Goal: Task Accomplishment & Management: Use online tool/utility

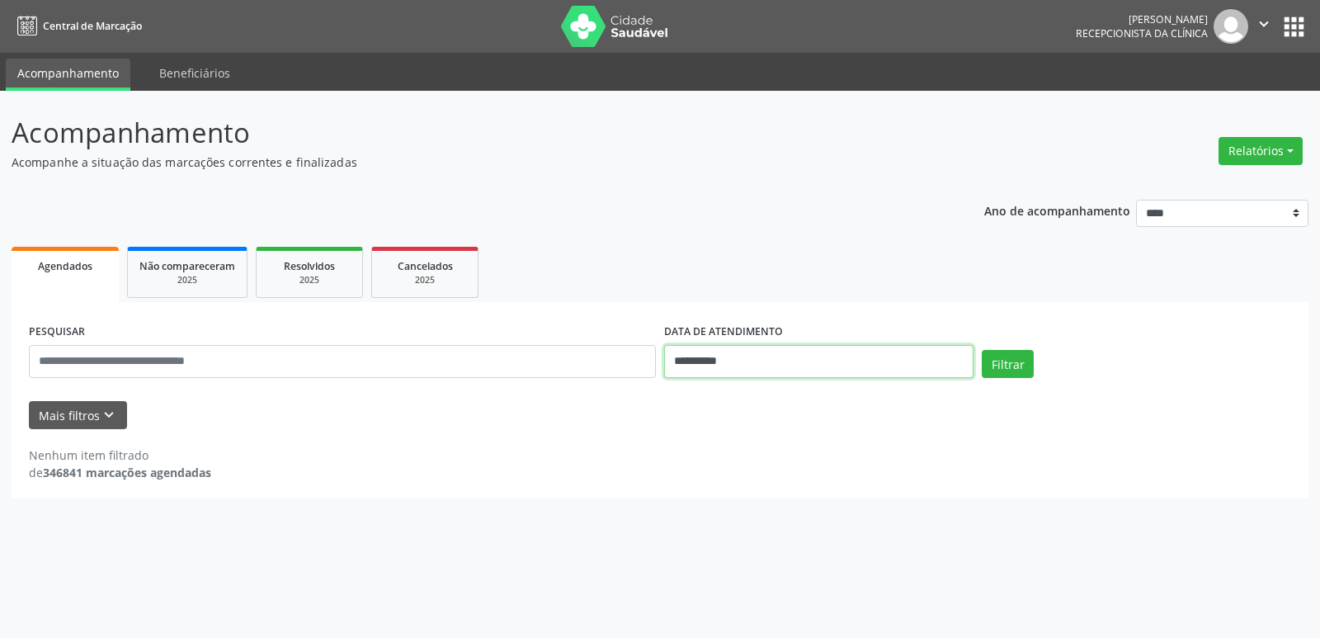
click at [798, 360] on input "**********" at bounding box center [818, 361] width 309 height 33
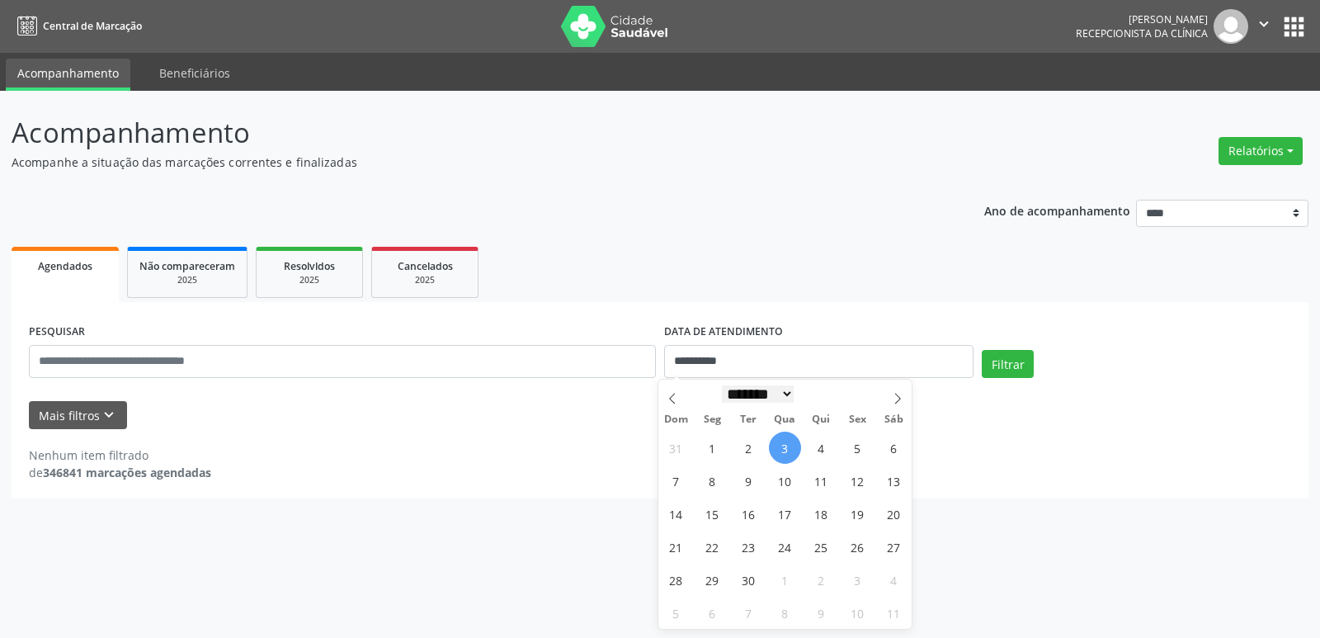
click at [779, 398] on select "******* ********* ***** ***** **** ***** ***** ****** ******** ******* ********…" at bounding box center [758, 393] width 73 height 17
select select "*"
click at [722, 385] on select "******* ********* ***** ***** **** ***** ***** ****** ******** ******* ********…" at bounding box center [758, 393] width 73 height 17
click at [712, 484] on span "4" at bounding box center [712, 480] width 32 height 32
type input "**********"
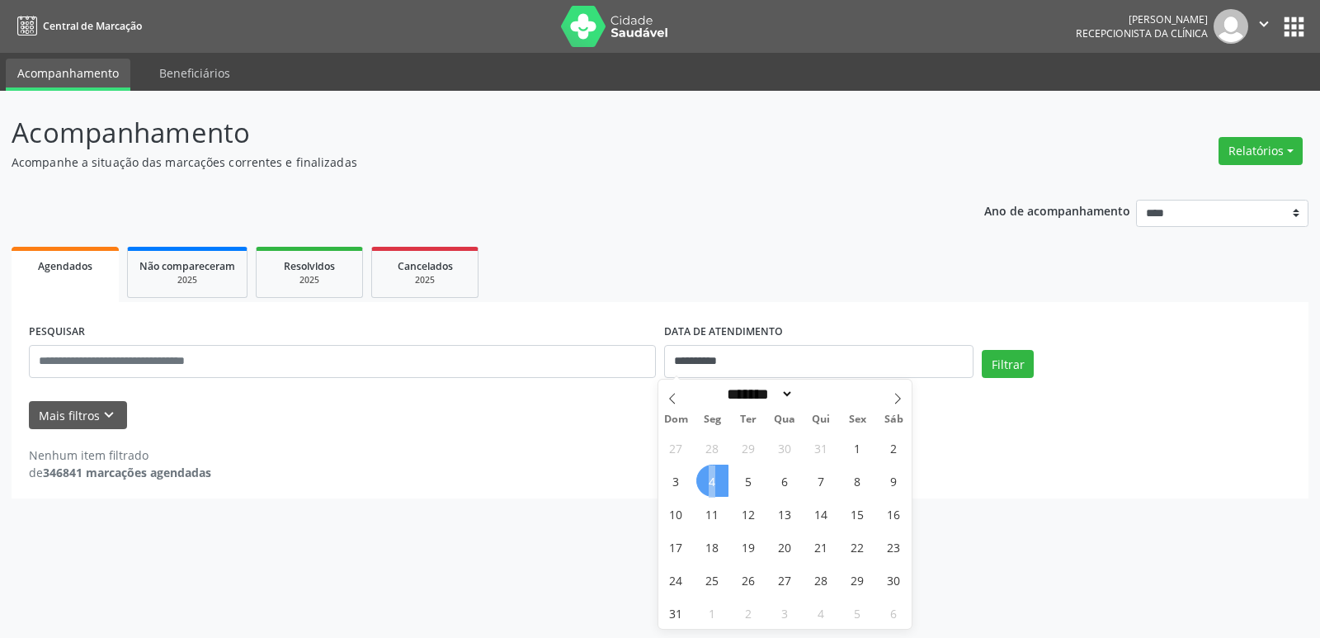
click at [712, 484] on span "4" at bounding box center [712, 480] width 32 height 32
click at [1018, 378] on div "Filtrar" at bounding box center [1136, 370] width 318 height 40
click at [1018, 369] on button "Filtrar" at bounding box center [1007, 364] width 52 height 28
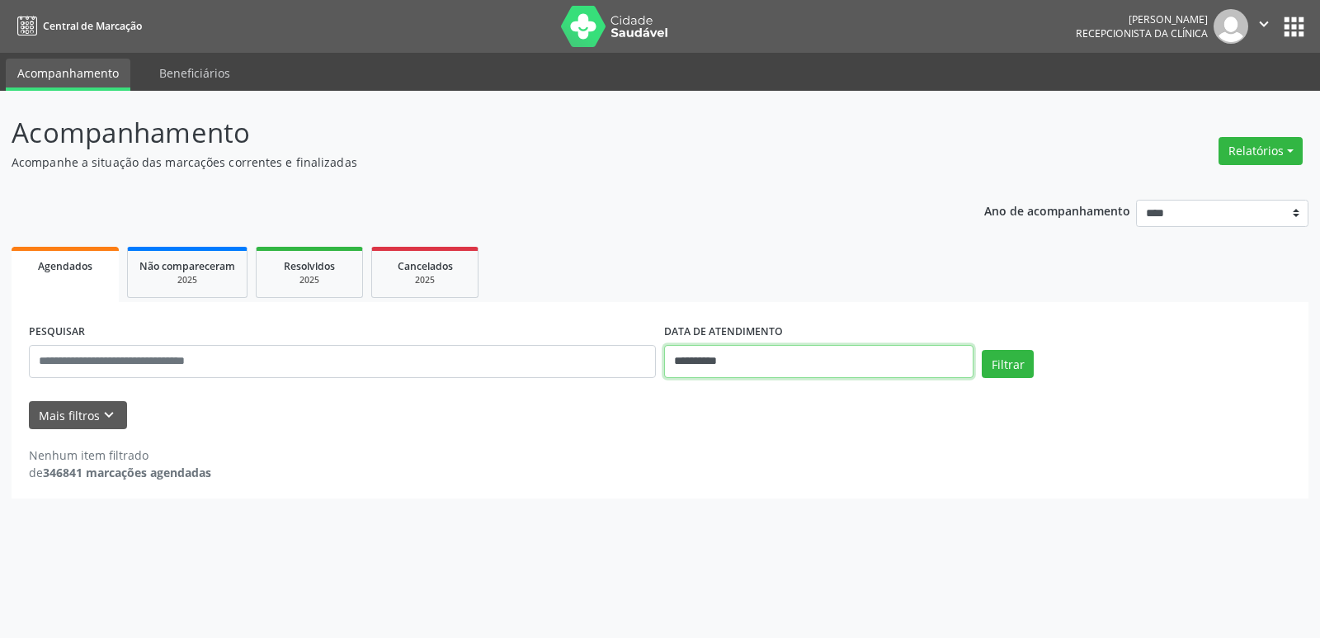
click at [802, 365] on input "**********" at bounding box center [818, 361] width 309 height 33
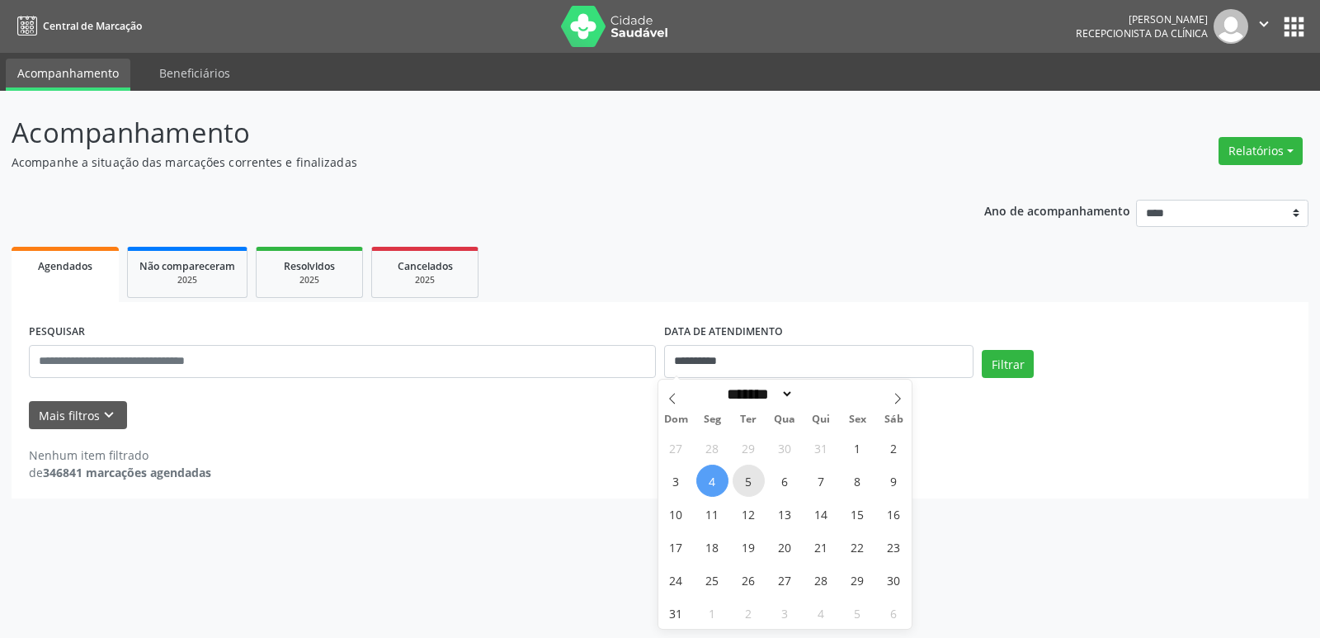
click at [751, 479] on span "5" at bounding box center [748, 480] width 32 height 32
type input "**********"
click at [751, 479] on span "5" at bounding box center [748, 480] width 32 height 32
click at [1004, 369] on button "Filtrar" at bounding box center [1007, 364] width 52 height 28
click at [814, 368] on input "**********" at bounding box center [818, 361] width 309 height 33
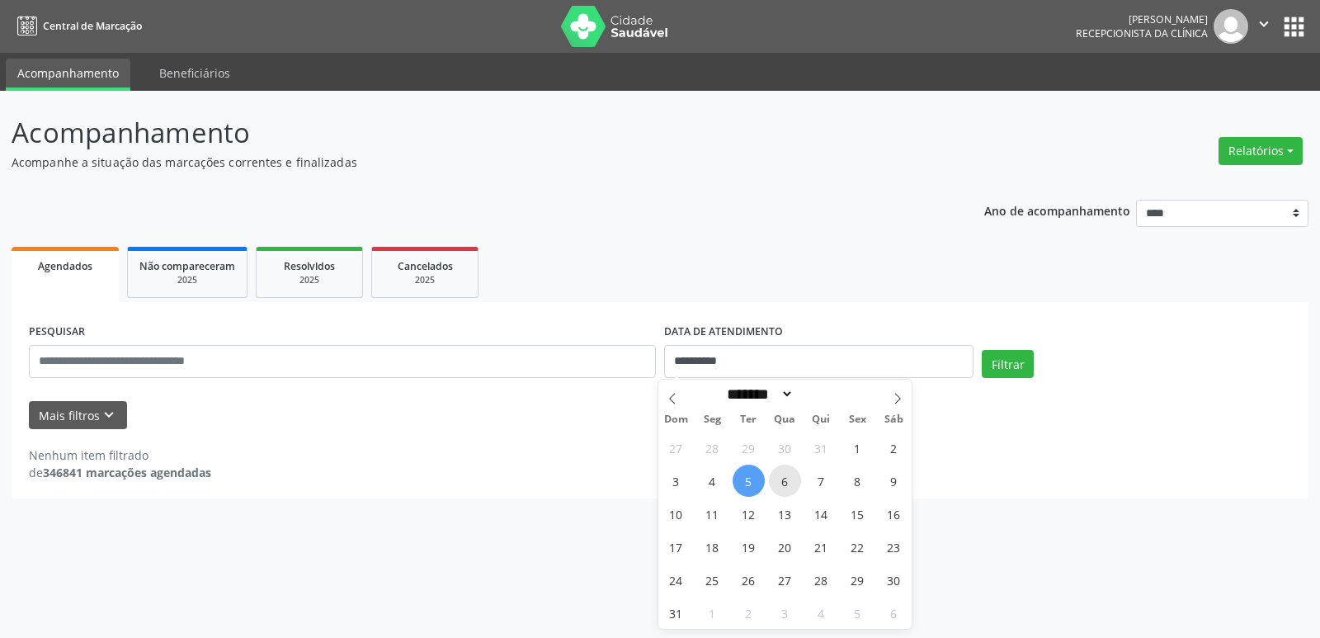
click at [783, 479] on span "6" at bounding box center [785, 480] width 32 height 32
type input "**********"
click at [978, 374] on div "Filtrar" at bounding box center [1136, 370] width 318 height 40
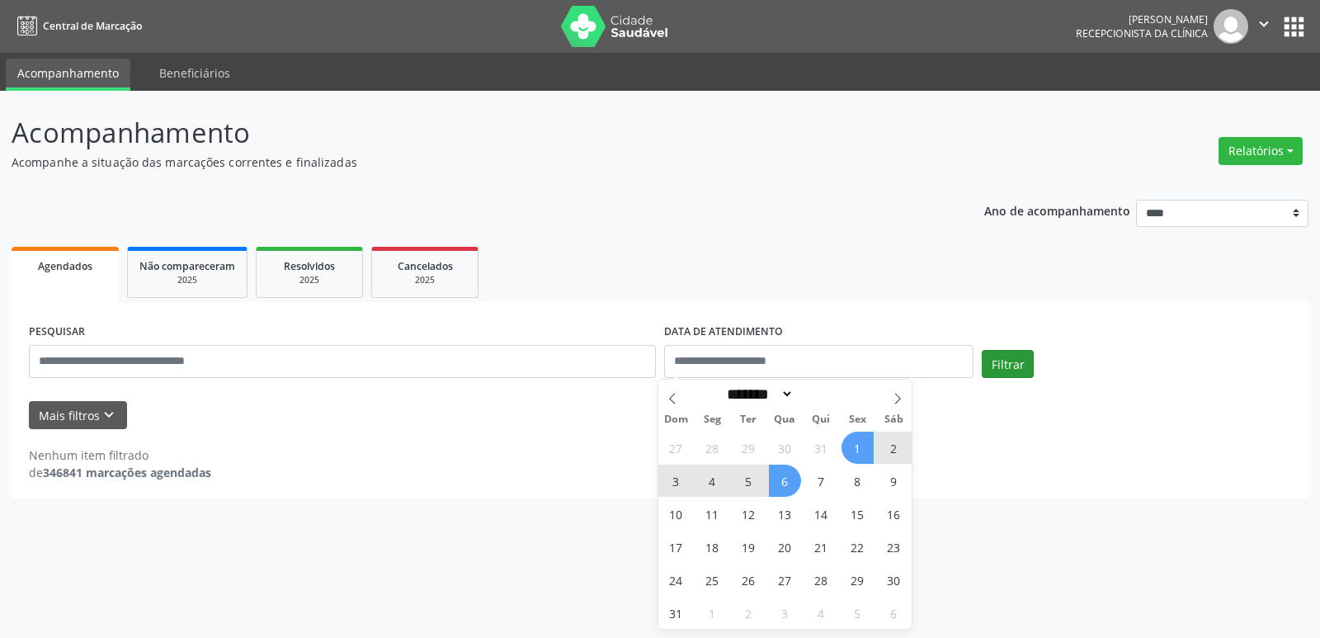
select select "*"
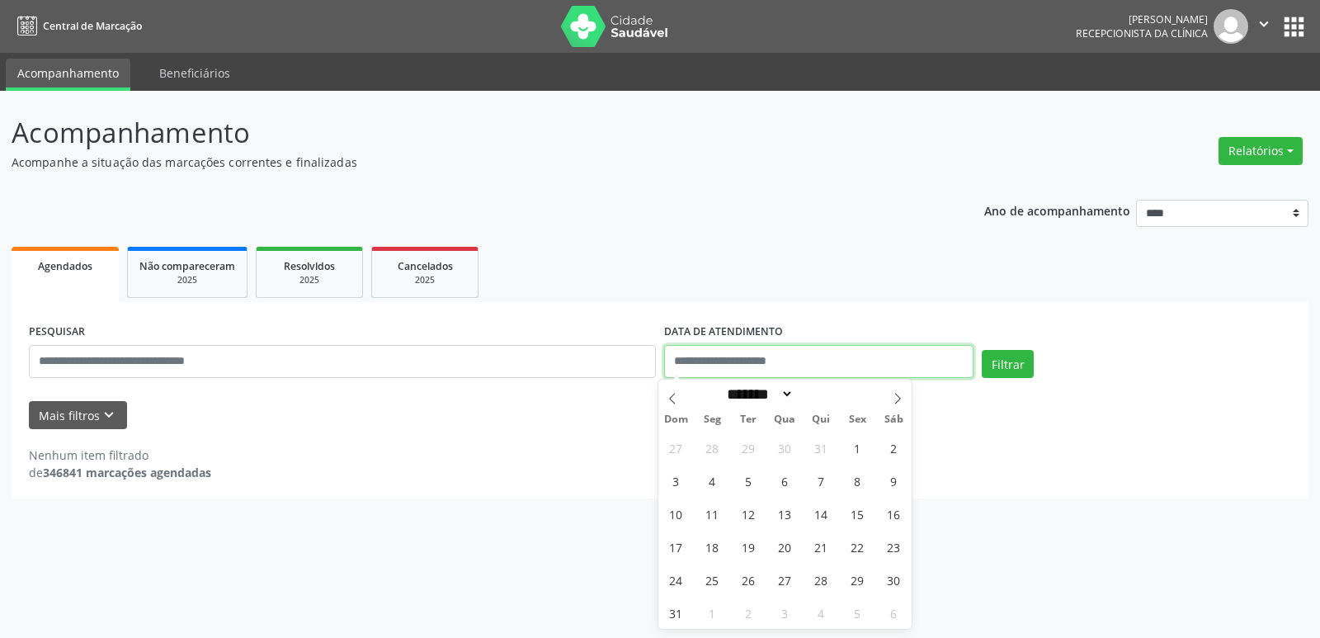
click at [795, 368] on input "text" at bounding box center [818, 361] width 309 height 33
click at [788, 487] on span "6" at bounding box center [785, 480] width 32 height 32
type input "**********"
click at [788, 487] on span "6" at bounding box center [785, 480] width 32 height 32
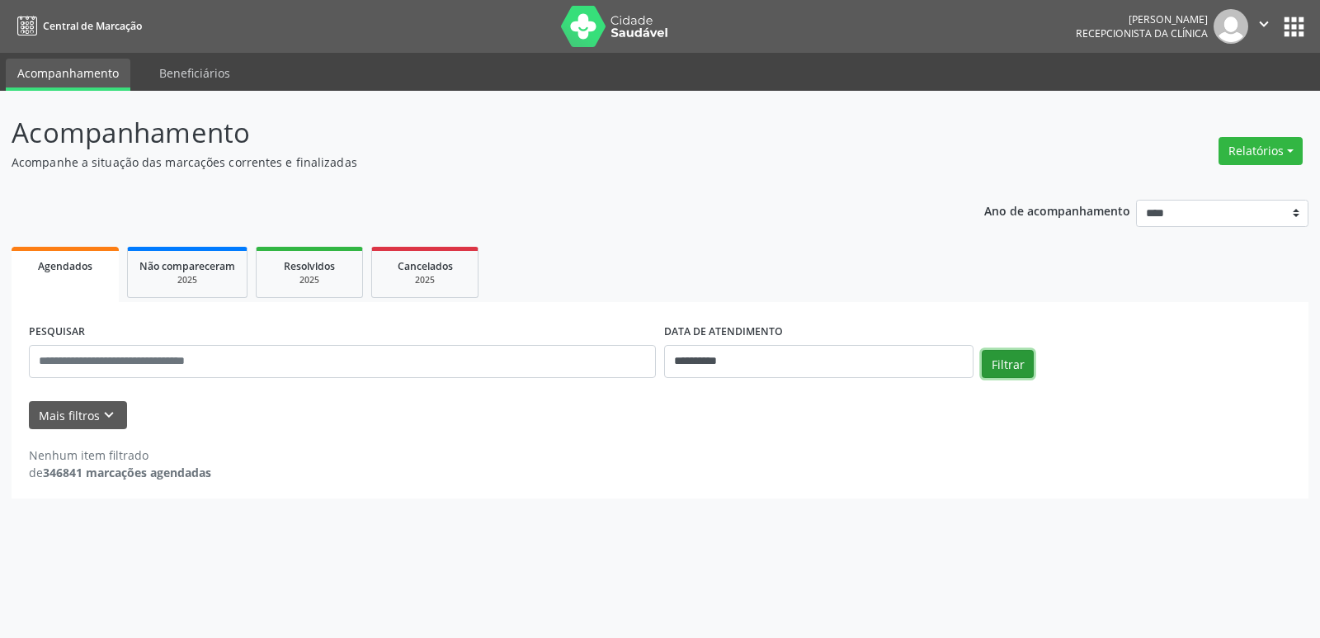
click at [996, 366] on button "Filtrar" at bounding box center [1007, 364] width 52 height 28
click at [825, 371] on body "**********" at bounding box center [660, 319] width 1320 height 638
click at [825, 482] on span "7" at bounding box center [821, 480] width 32 height 32
type input "**********"
click at [825, 482] on span "7" at bounding box center [821, 480] width 32 height 32
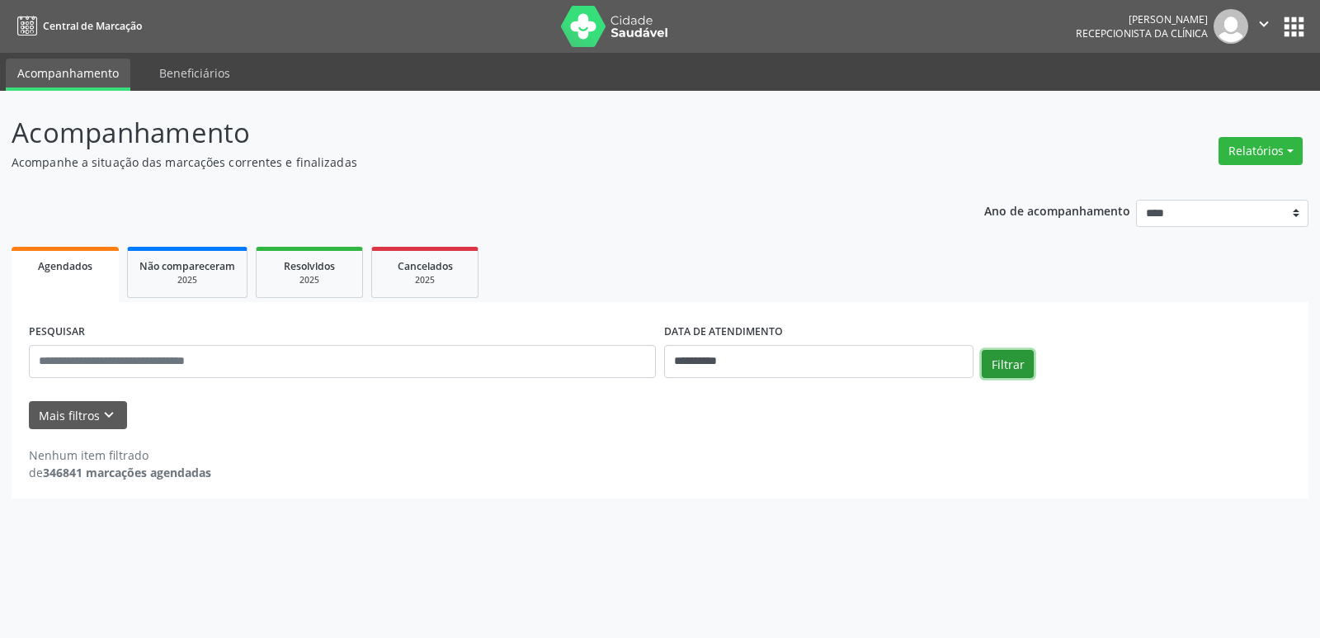
click at [1018, 368] on button "Filtrar" at bounding box center [1007, 364] width 52 height 28
click at [868, 361] on input "**********" at bounding box center [818, 361] width 309 height 33
click at [858, 484] on span "8" at bounding box center [857, 480] width 32 height 32
type input "**********"
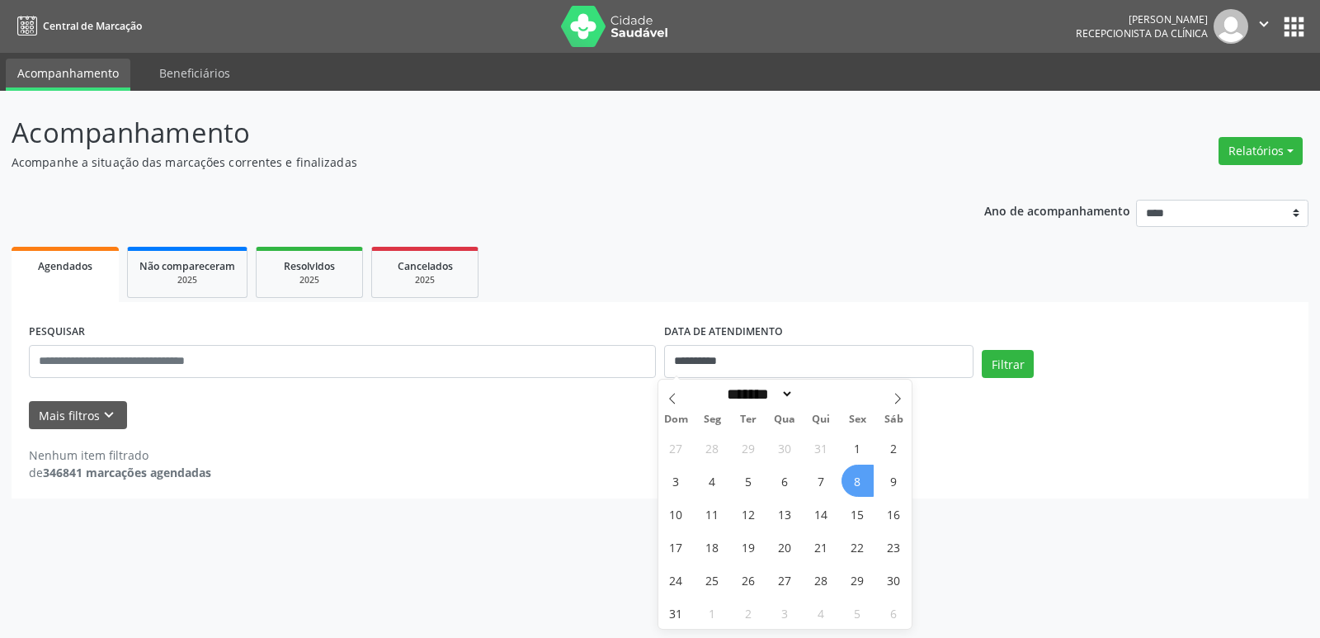
click at [858, 484] on span "8" at bounding box center [857, 480] width 32 height 32
click at [1000, 366] on button "Filtrar" at bounding box center [1007, 364] width 52 height 28
click at [782, 373] on input "**********" at bounding box center [818, 361] width 309 height 33
click at [712, 516] on span "11" at bounding box center [712, 513] width 32 height 32
type input "**********"
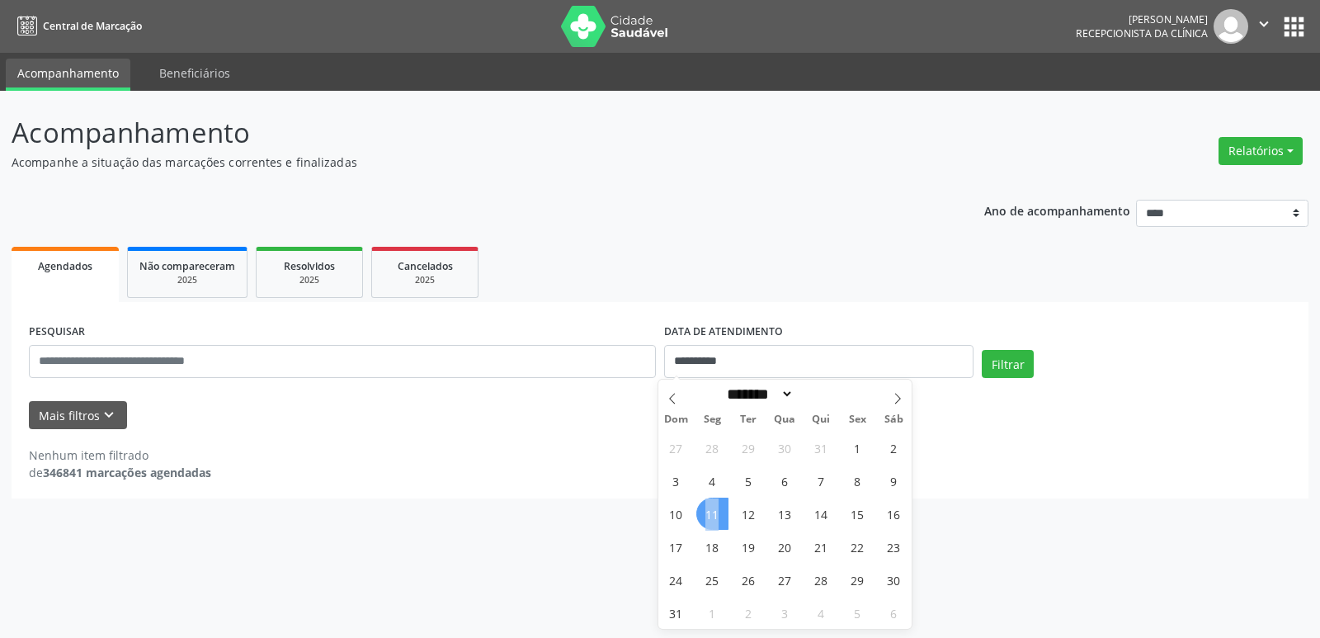
click at [712, 516] on span "11" at bounding box center [712, 513] width 32 height 32
click at [1014, 361] on button "Filtrar" at bounding box center [1007, 364] width 52 height 28
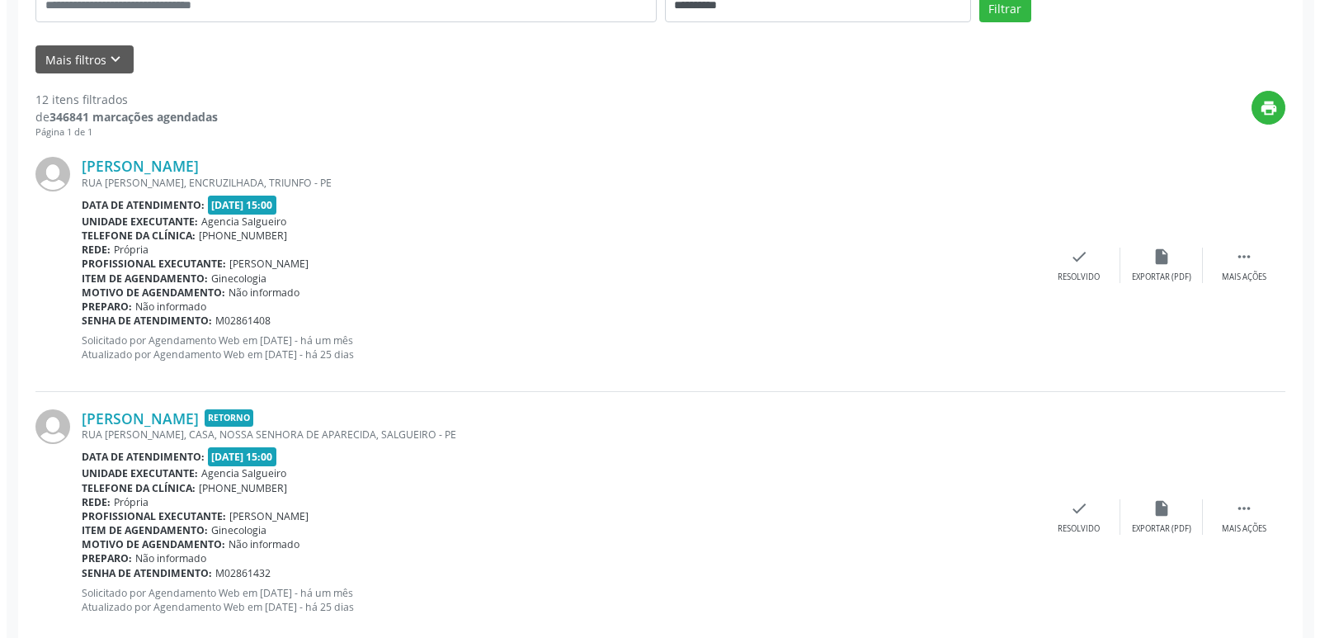
scroll to position [412, 0]
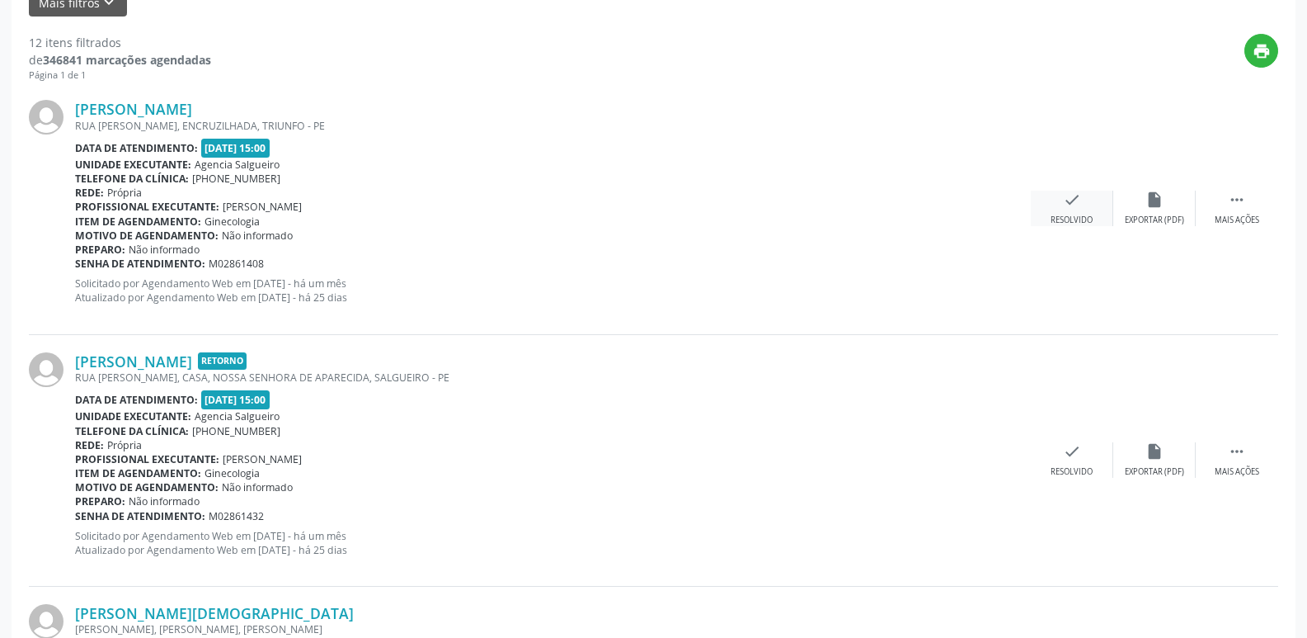
click at [1069, 191] on icon "check" at bounding box center [1072, 200] width 18 height 18
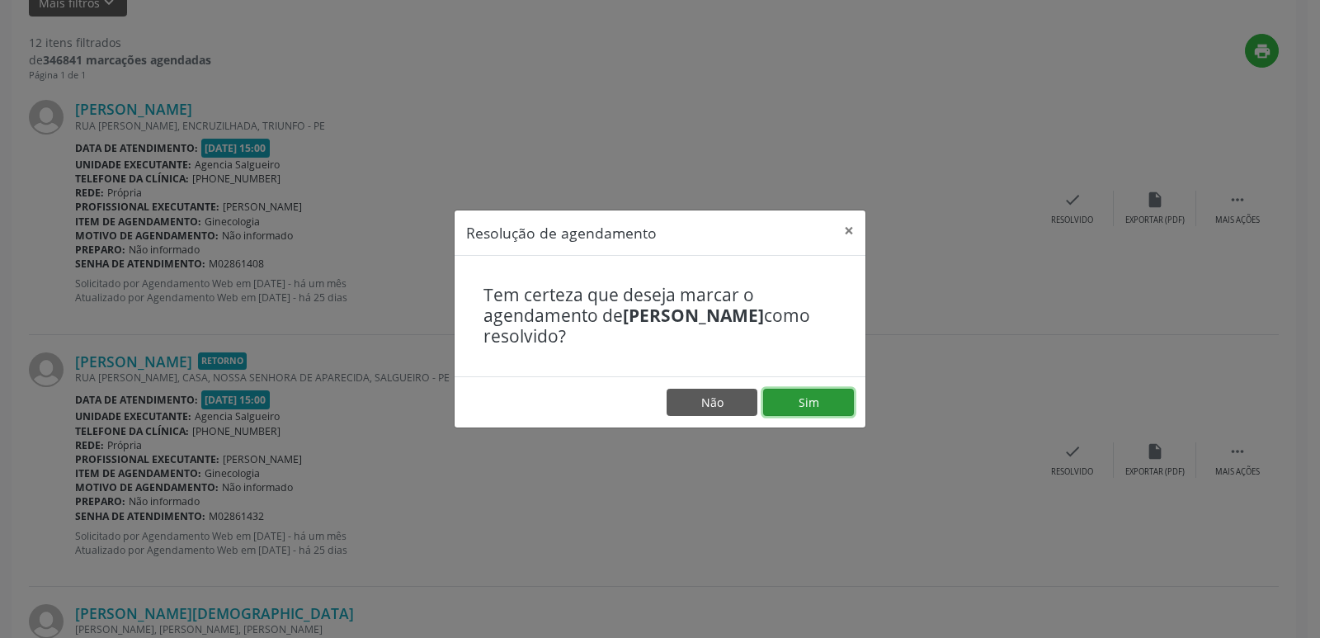
click at [793, 399] on button "Sim" at bounding box center [808, 402] width 91 height 28
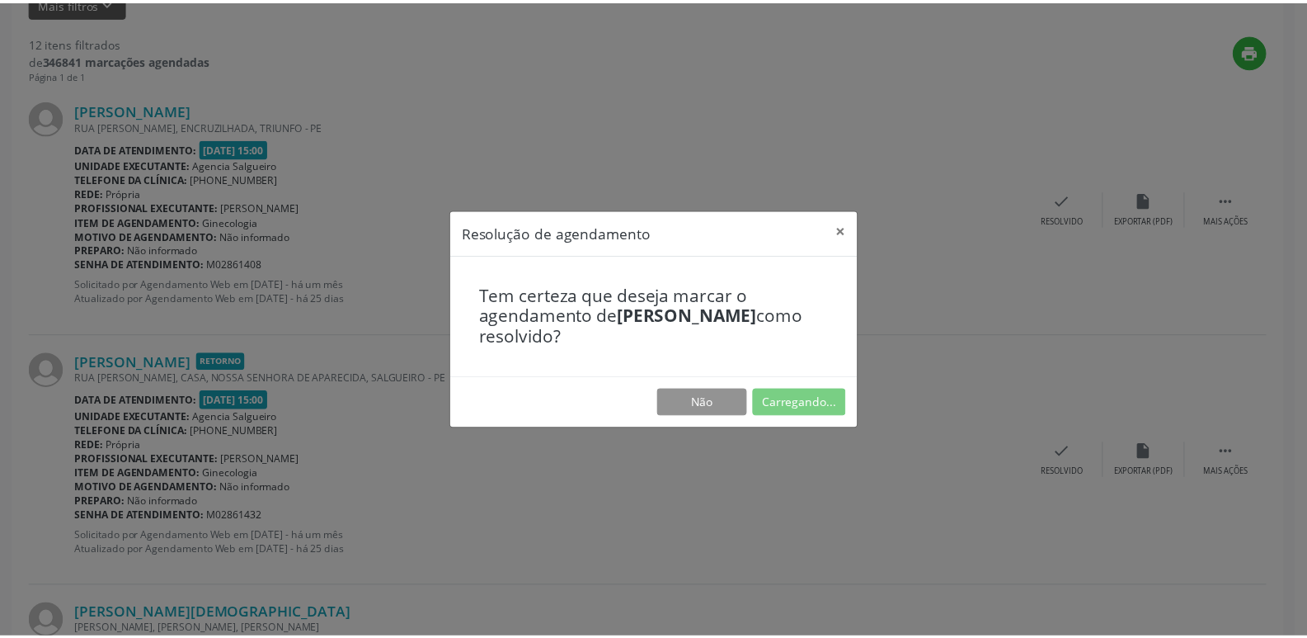
scroll to position [0, 0]
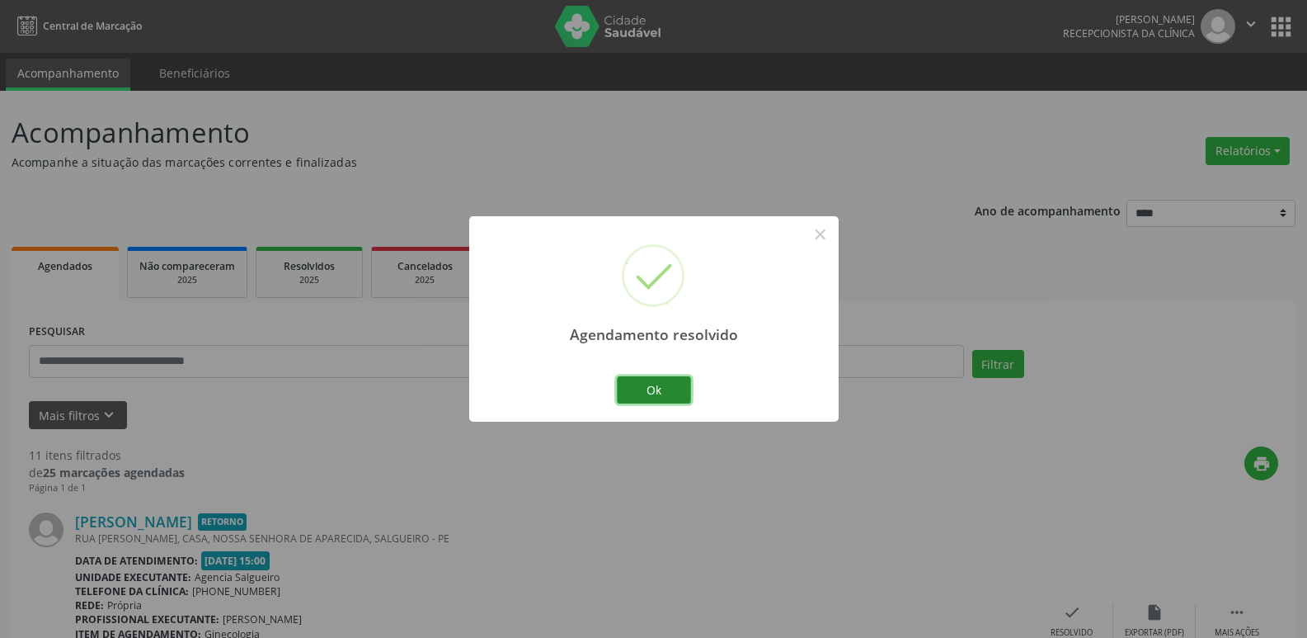
click at [680, 388] on button "Ok" at bounding box center [654, 390] width 74 height 28
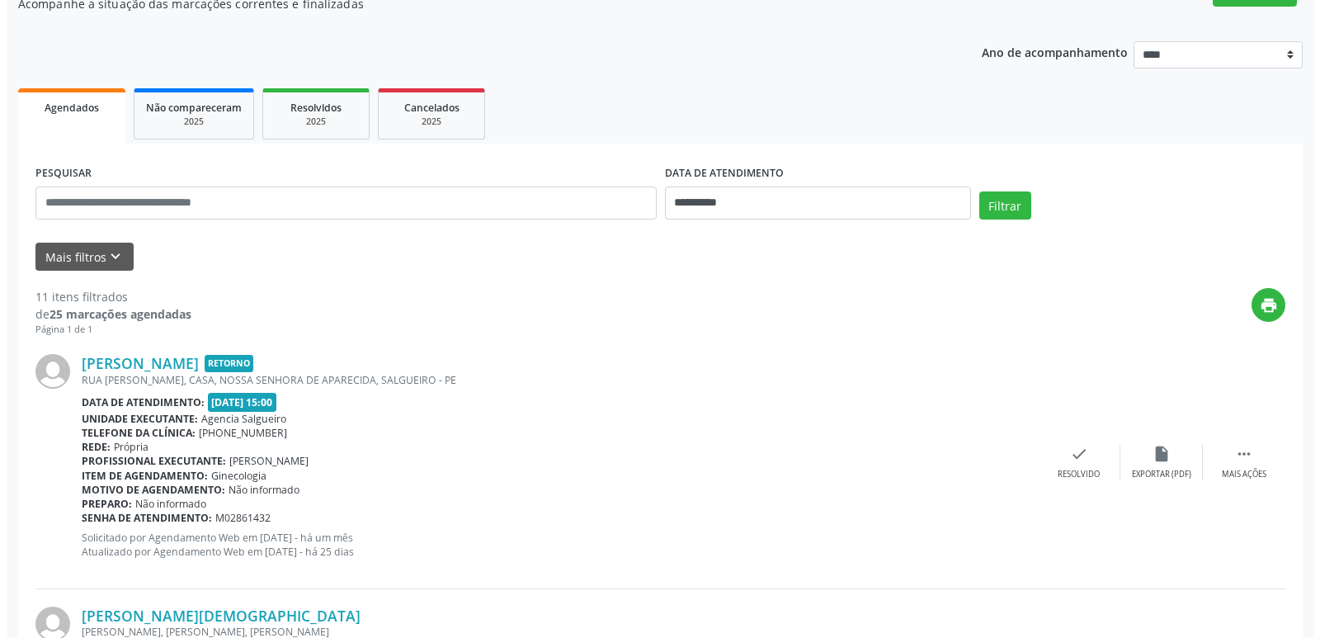
scroll to position [165, 0]
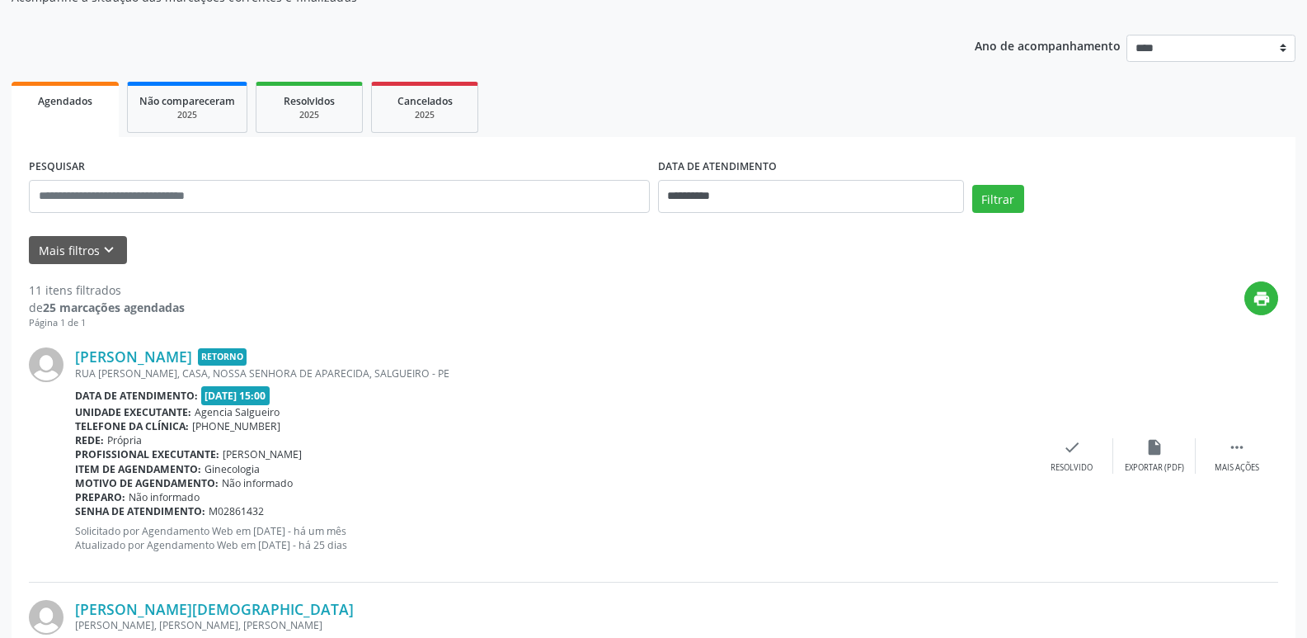
click at [1071, 431] on div "[PERSON_NAME] Retorno RUA [PERSON_NAME], CASA, [GEOGRAPHIC_DATA], SALGUEIRO - P…" at bounding box center [654, 456] width 1250 height 252
click at [1074, 452] on icon "check" at bounding box center [1072, 447] width 18 height 18
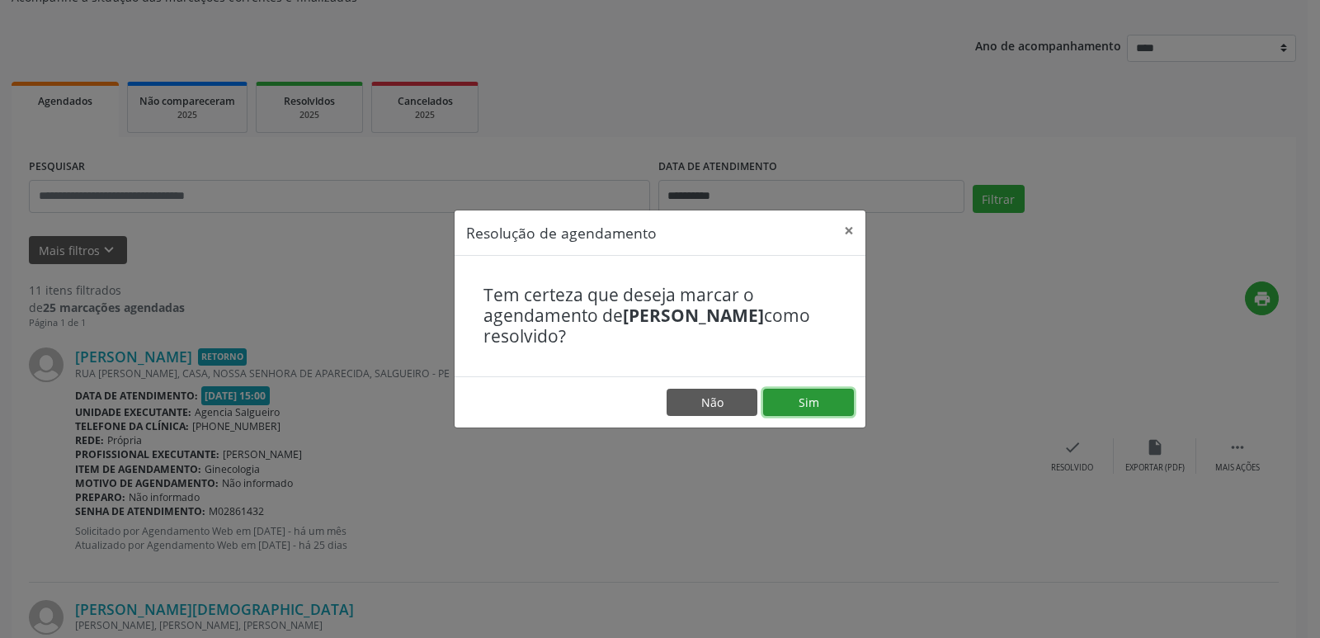
click at [791, 388] on button "Sim" at bounding box center [808, 402] width 91 height 28
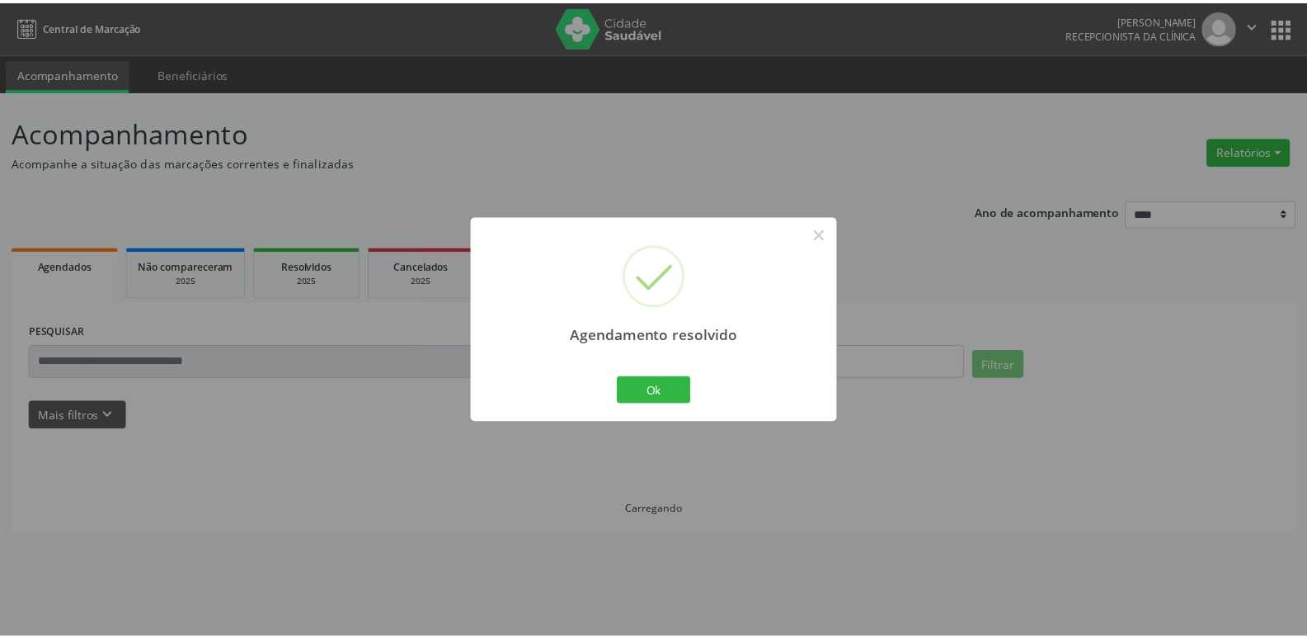
scroll to position [0, 0]
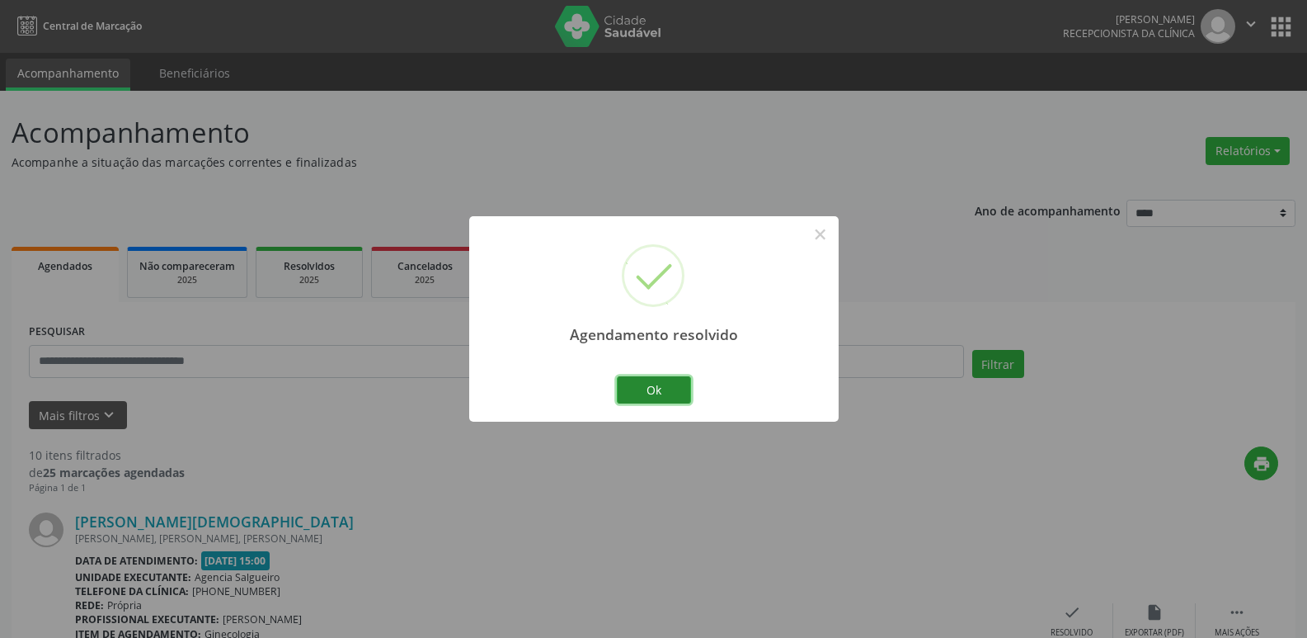
click at [636, 384] on button "Ok" at bounding box center [654, 390] width 74 height 28
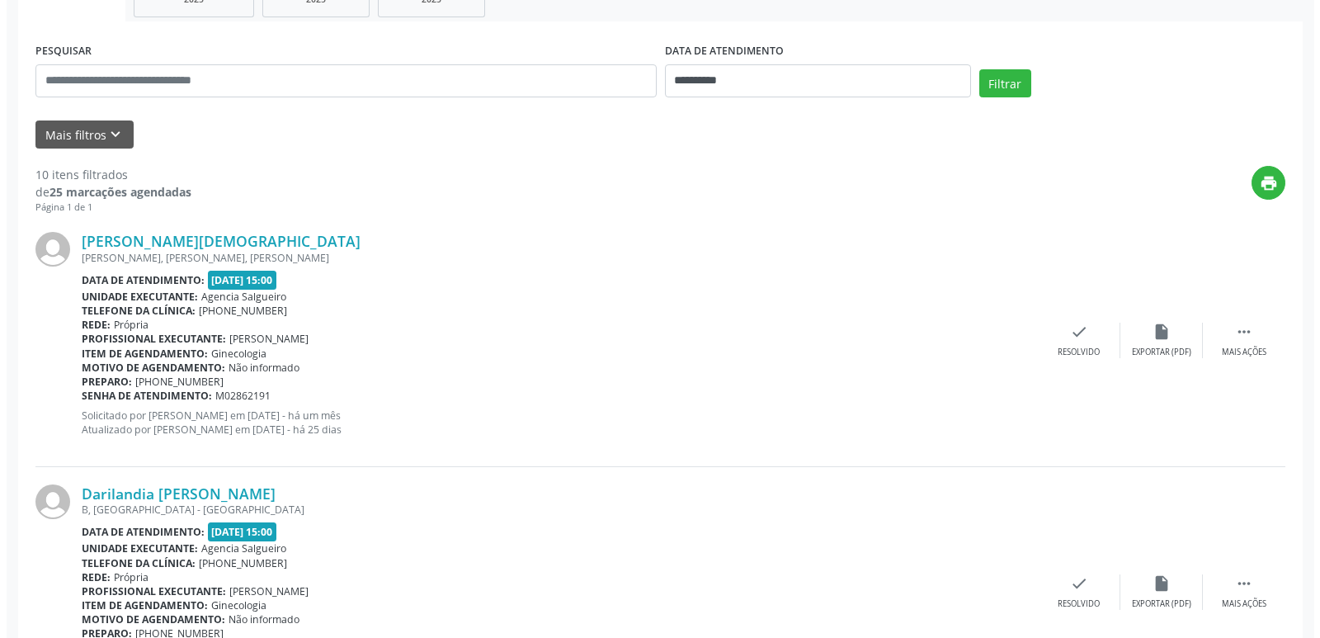
scroll to position [412, 0]
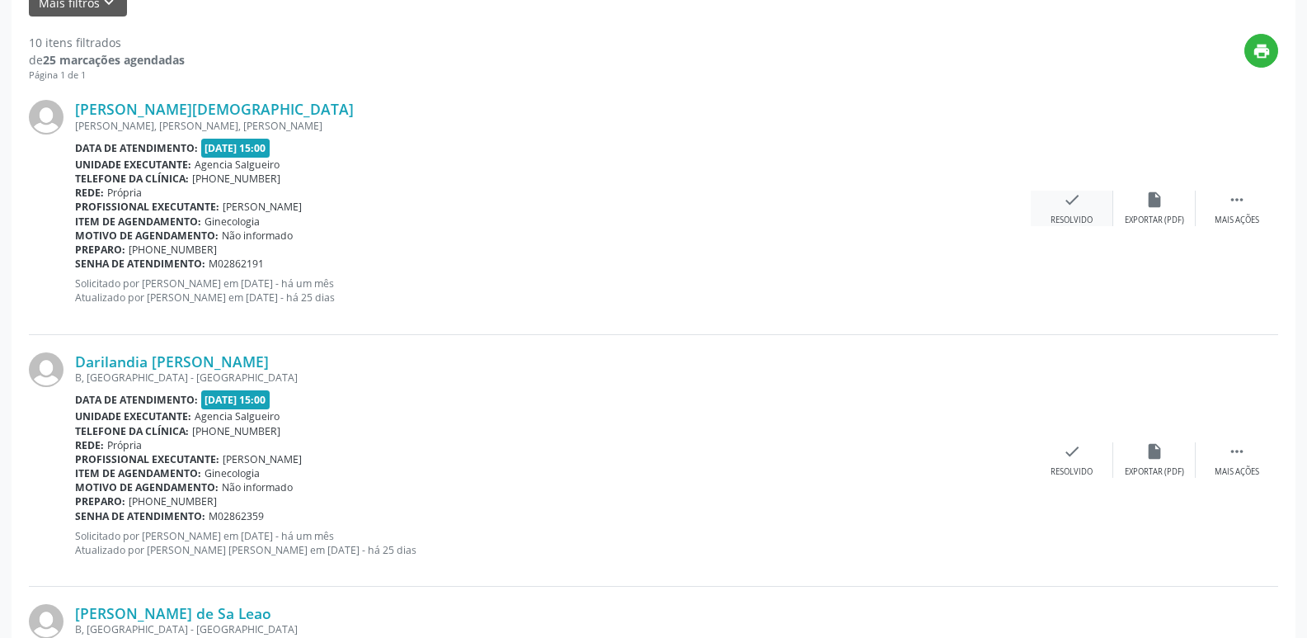
click at [1071, 195] on icon "check" at bounding box center [1072, 200] width 18 height 18
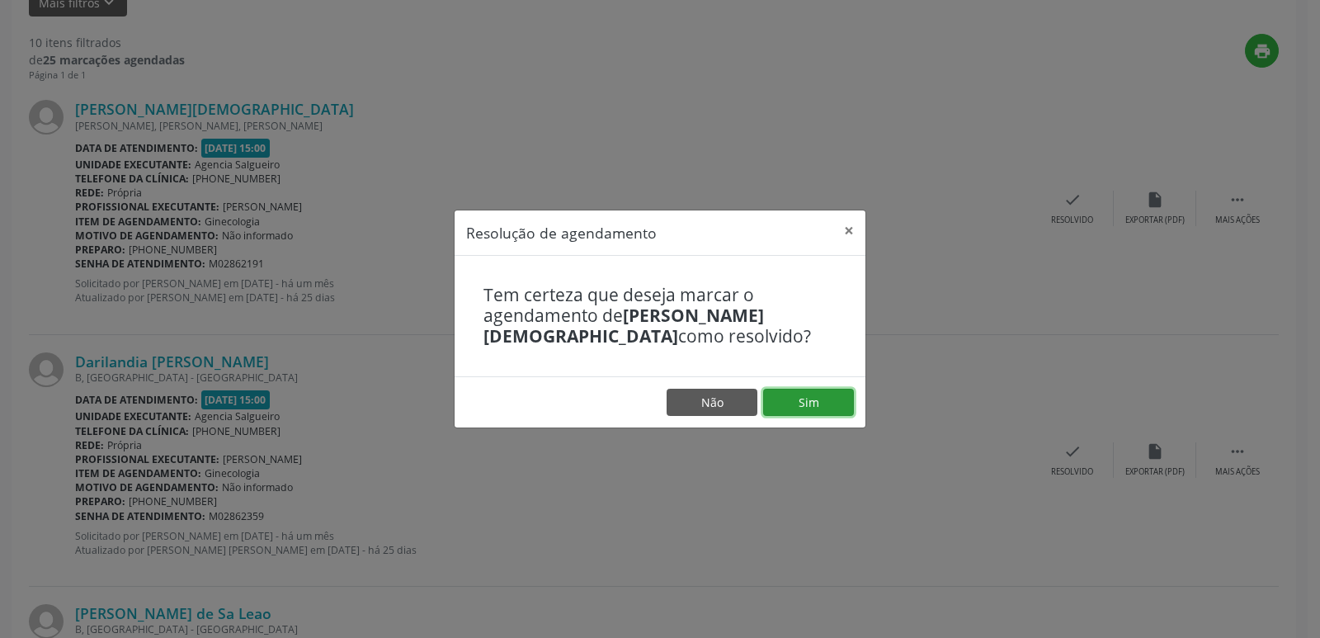
click at [797, 403] on button "Sim" at bounding box center [808, 402] width 91 height 28
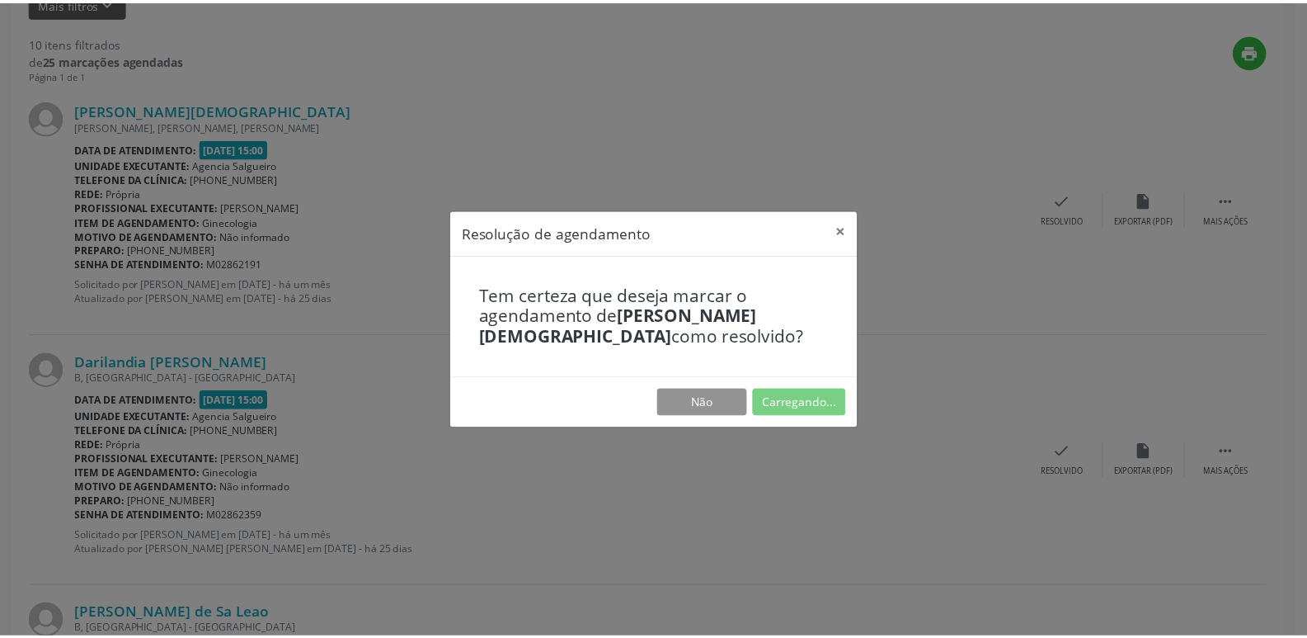
scroll to position [0, 0]
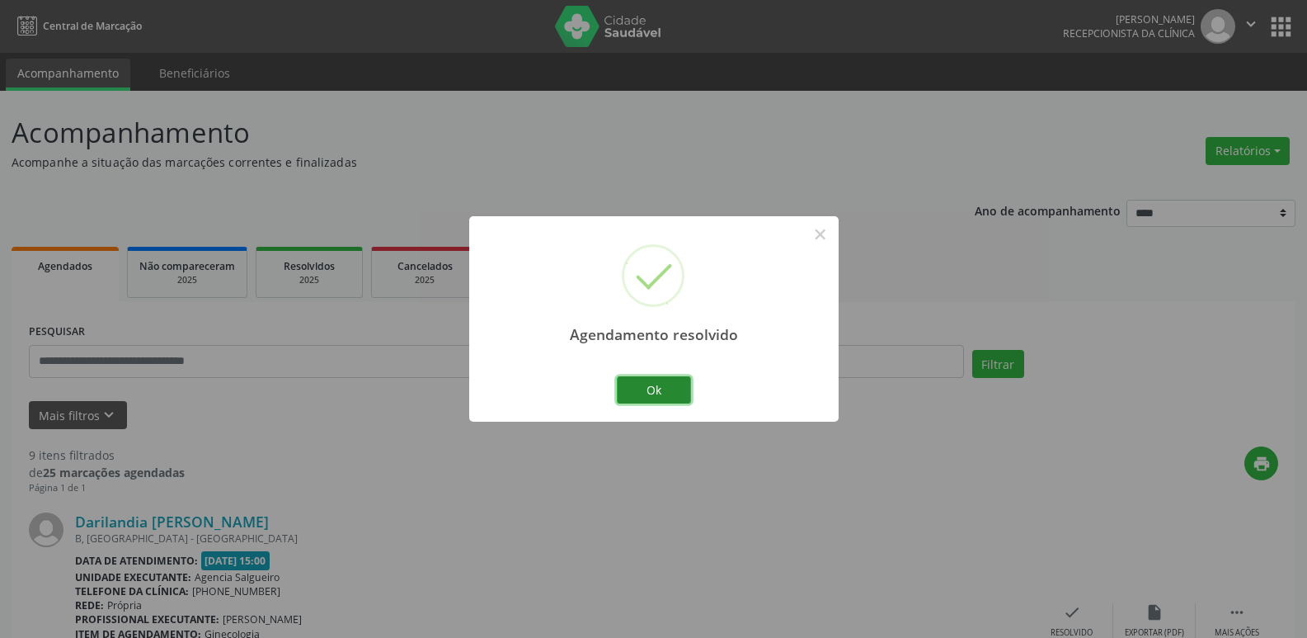
click at [676, 389] on button "Ok" at bounding box center [654, 390] width 74 height 28
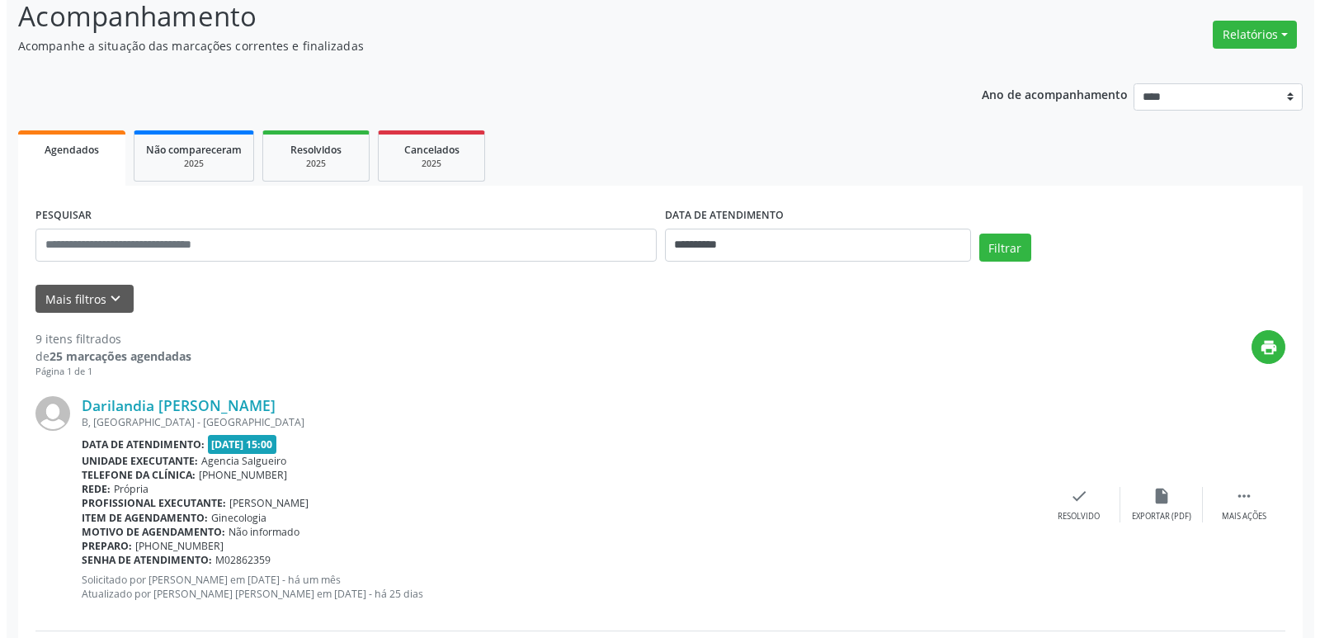
scroll to position [247, 0]
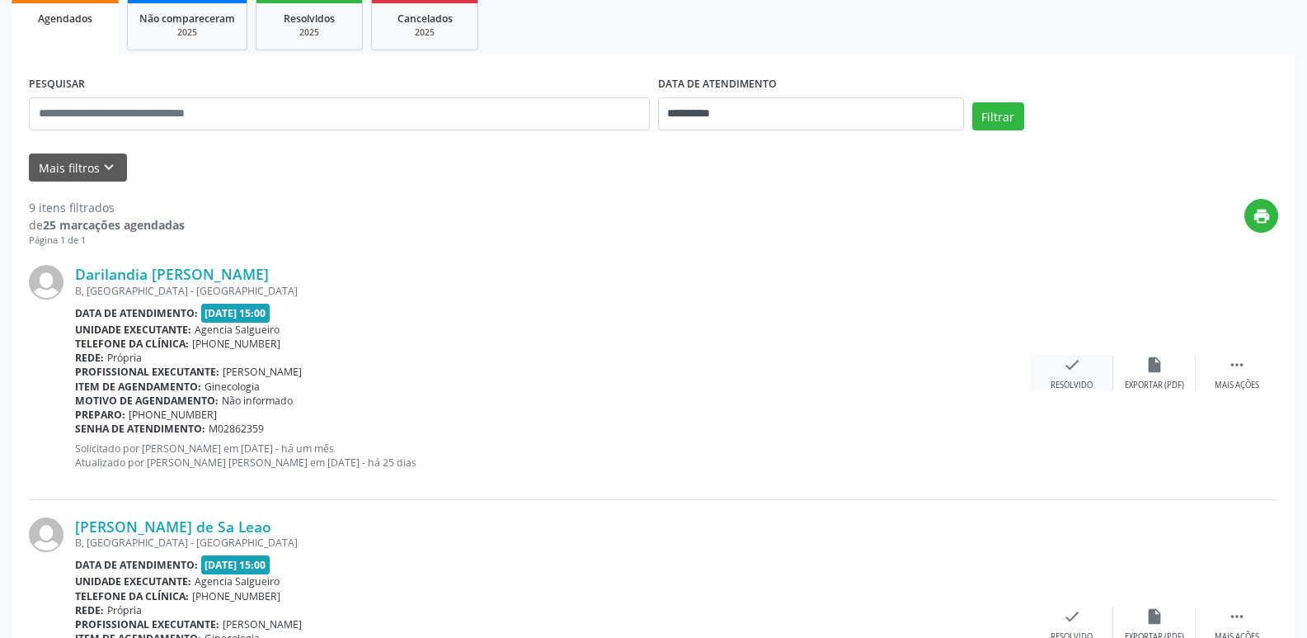
click at [1075, 379] on div "Resolvido" at bounding box center [1072, 385] width 42 height 12
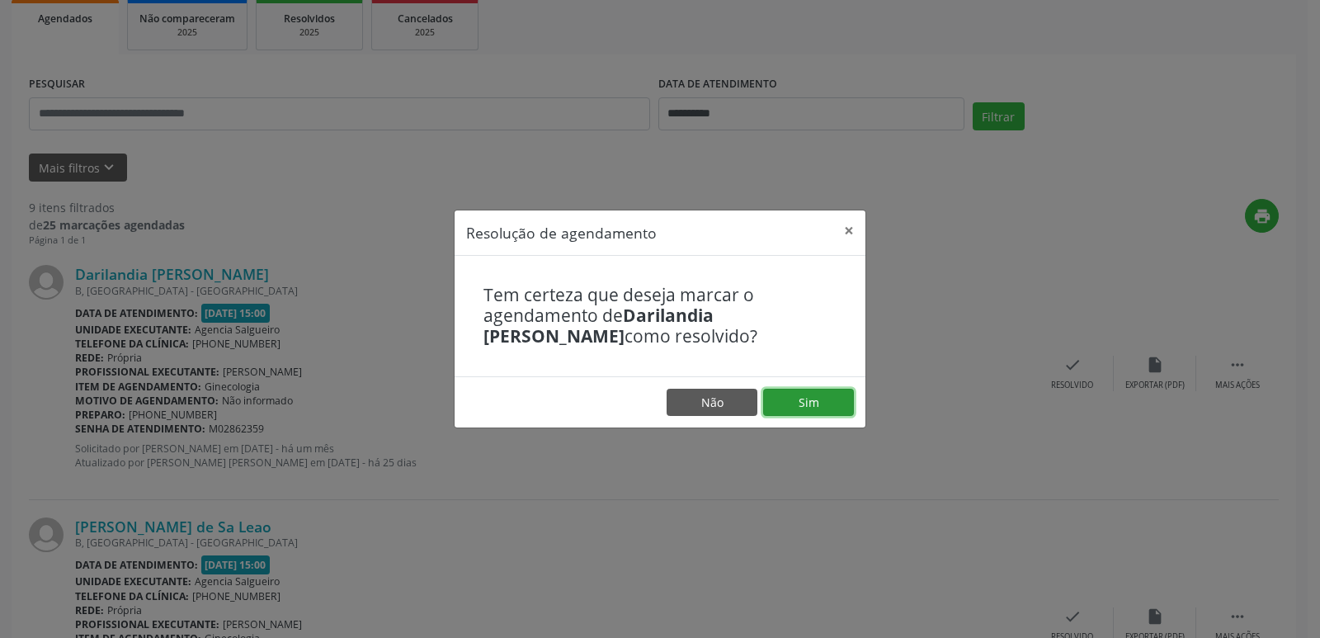
click at [802, 402] on button "Sim" at bounding box center [808, 402] width 91 height 28
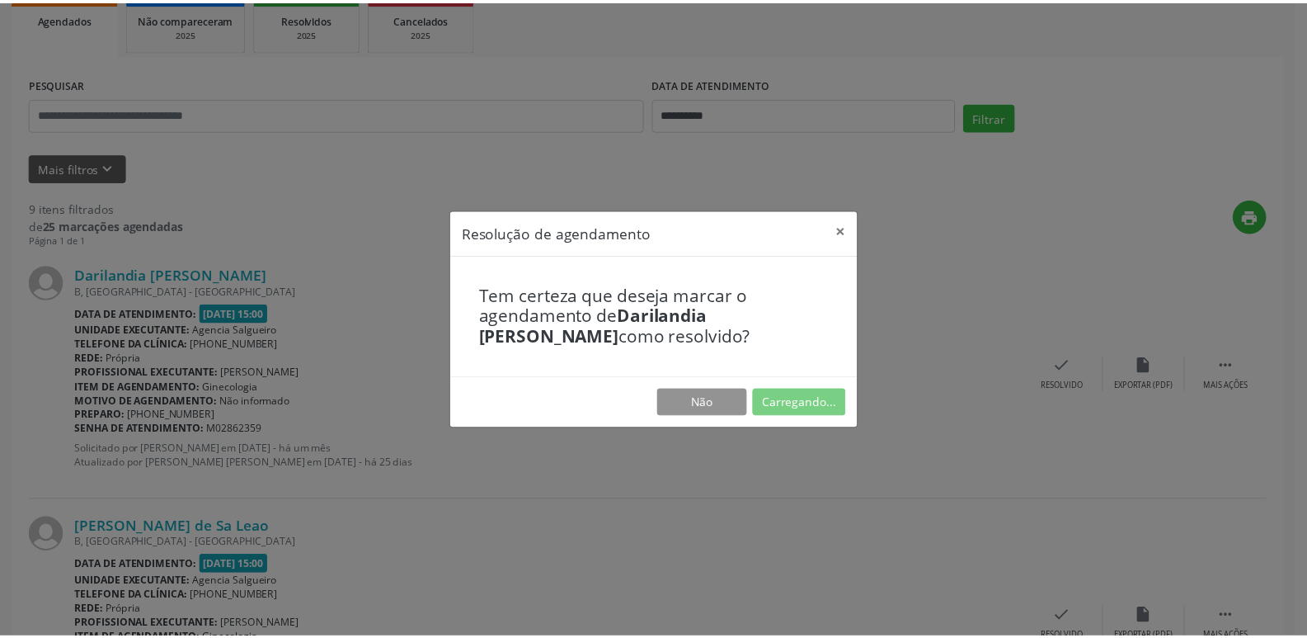
scroll to position [0, 0]
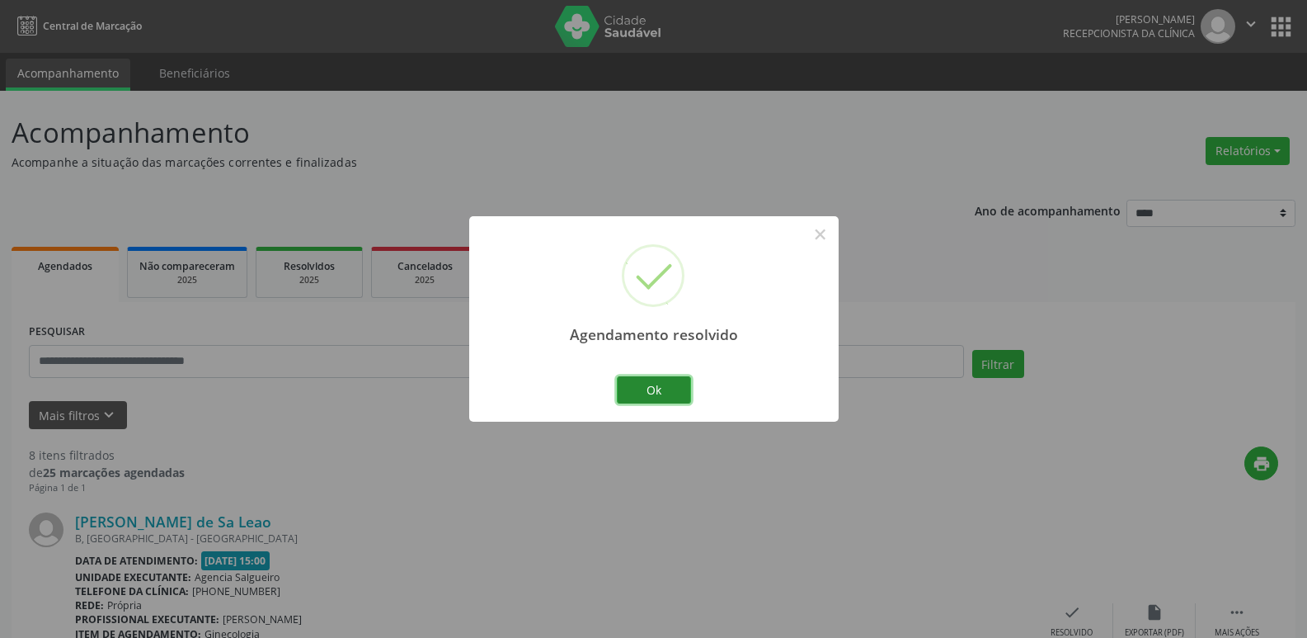
click at [626, 392] on button "Ok" at bounding box center [654, 390] width 74 height 28
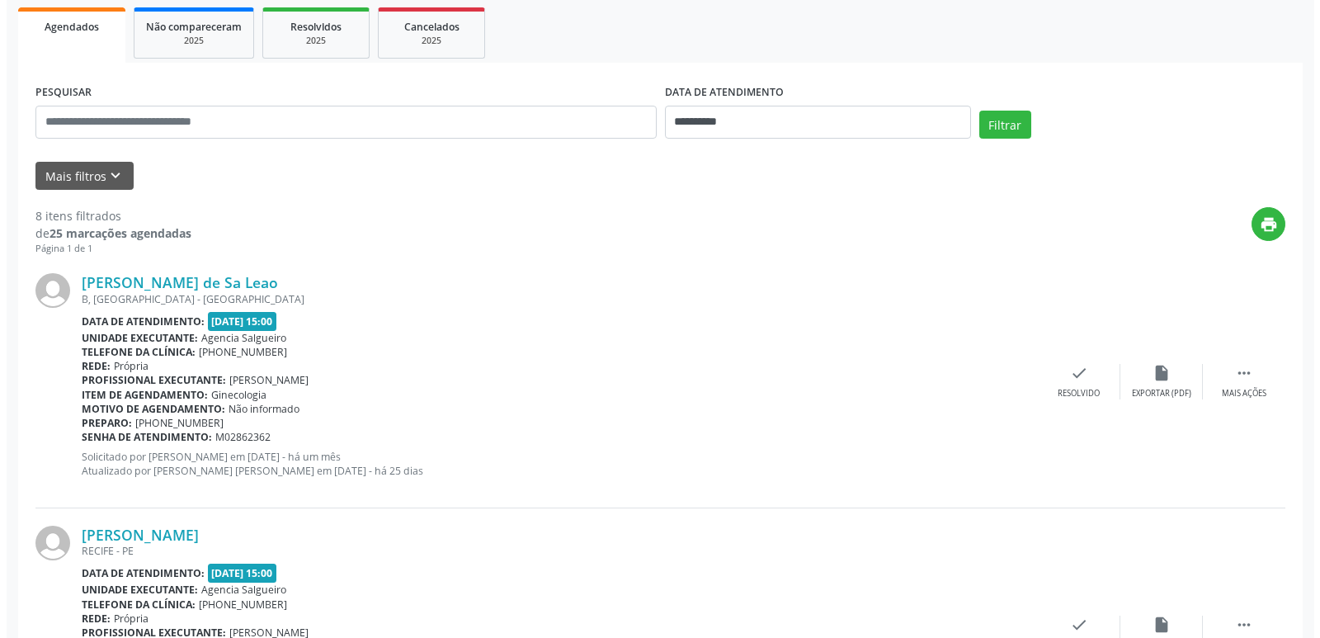
scroll to position [412, 0]
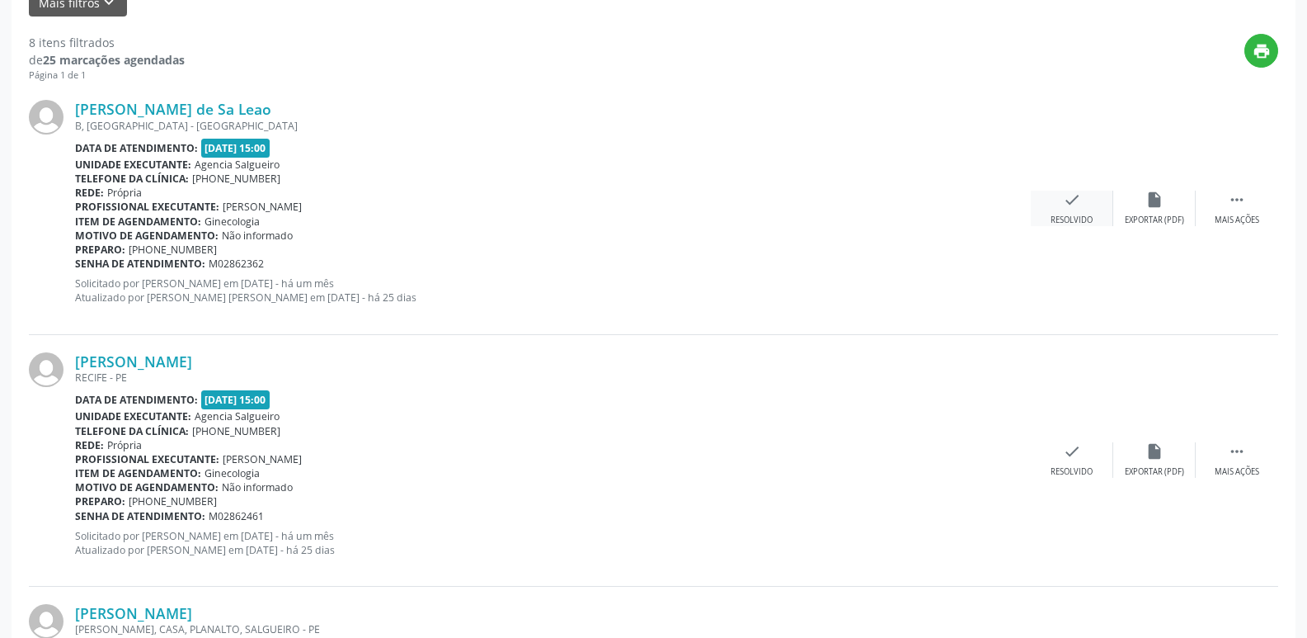
click at [1071, 196] on icon "check" at bounding box center [1072, 200] width 18 height 18
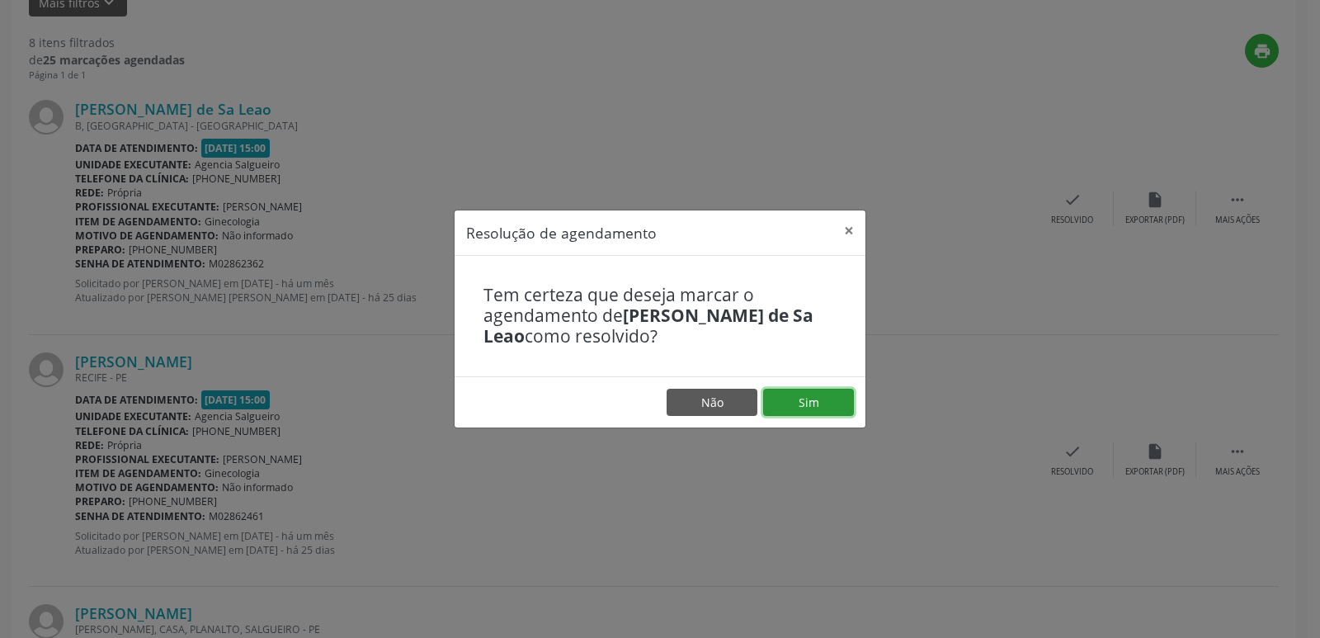
click at [815, 397] on button "Sim" at bounding box center [808, 402] width 91 height 28
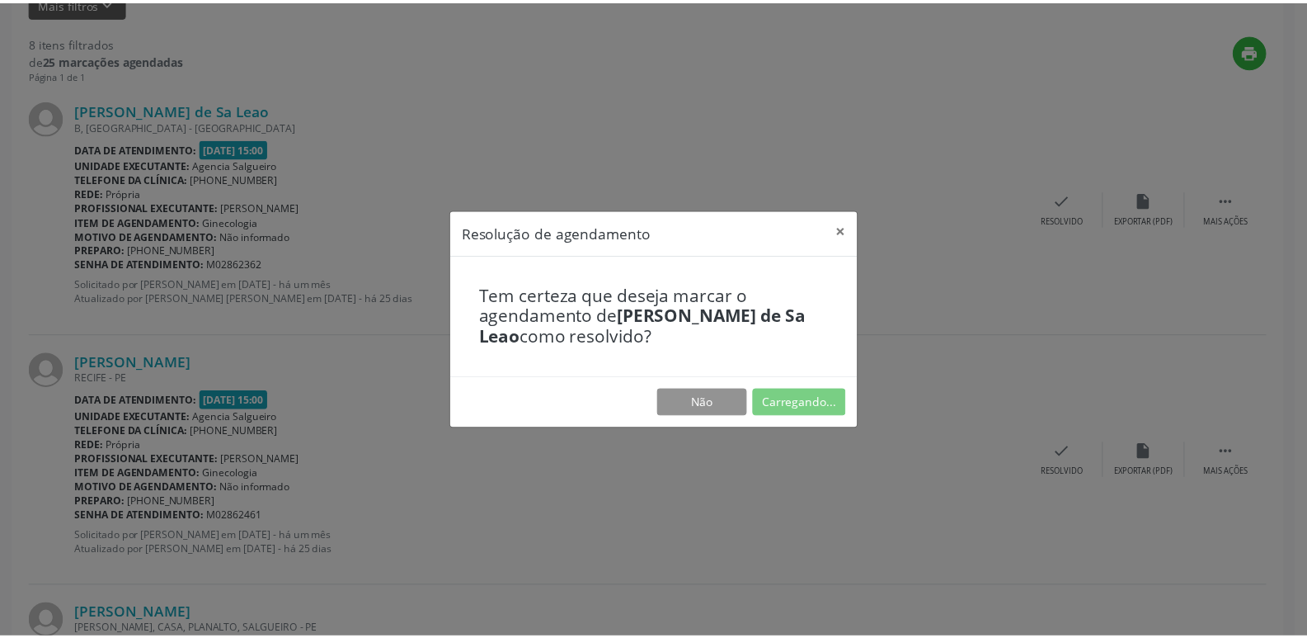
scroll to position [0, 0]
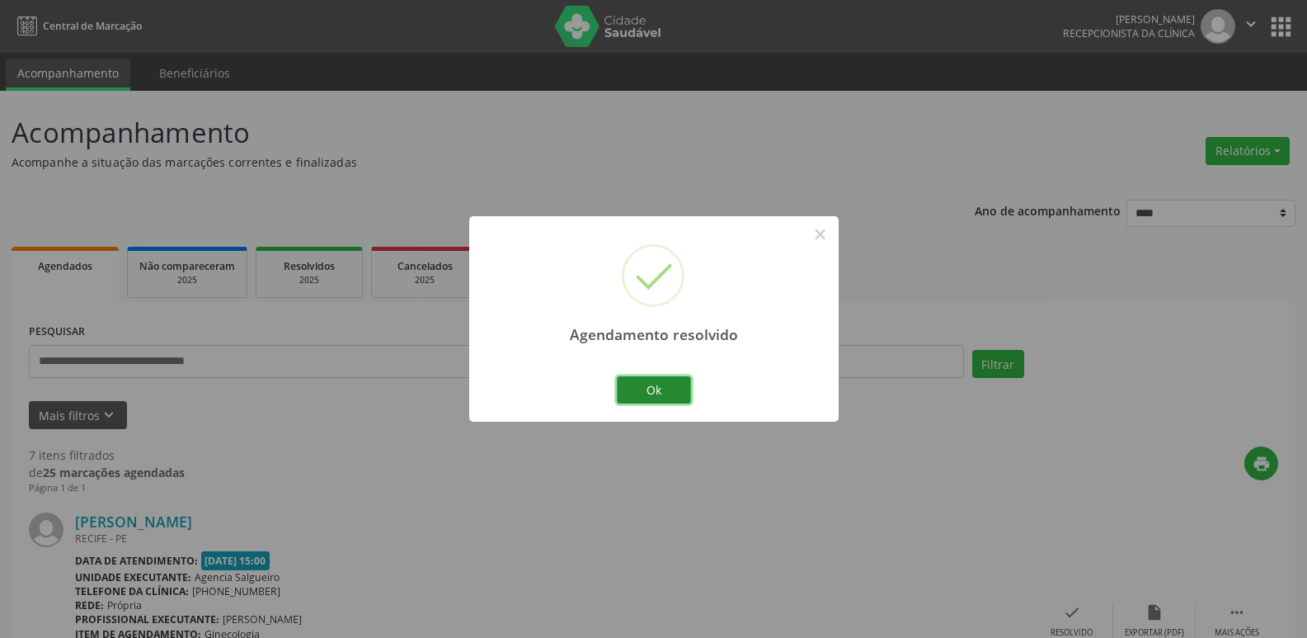
click at [633, 389] on button "Ok" at bounding box center [654, 390] width 74 height 28
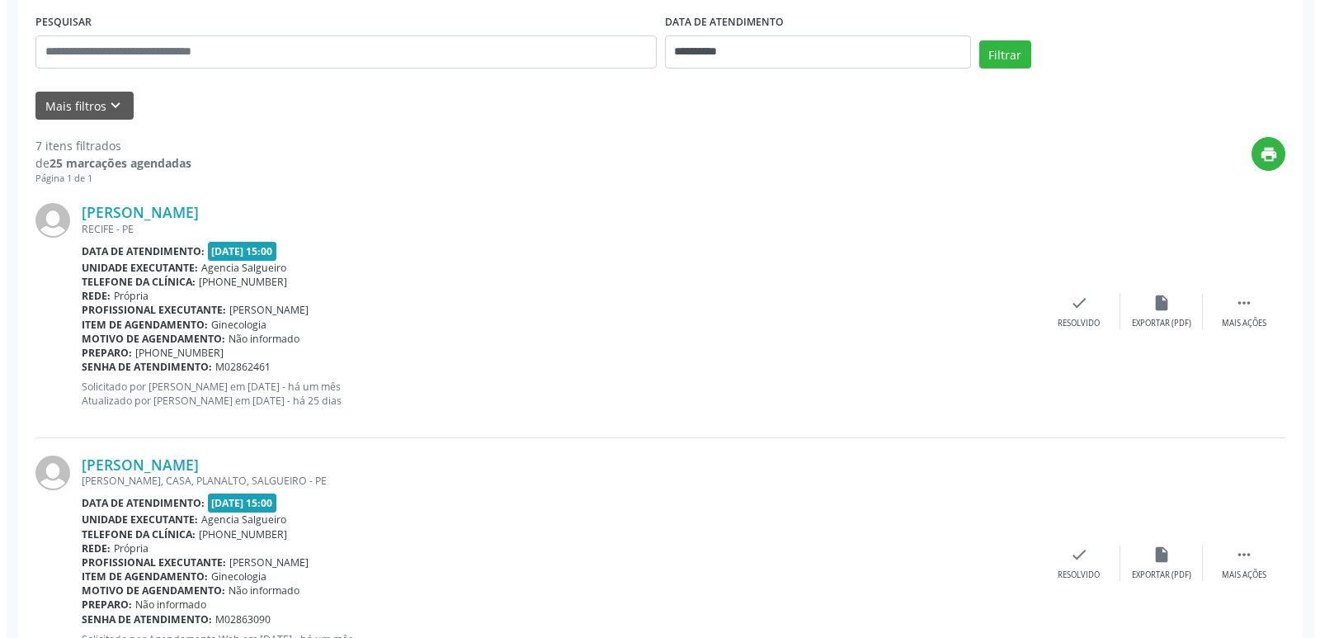
scroll to position [412, 0]
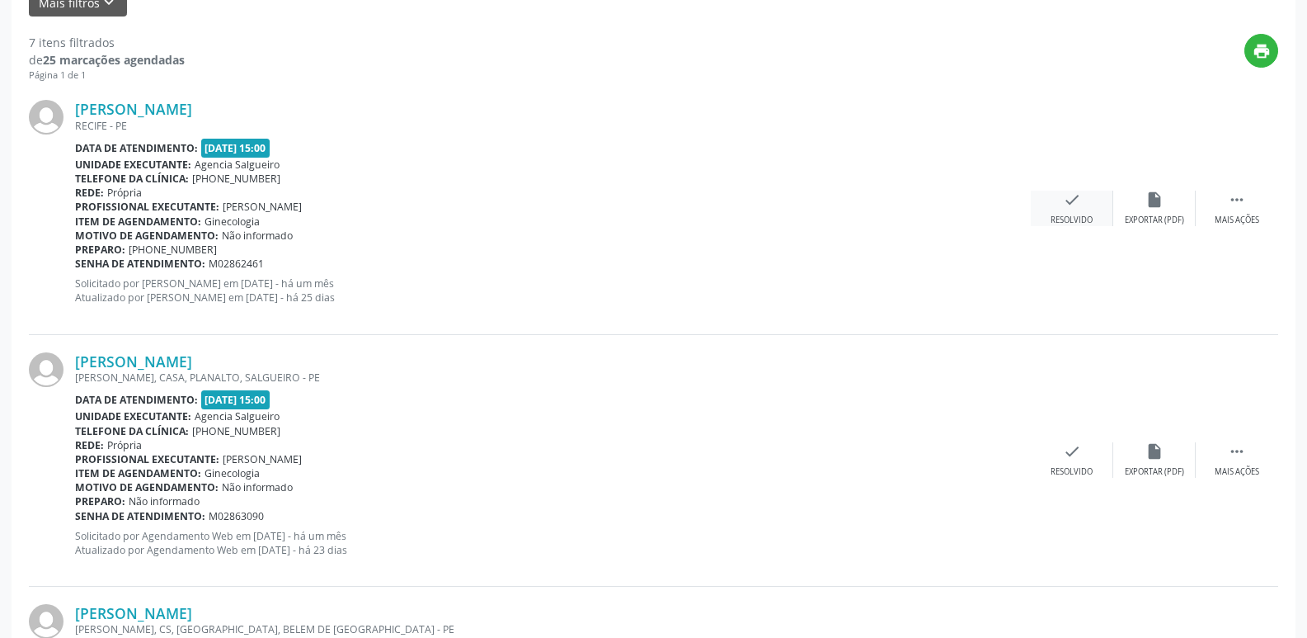
click at [1074, 208] on icon "check" at bounding box center [1072, 200] width 18 height 18
click at [1076, 210] on div "check Resolvido" at bounding box center [1072, 208] width 82 height 35
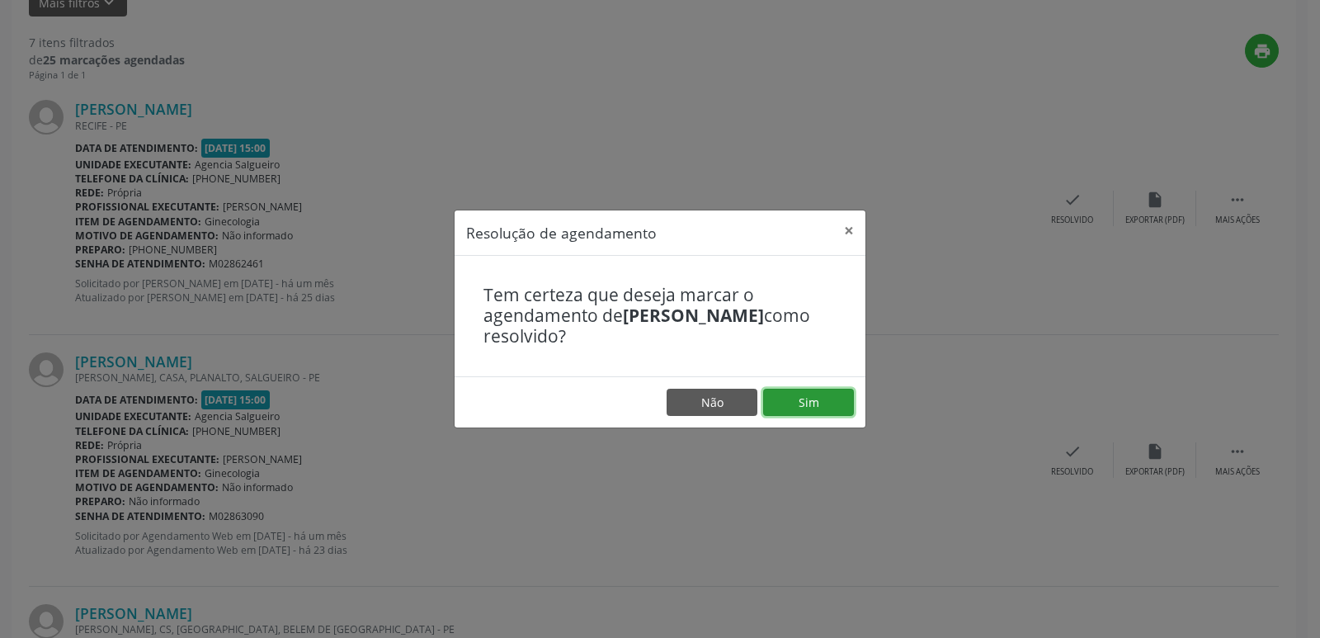
click at [834, 401] on button "Sim" at bounding box center [808, 402] width 91 height 28
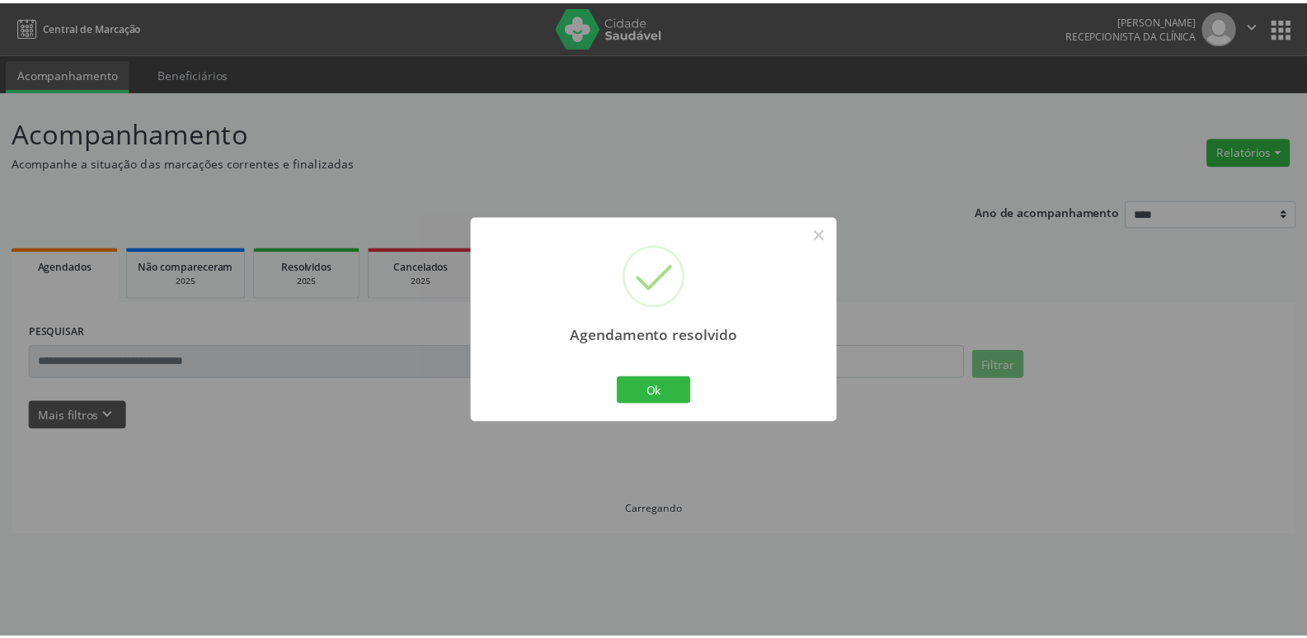
scroll to position [0, 0]
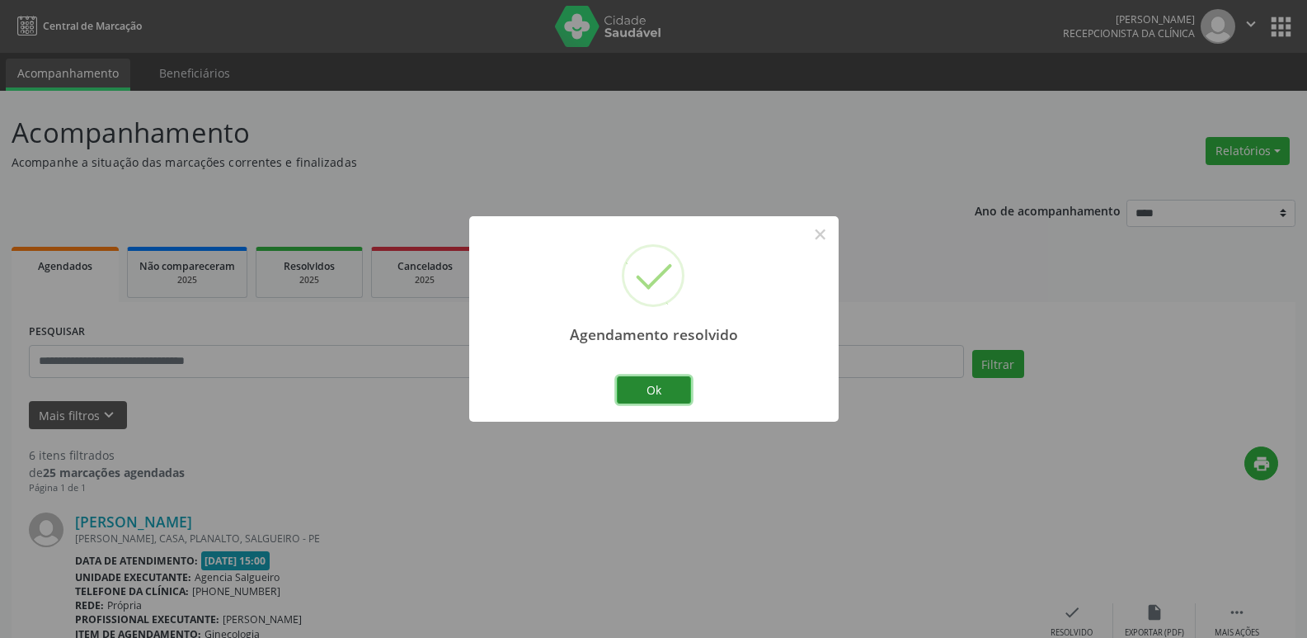
click at [659, 390] on button "Ok" at bounding box center [654, 390] width 74 height 28
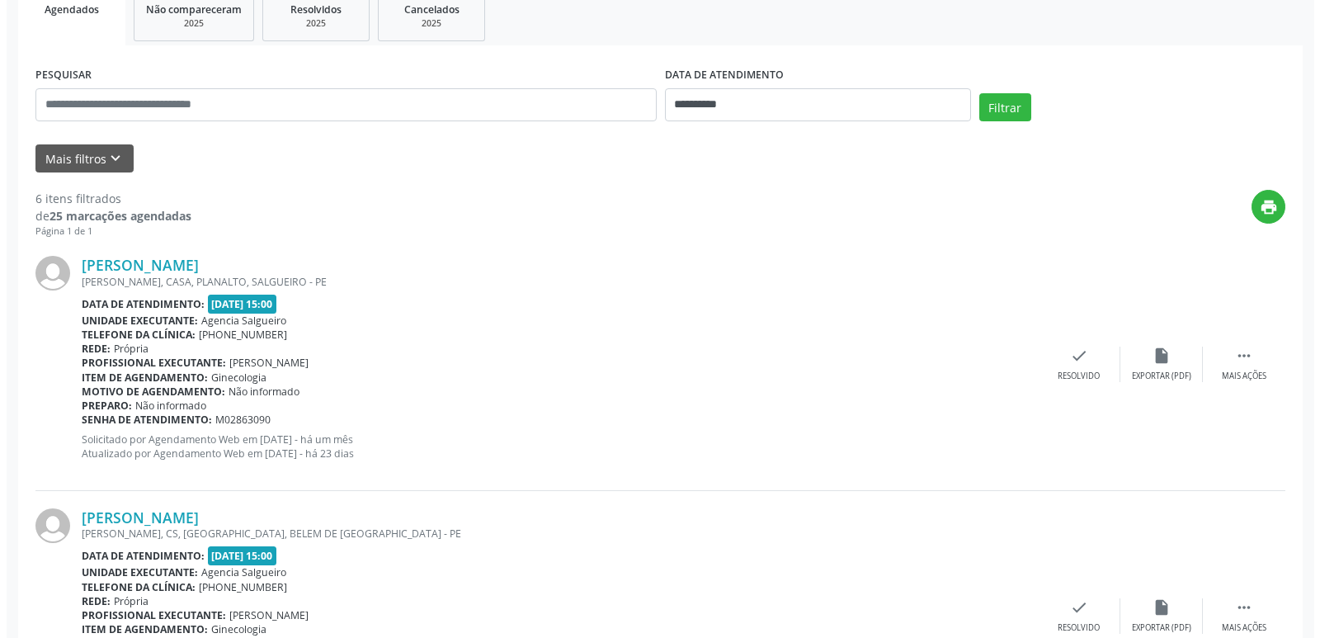
scroll to position [330, 0]
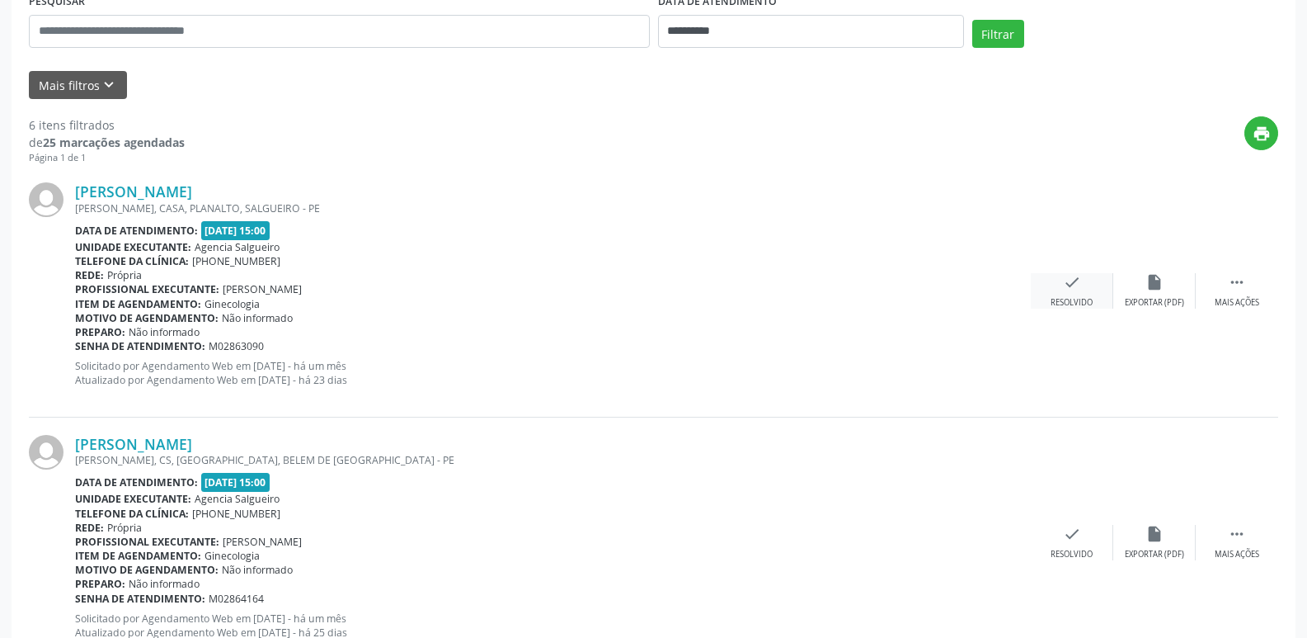
click at [1068, 297] on div "Resolvido" at bounding box center [1072, 303] width 42 height 12
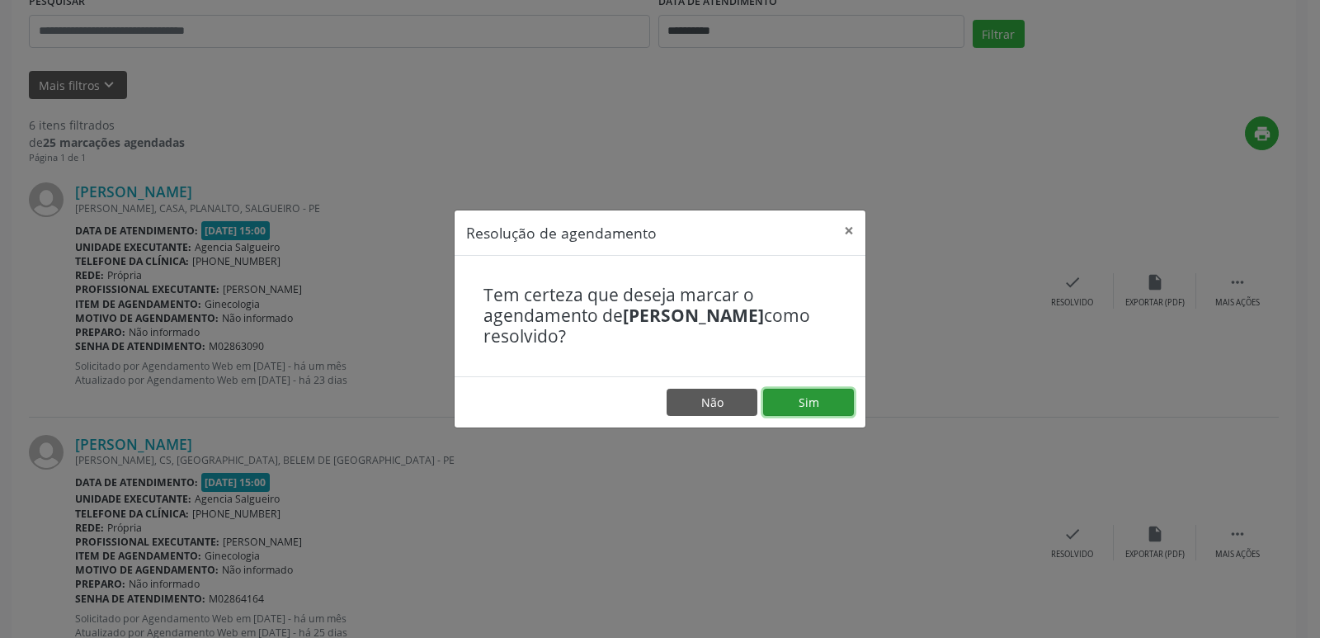
click at [804, 406] on button "Sim" at bounding box center [808, 402] width 91 height 28
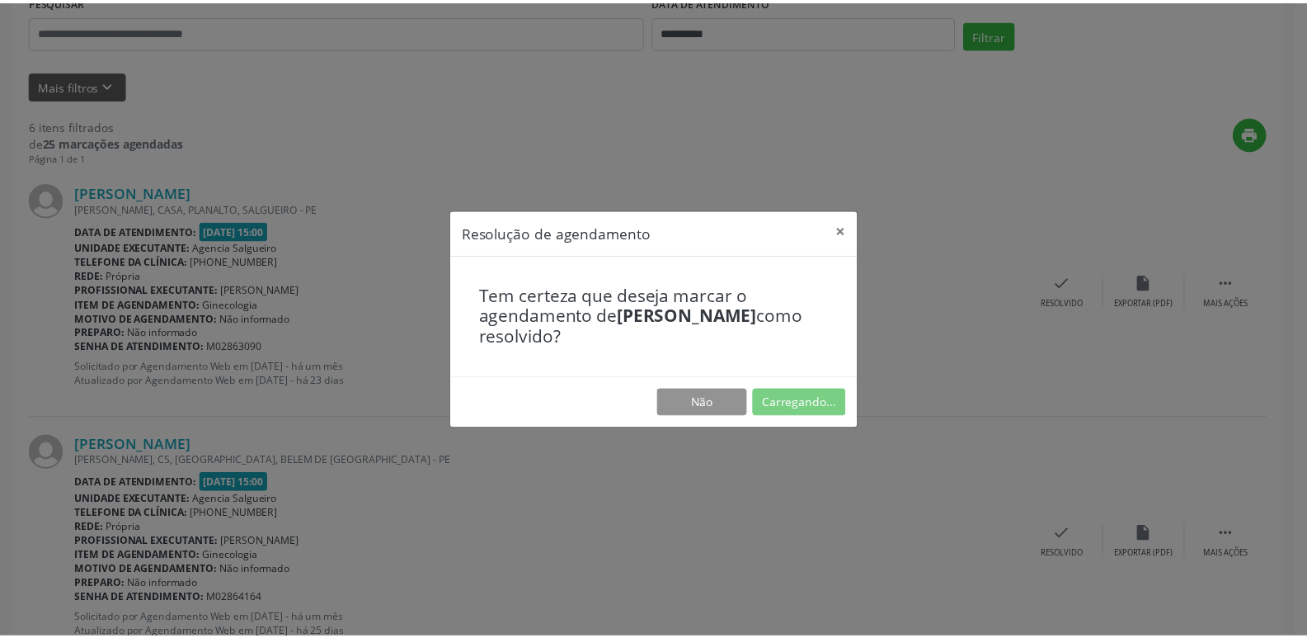
scroll to position [0, 0]
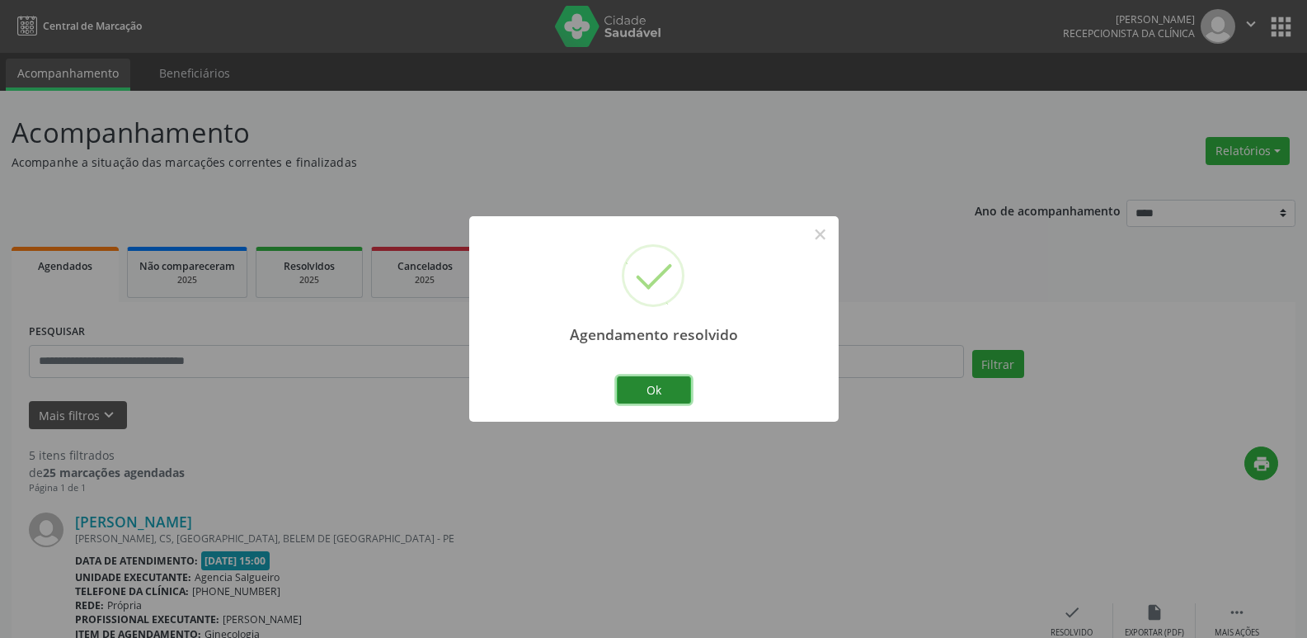
click at [633, 391] on button "Ok" at bounding box center [654, 390] width 74 height 28
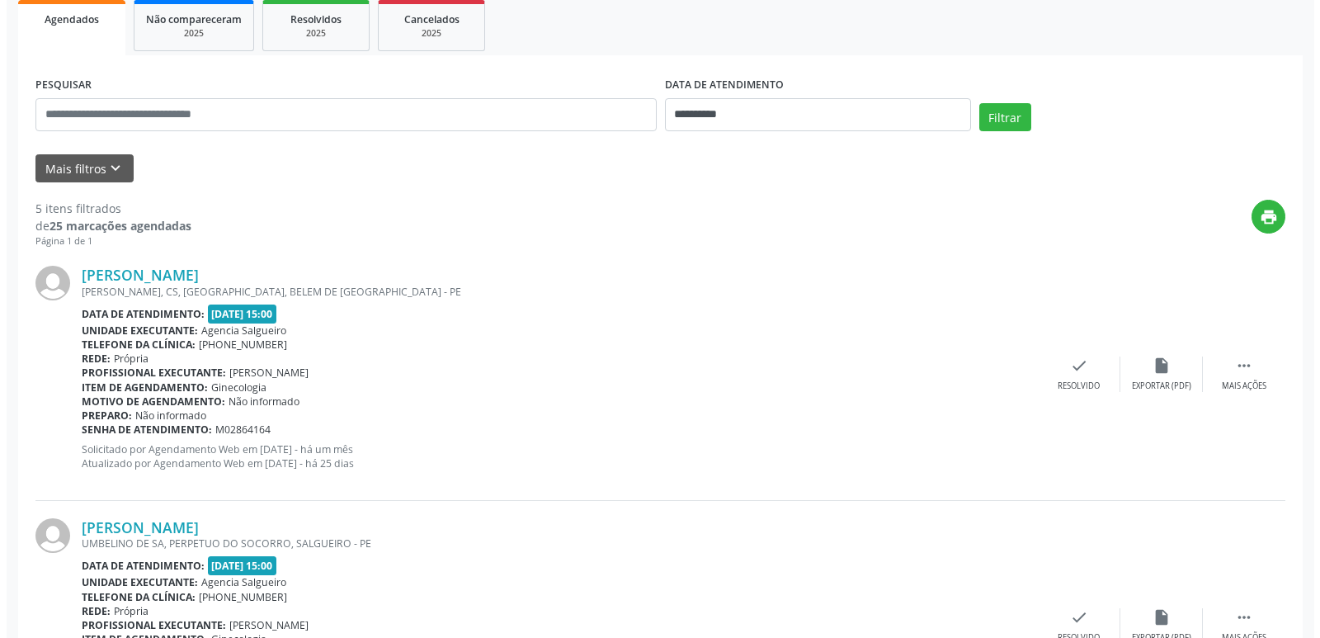
scroll to position [238, 0]
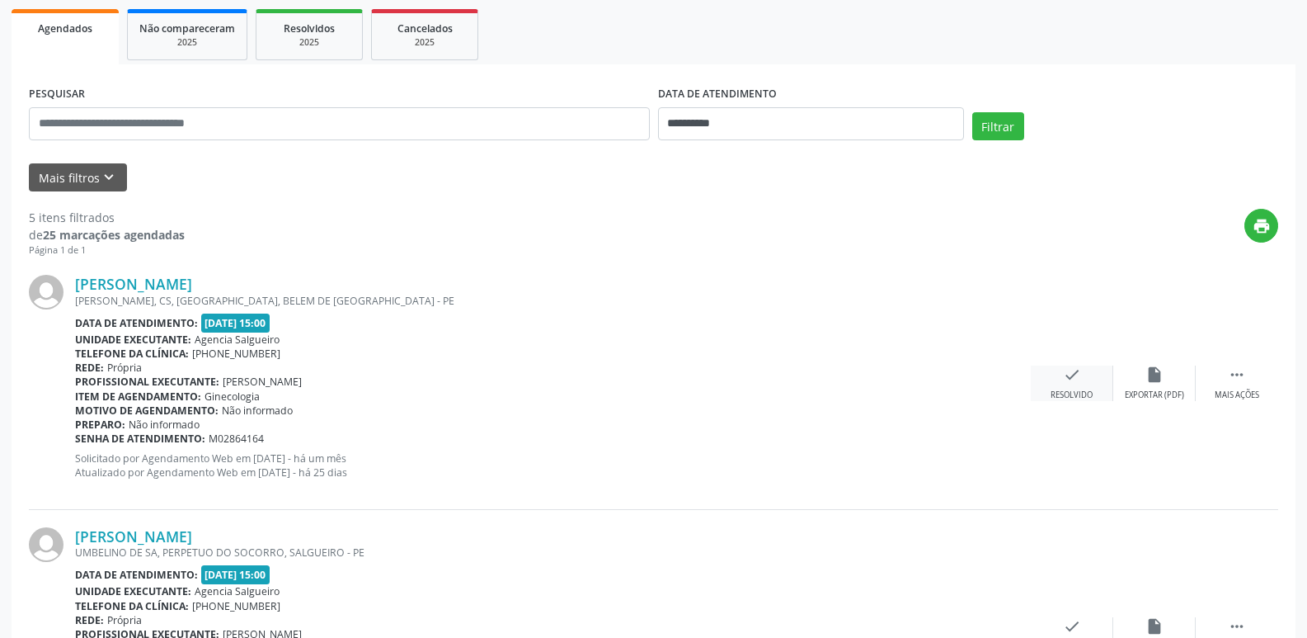
click at [1067, 371] on icon "check" at bounding box center [1072, 374] width 18 height 18
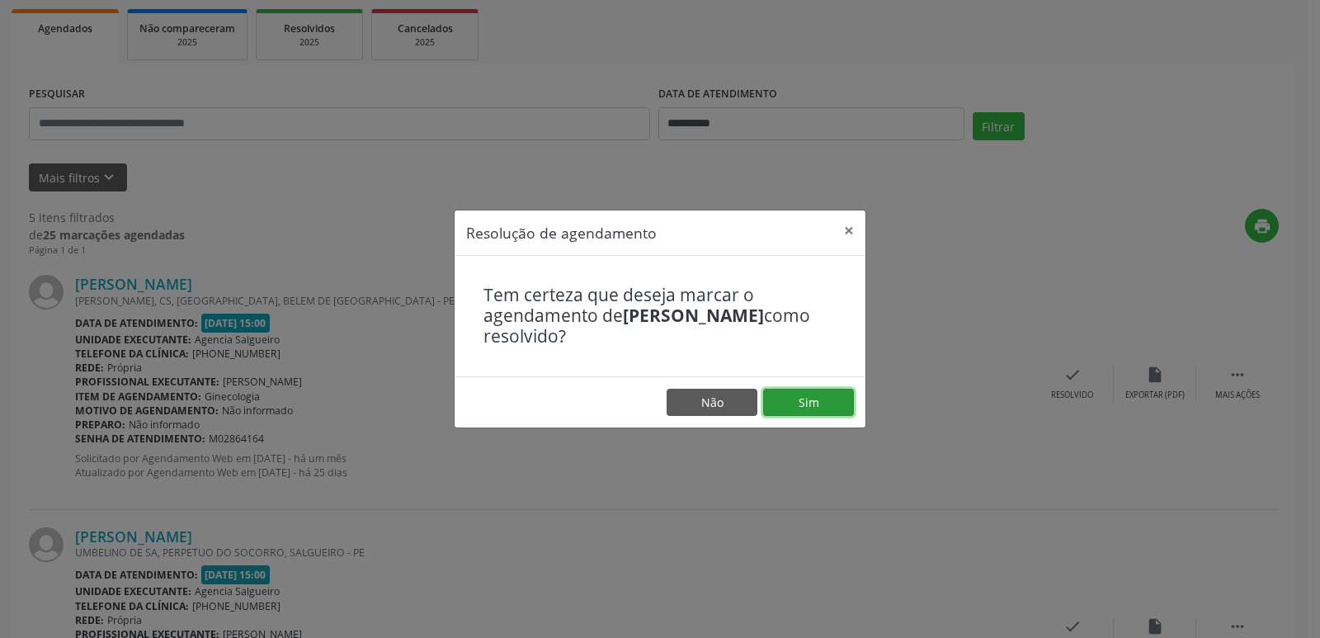
click at [823, 403] on button "Sim" at bounding box center [808, 402] width 91 height 28
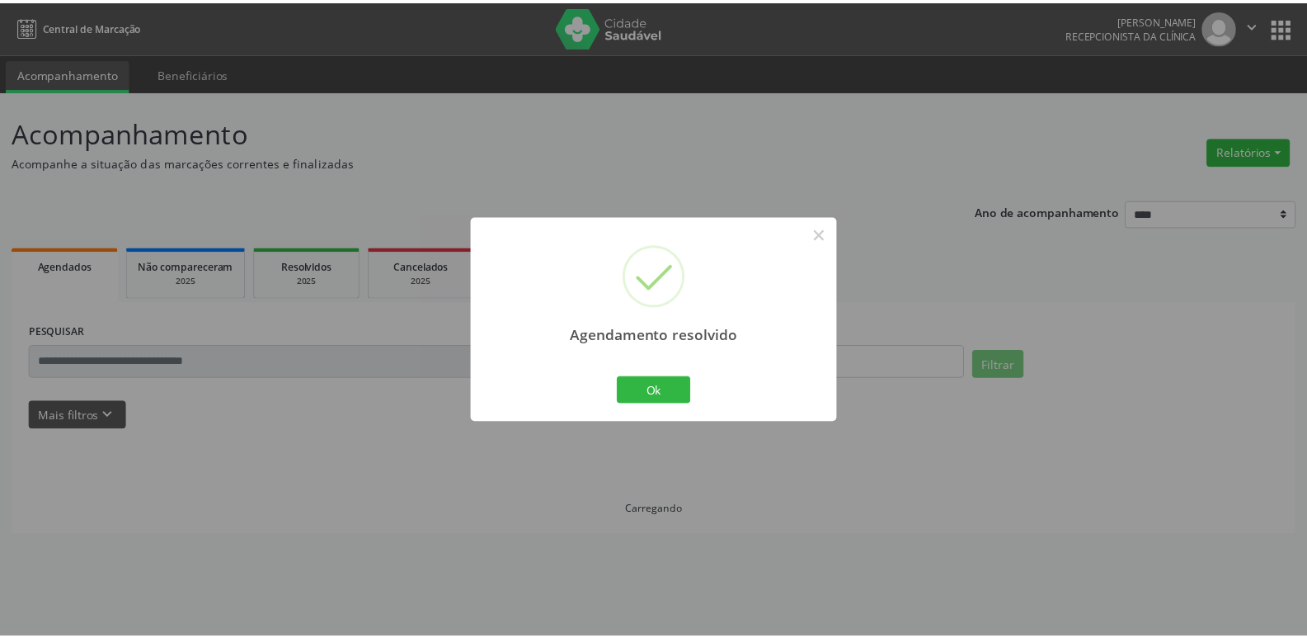
scroll to position [0, 0]
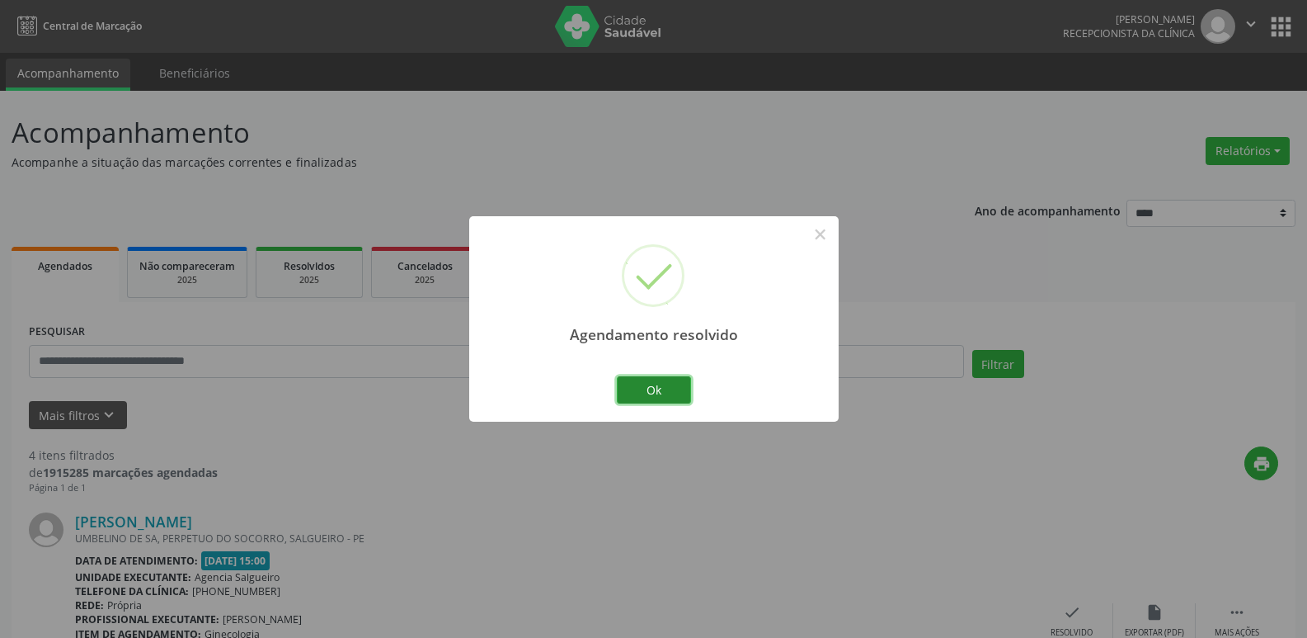
click at [661, 390] on button "Ok" at bounding box center [654, 390] width 74 height 28
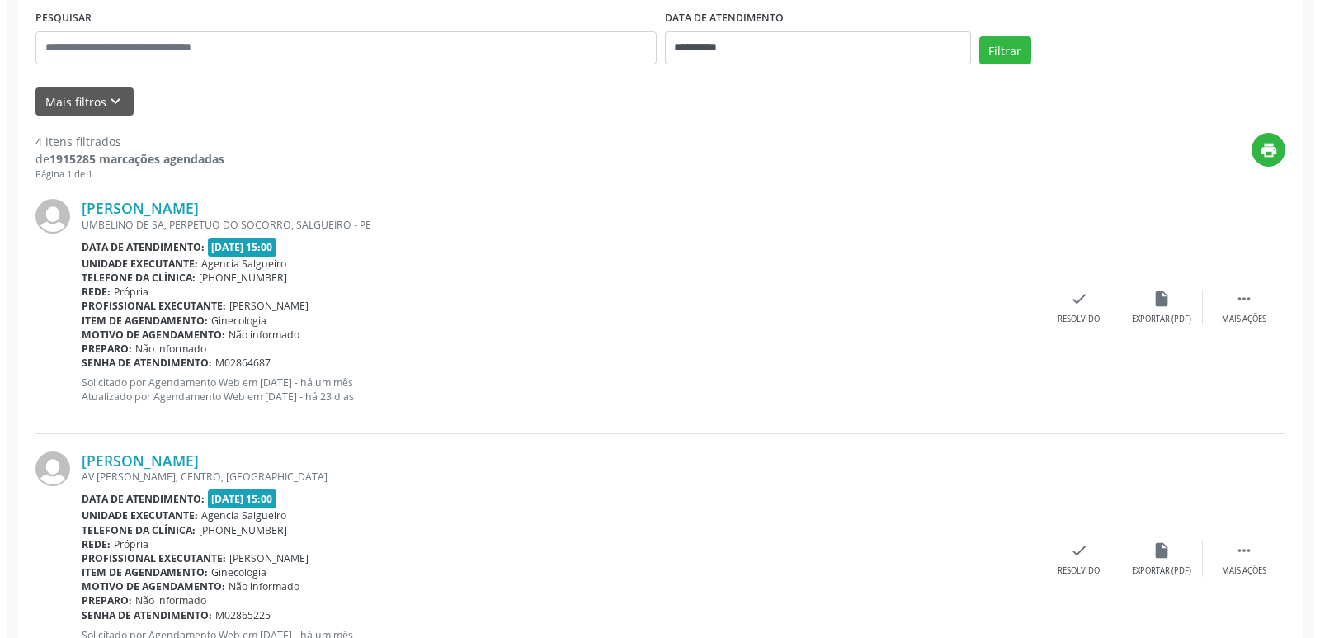
scroll to position [330, 0]
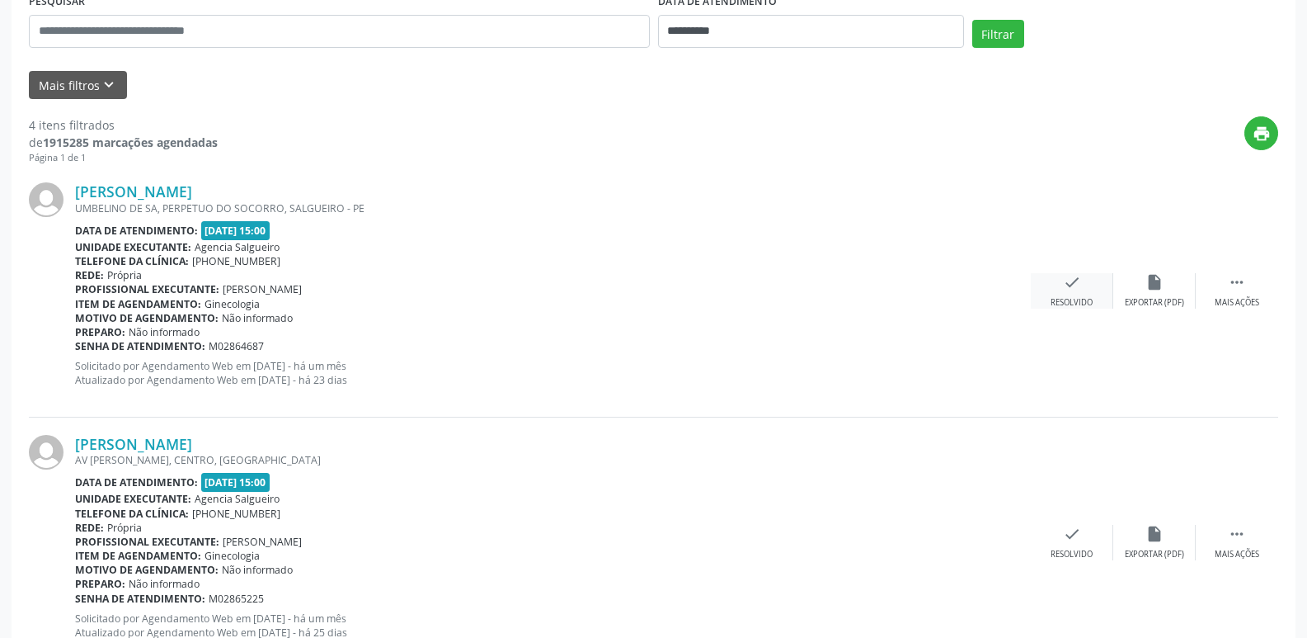
click at [1080, 276] on icon "check" at bounding box center [1072, 282] width 18 height 18
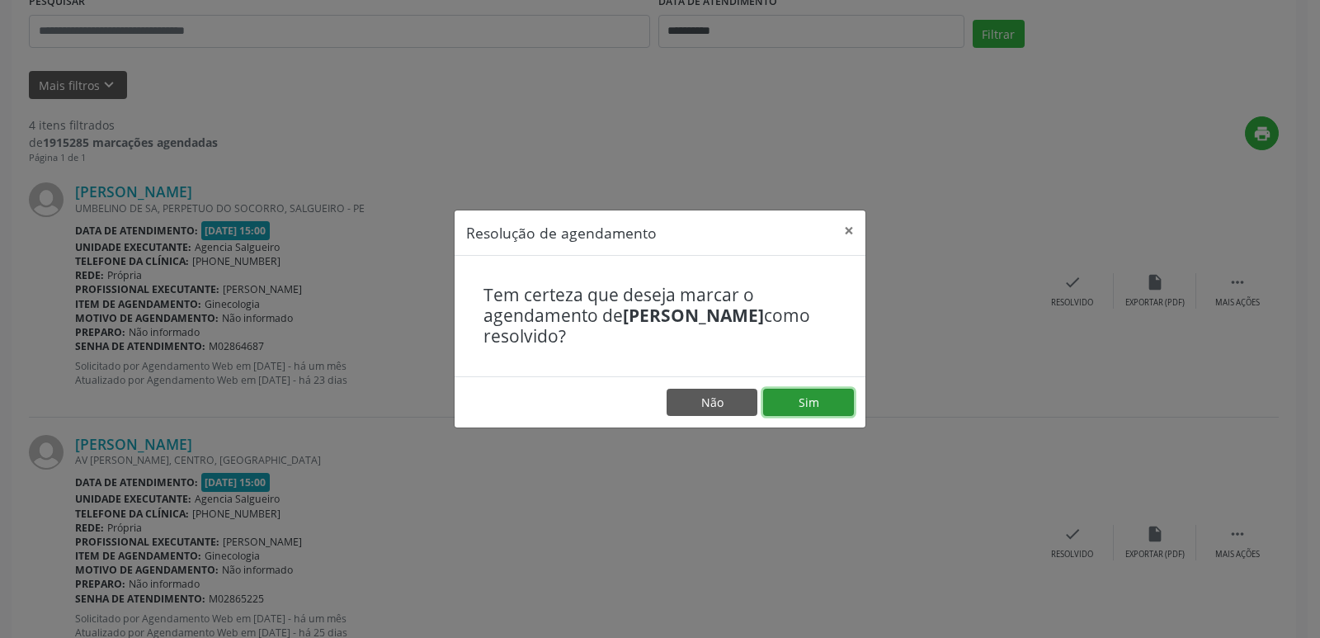
click at [826, 398] on button "Sim" at bounding box center [808, 402] width 91 height 28
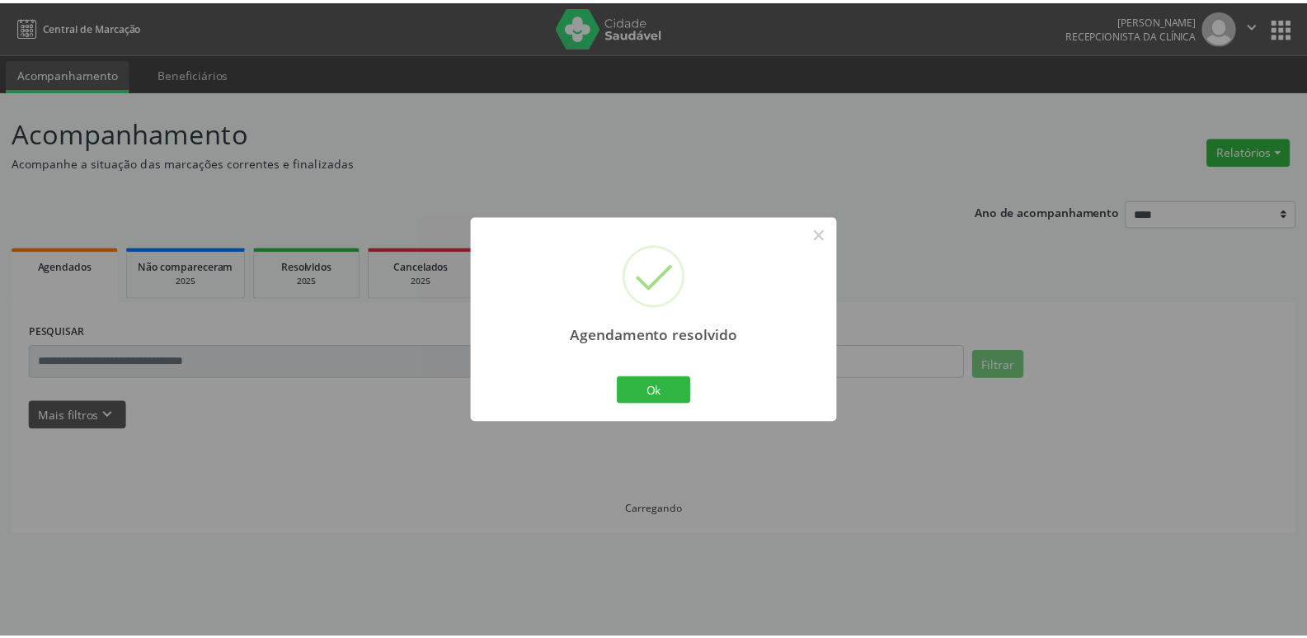
scroll to position [0, 0]
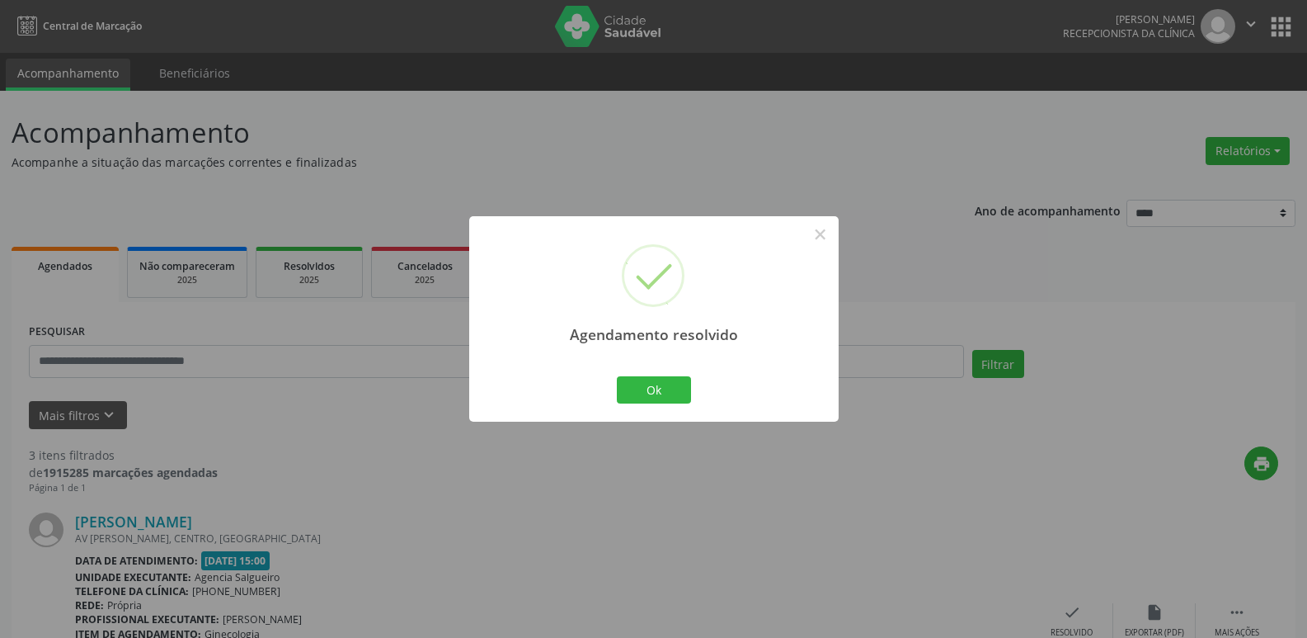
click at [942, 463] on div "Agendamento resolvido × Ok Cancel" at bounding box center [653, 319] width 1307 height 638
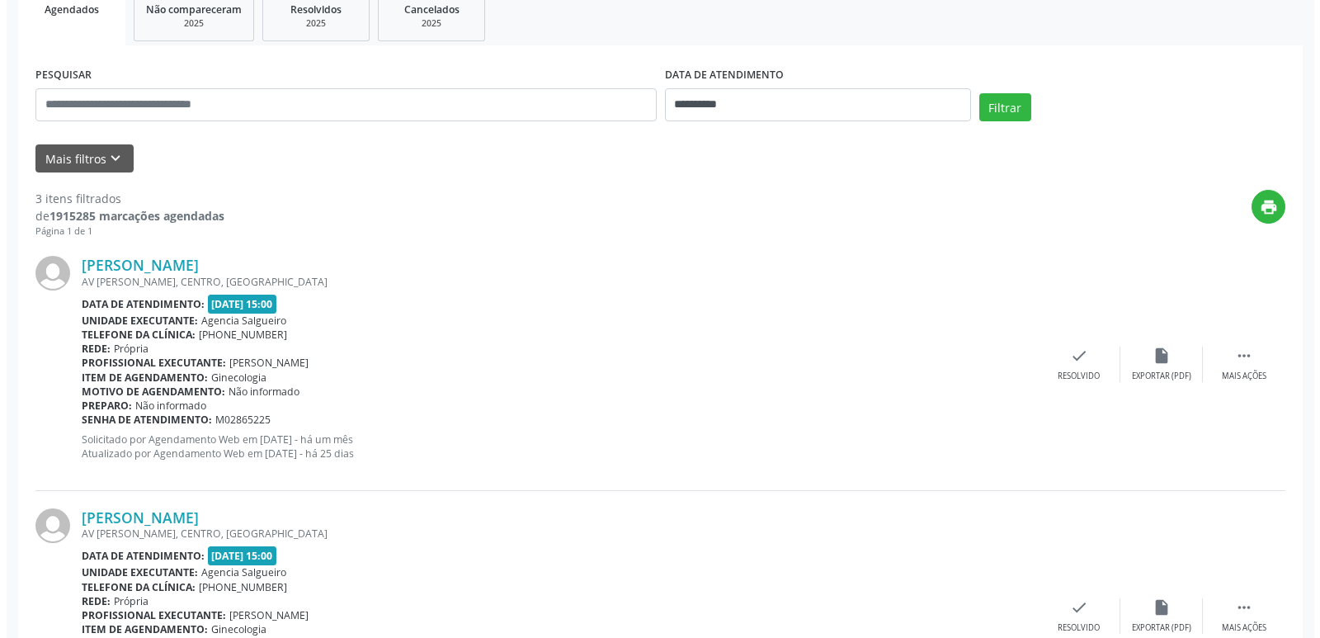
scroll to position [330, 0]
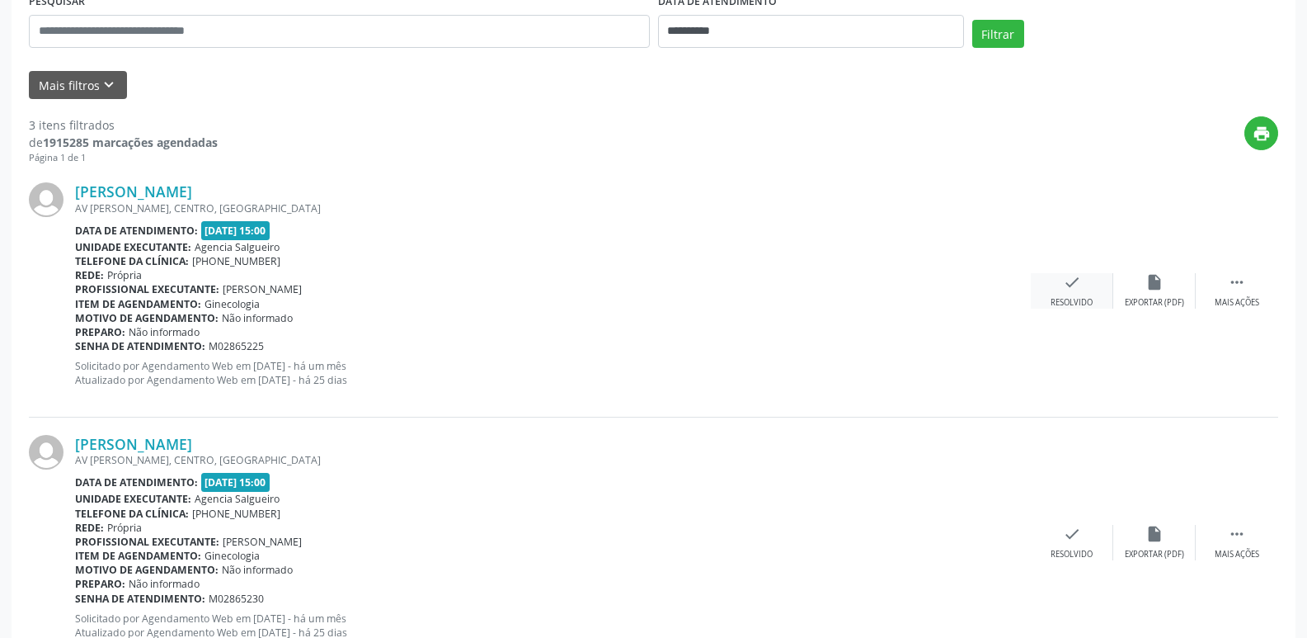
click at [1075, 280] on icon "check" at bounding box center [1072, 282] width 18 height 18
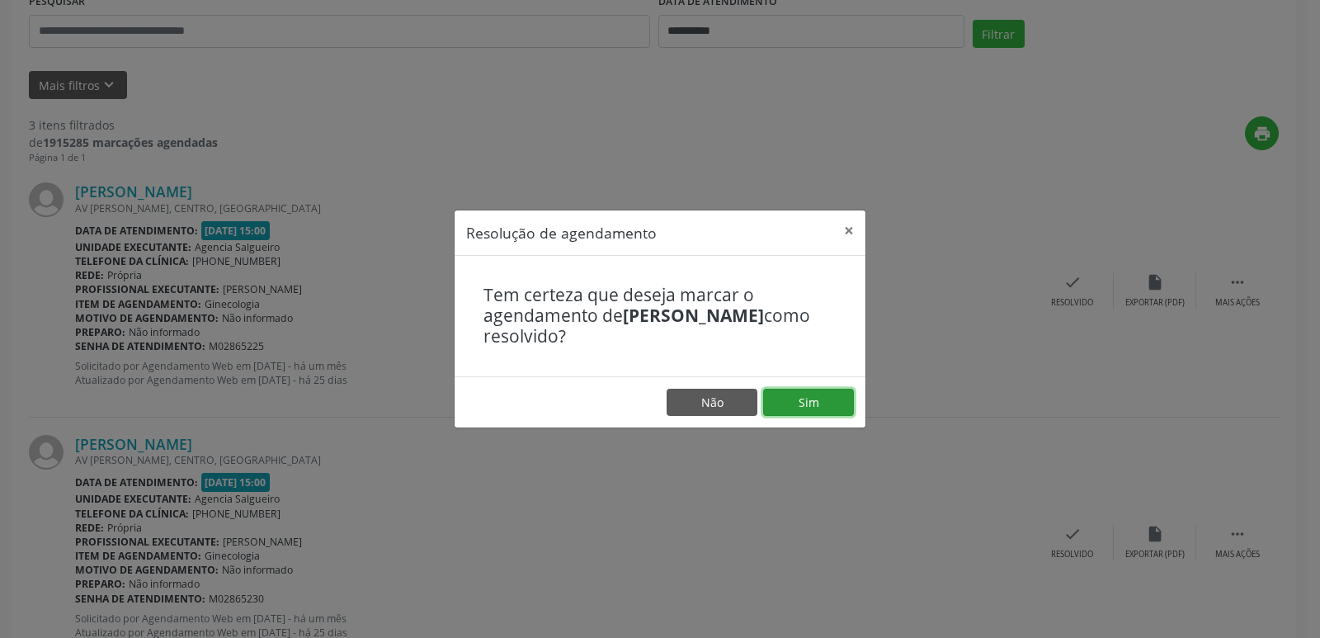
click at [845, 394] on button "Sim" at bounding box center [808, 402] width 91 height 28
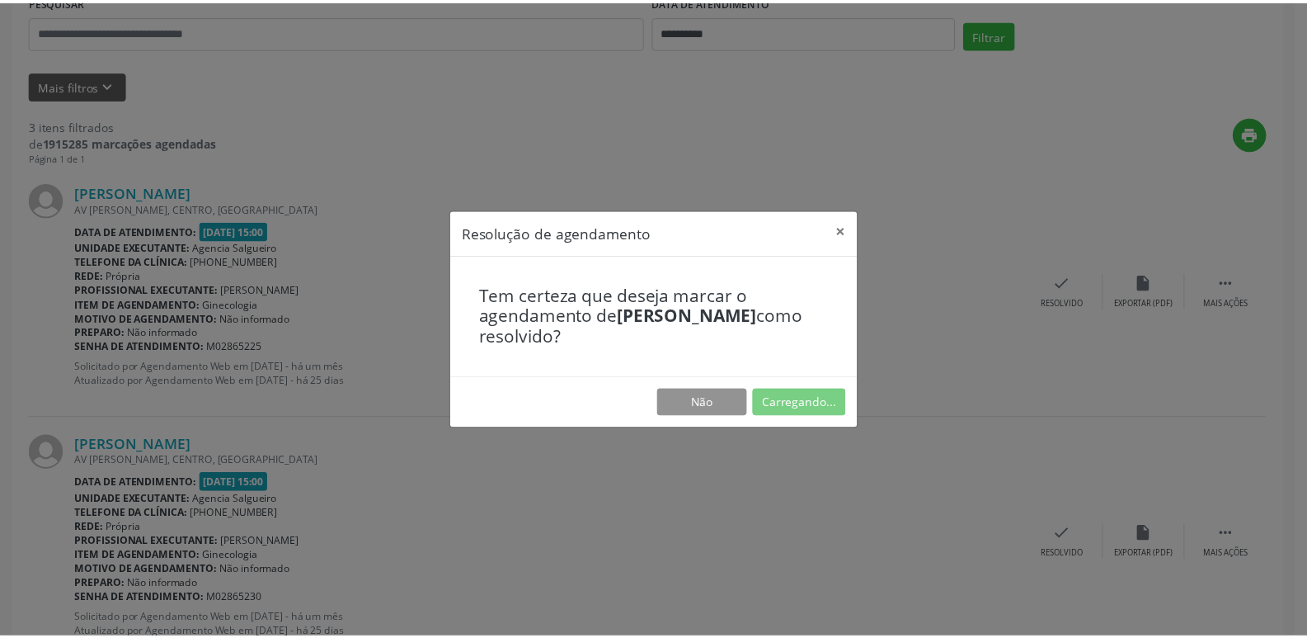
scroll to position [0, 0]
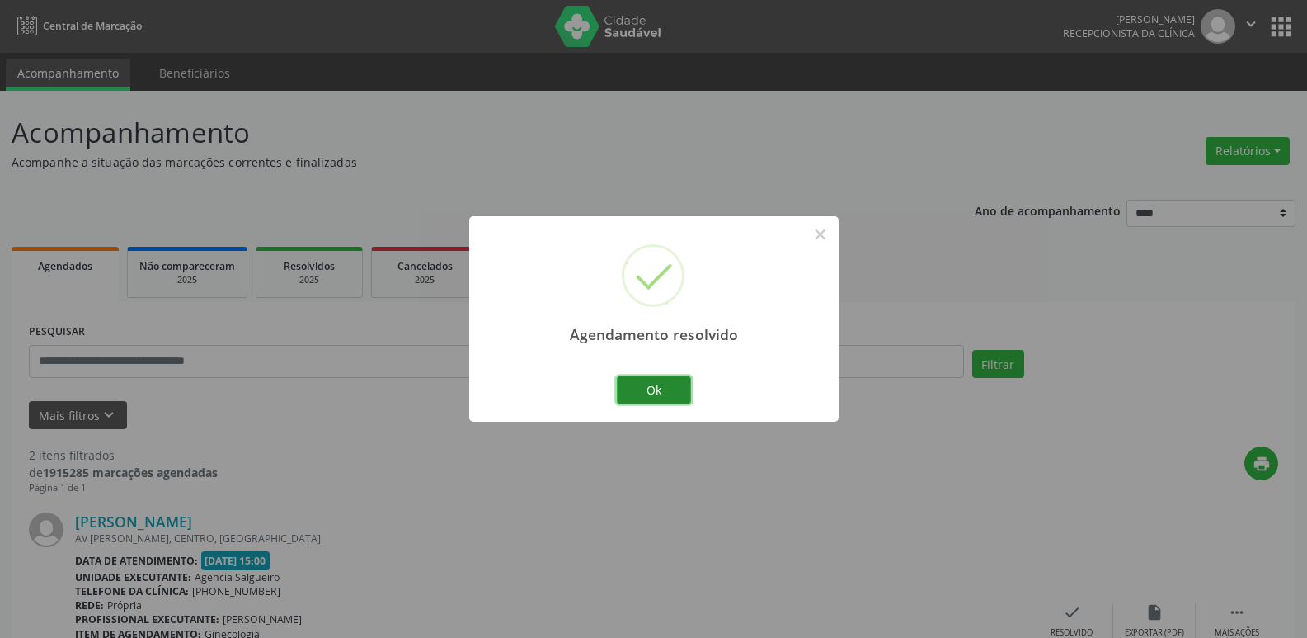
click at [682, 395] on button "Ok" at bounding box center [654, 390] width 74 height 28
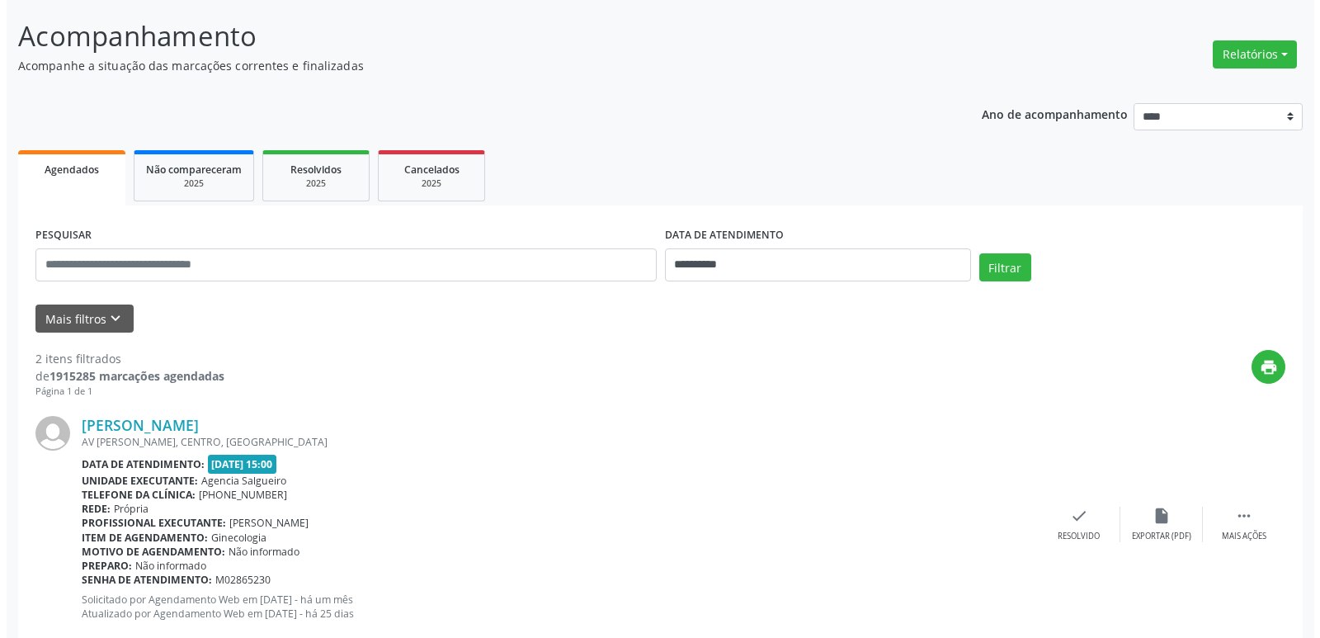
scroll to position [247, 0]
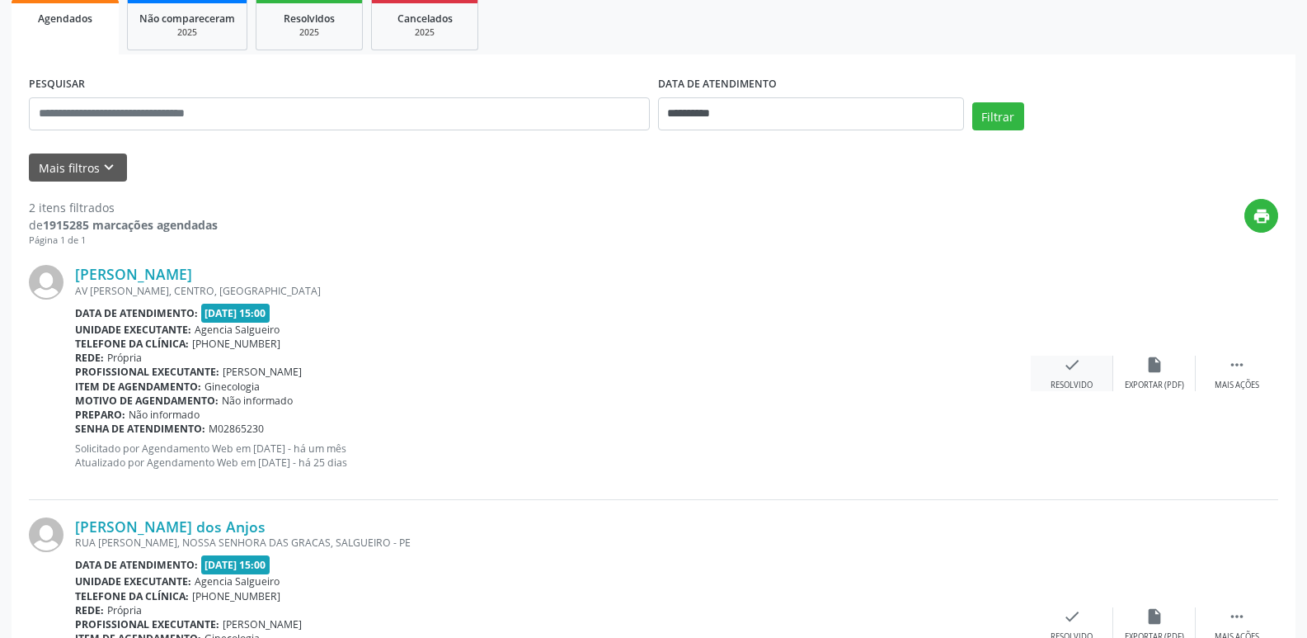
click at [1057, 378] on div "check Resolvido" at bounding box center [1072, 372] width 82 height 35
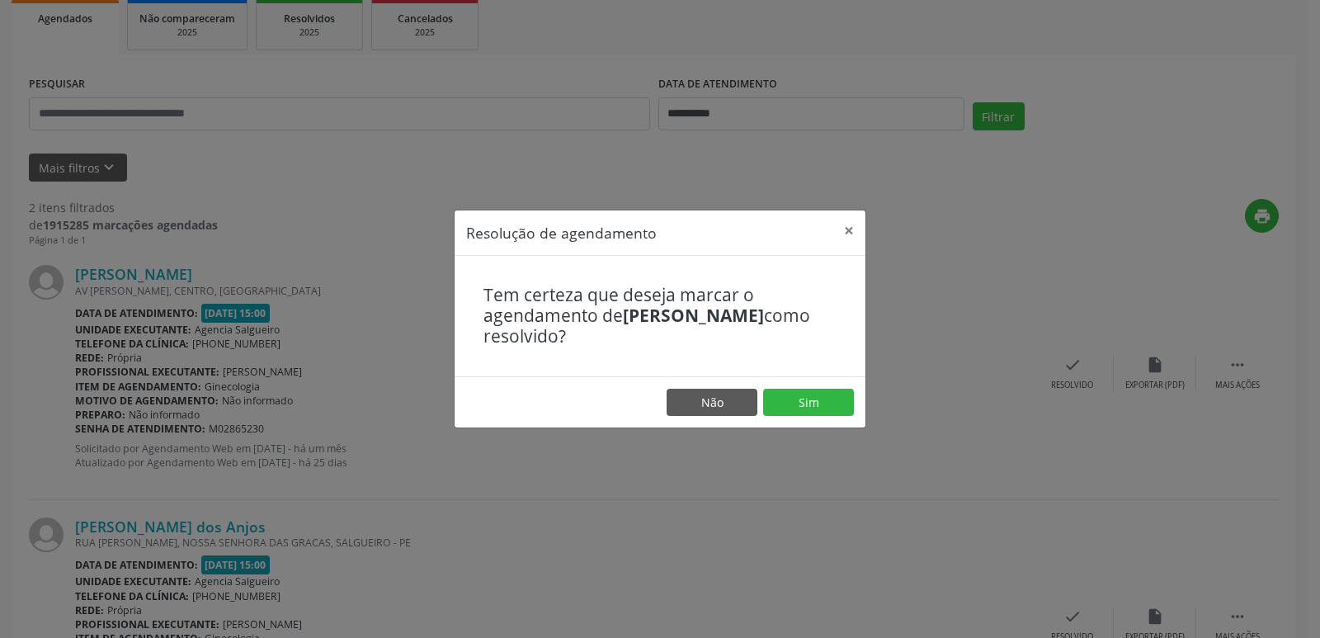
click at [872, 393] on div "Resolução de agendamento × Tem certeza que deseja marcar o agendamento de [PERS…" at bounding box center [660, 319] width 1320 height 638
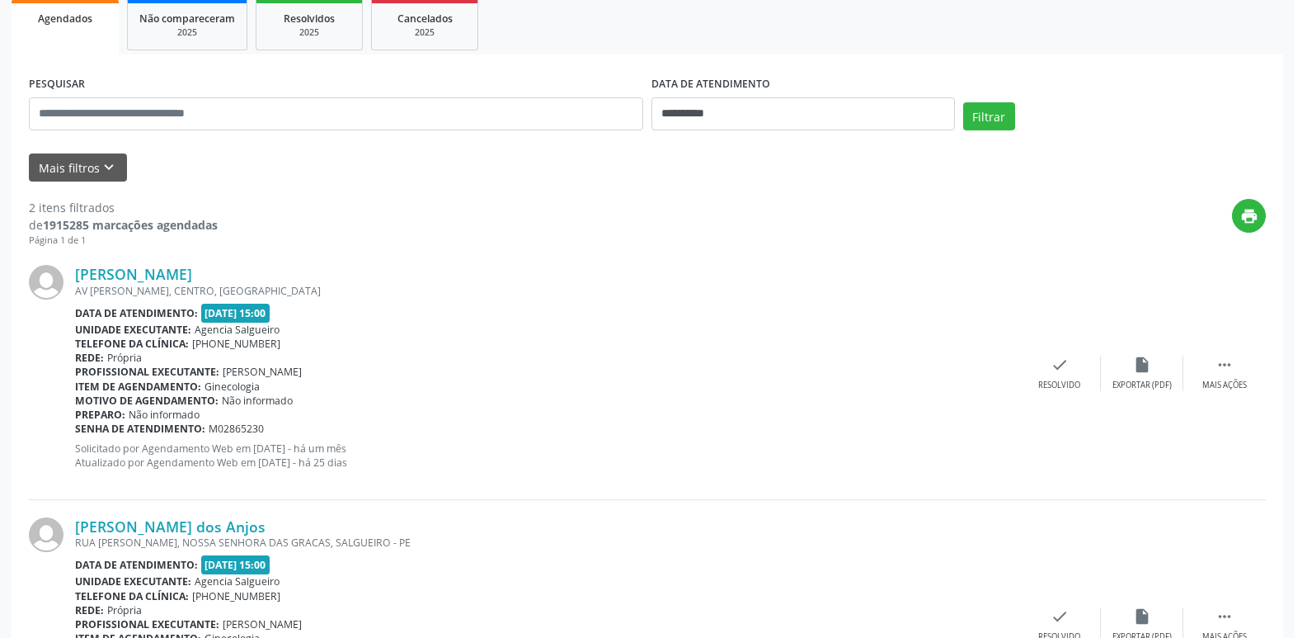
click at [831, 396] on div "Motivo de agendamento: Não informado" at bounding box center [547, 400] width 944 height 14
click at [1056, 371] on div "check Resolvido" at bounding box center [1072, 372] width 82 height 35
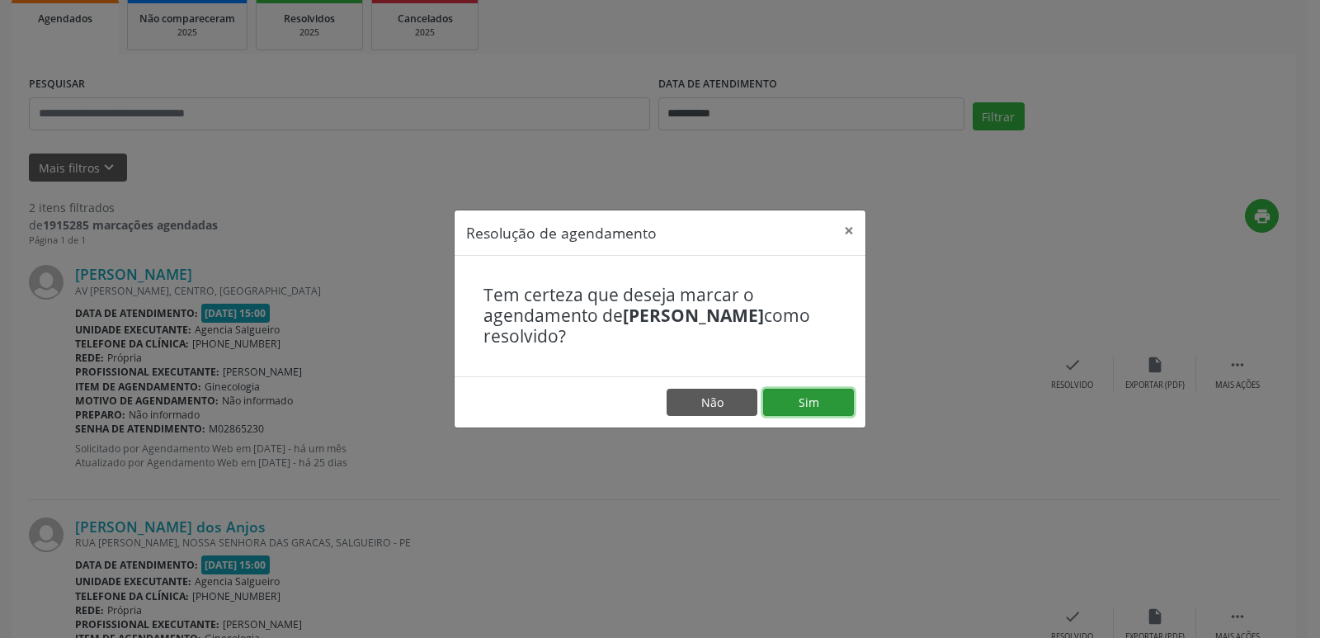
click at [823, 397] on button "Sim" at bounding box center [808, 402] width 91 height 28
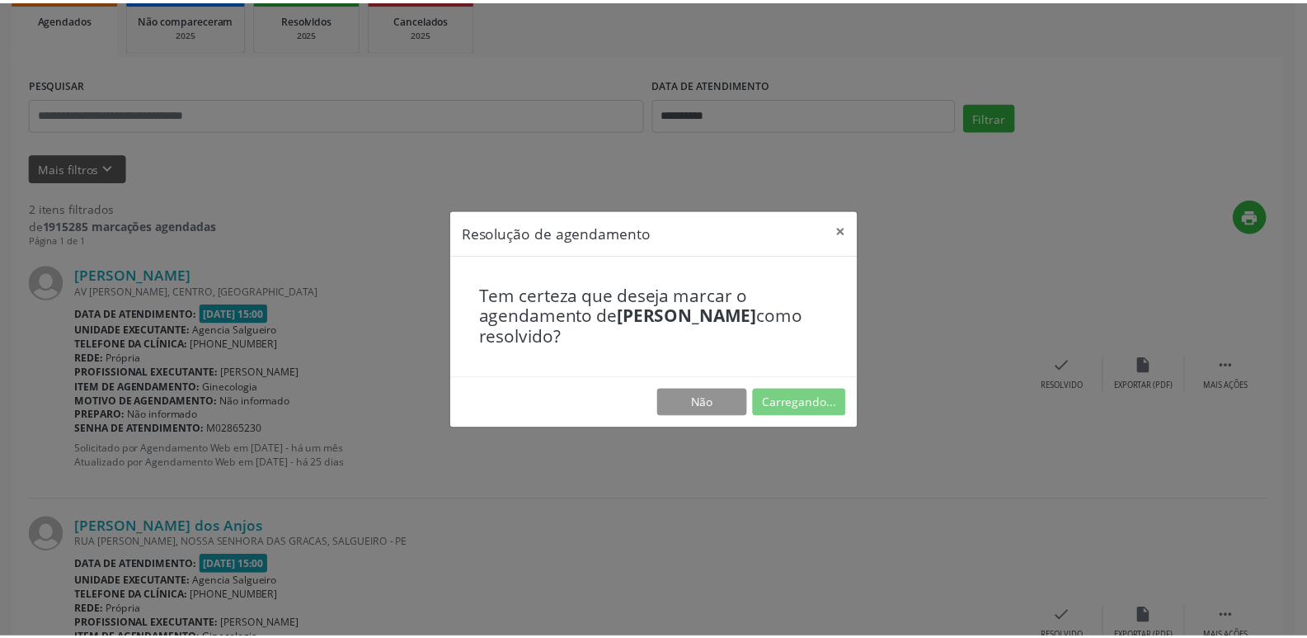
scroll to position [0, 0]
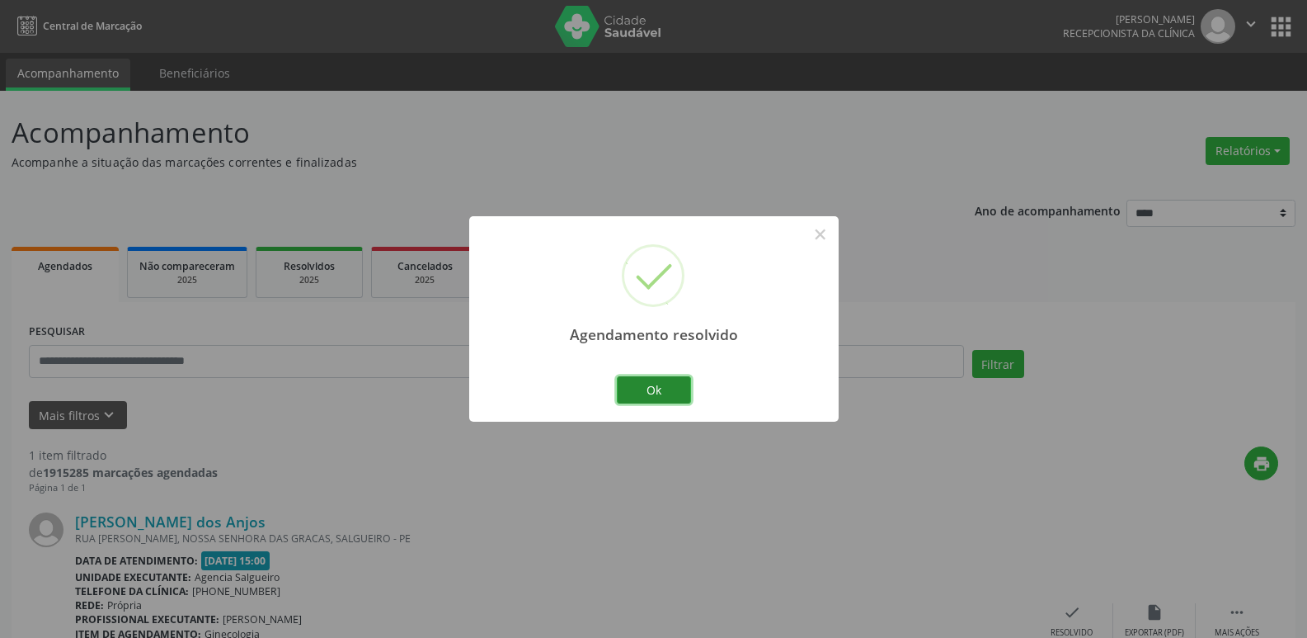
click at [652, 386] on button "Ok" at bounding box center [654, 390] width 74 height 28
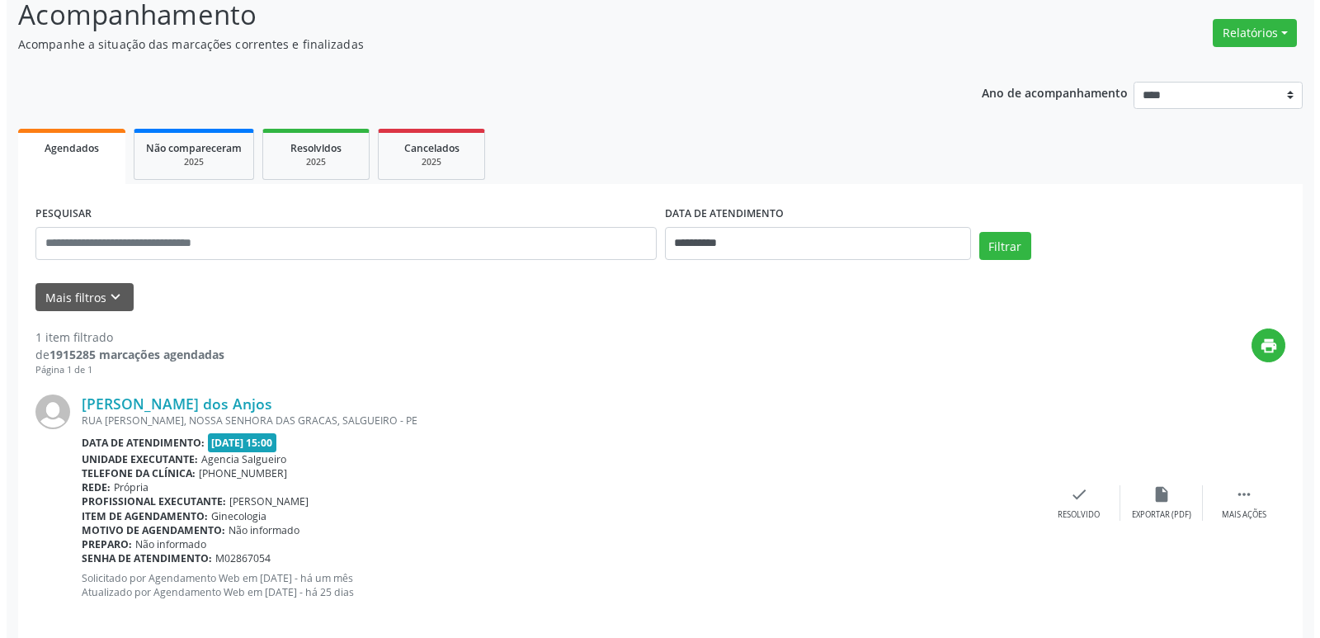
scroll to position [138, 0]
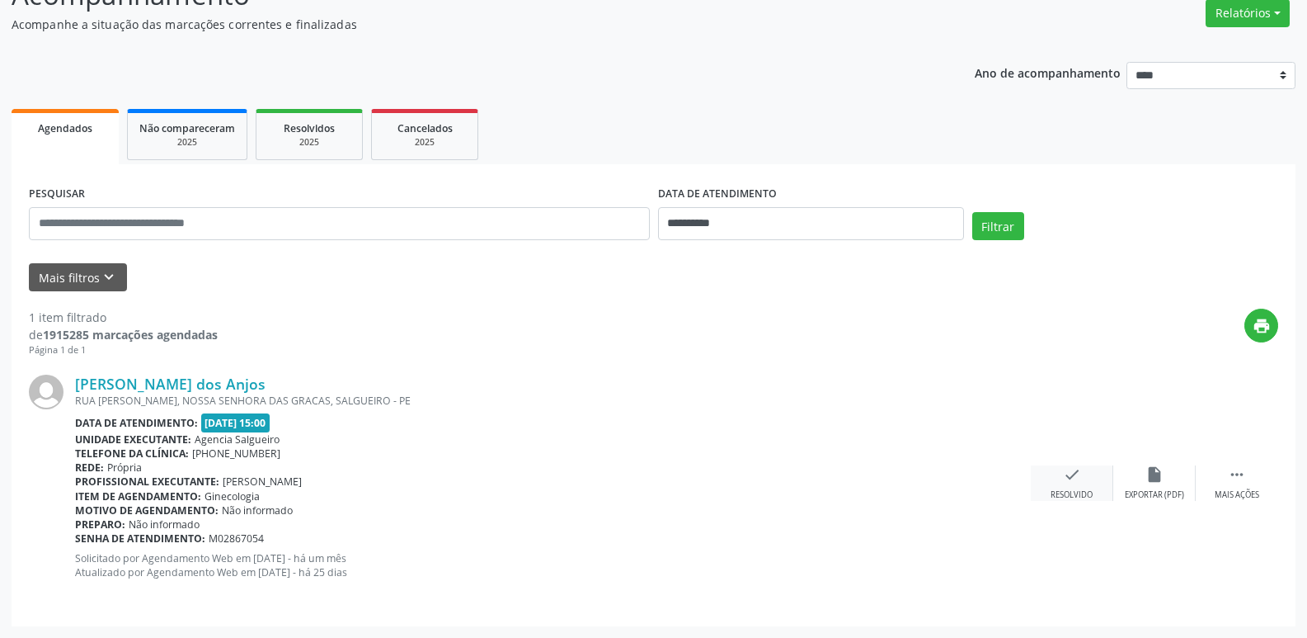
click at [1075, 471] on icon "check" at bounding box center [1072, 474] width 18 height 18
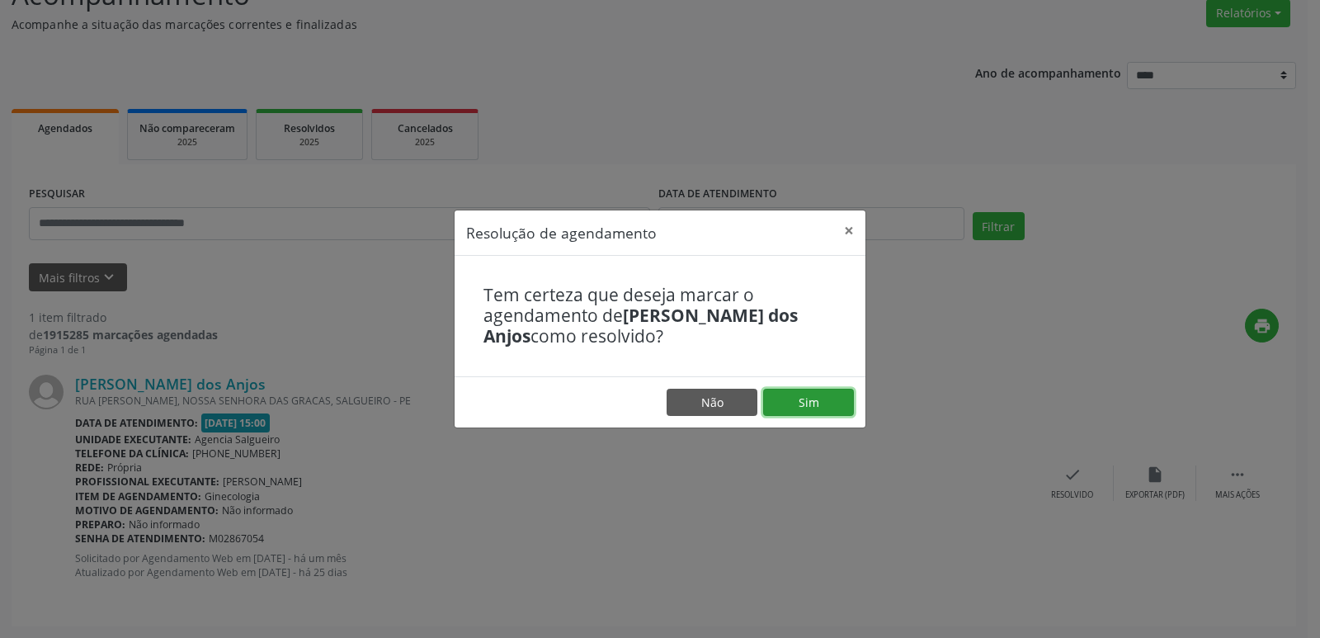
click at [821, 407] on button "Sim" at bounding box center [808, 402] width 91 height 28
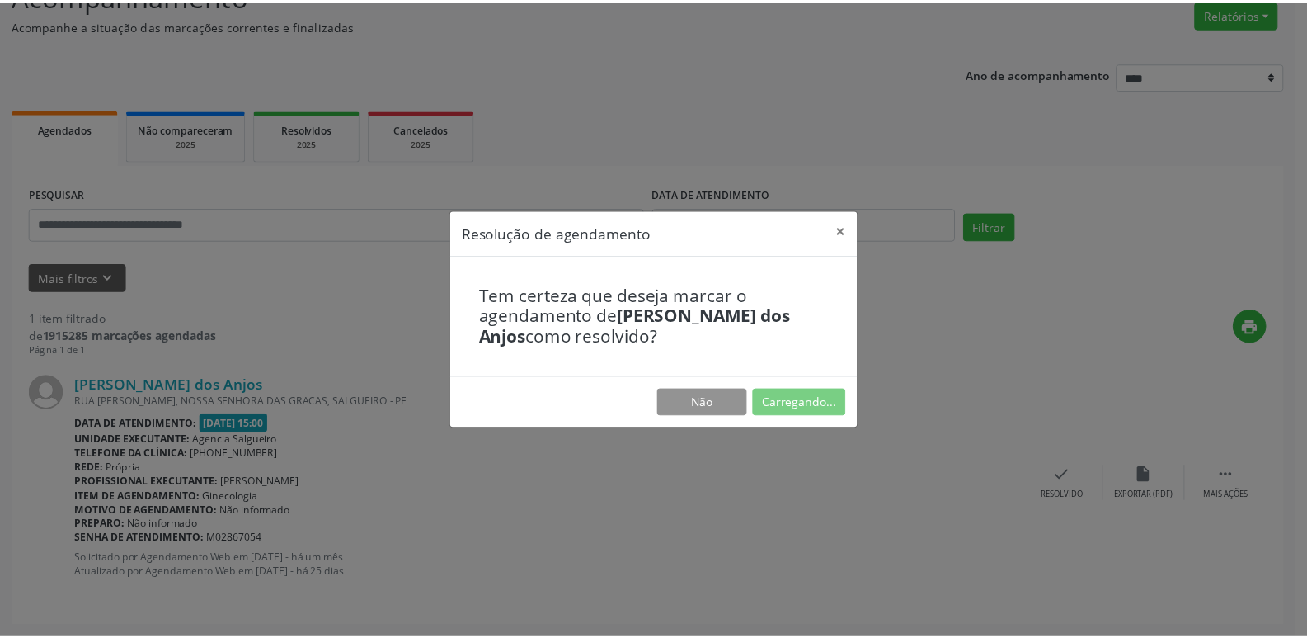
scroll to position [0, 0]
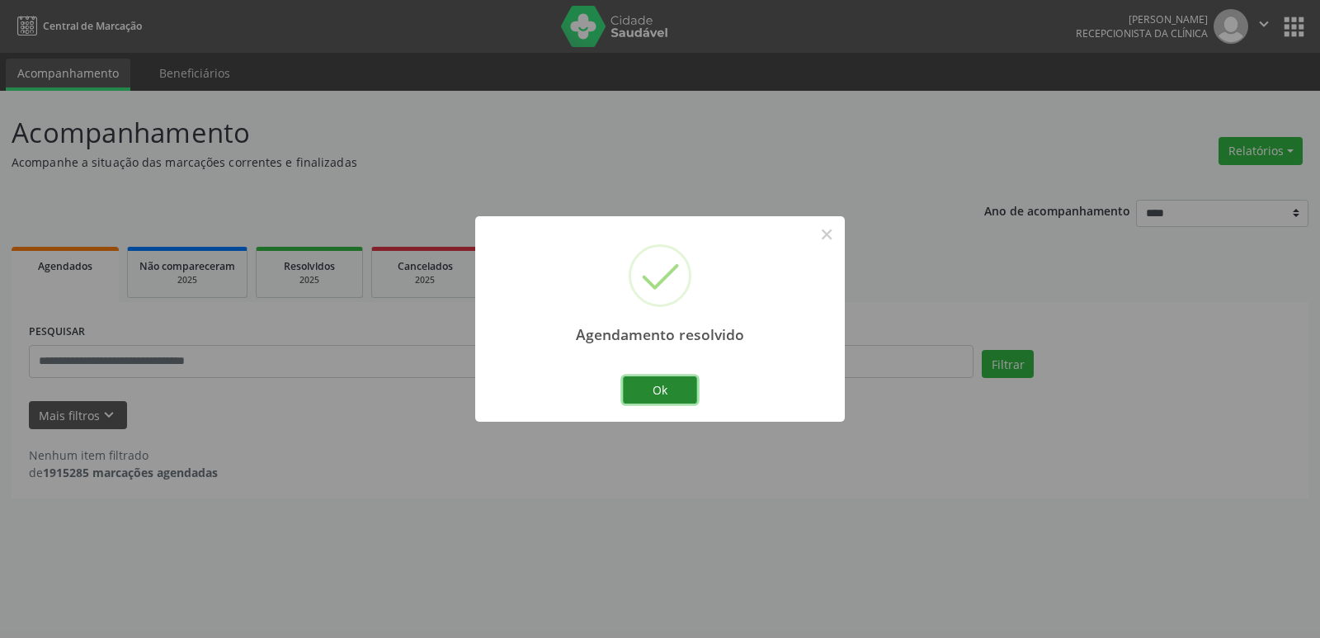
click at [645, 392] on button "Ok" at bounding box center [660, 390] width 74 height 28
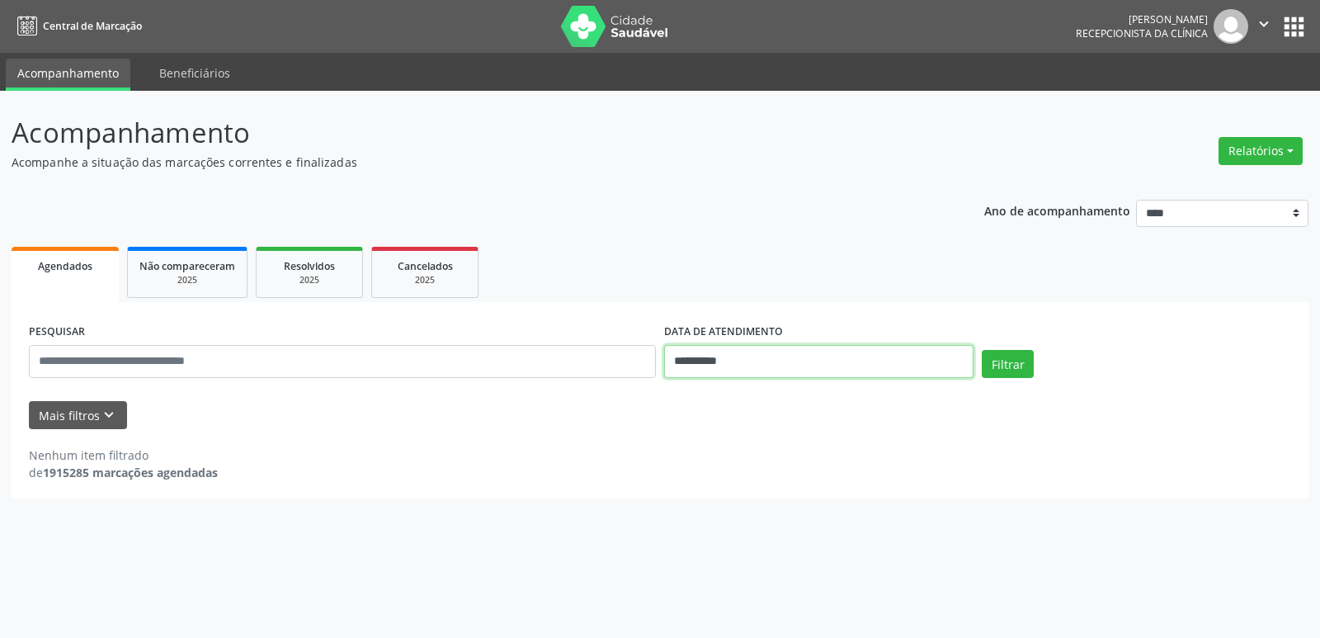
click at [885, 353] on input "**********" at bounding box center [818, 361] width 309 height 33
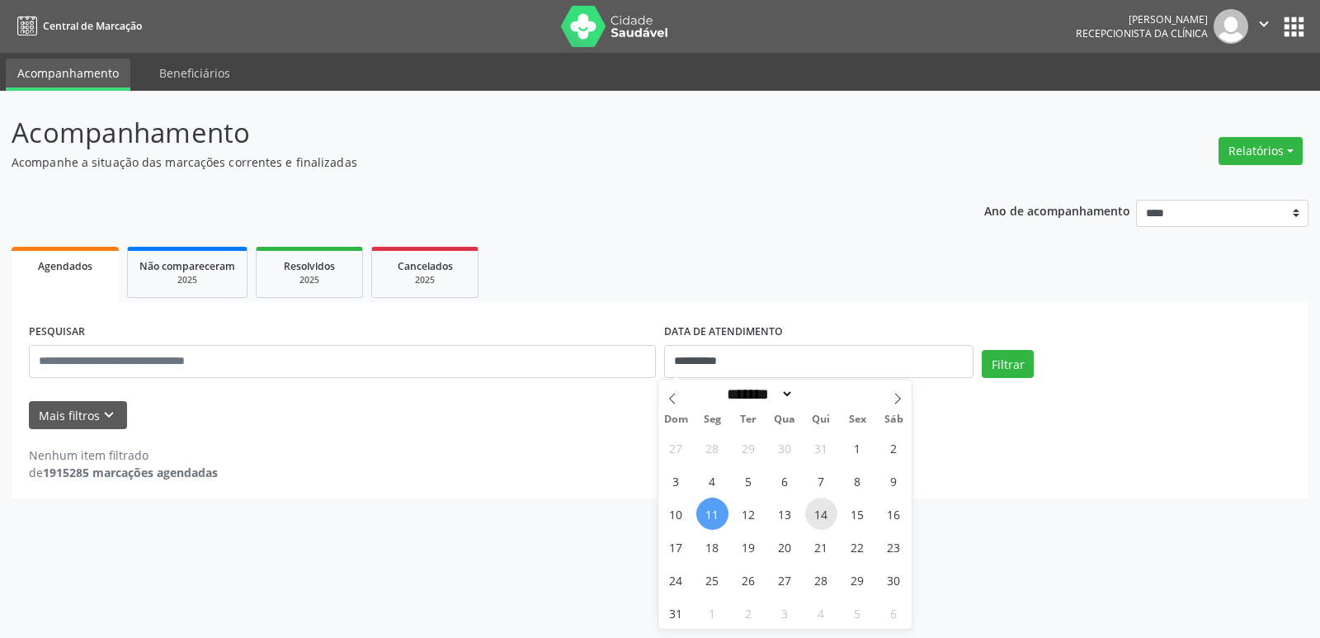
click at [819, 516] on span "14" at bounding box center [821, 513] width 32 height 32
type input "**********"
click at [819, 516] on span "14" at bounding box center [821, 513] width 32 height 32
click at [1009, 373] on button "Filtrar" at bounding box center [1007, 364] width 52 height 28
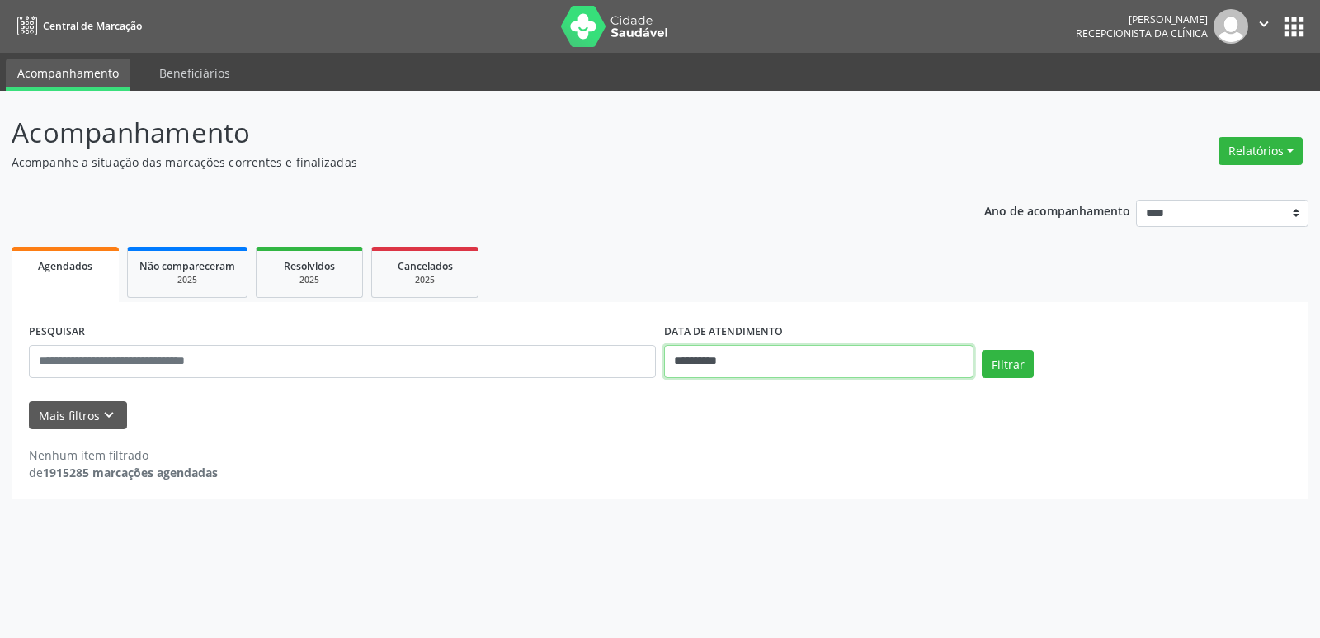
click at [877, 372] on input "**********" at bounding box center [818, 361] width 309 height 33
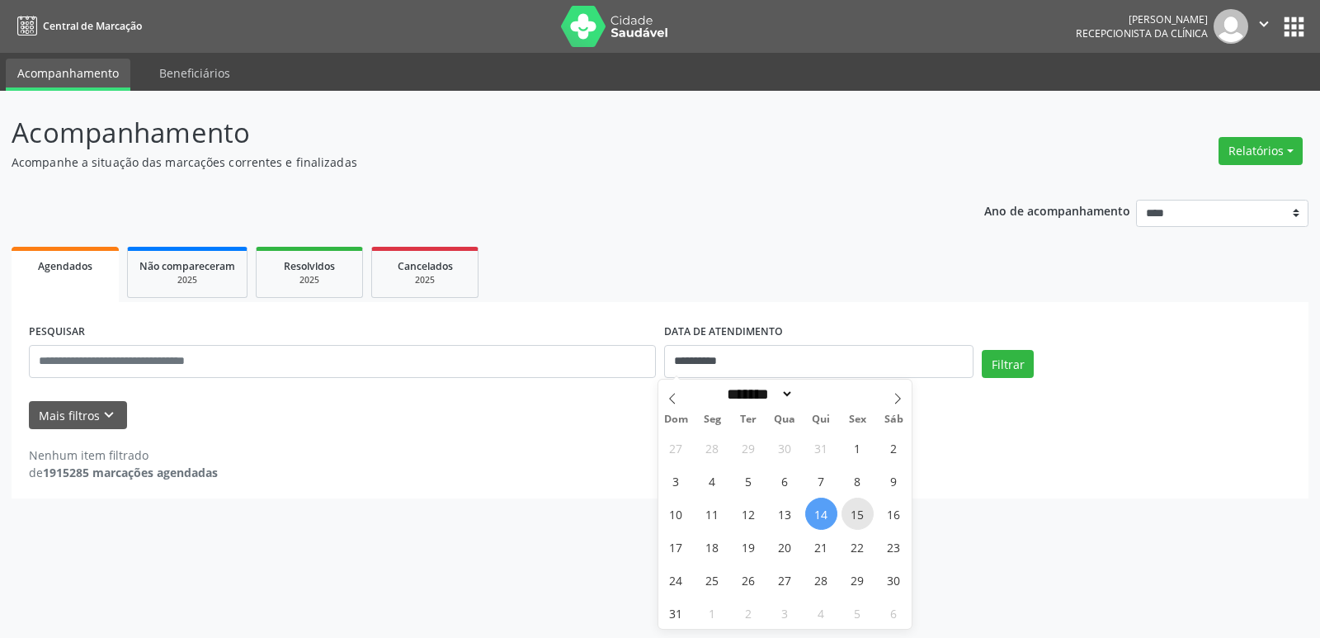
click at [865, 512] on span "15" at bounding box center [857, 513] width 32 height 32
type input "**********"
click at [865, 512] on span "15" at bounding box center [857, 513] width 32 height 32
select select "*"
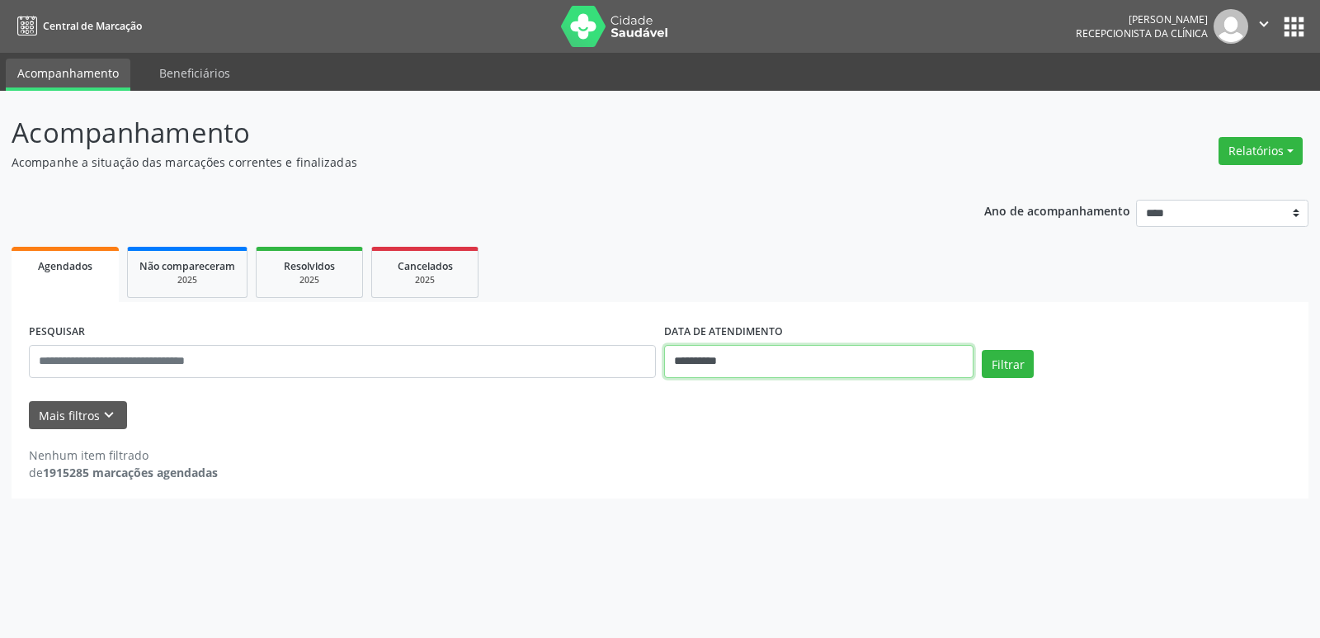
click at [888, 369] on input "**********" at bounding box center [818, 361] width 309 height 33
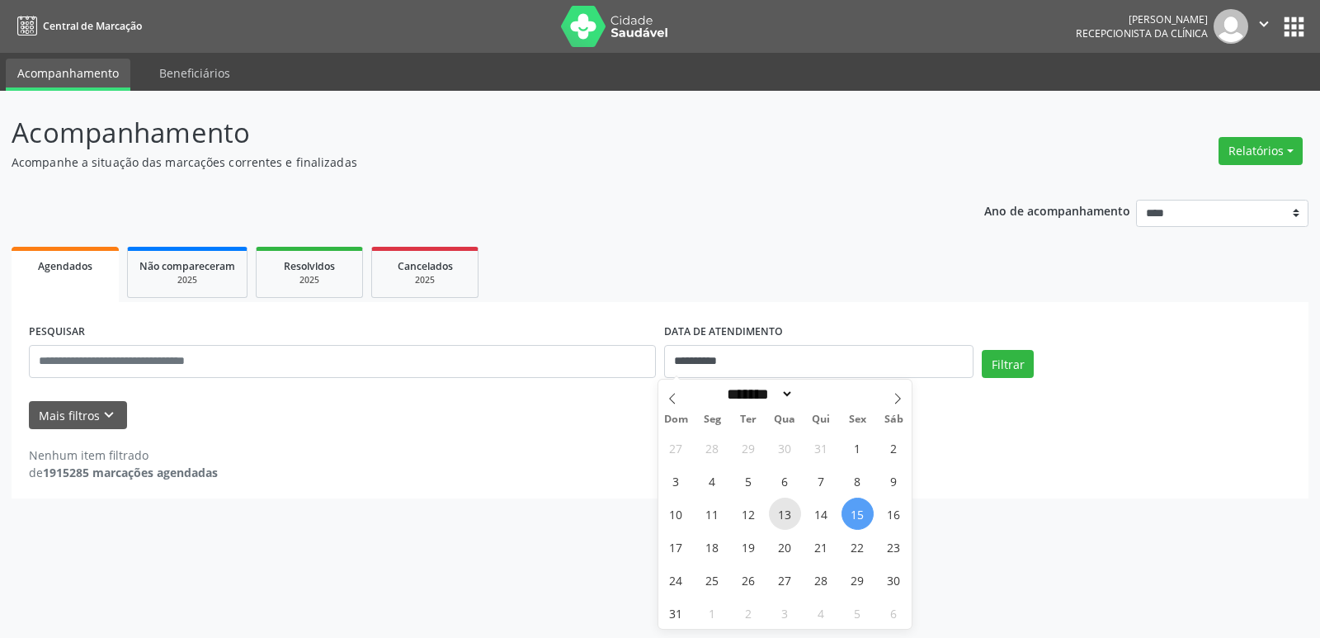
click at [785, 519] on span "13" at bounding box center [785, 513] width 32 height 32
type input "**********"
click at [785, 519] on span "13" at bounding box center [785, 513] width 32 height 32
click at [1010, 354] on button "Filtrar" at bounding box center [1007, 364] width 52 height 28
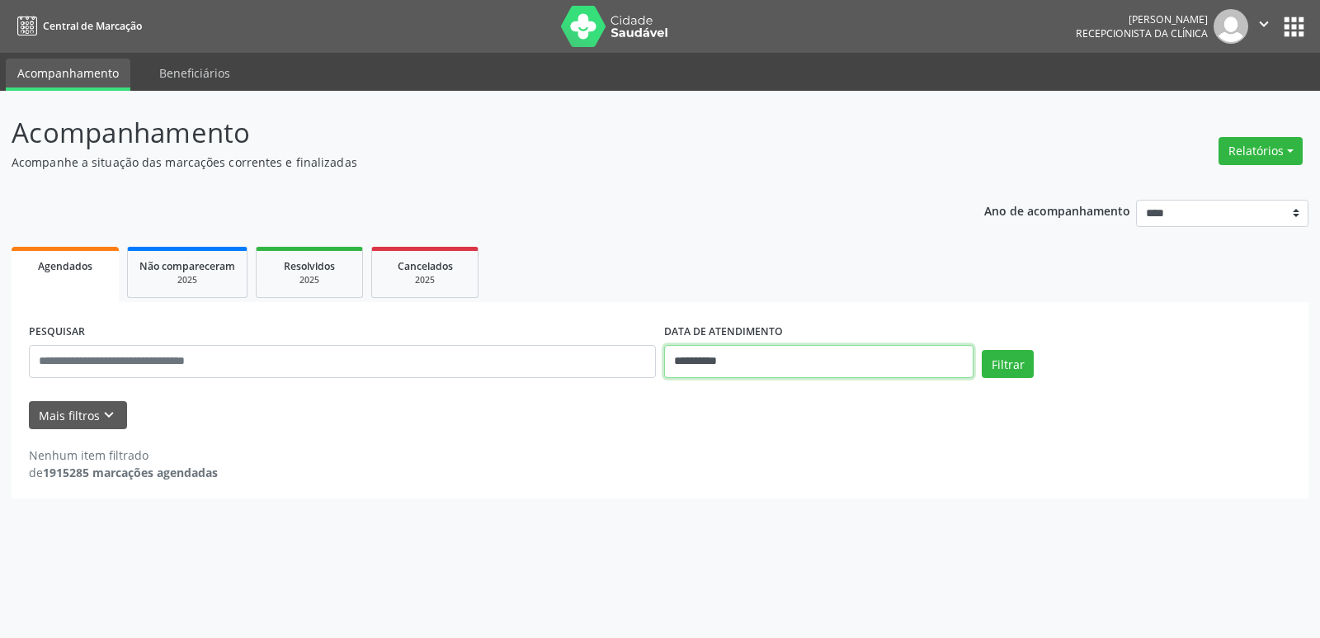
click at [920, 365] on input "**********" at bounding box center [818, 361] width 309 height 33
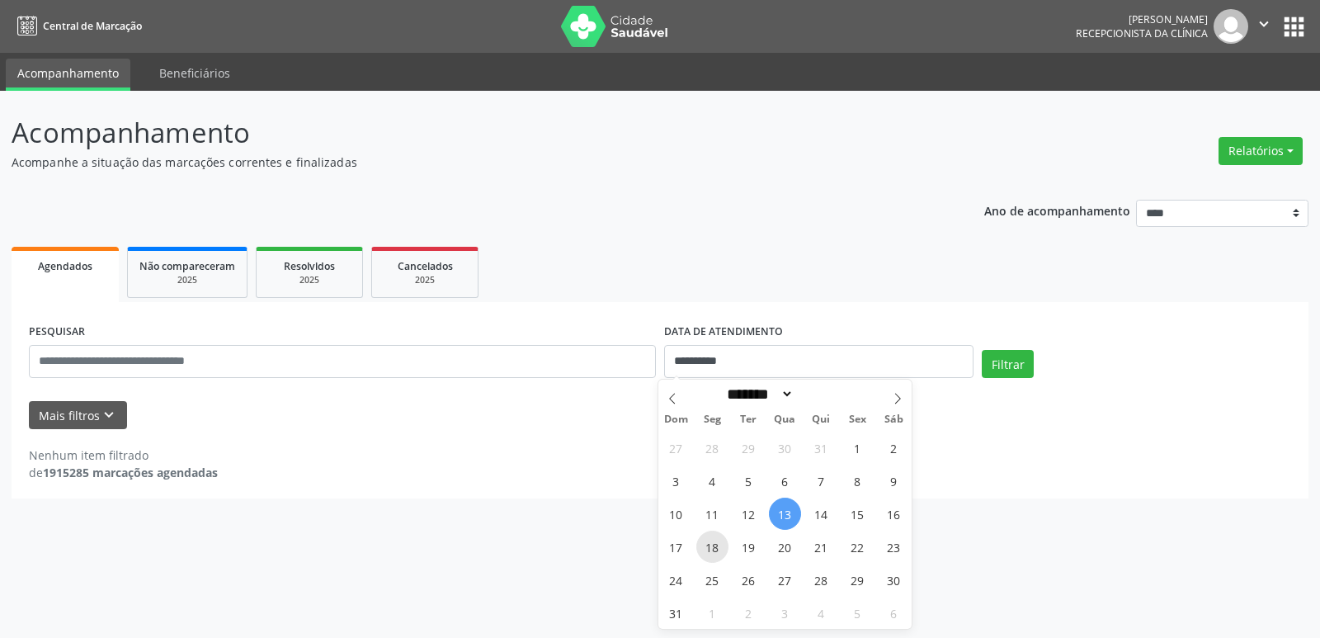
click at [719, 542] on span "18" at bounding box center [712, 546] width 32 height 32
type input "**********"
click at [719, 542] on span "18" at bounding box center [712, 546] width 32 height 32
click at [992, 359] on button "Filtrar" at bounding box center [1007, 364] width 52 height 28
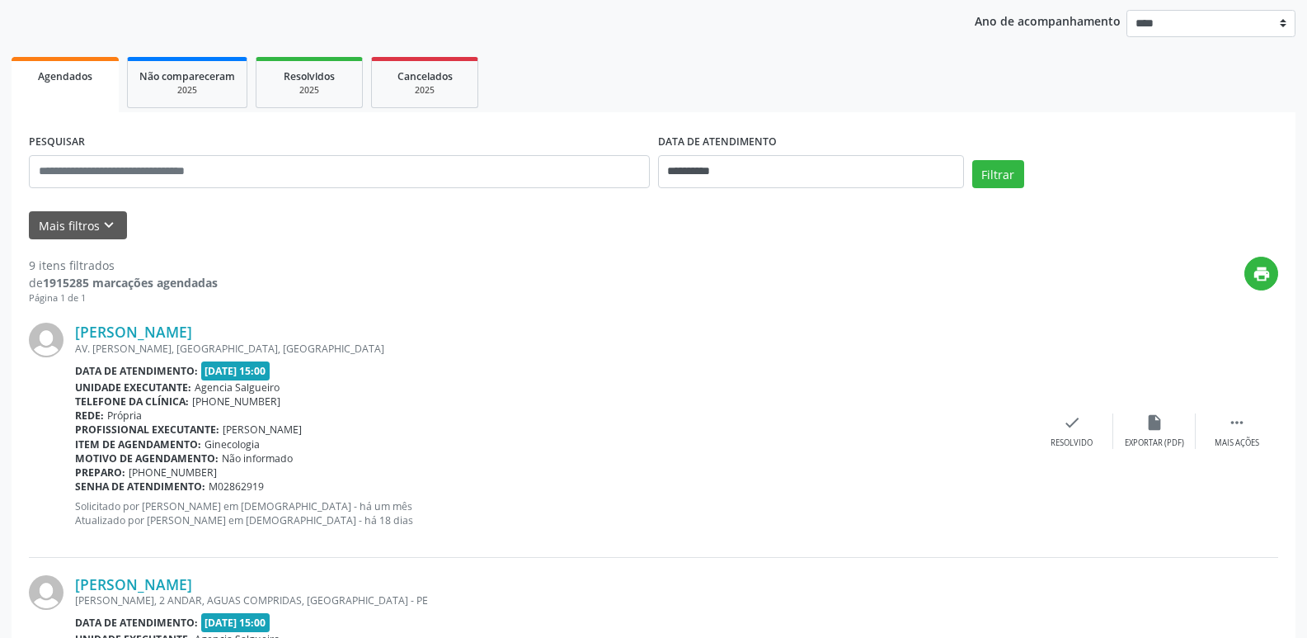
scroll to position [247, 0]
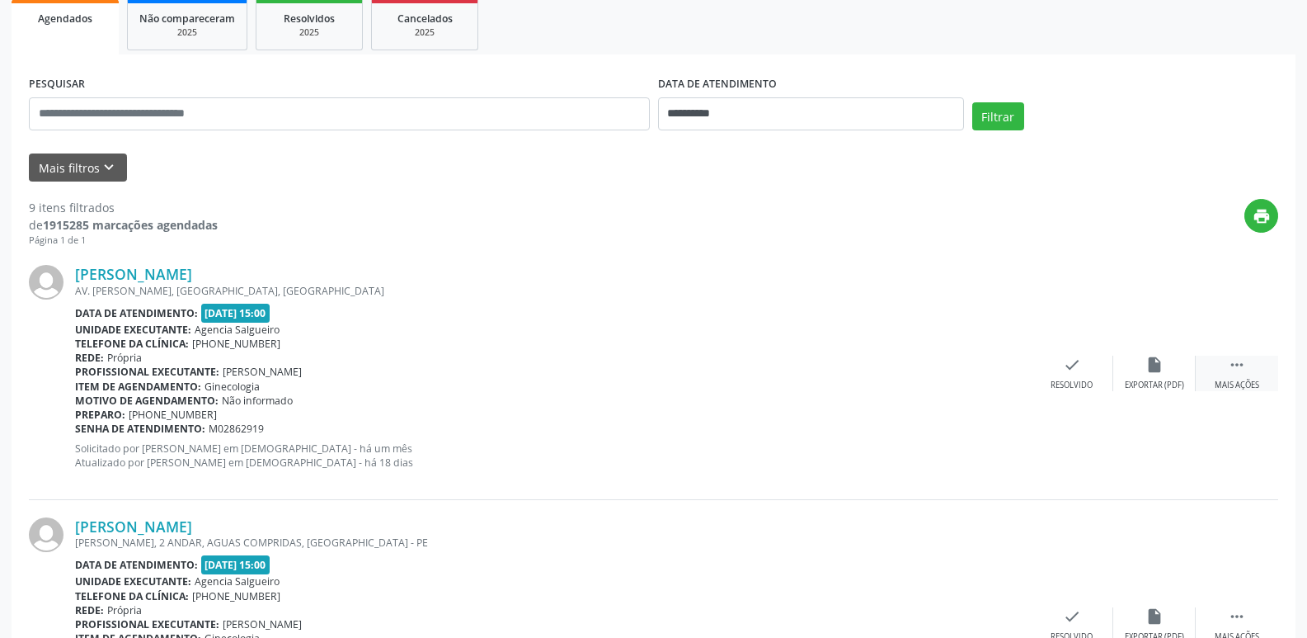
click at [1234, 370] on icon "" at bounding box center [1237, 364] width 18 height 18
click at [1160, 374] on div "alarm_off Não compareceu" at bounding box center [1154, 372] width 82 height 35
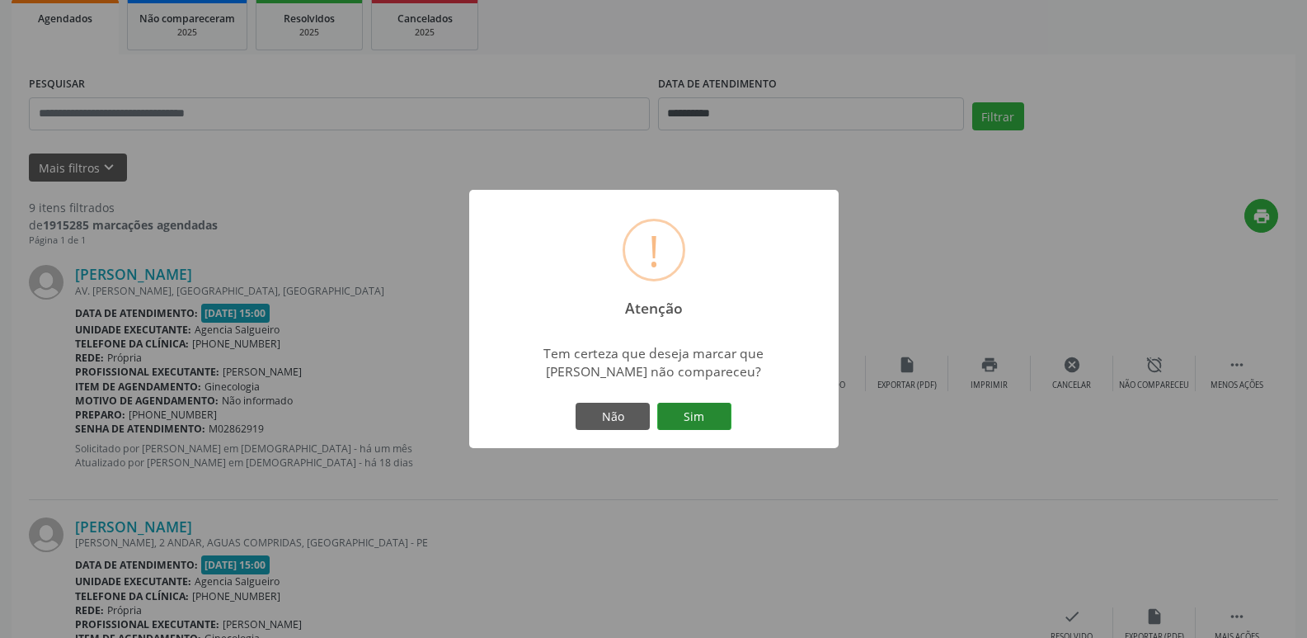
click at [695, 414] on button "Sim" at bounding box center [694, 416] width 74 height 28
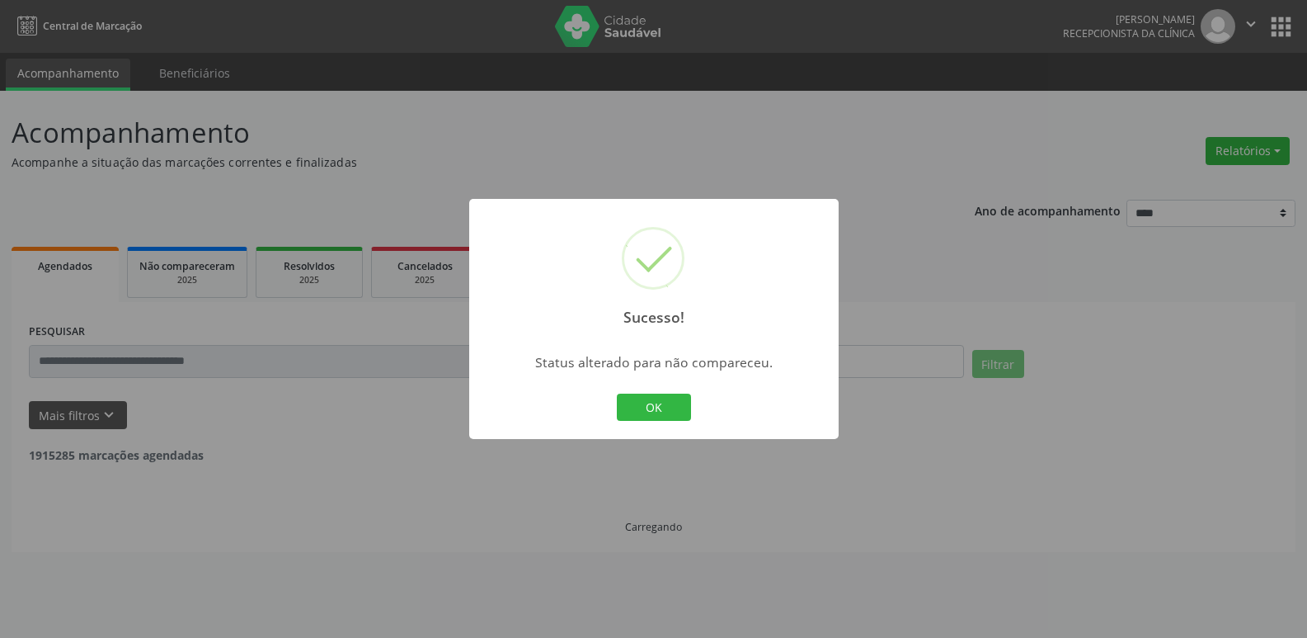
scroll to position [0, 0]
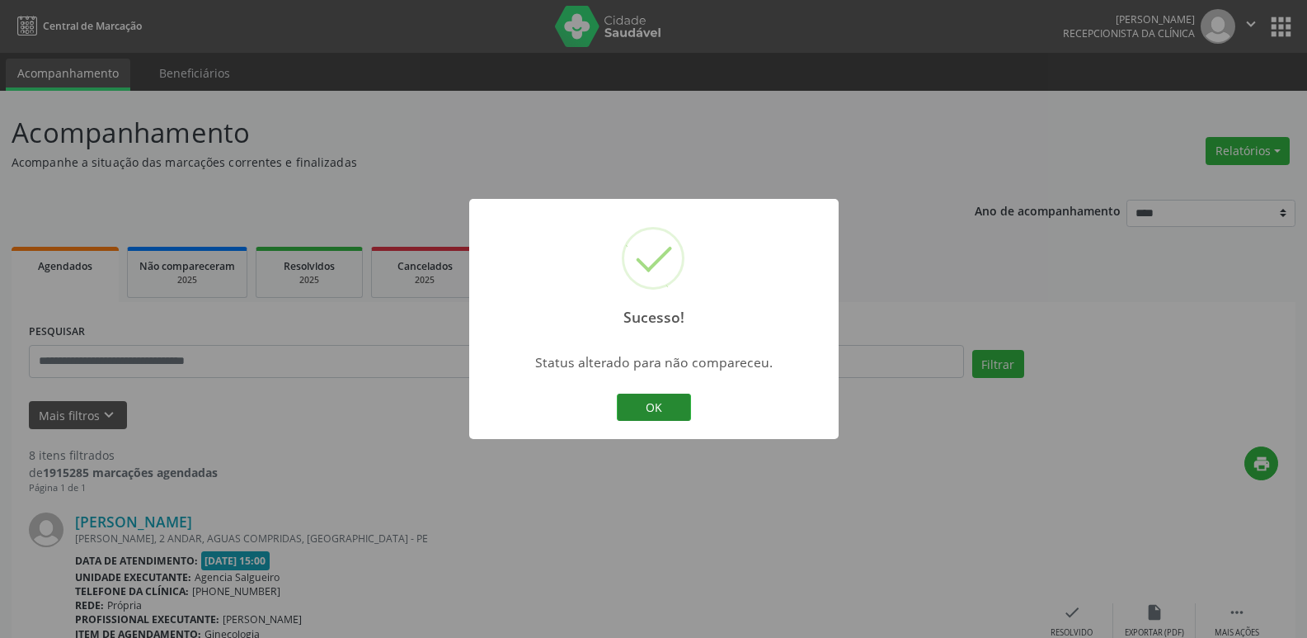
click at [663, 403] on button "OK" at bounding box center [654, 407] width 74 height 28
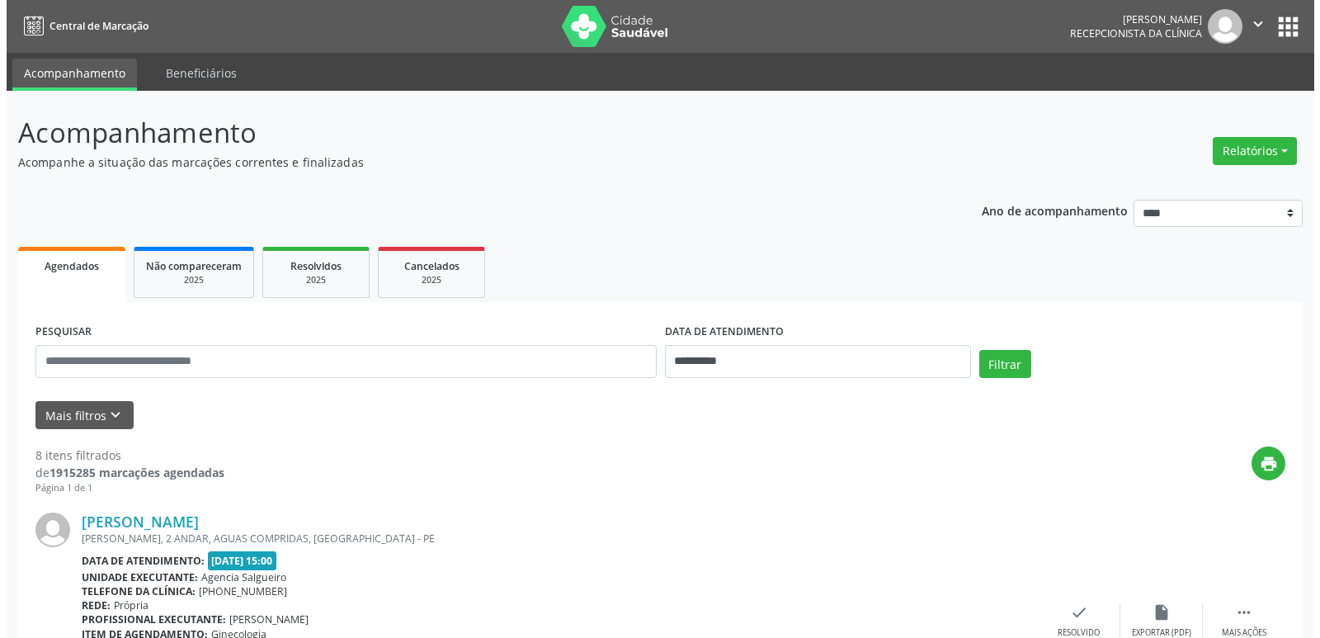
scroll to position [247, 0]
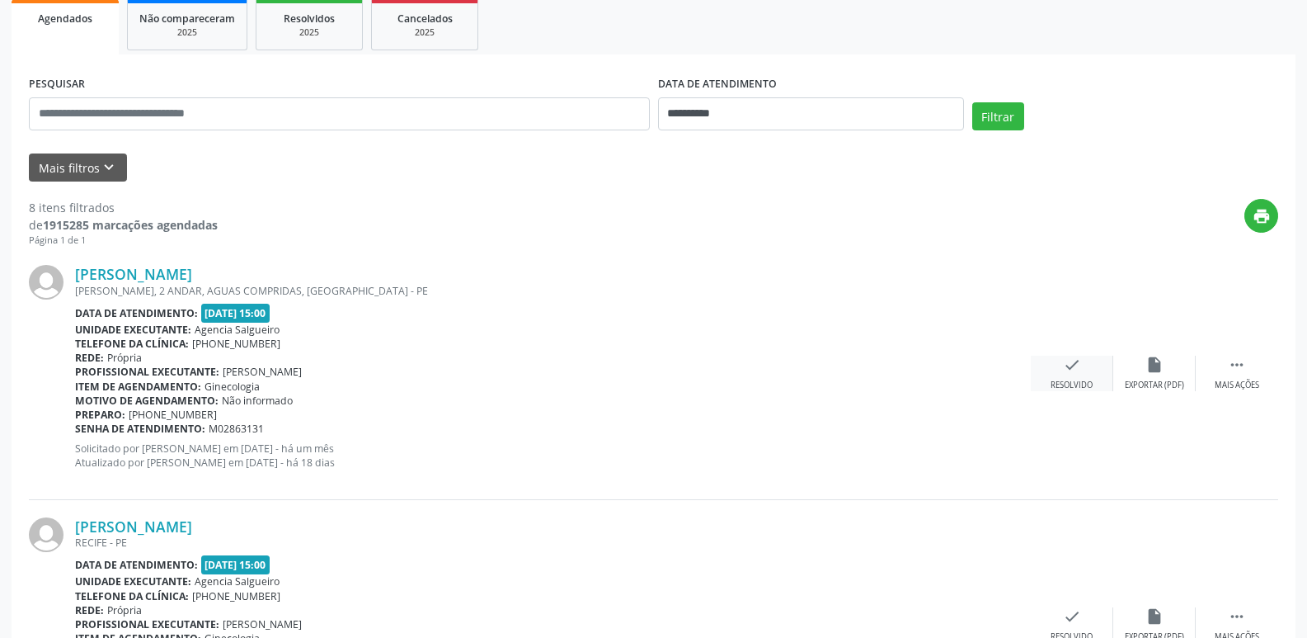
click at [1073, 378] on div "check Resolvido" at bounding box center [1072, 372] width 82 height 35
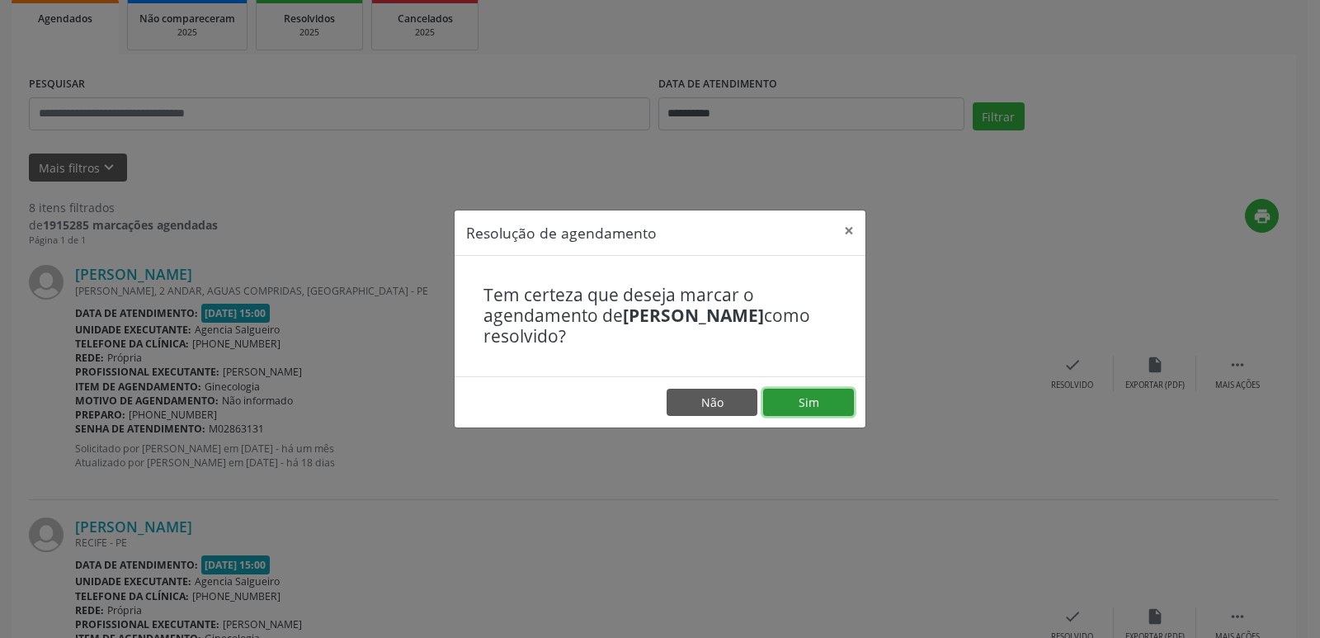
click at [826, 401] on button "Sim" at bounding box center [808, 402] width 91 height 28
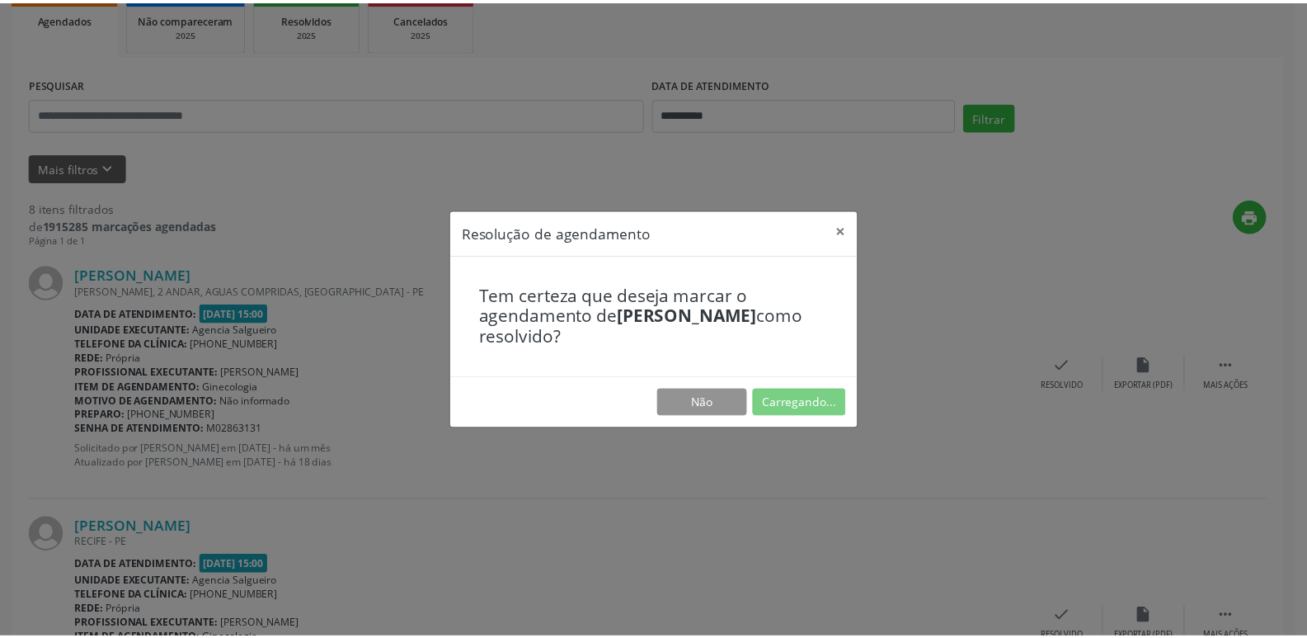
scroll to position [0, 0]
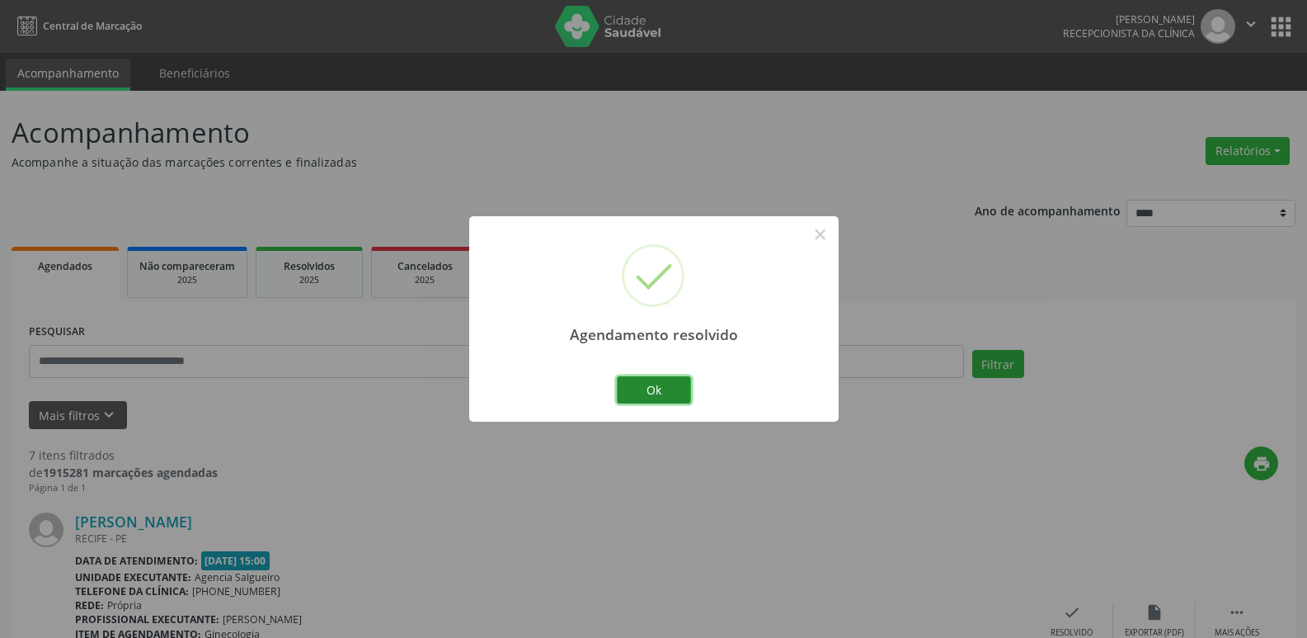
click at [663, 381] on button "Ok" at bounding box center [654, 390] width 74 height 28
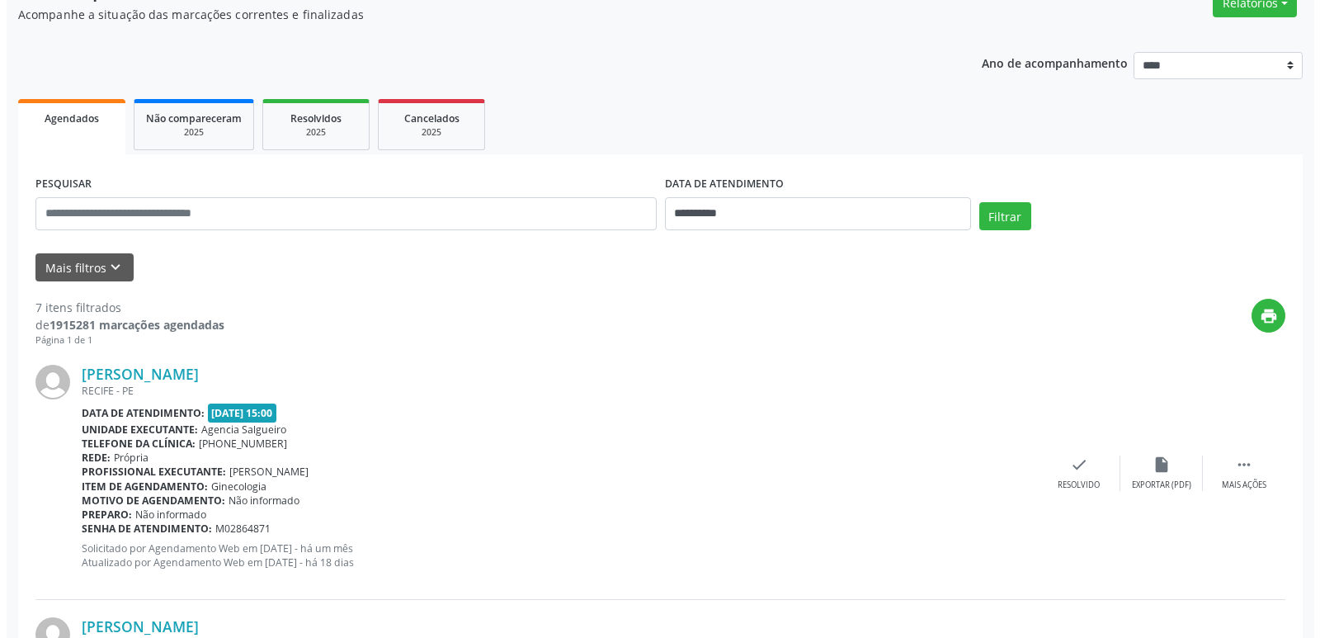
scroll to position [247, 0]
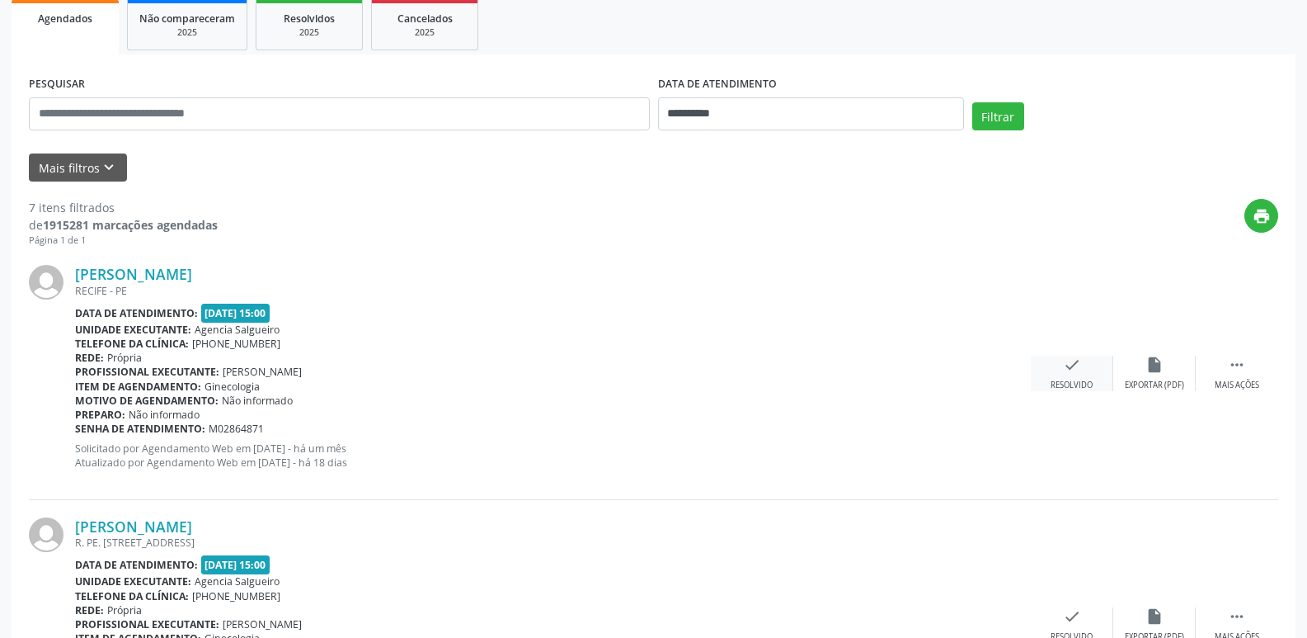
click at [1075, 366] on icon "check" at bounding box center [1072, 364] width 18 height 18
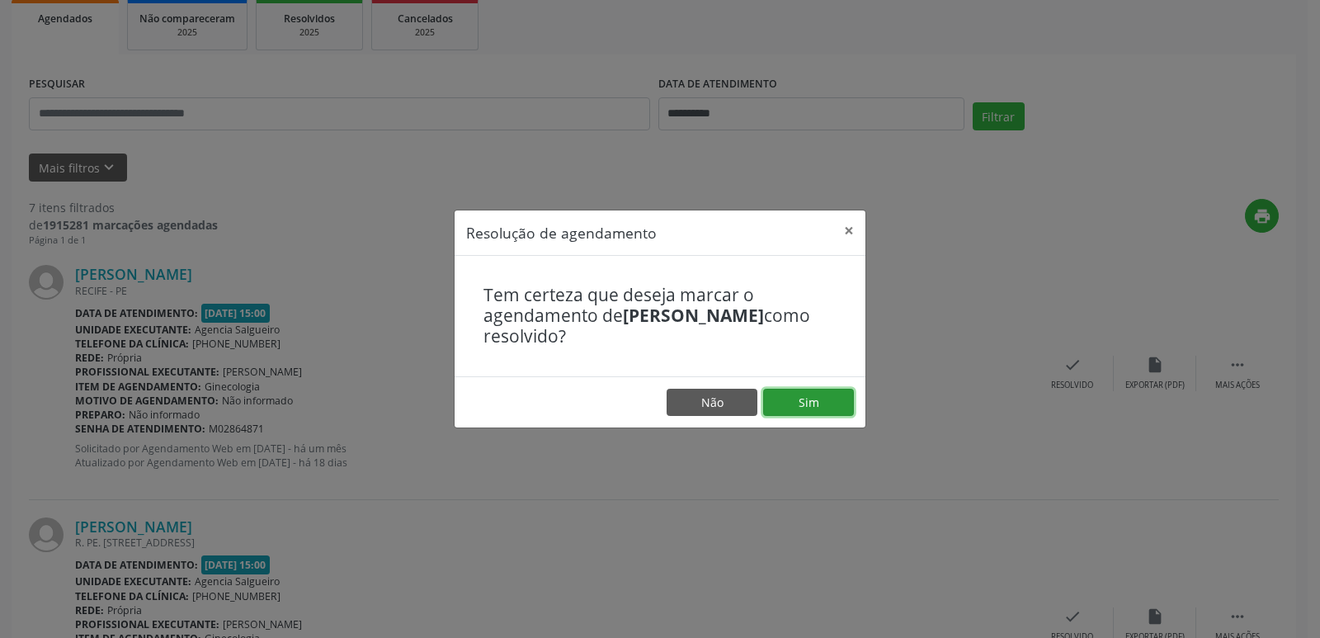
click at [827, 403] on button "Sim" at bounding box center [808, 402] width 91 height 28
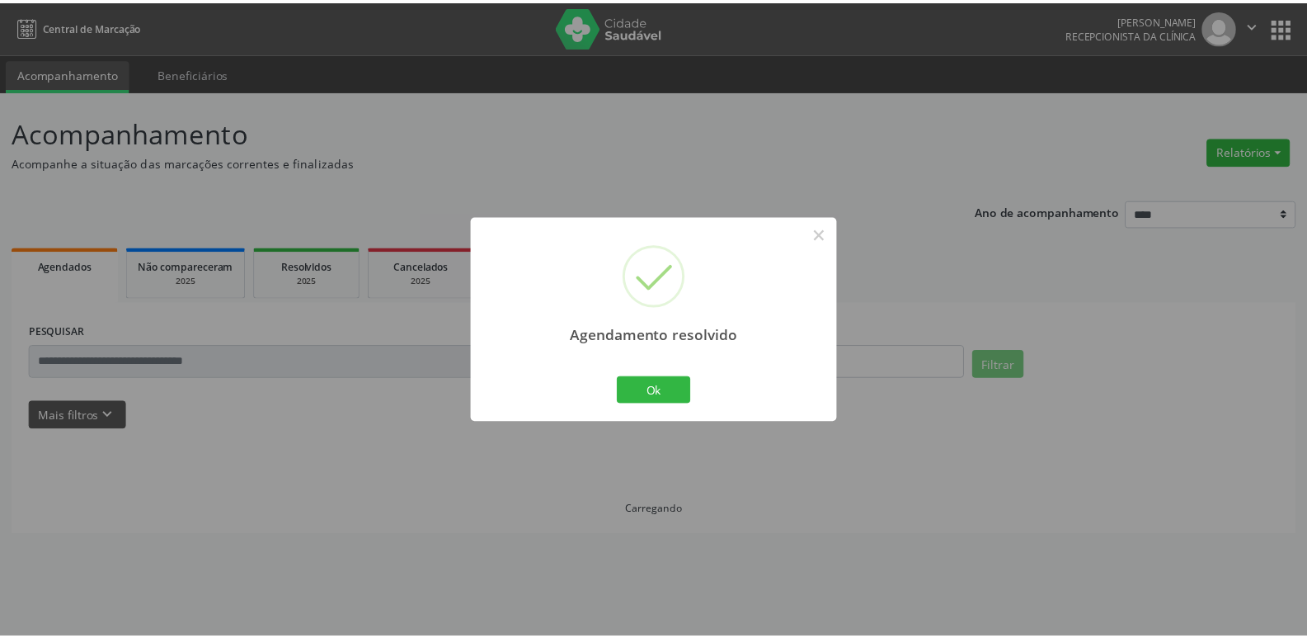
scroll to position [0, 0]
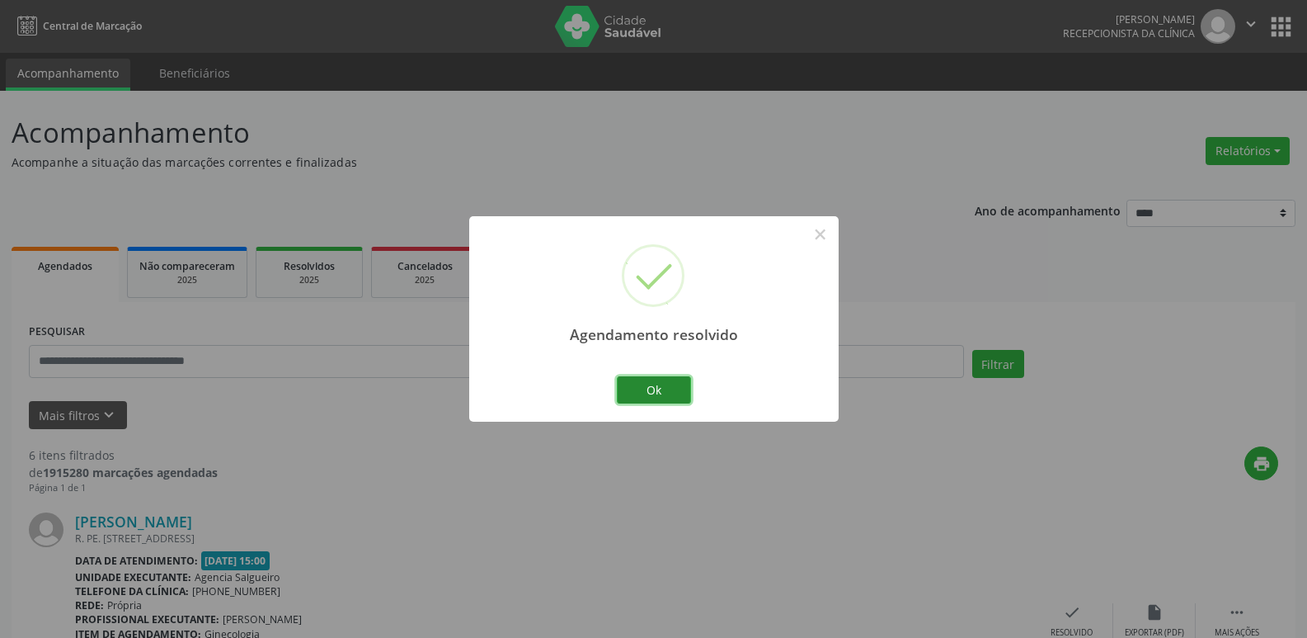
click at [657, 386] on button "Ok" at bounding box center [654, 390] width 74 height 28
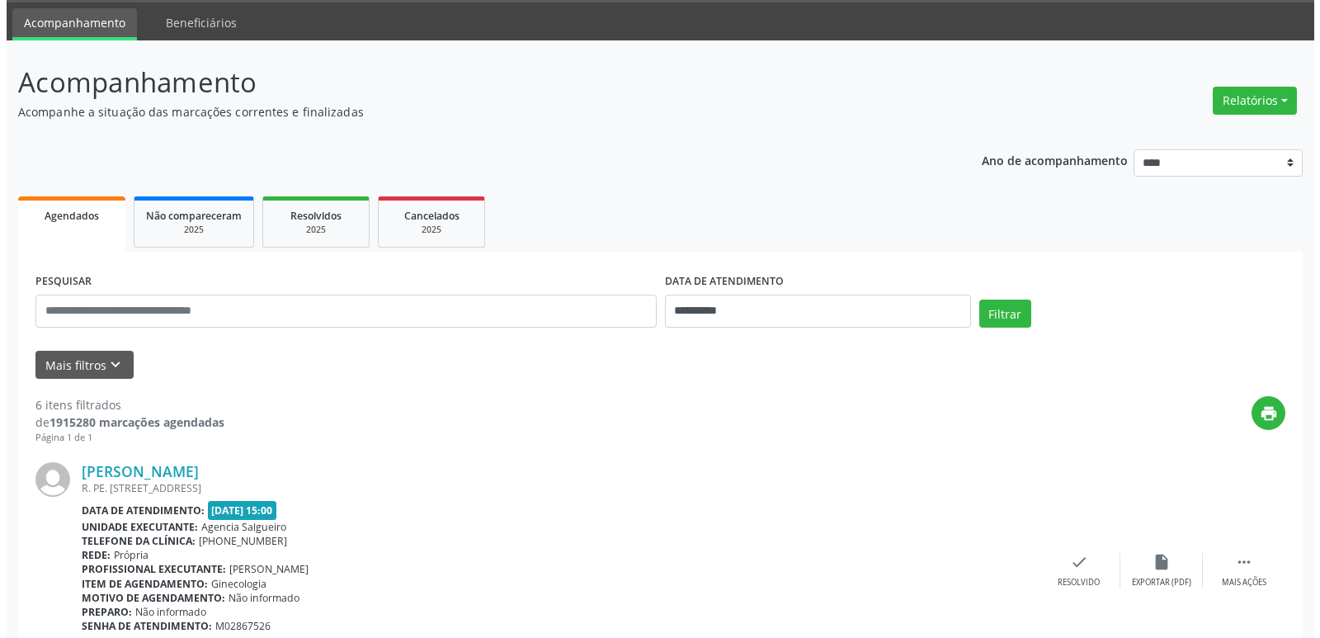
scroll to position [330, 0]
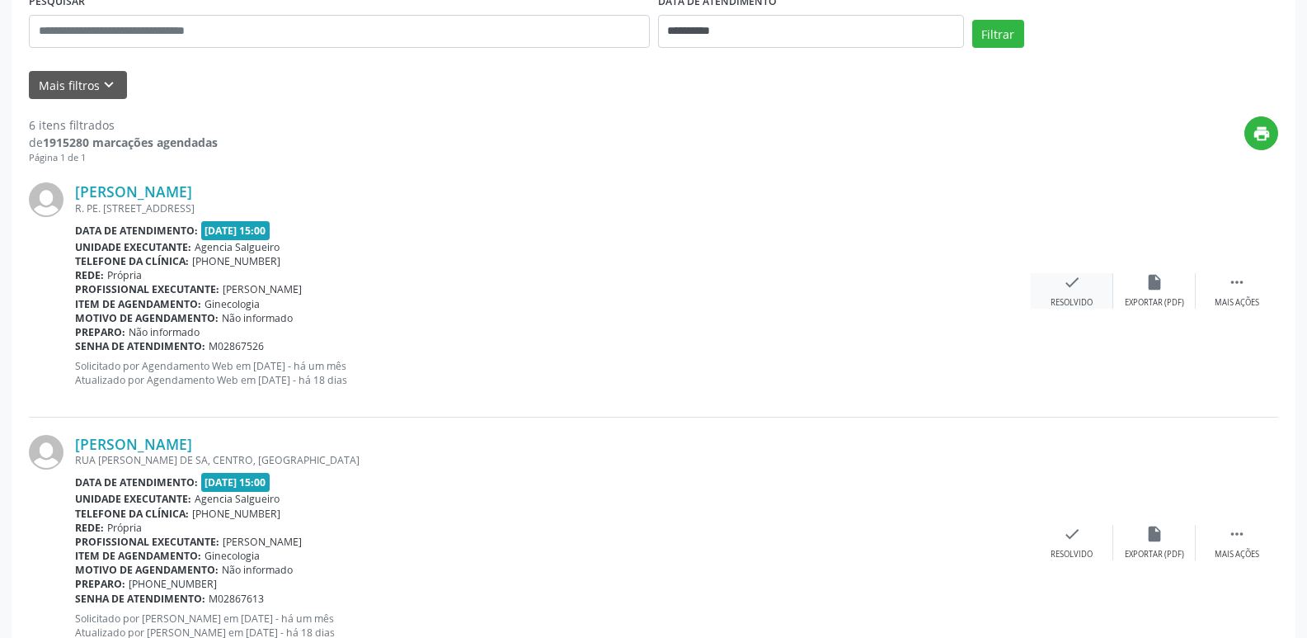
click at [1066, 278] on icon "check" at bounding box center [1072, 282] width 18 height 18
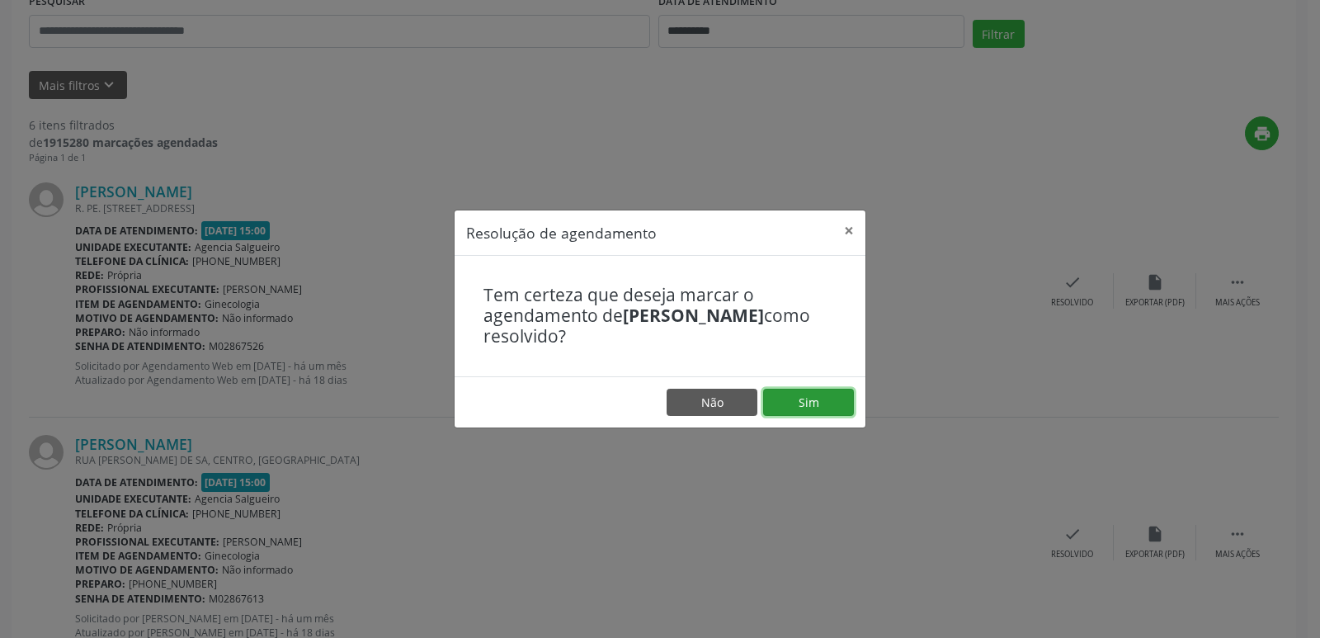
click at [797, 406] on button "Sim" at bounding box center [808, 402] width 91 height 28
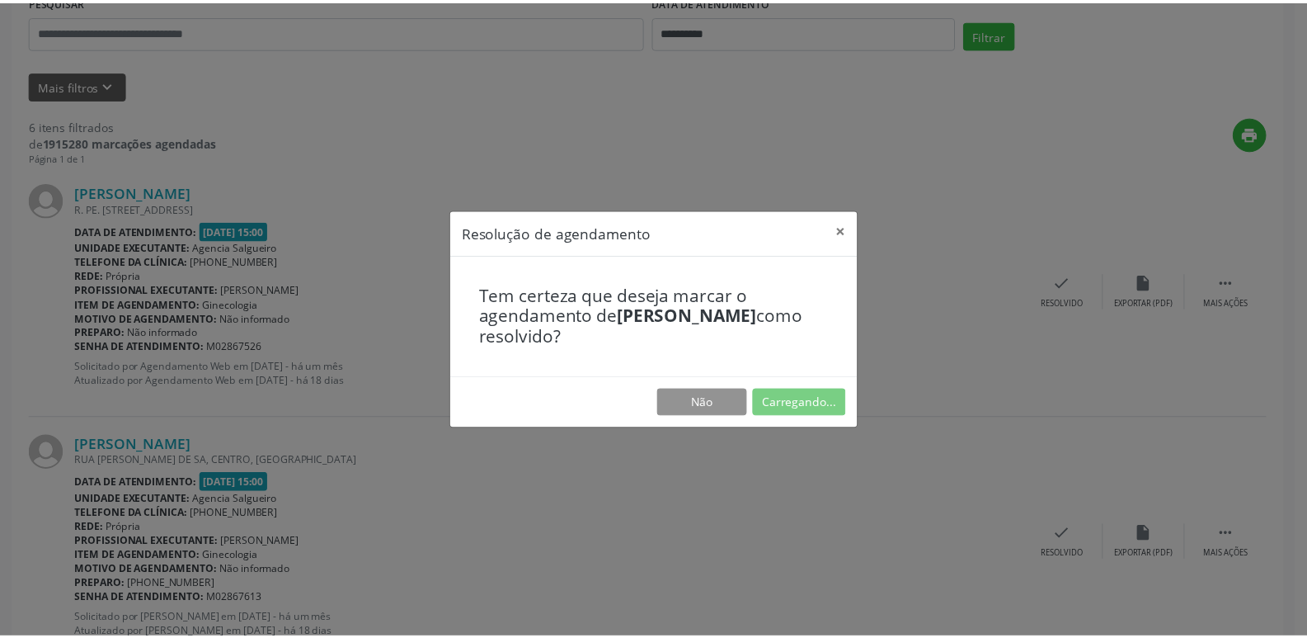
scroll to position [0, 0]
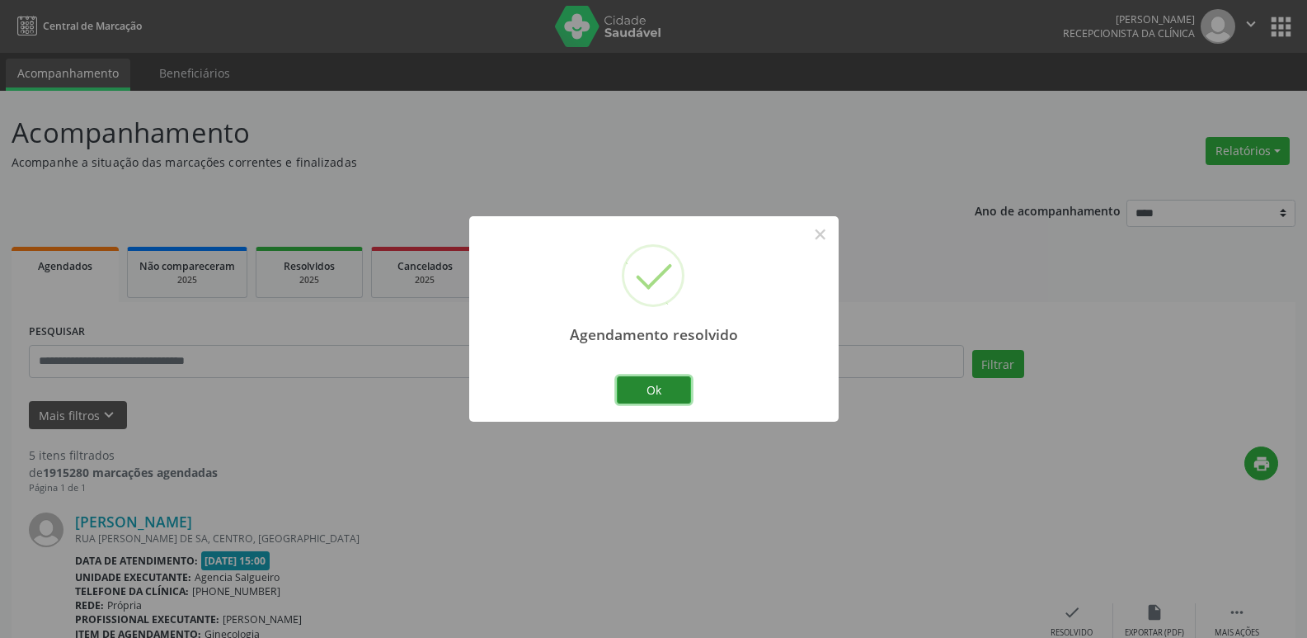
click at [675, 384] on button "Ok" at bounding box center [654, 390] width 74 height 28
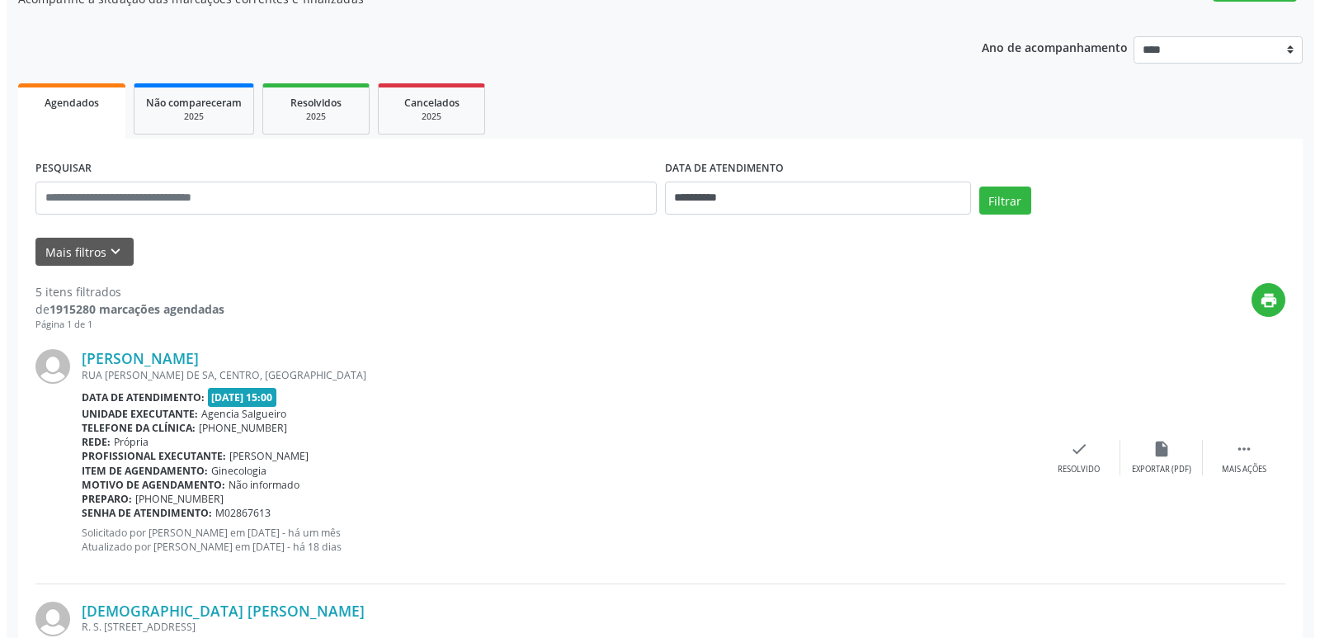
scroll to position [165, 0]
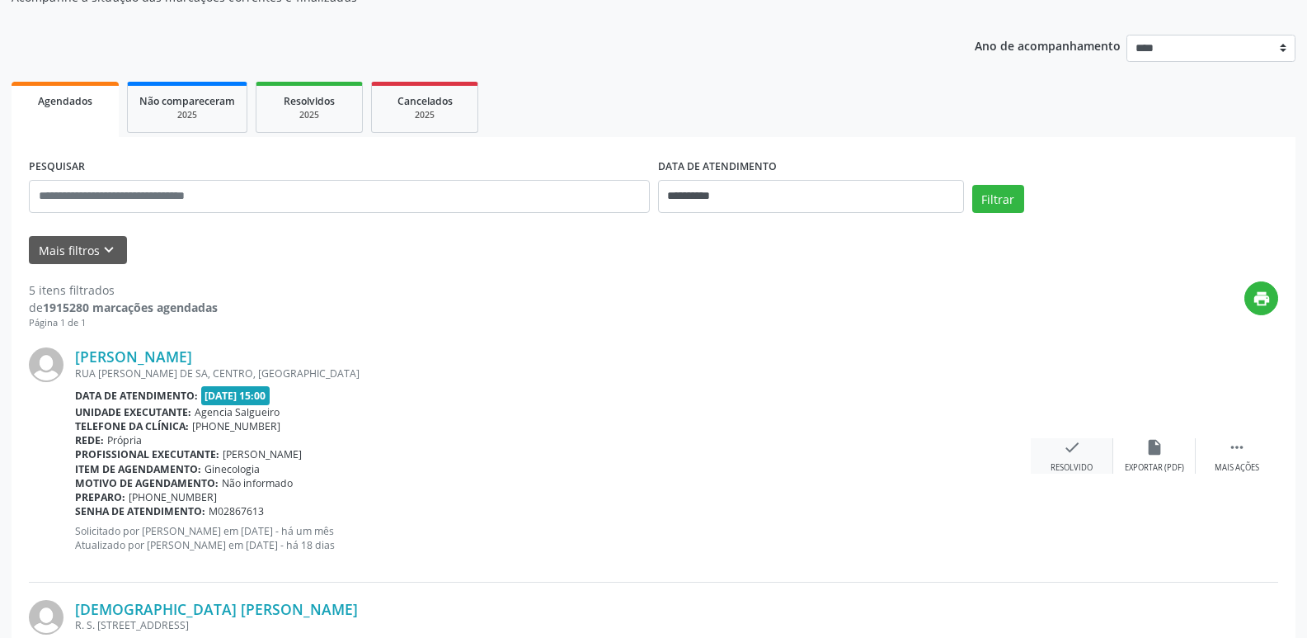
click at [1080, 445] on icon "check" at bounding box center [1072, 447] width 18 height 18
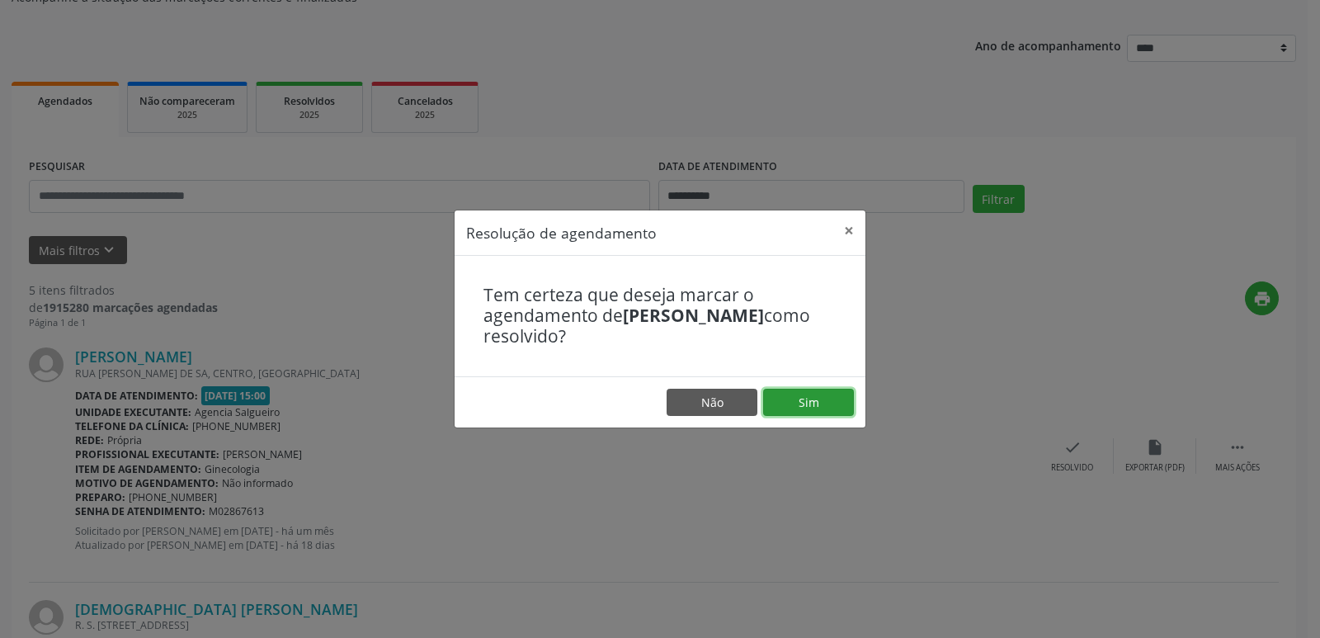
click at [826, 398] on button "Sim" at bounding box center [808, 402] width 91 height 28
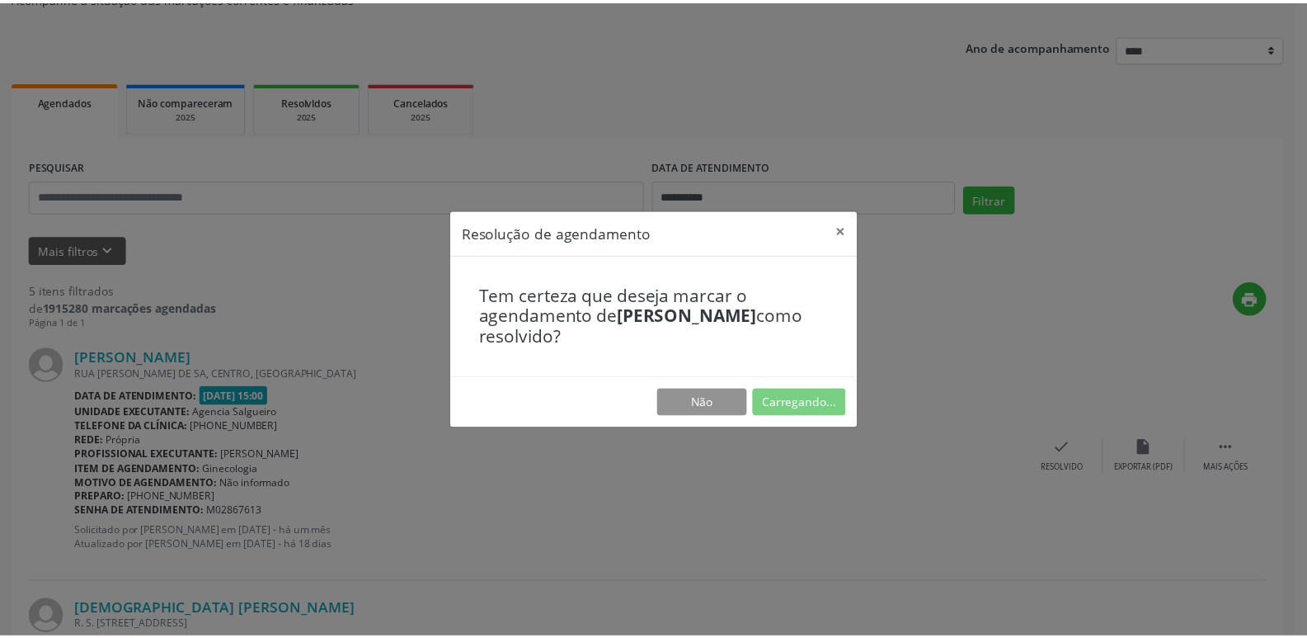
scroll to position [0, 0]
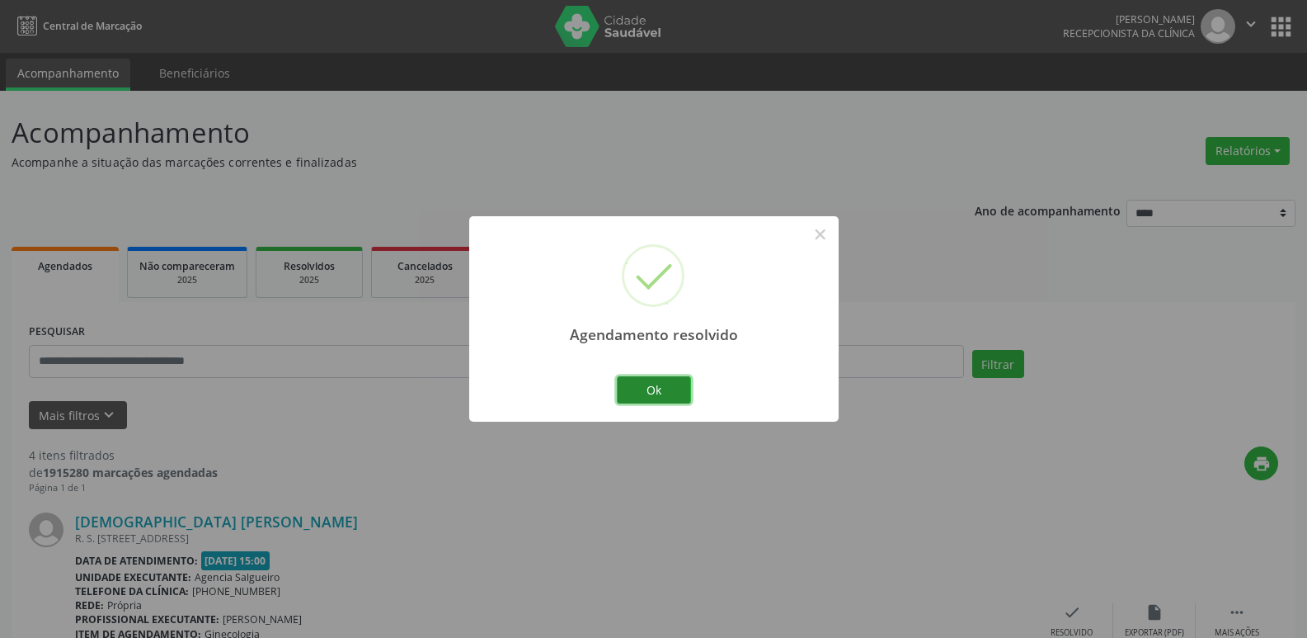
click at [642, 388] on button "Ok" at bounding box center [654, 390] width 74 height 28
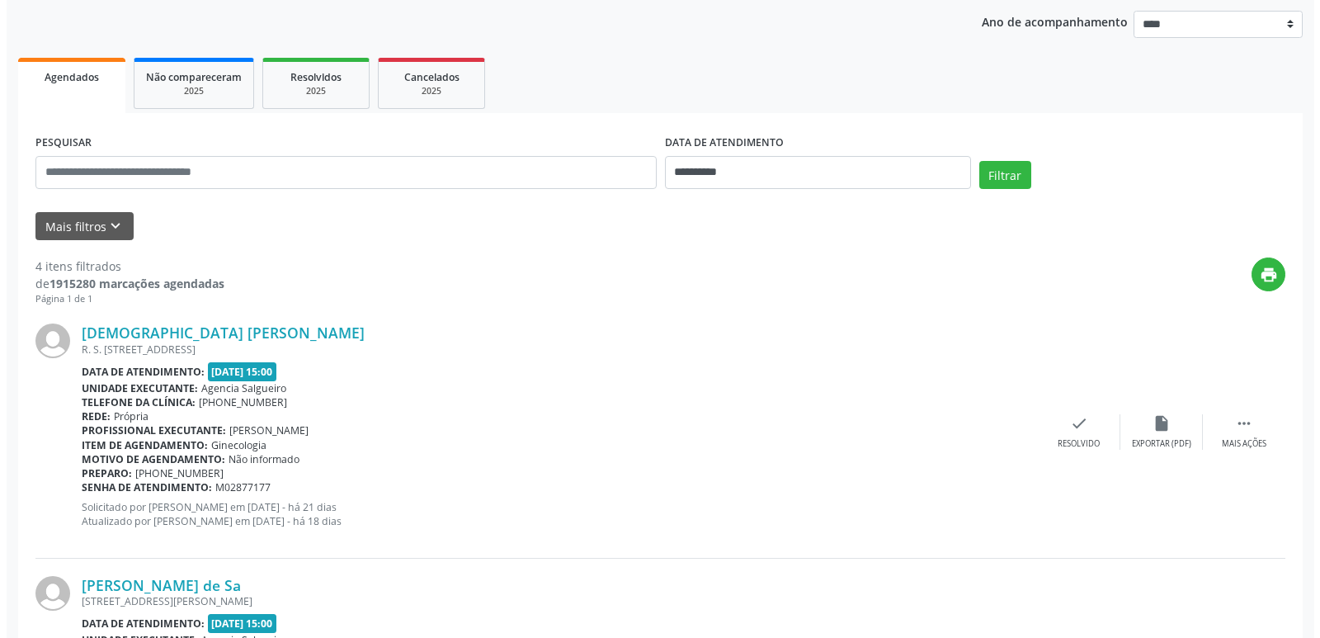
scroll to position [165, 0]
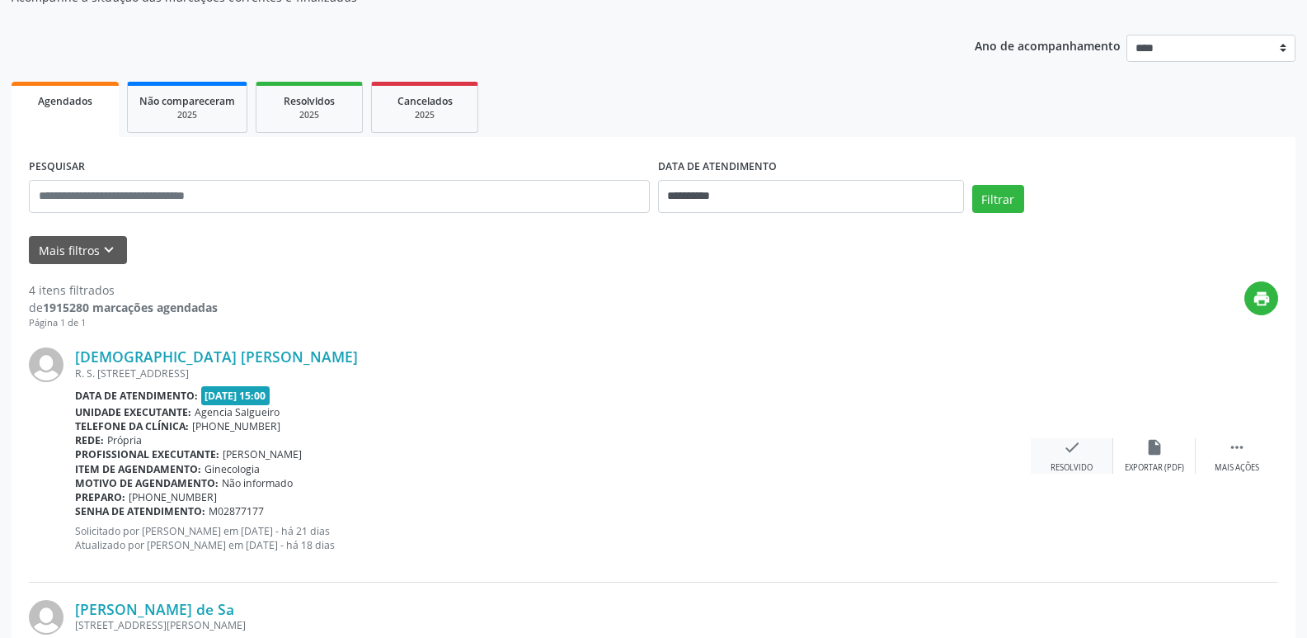
click at [1065, 445] on icon "check" at bounding box center [1072, 447] width 18 height 18
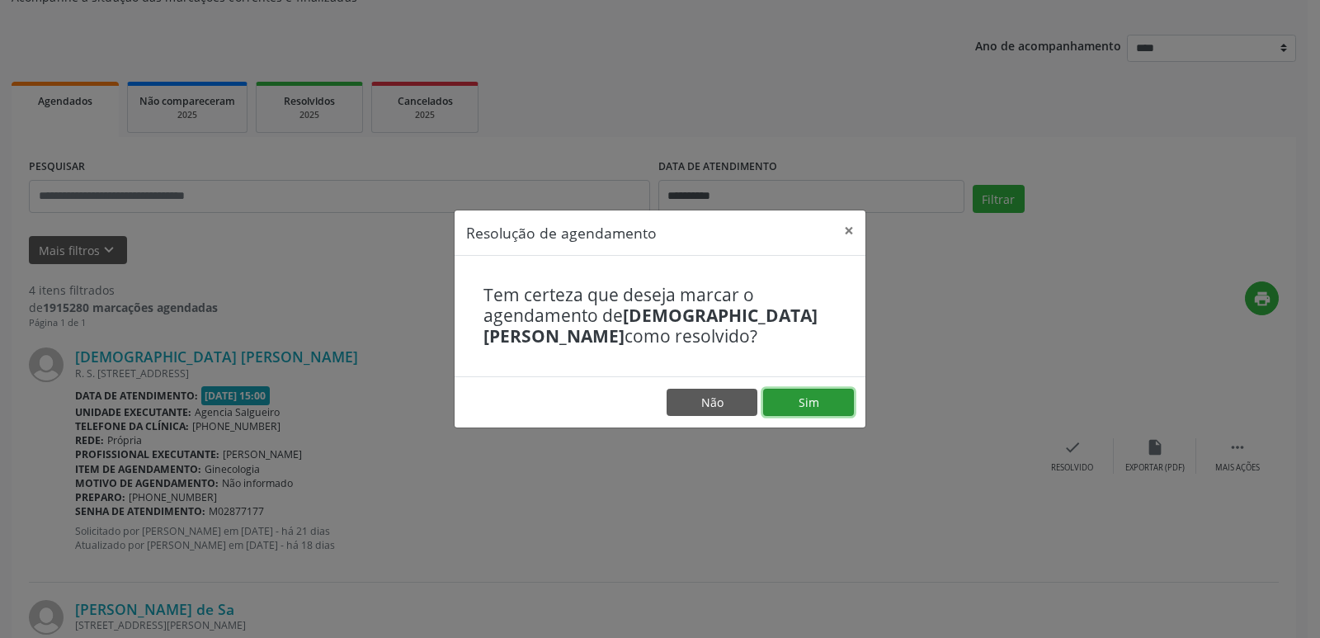
click at [840, 407] on button "Sim" at bounding box center [808, 402] width 91 height 28
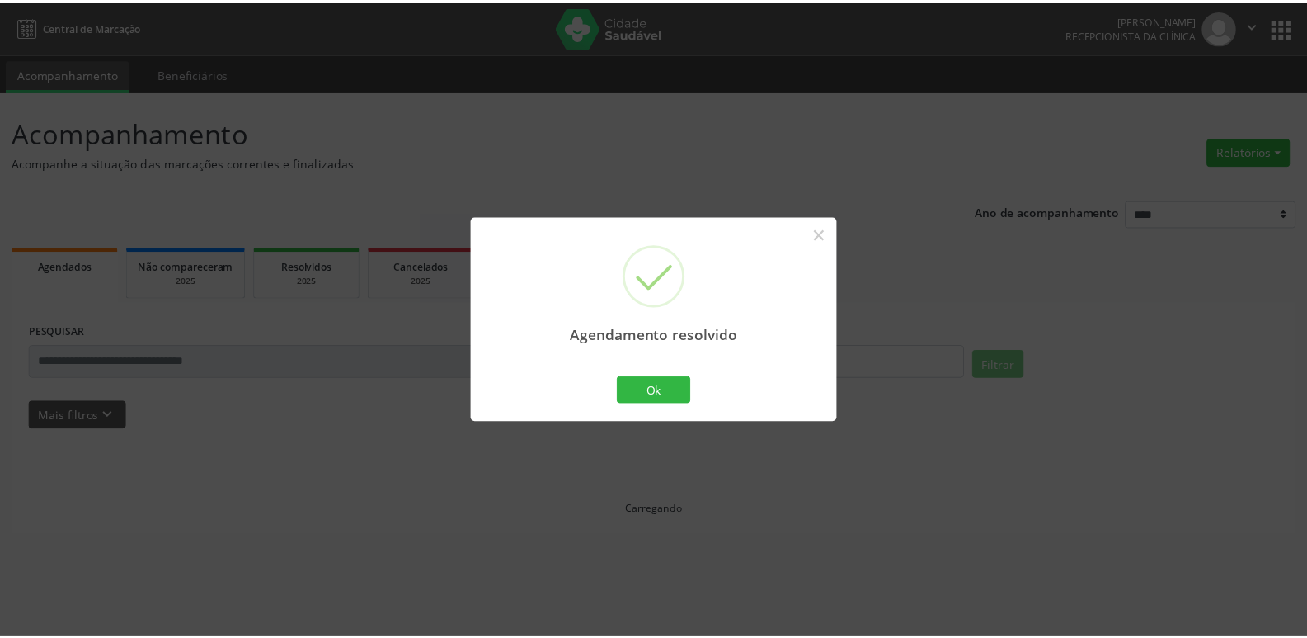
scroll to position [0, 0]
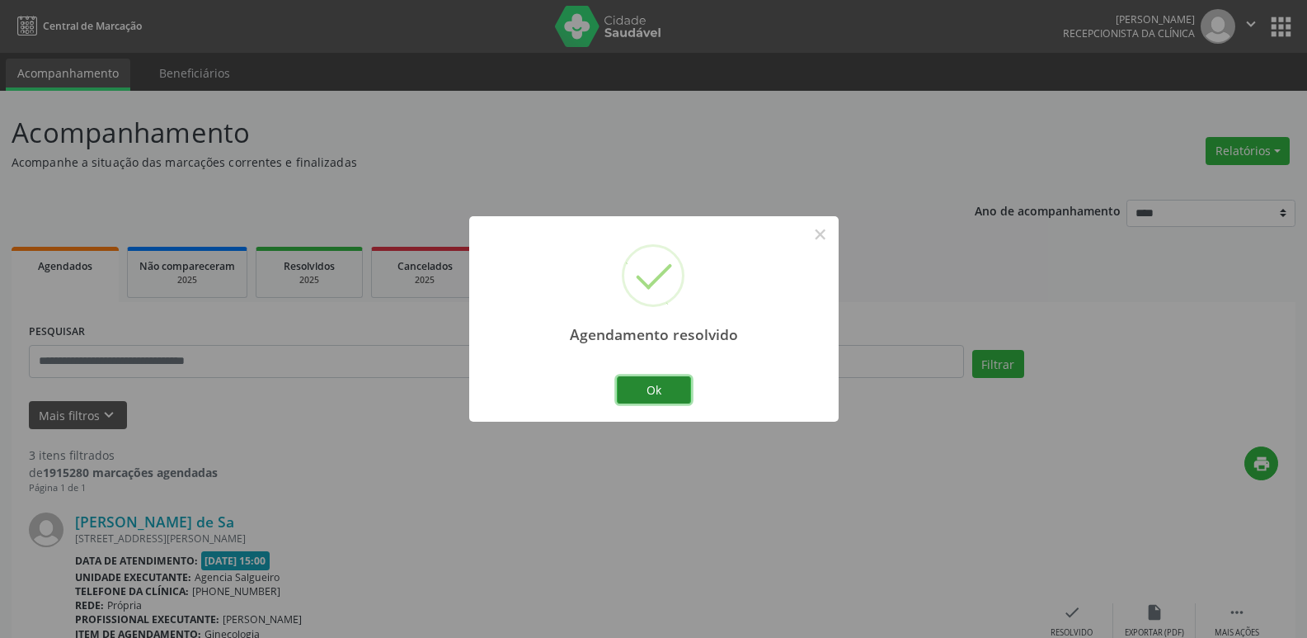
click at [648, 388] on button "Ok" at bounding box center [654, 390] width 74 height 28
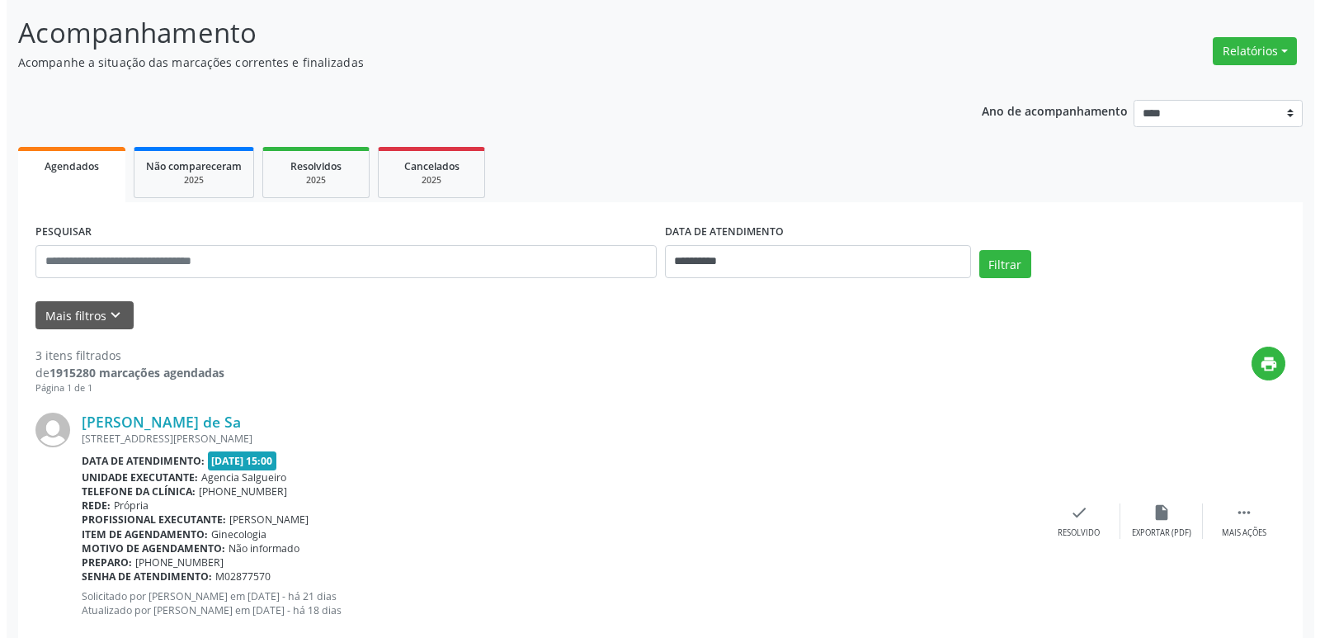
scroll to position [247, 0]
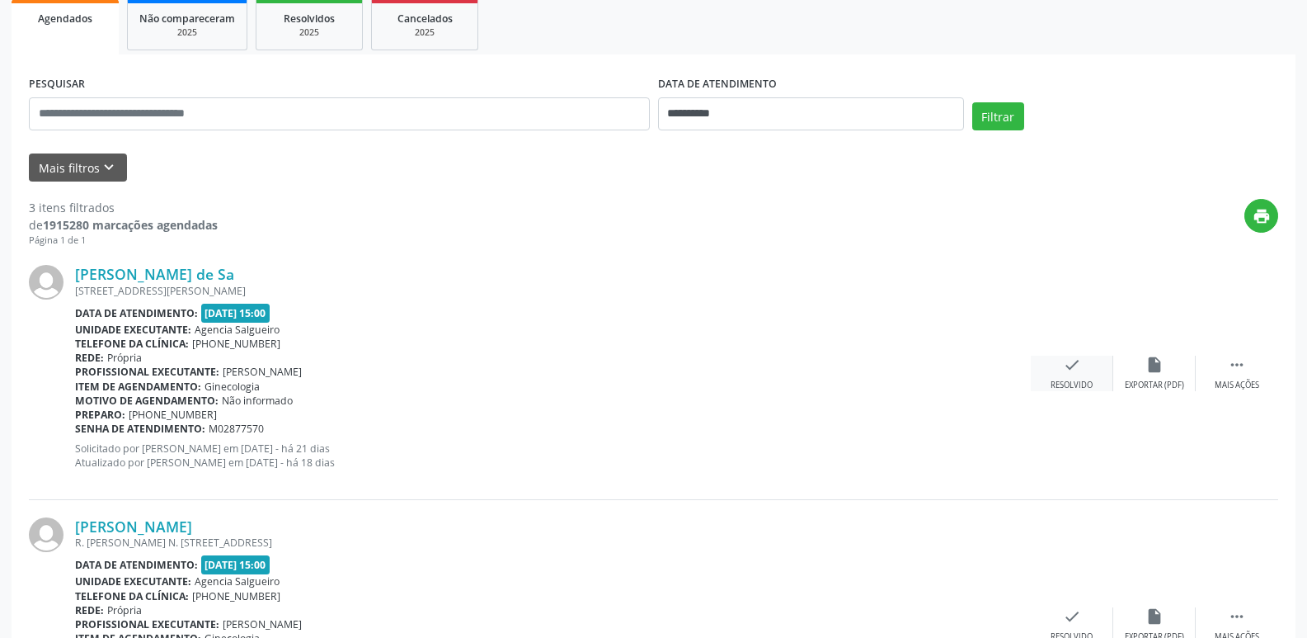
click at [1072, 369] on icon "check" at bounding box center [1072, 364] width 18 height 18
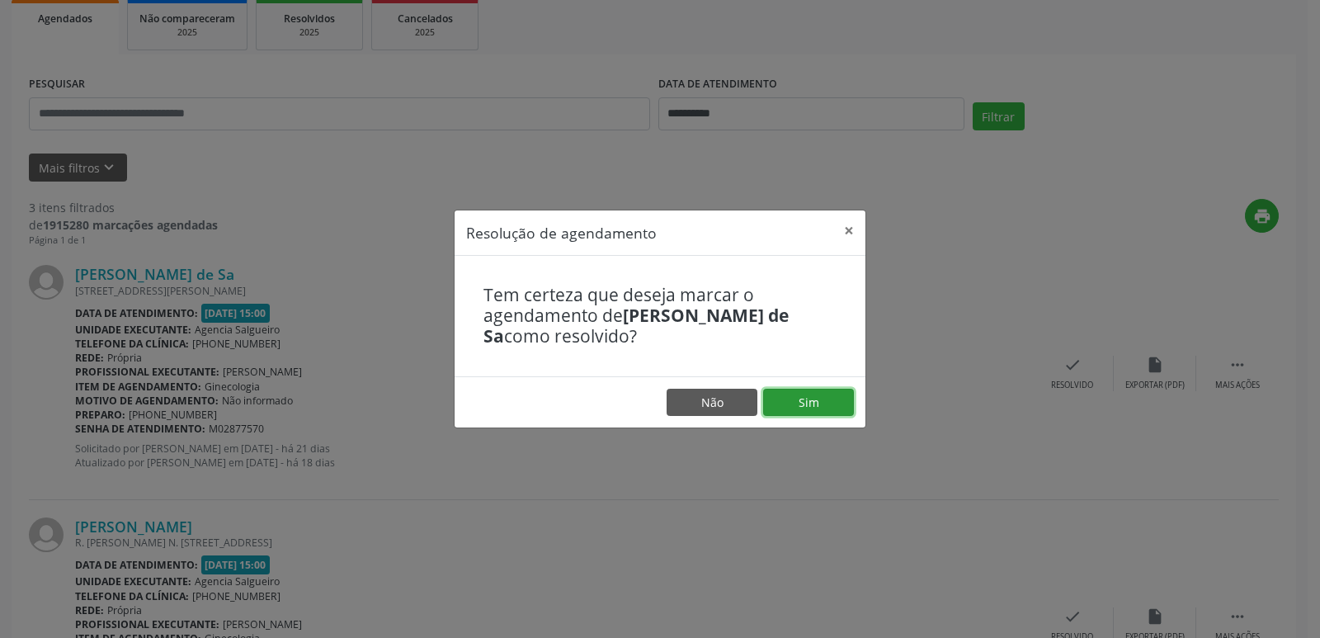
click at [821, 406] on button "Sim" at bounding box center [808, 402] width 91 height 28
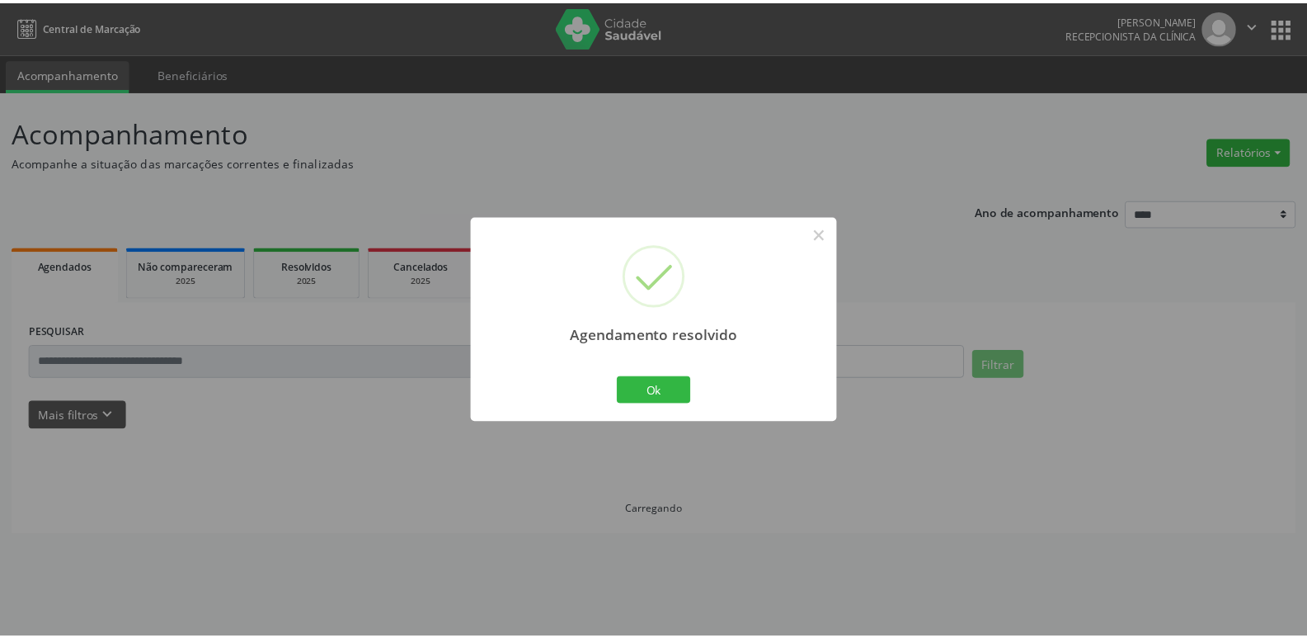
scroll to position [0, 0]
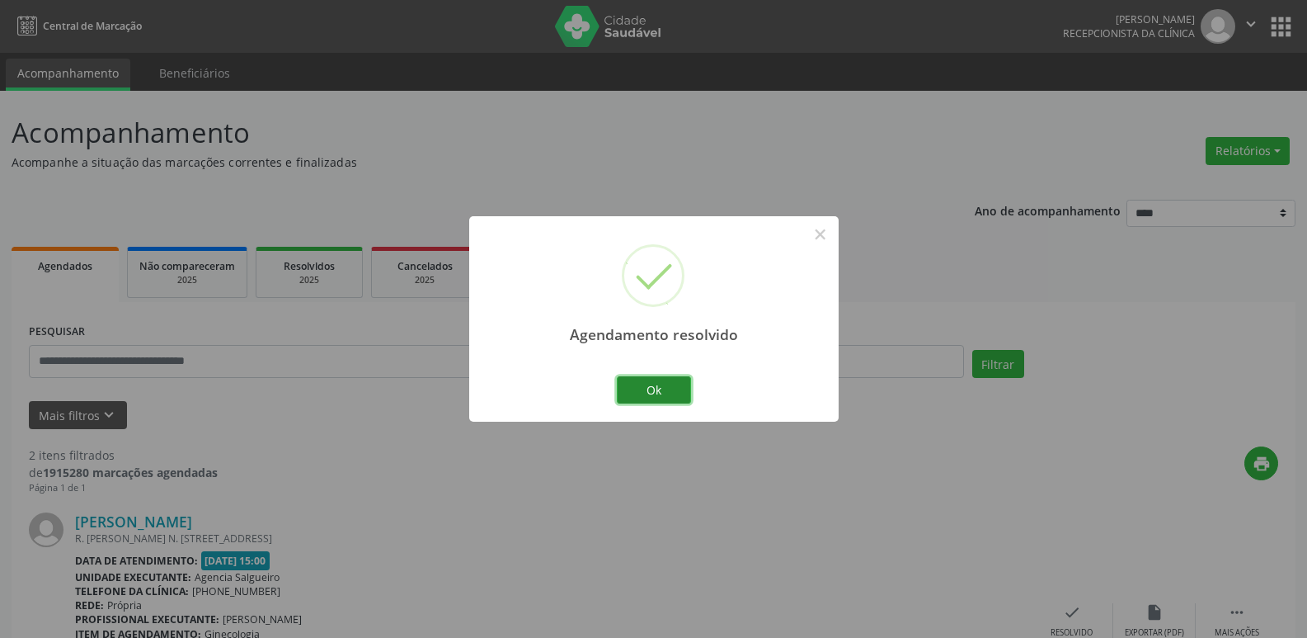
click at [642, 380] on button "Ok" at bounding box center [654, 390] width 74 height 28
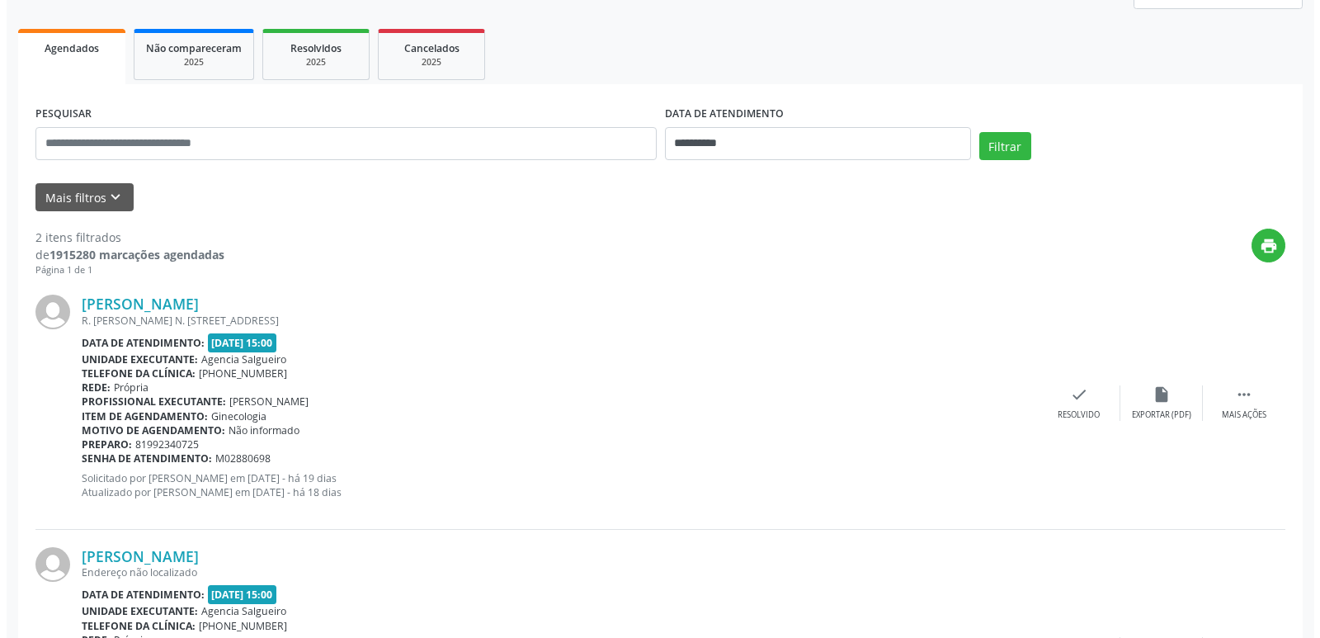
scroll to position [247, 0]
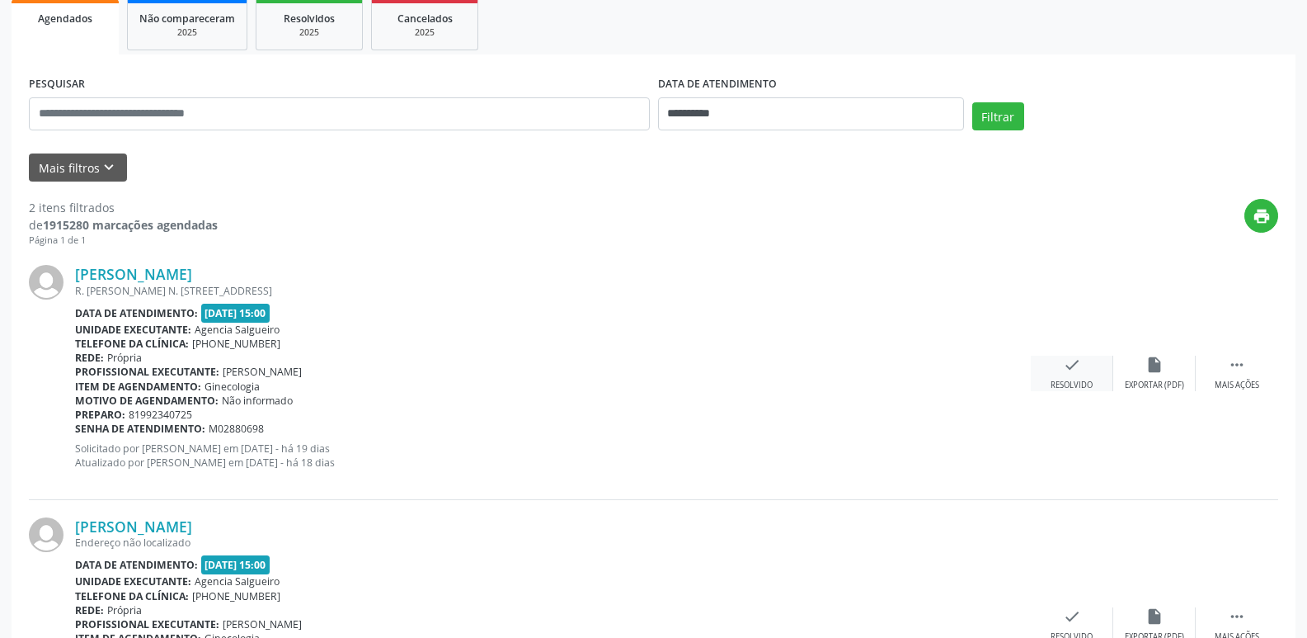
click at [1084, 362] on div "check Resolvido" at bounding box center [1072, 372] width 82 height 35
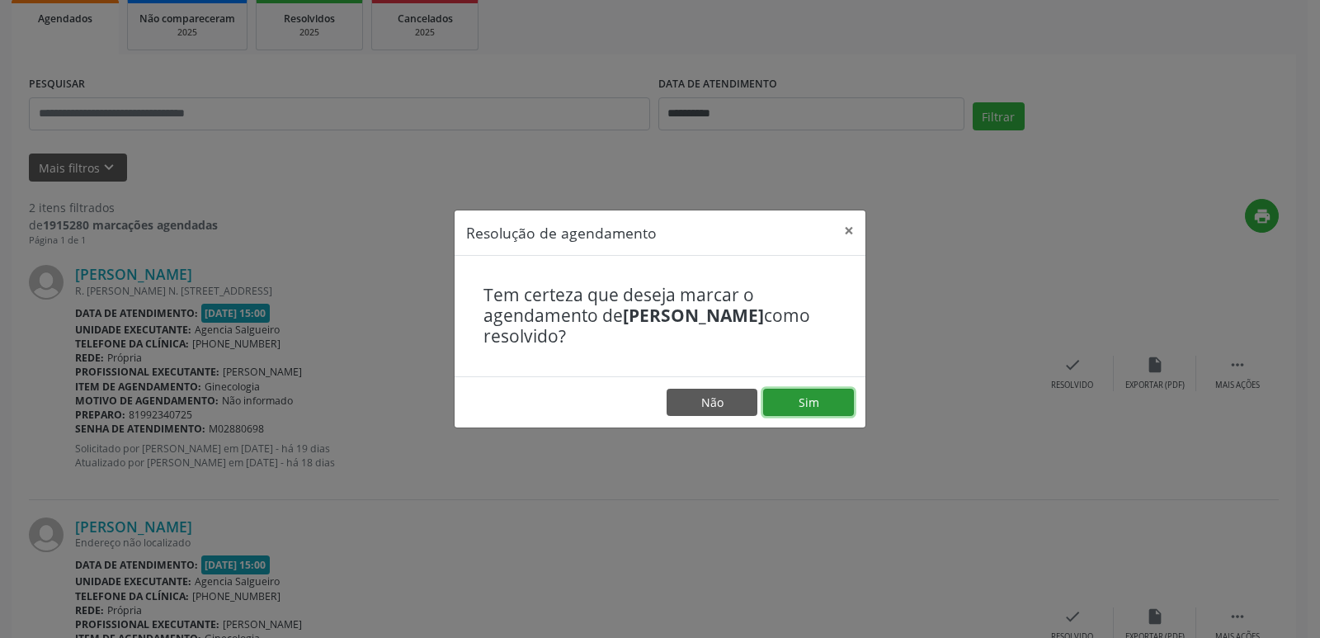
click at [837, 393] on button "Sim" at bounding box center [808, 402] width 91 height 28
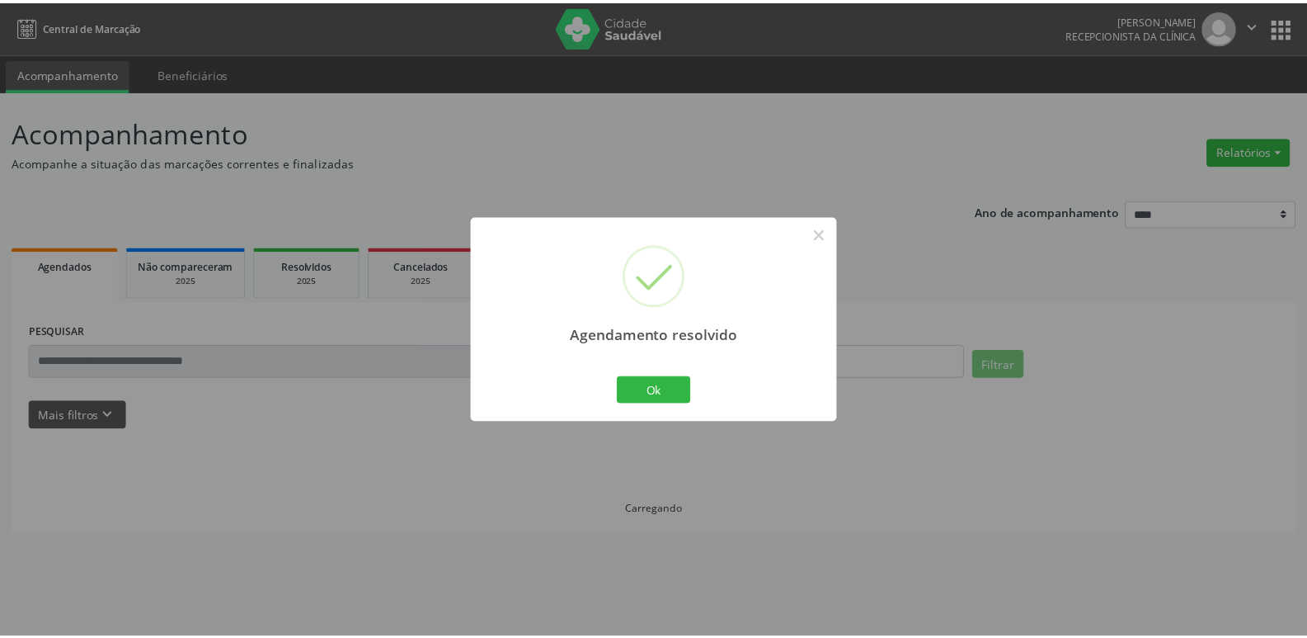
scroll to position [0, 0]
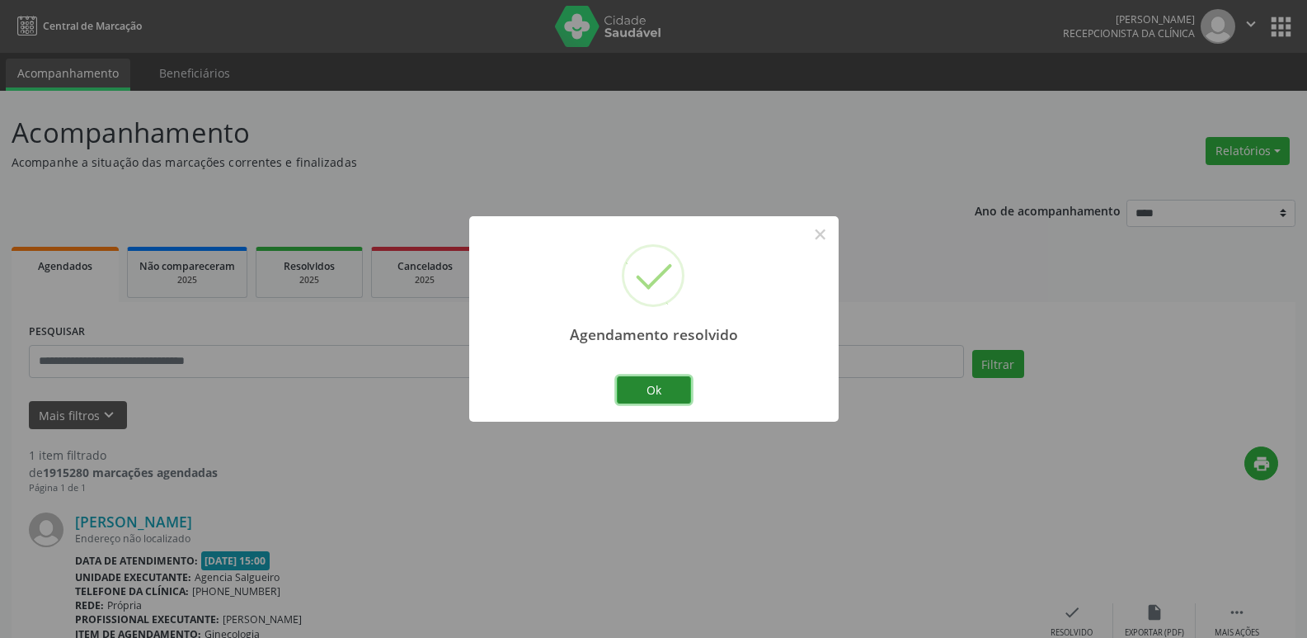
click at [652, 384] on button "Ok" at bounding box center [654, 390] width 74 height 28
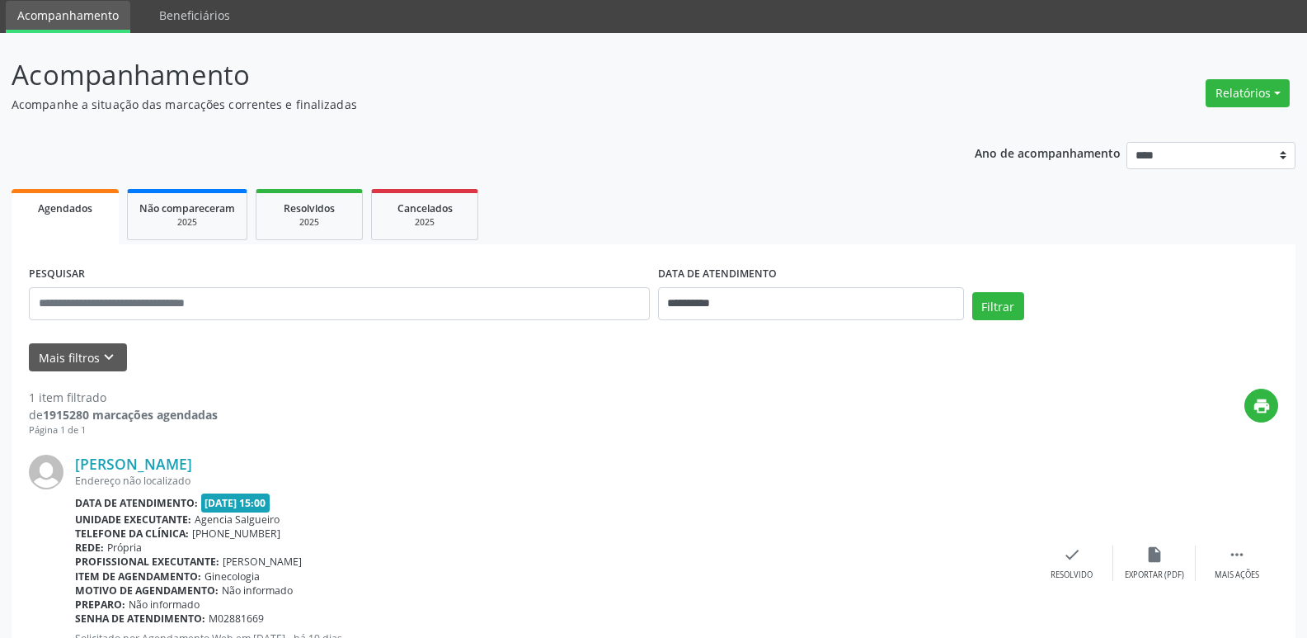
scroll to position [138, 0]
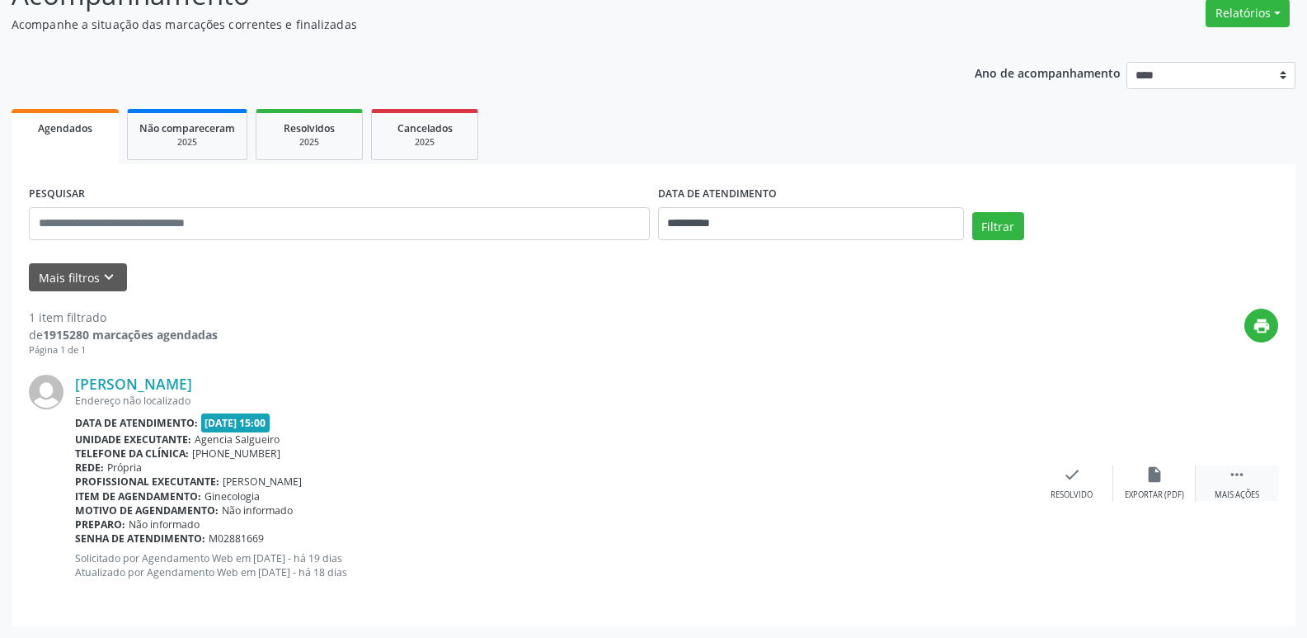
click at [1235, 467] on icon "" at bounding box center [1237, 474] width 18 height 18
click at [1147, 486] on div "alarm_off Não compareceu" at bounding box center [1154, 482] width 82 height 35
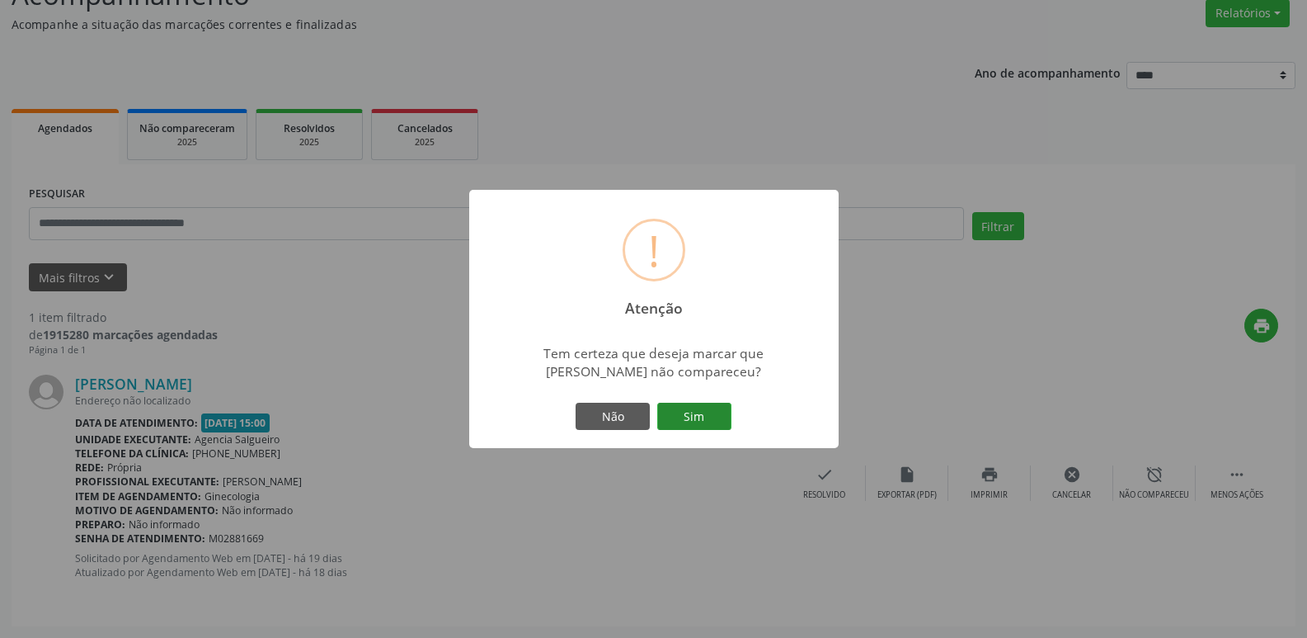
click at [716, 417] on button "Sim" at bounding box center [694, 416] width 74 height 28
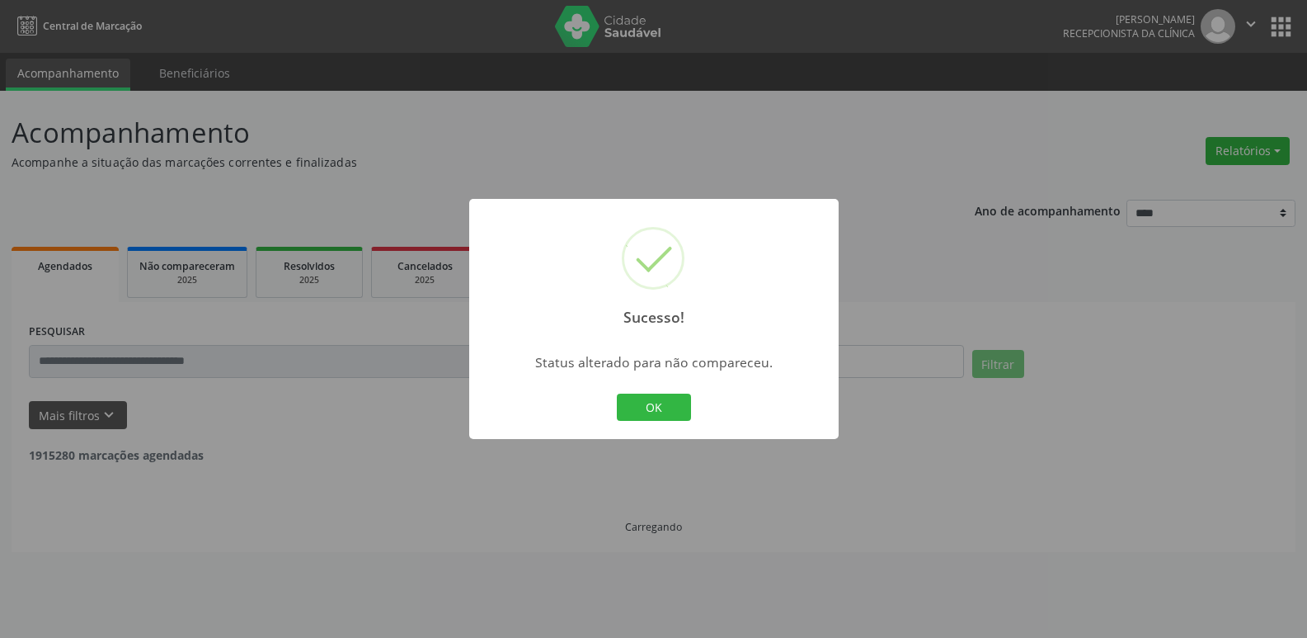
scroll to position [0, 0]
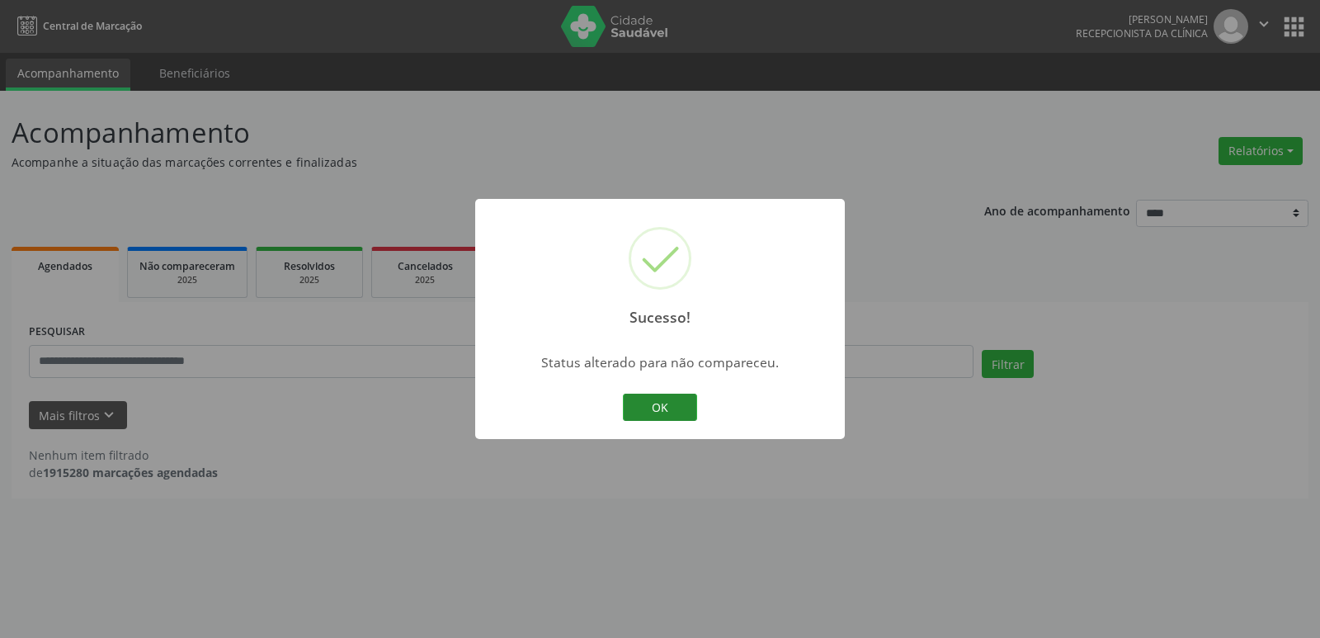
click at [670, 407] on button "OK" at bounding box center [660, 407] width 74 height 28
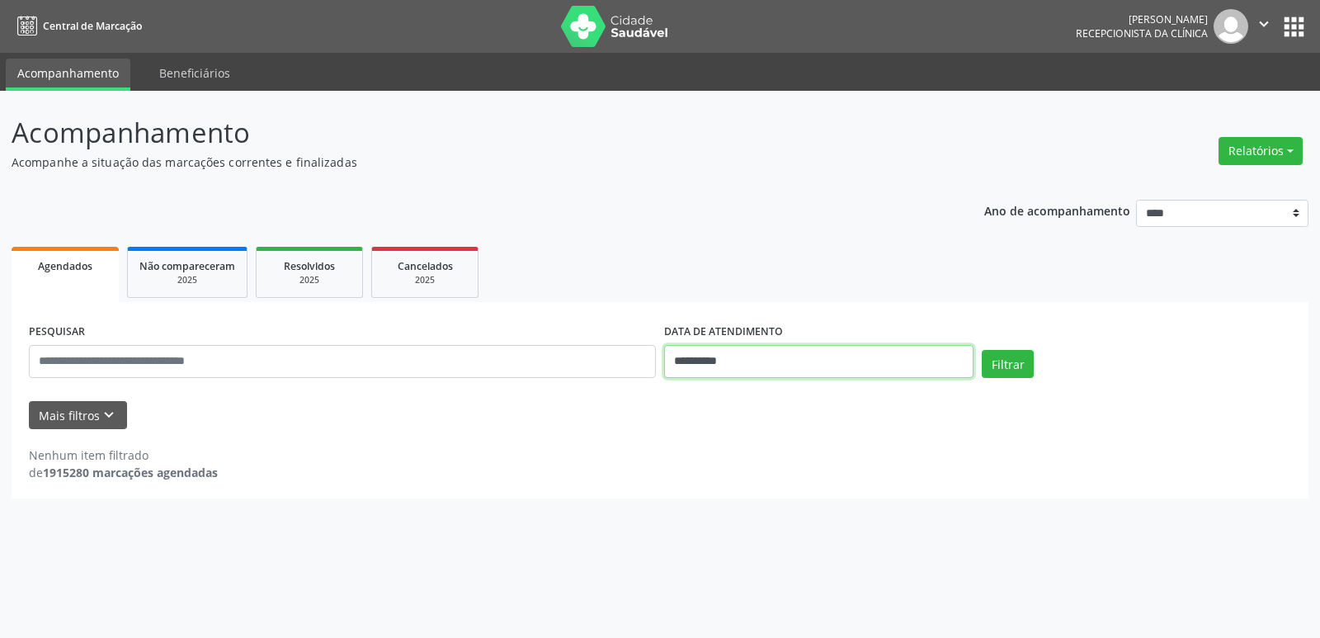
click at [935, 365] on input "**********" at bounding box center [818, 361] width 309 height 33
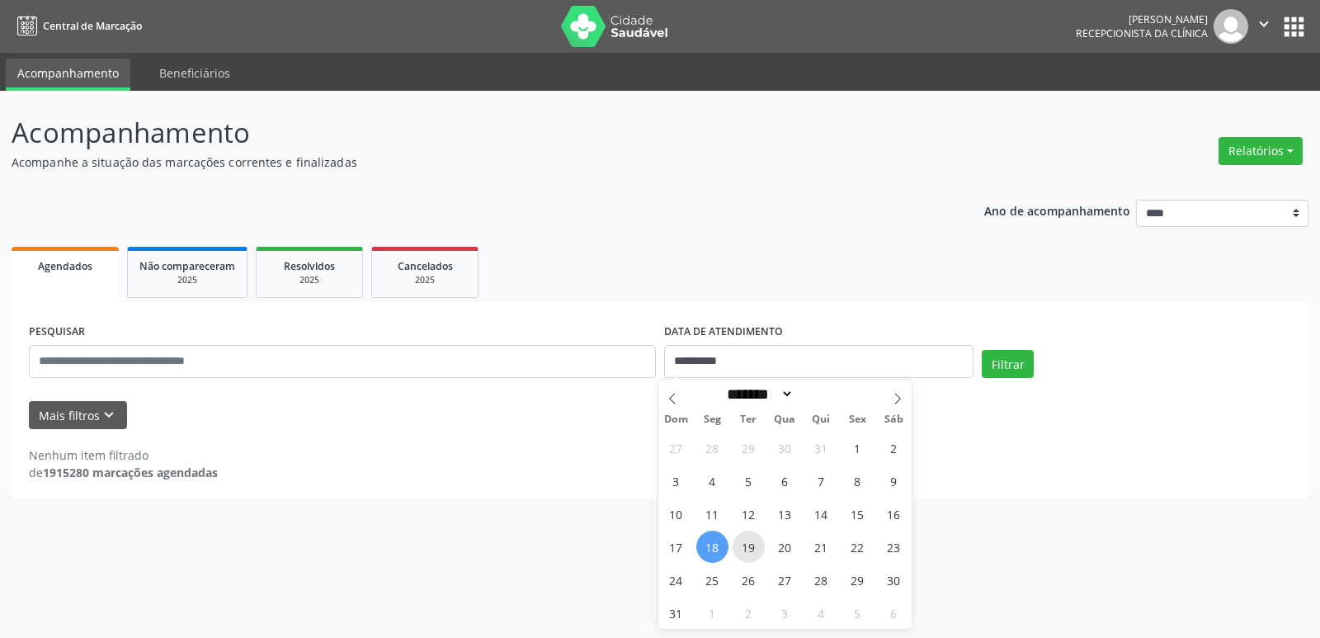
click at [751, 553] on span "19" at bounding box center [748, 546] width 32 height 32
type input "**********"
click at [751, 553] on span "19" at bounding box center [748, 546] width 32 height 32
click at [1016, 364] on button "Filtrar" at bounding box center [1007, 364] width 52 height 28
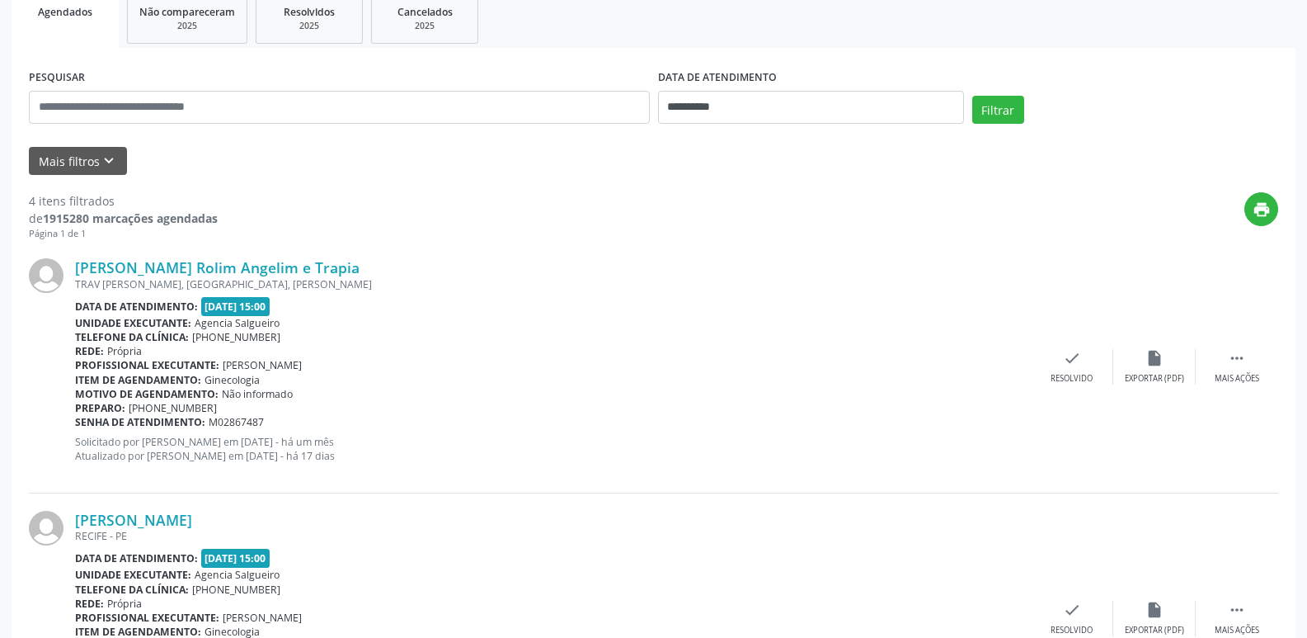
scroll to position [247, 0]
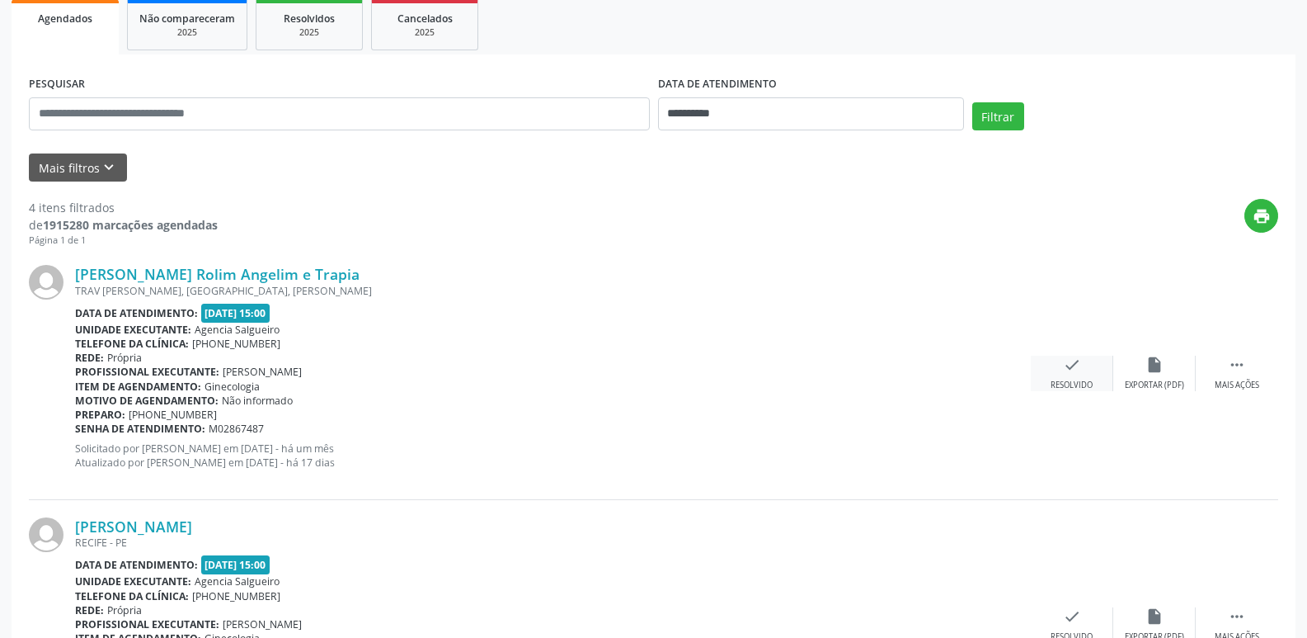
click at [1075, 360] on icon "check" at bounding box center [1072, 364] width 18 height 18
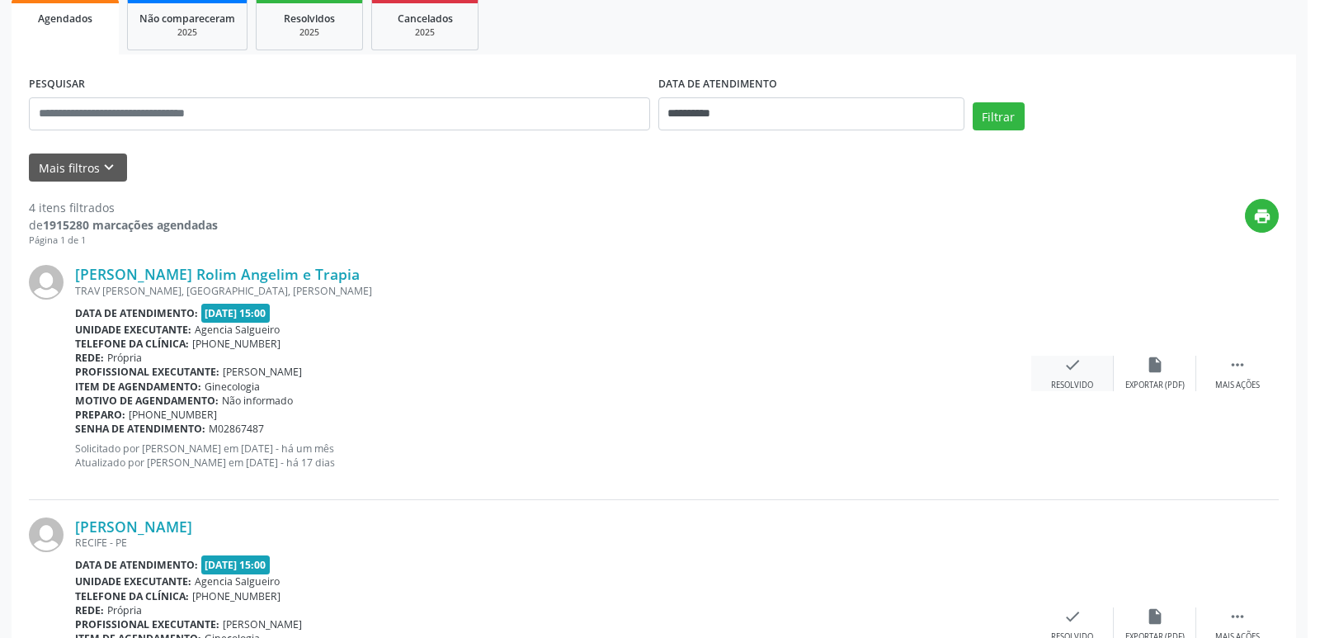
click at [1075, 360] on div "Resolução de agendamento × Tem certeza que deseja marcar o agendamento de [PERS…" at bounding box center [660, 319] width 1320 height 638
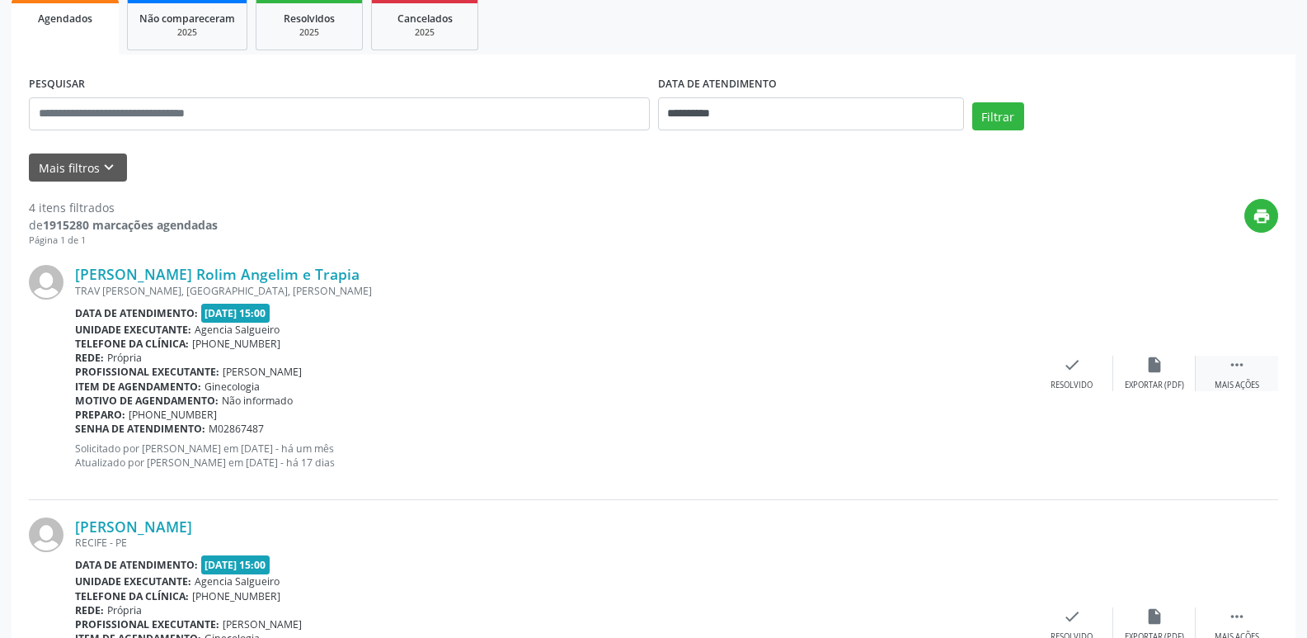
click at [1240, 369] on icon "" at bounding box center [1237, 364] width 18 height 18
click at [1140, 374] on div "alarm_off Não compareceu" at bounding box center [1154, 372] width 82 height 35
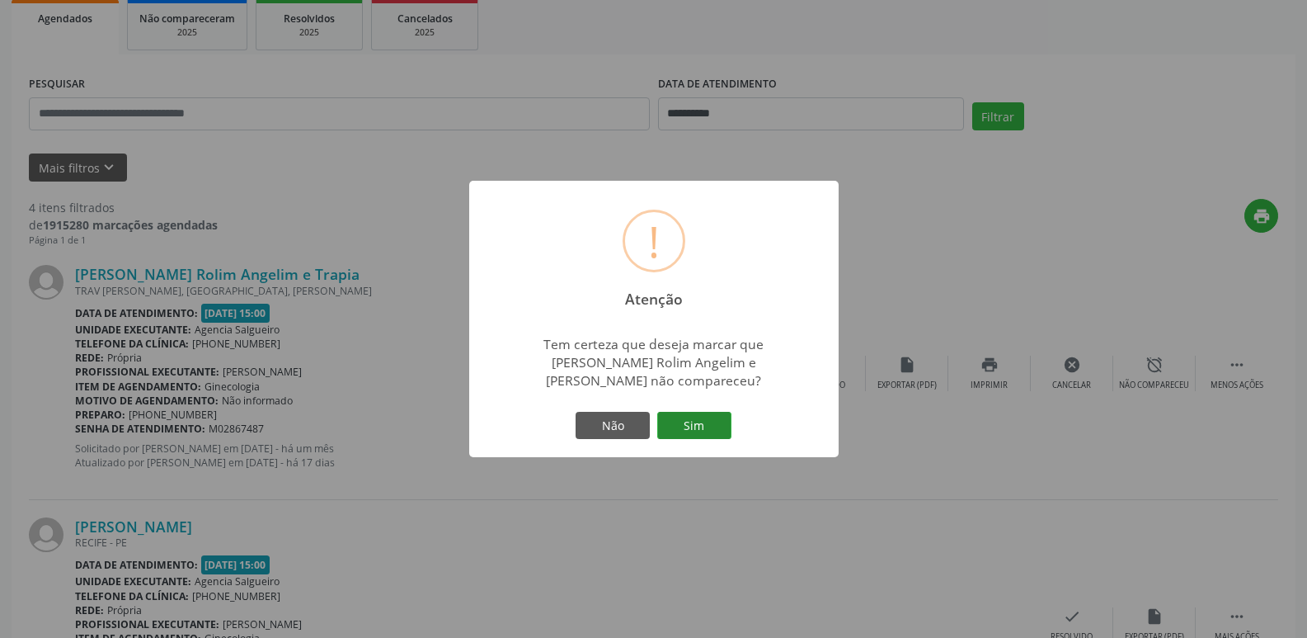
click at [685, 420] on button "Sim" at bounding box center [694, 426] width 74 height 28
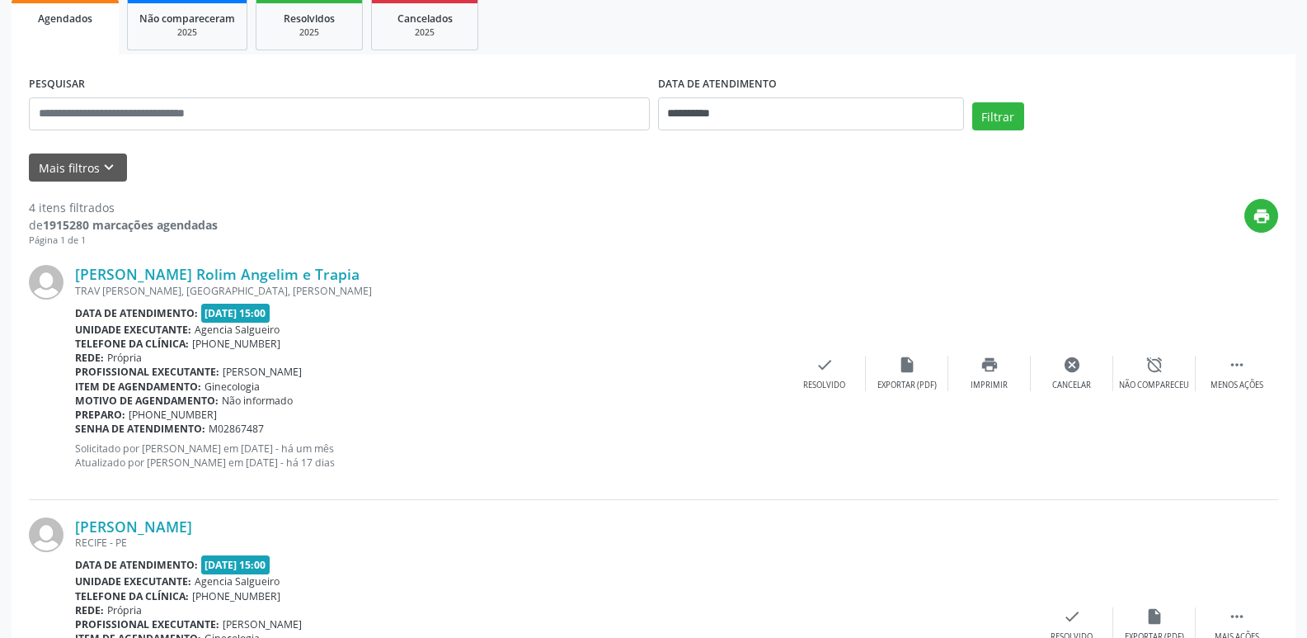
scroll to position [0, 0]
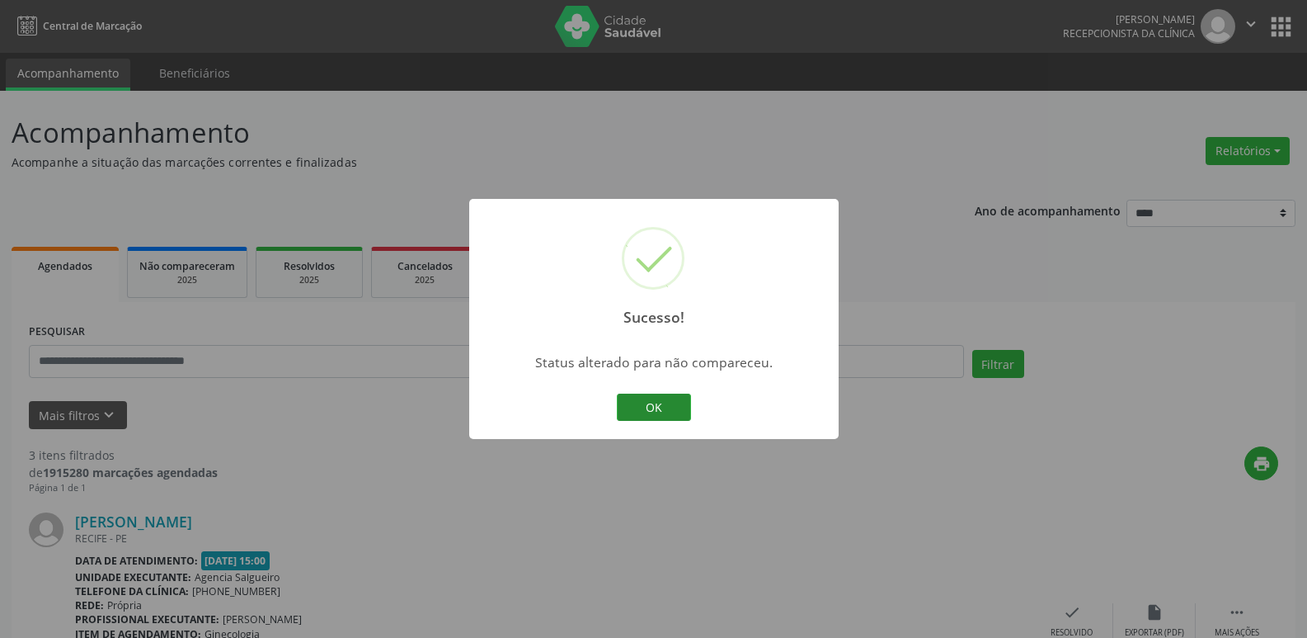
click at [637, 407] on button "OK" at bounding box center [654, 407] width 74 height 28
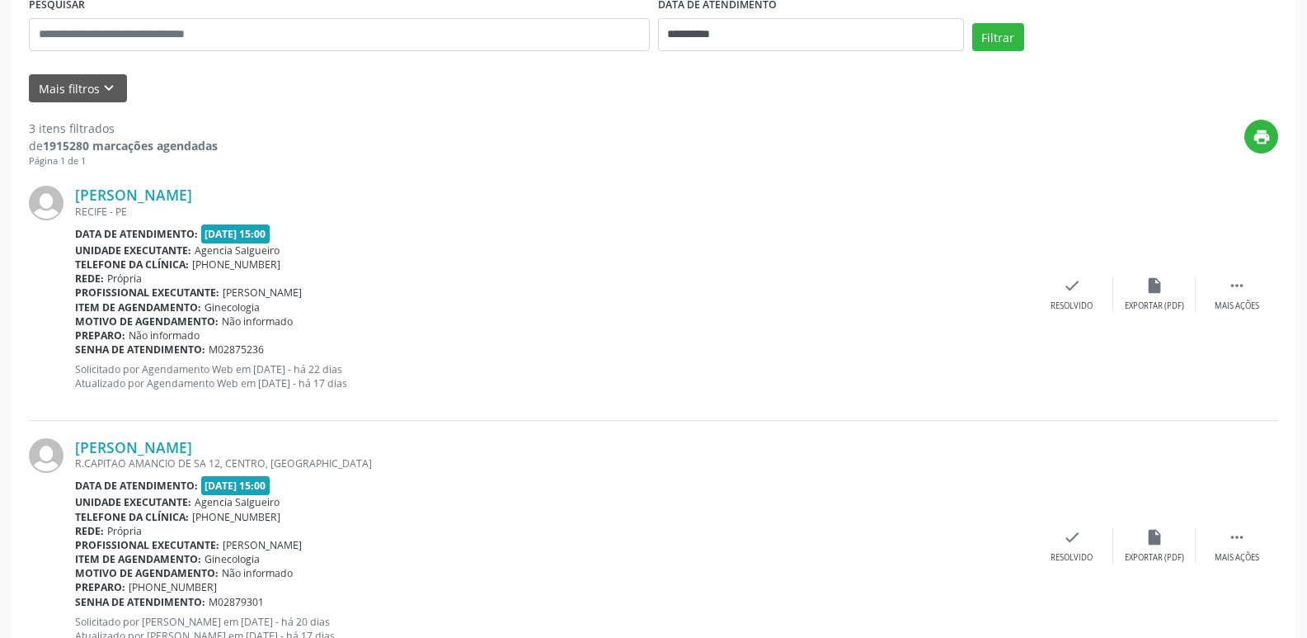
scroll to position [330, 0]
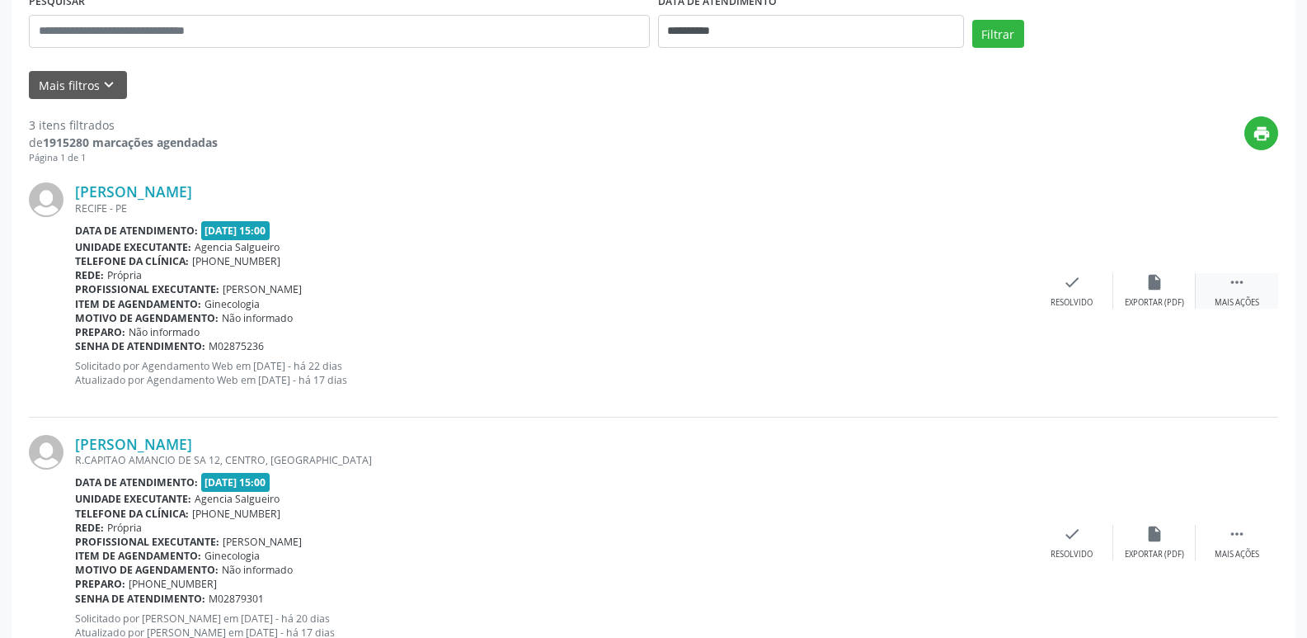
click at [1250, 289] on div " Mais ações" at bounding box center [1237, 290] width 82 height 35
click at [1153, 290] on icon "alarm_off" at bounding box center [1155, 282] width 18 height 18
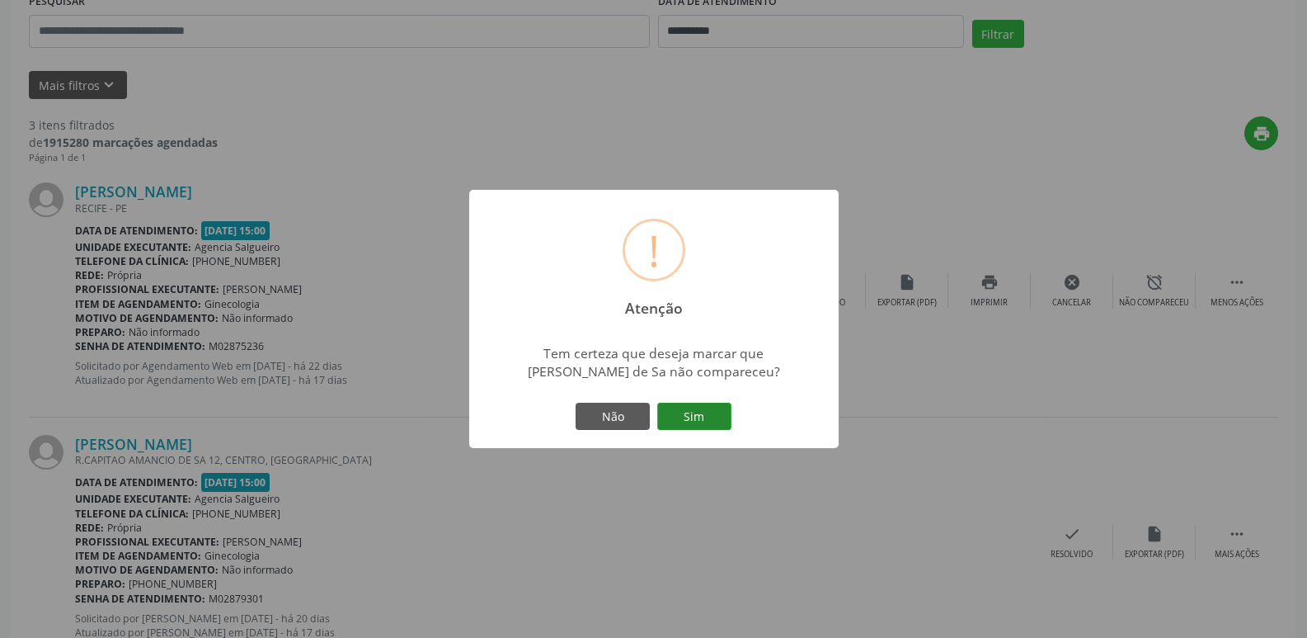
click at [698, 417] on button "Sim" at bounding box center [694, 416] width 74 height 28
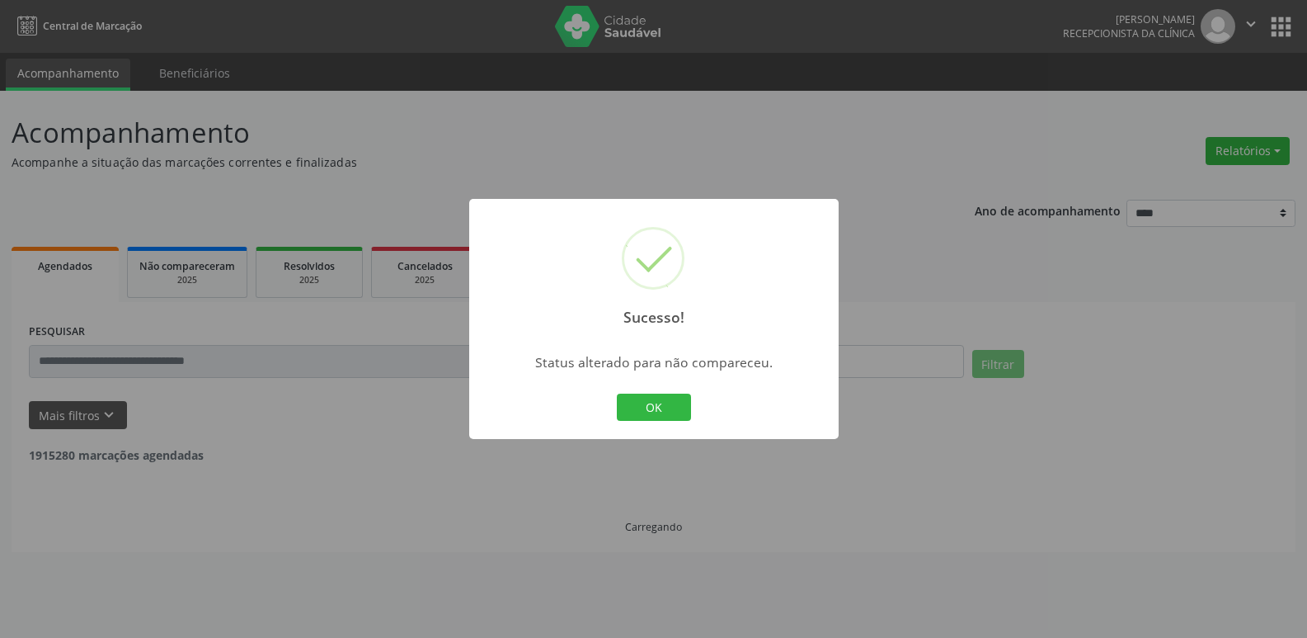
scroll to position [0, 0]
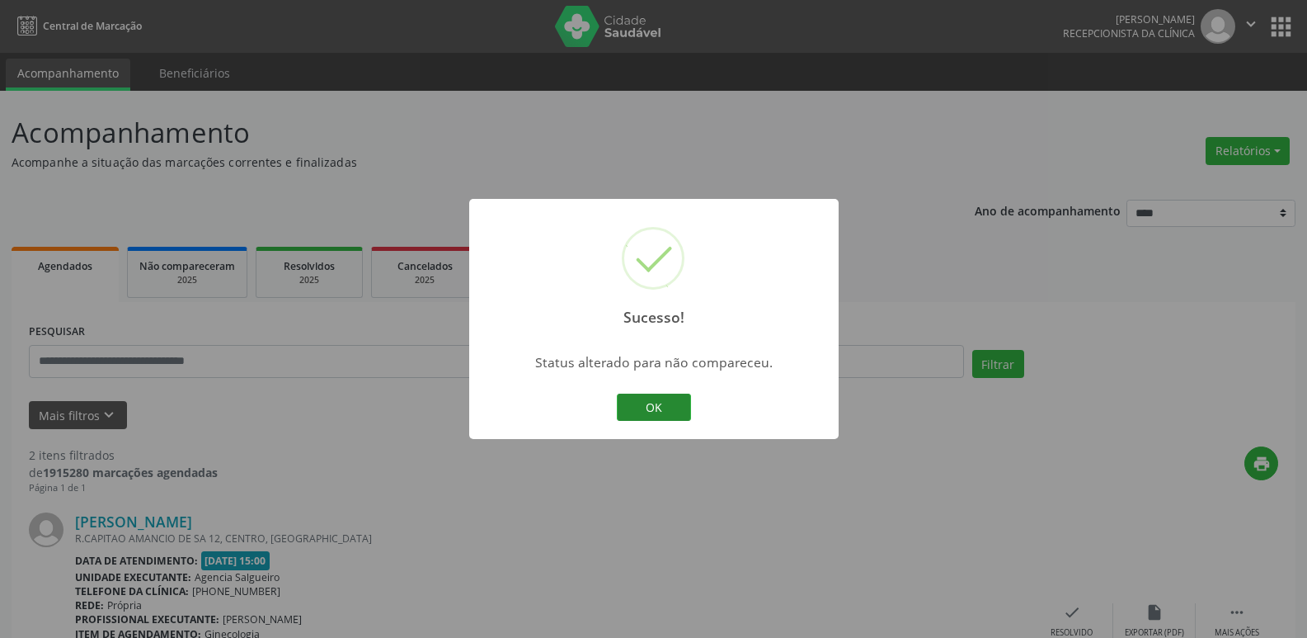
click at [644, 412] on button "OK" at bounding box center [654, 407] width 74 height 28
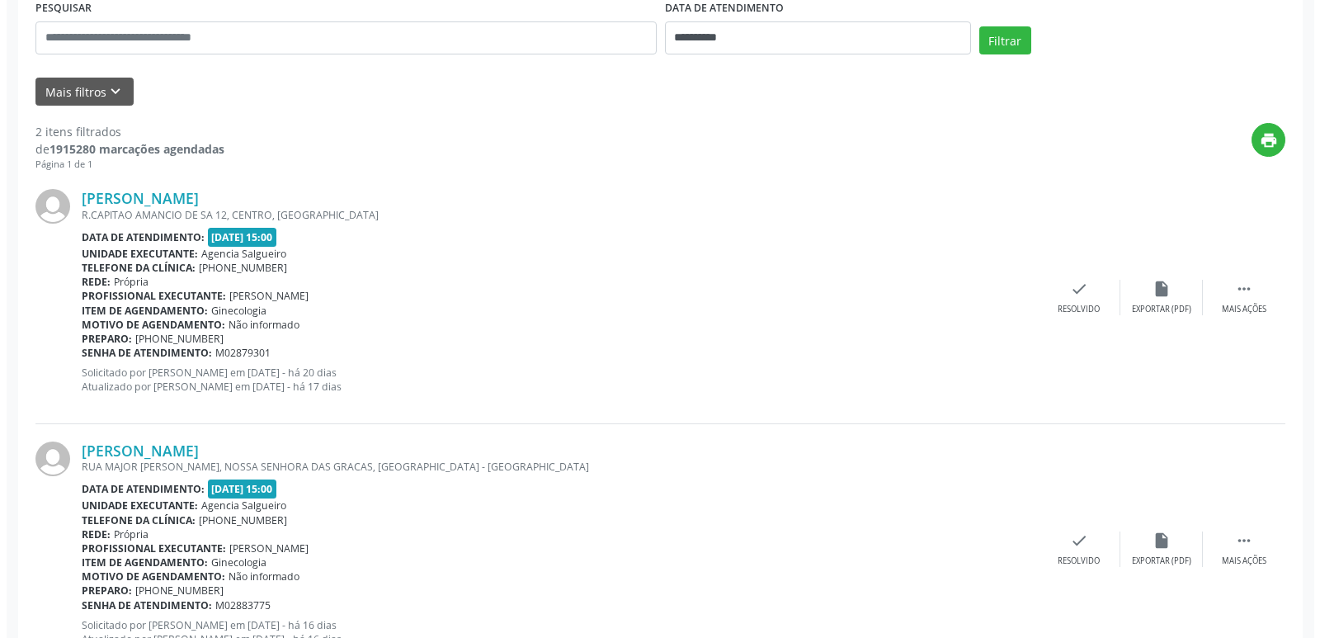
scroll to position [330, 0]
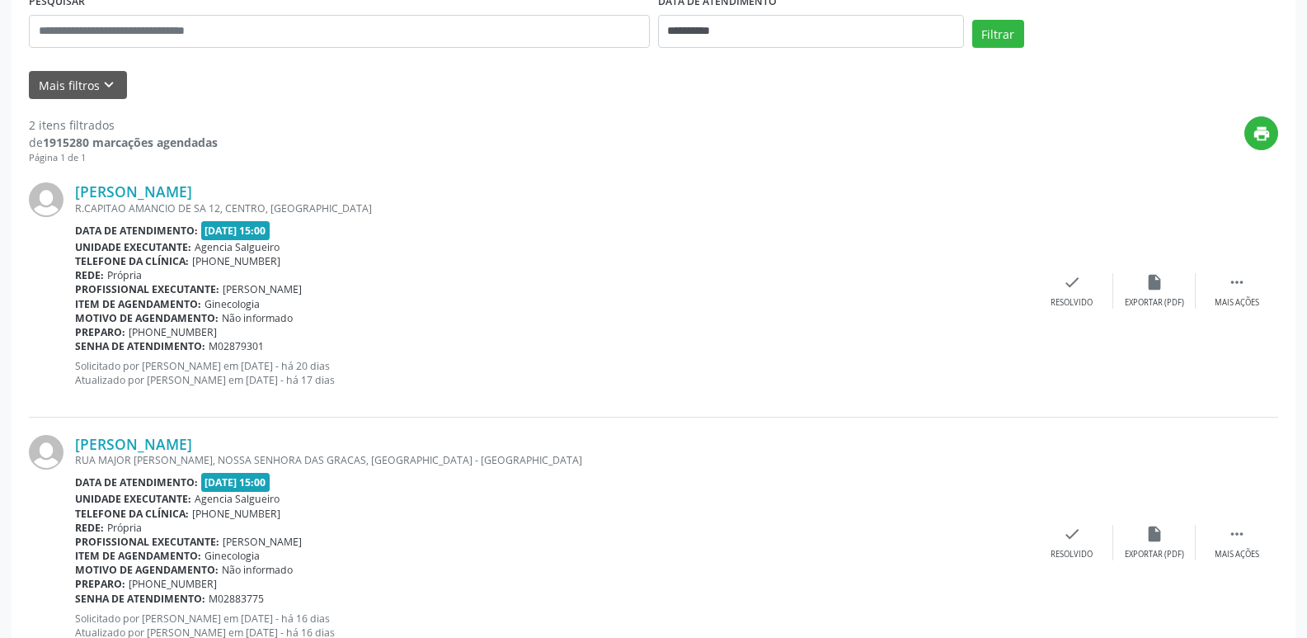
click at [1073, 271] on div "[PERSON_NAME] R.CAPITAO AMANCIO DE SA 12, CENTRO, [GEOGRAPHIC_DATA] Data de ate…" at bounding box center [654, 291] width 1250 height 252
click at [1071, 279] on icon "check" at bounding box center [1072, 282] width 18 height 18
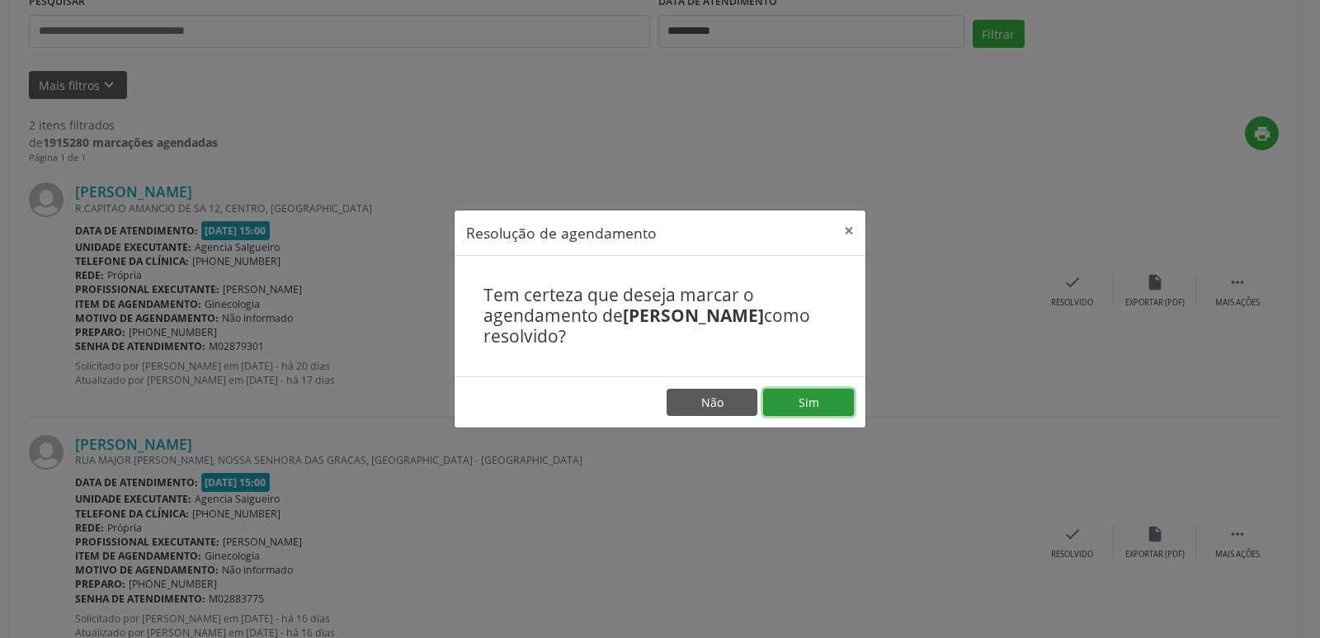
click at [803, 406] on button "Sim" at bounding box center [808, 402] width 91 height 28
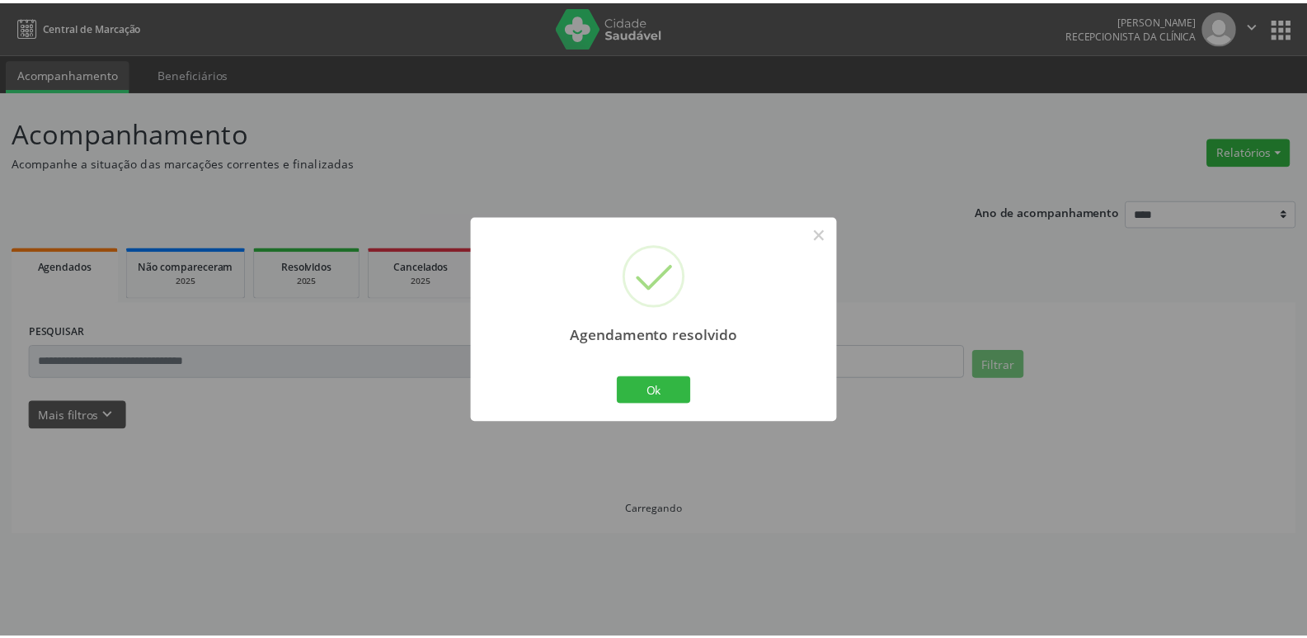
scroll to position [0, 0]
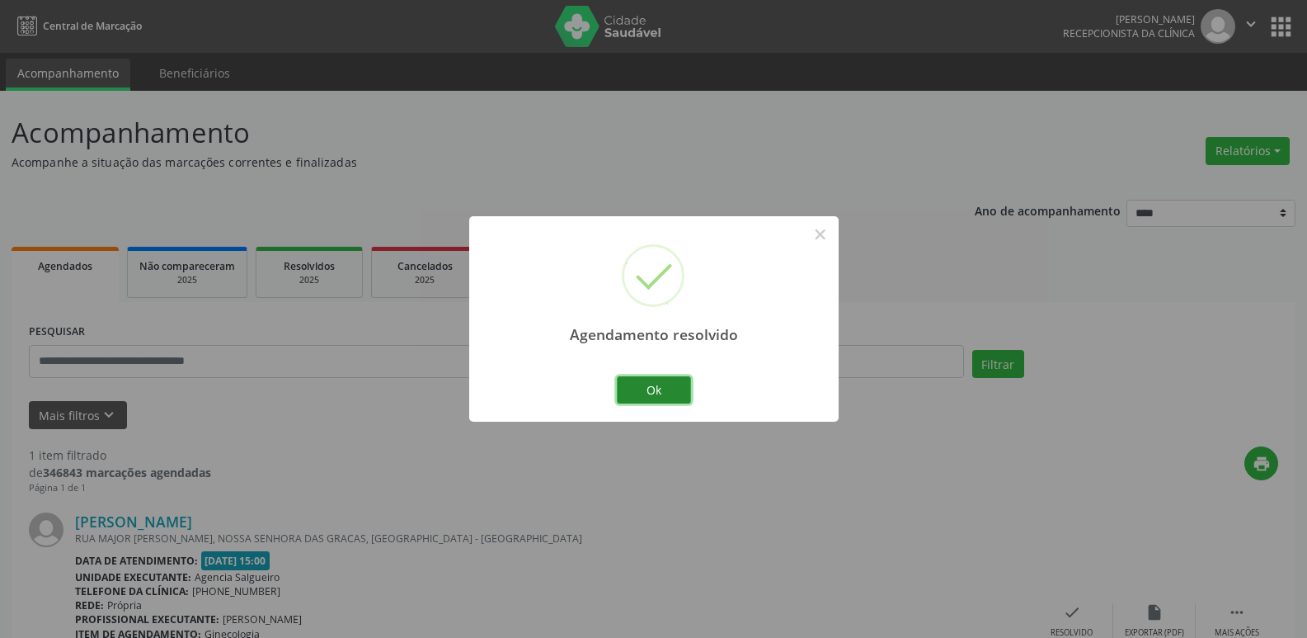
click at [671, 389] on button "Ok" at bounding box center [654, 390] width 74 height 28
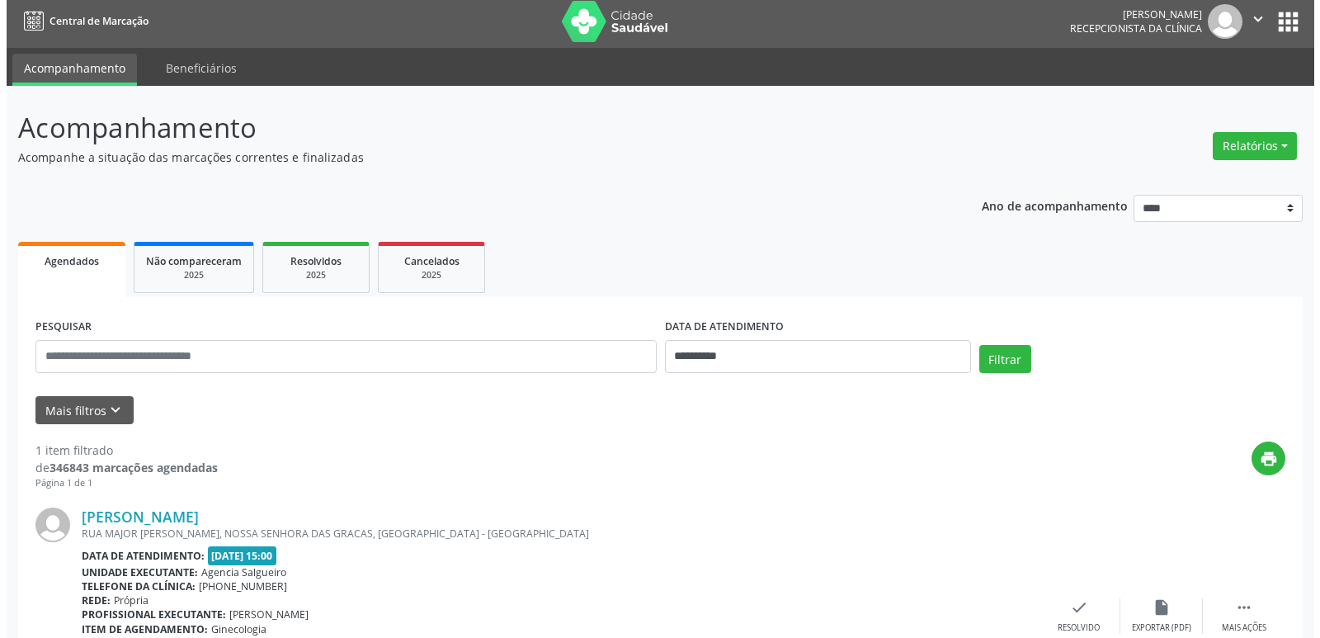
scroll to position [138, 0]
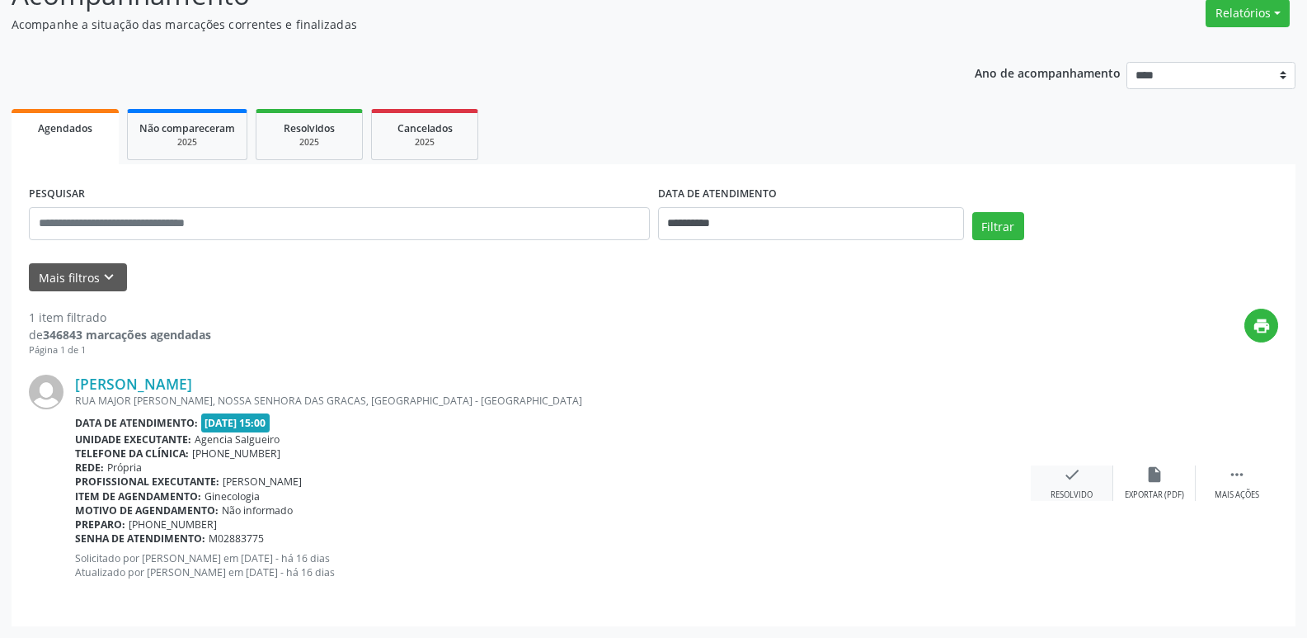
click at [1071, 481] on icon "check" at bounding box center [1072, 474] width 18 height 18
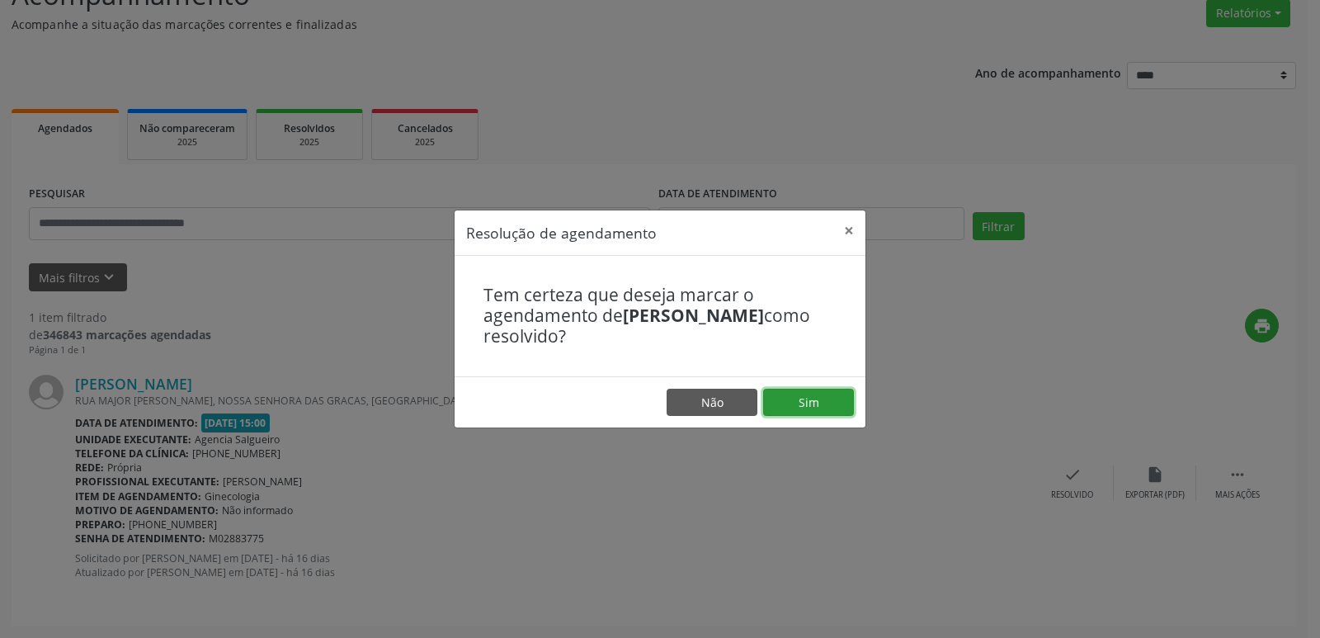
click at [826, 413] on button "Sim" at bounding box center [808, 402] width 91 height 28
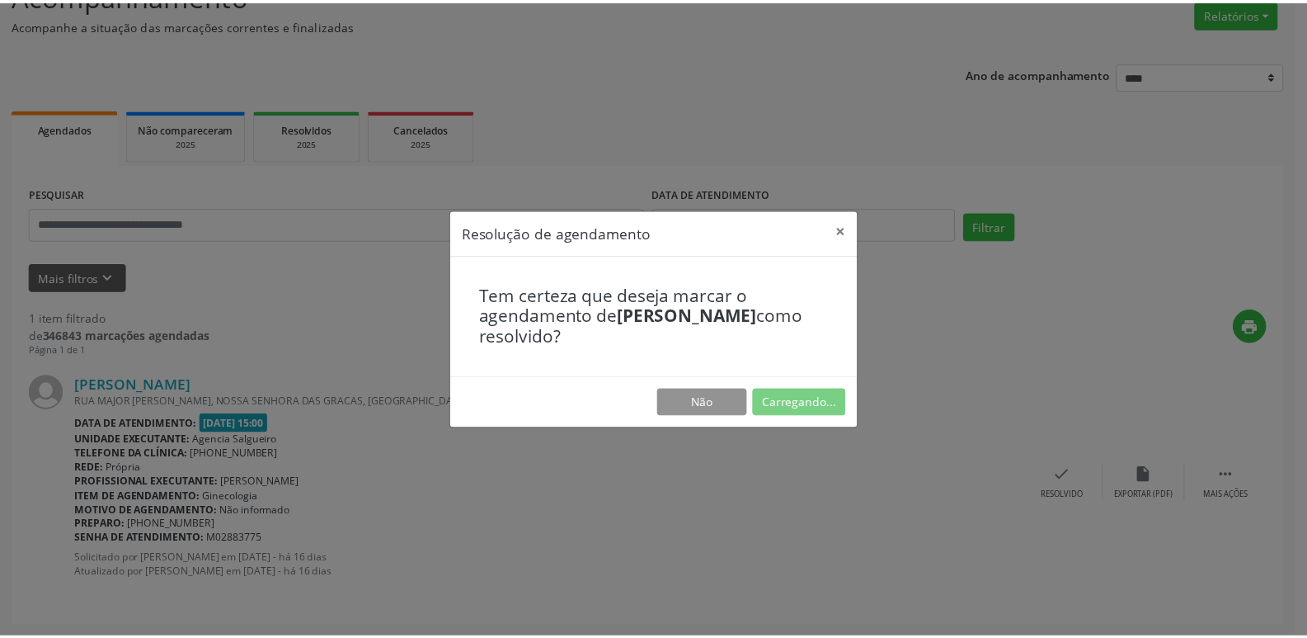
scroll to position [0, 0]
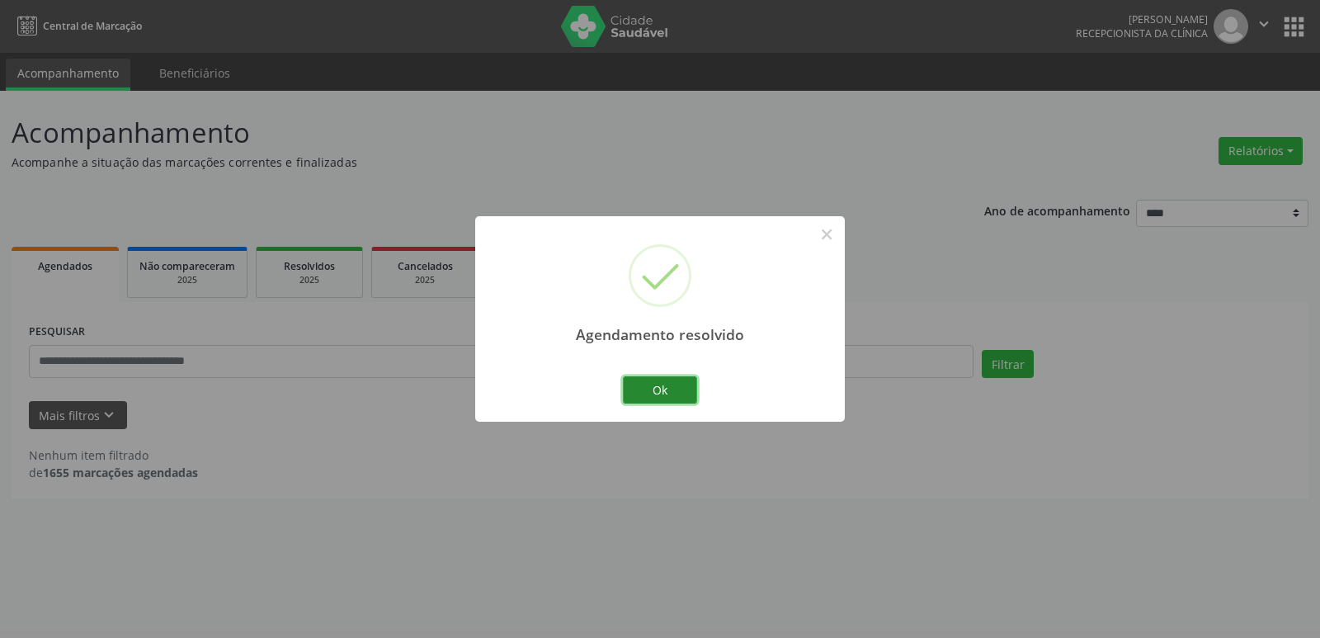
click at [673, 394] on button "Ok" at bounding box center [660, 390] width 74 height 28
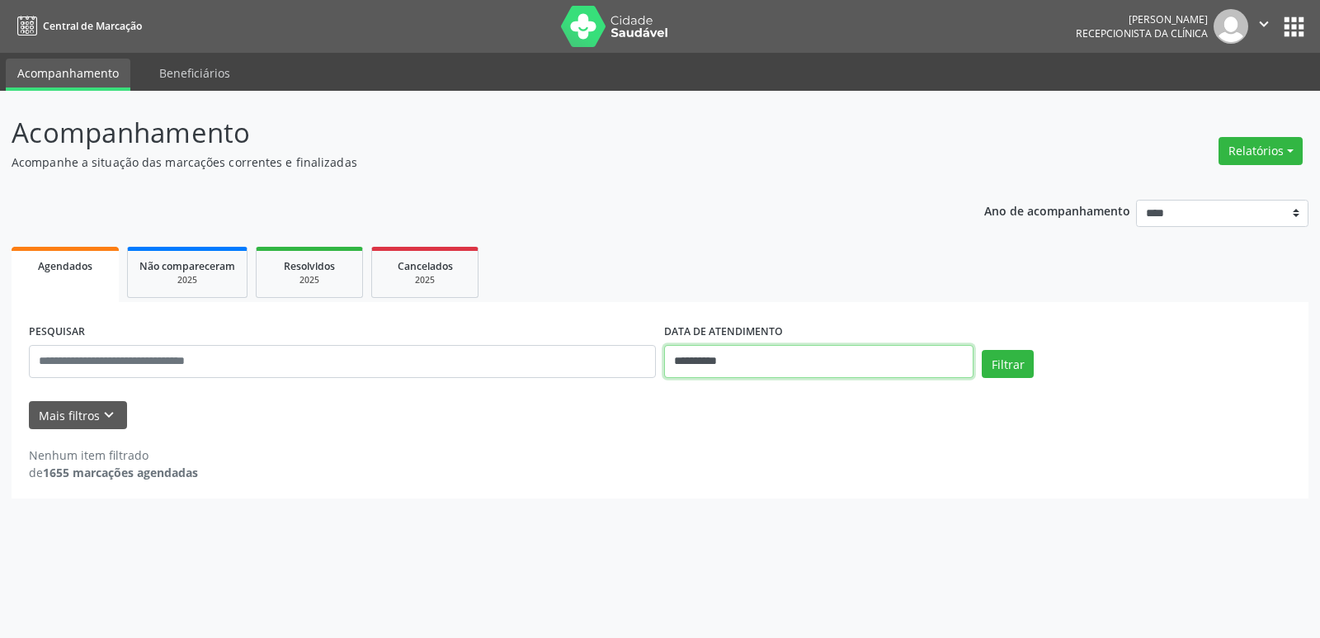
click at [779, 360] on input "**********" at bounding box center [818, 361] width 309 height 33
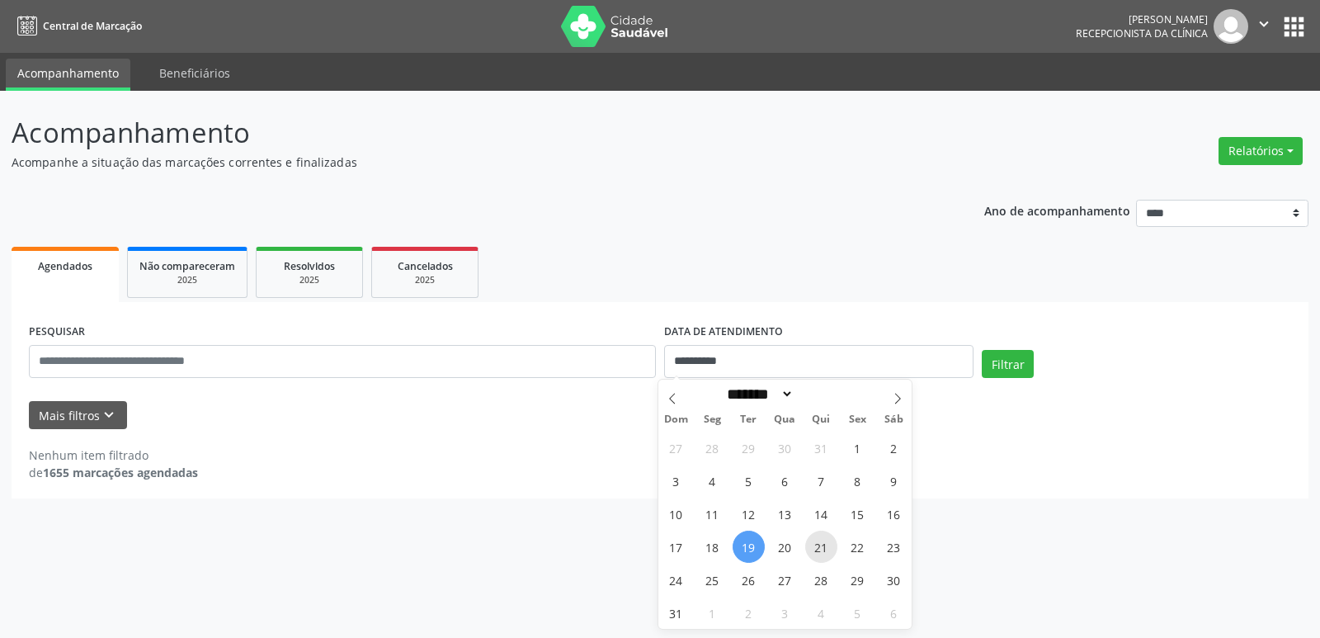
click at [825, 545] on span "21" at bounding box center [821, 546] width 32 height 32
type input "**********"
click at [825, 545] on span "21" at bounding box center [821, 546] width 32 height 32
click at [1014, 369] on button "Filtrar" at bounding box center [1007, 364] width 52 height 28
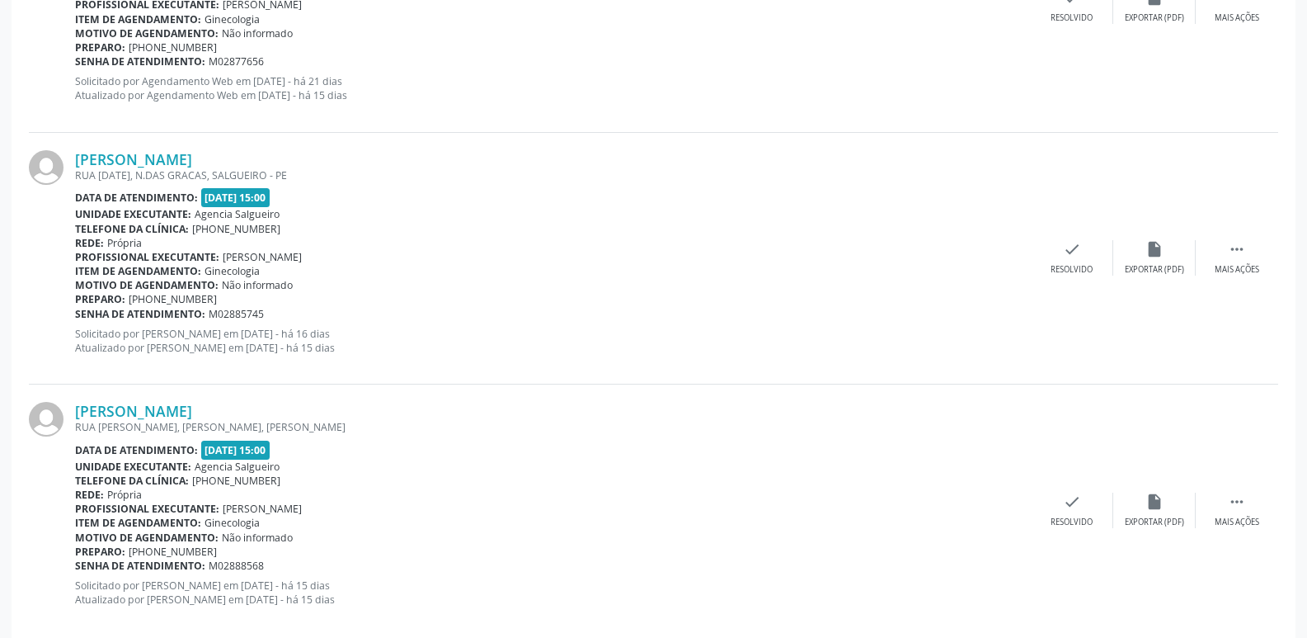
scroll to position [641, 0]
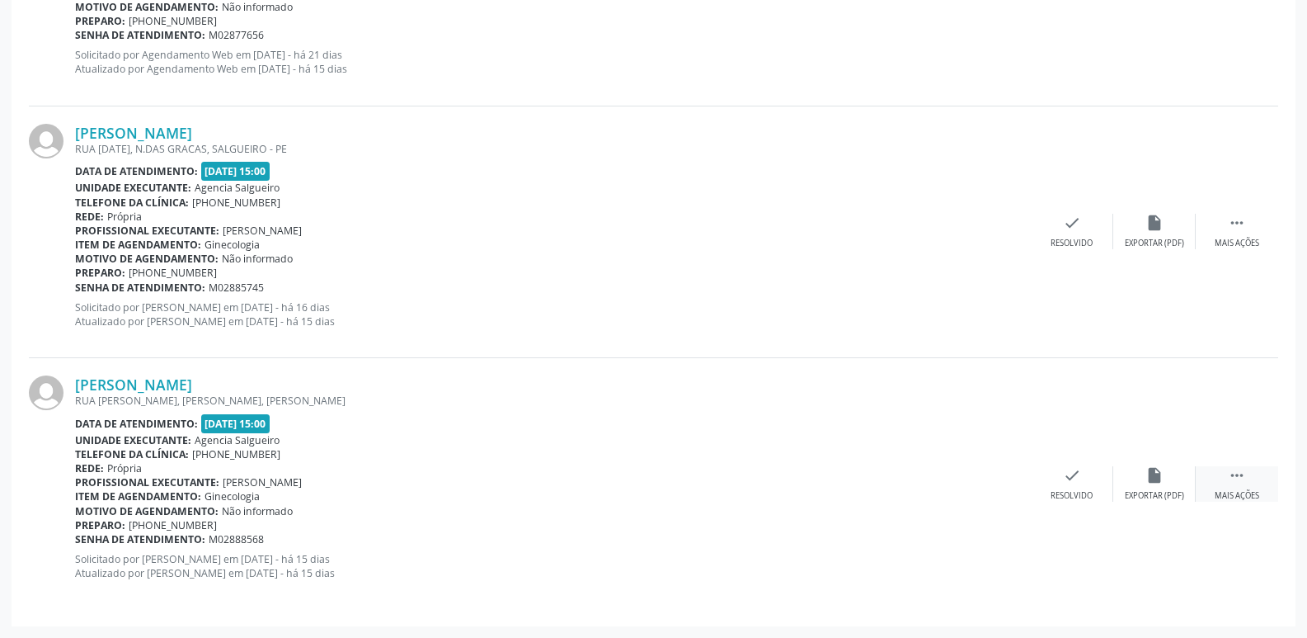
click at [1240, 481] on icon "" at bounding box center [1237, 475] width 18 height 18
click at [1161, 484] on div "alarm_off Não compareceu" at bounding box center [1154, 483] width 82 height 35
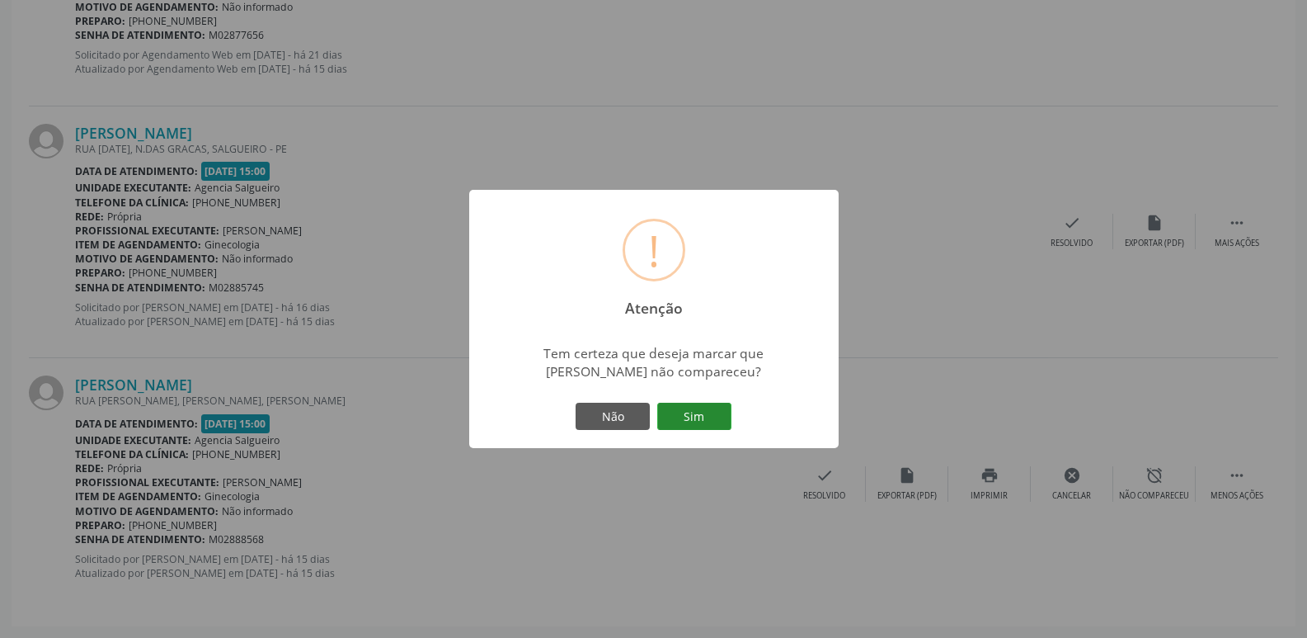
click at [693, 426] on button "Sim" at bounding box center [694, 416] width 74 height 28
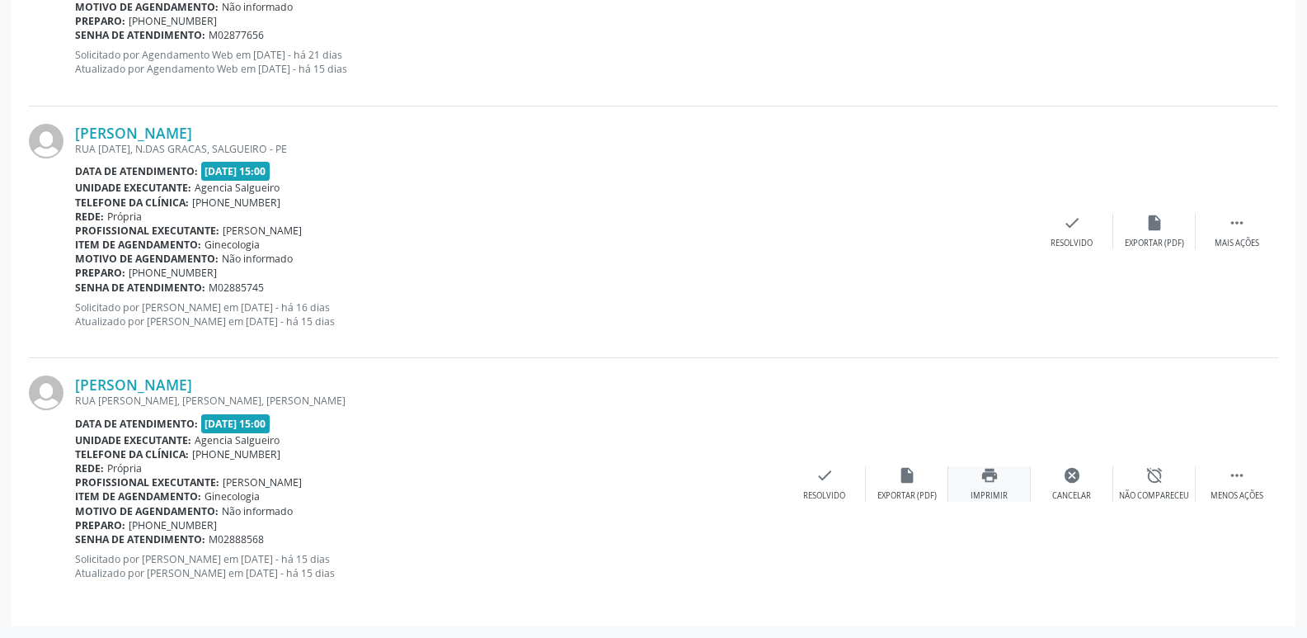
scroll to position [0, 0]
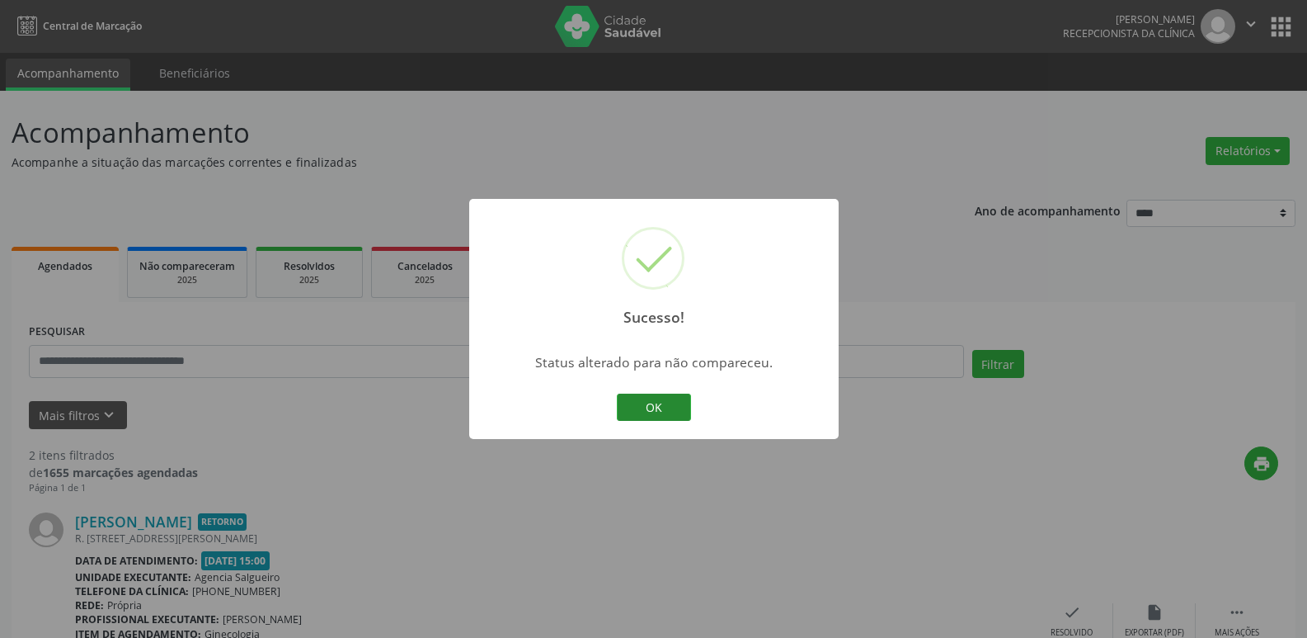
click at [650, 411] on button "OK" at bounding box center [654, 407] width 74 height 28
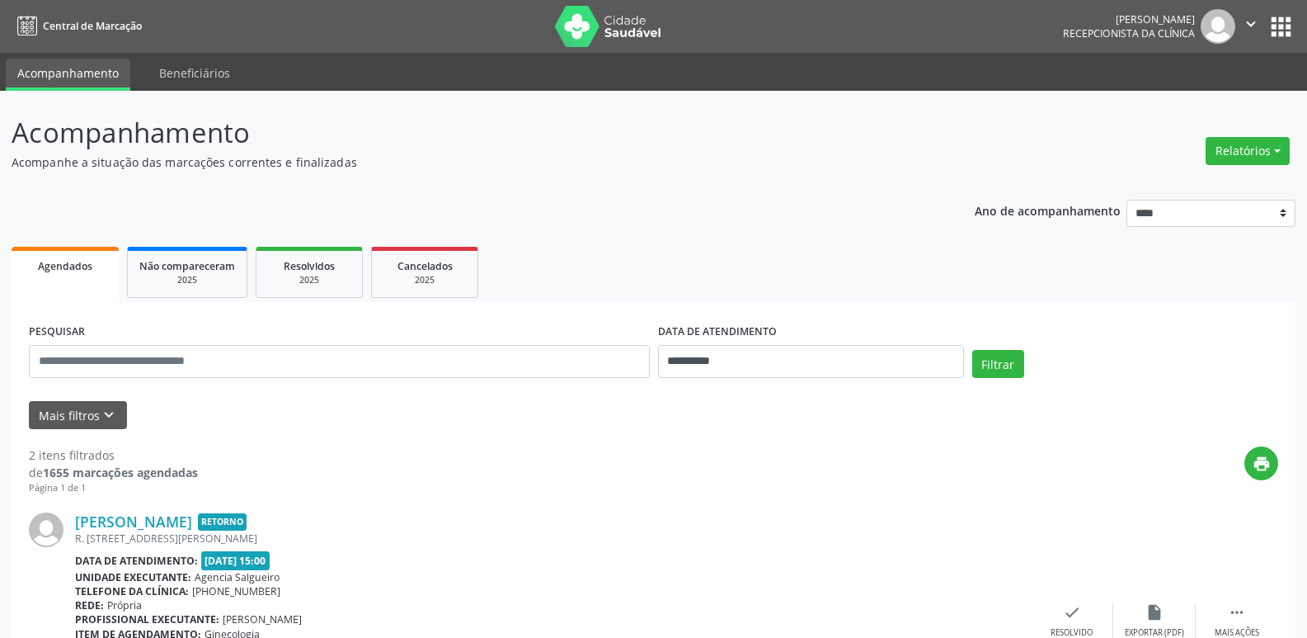
scroll to position [389, 0]
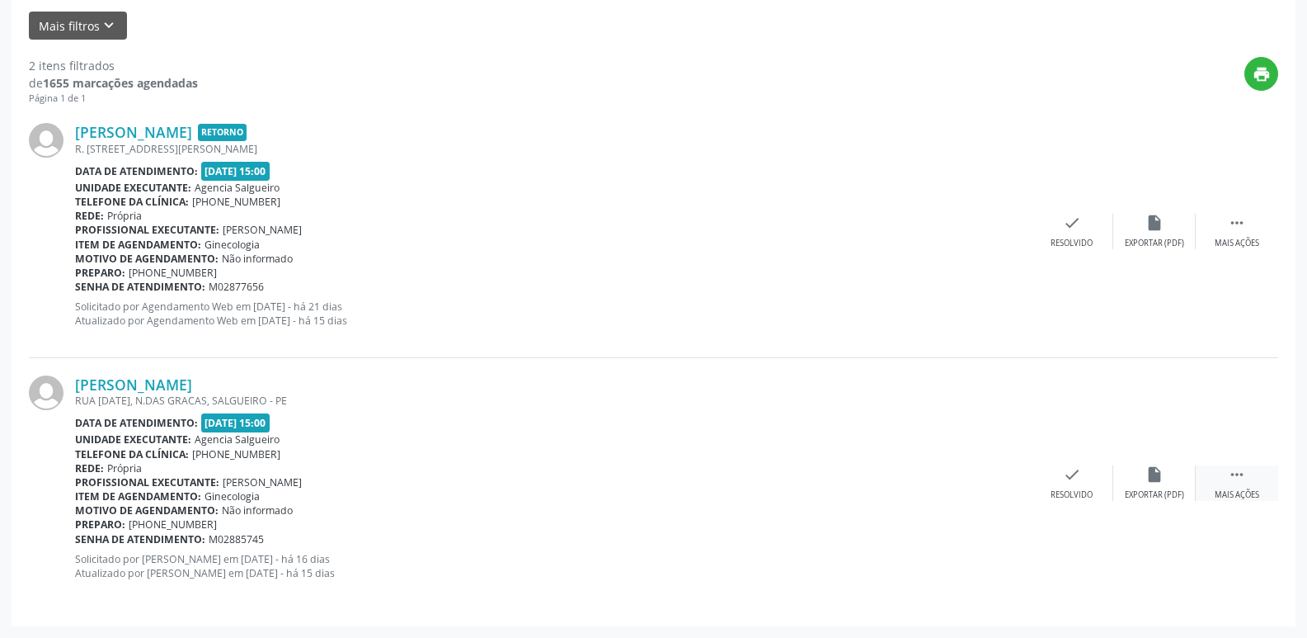
click at [1249, 488] on div " Mais ações" at bounding box center [1237, 482] width 82 height 35
click at [1142, 478] on div "alarm_off Não compareceu" at bounding box center [1154, 482] width 82 height 35
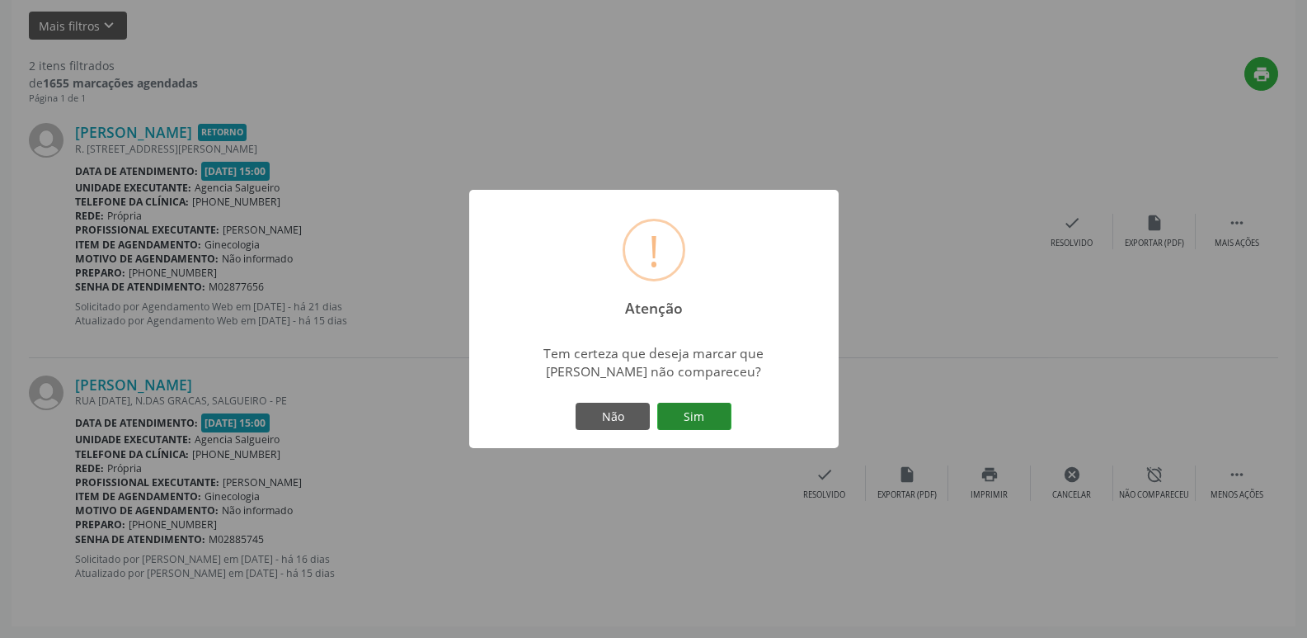
click at [703, 414] on button "Sim" at bounding box center [694, 416] width 74 height 28
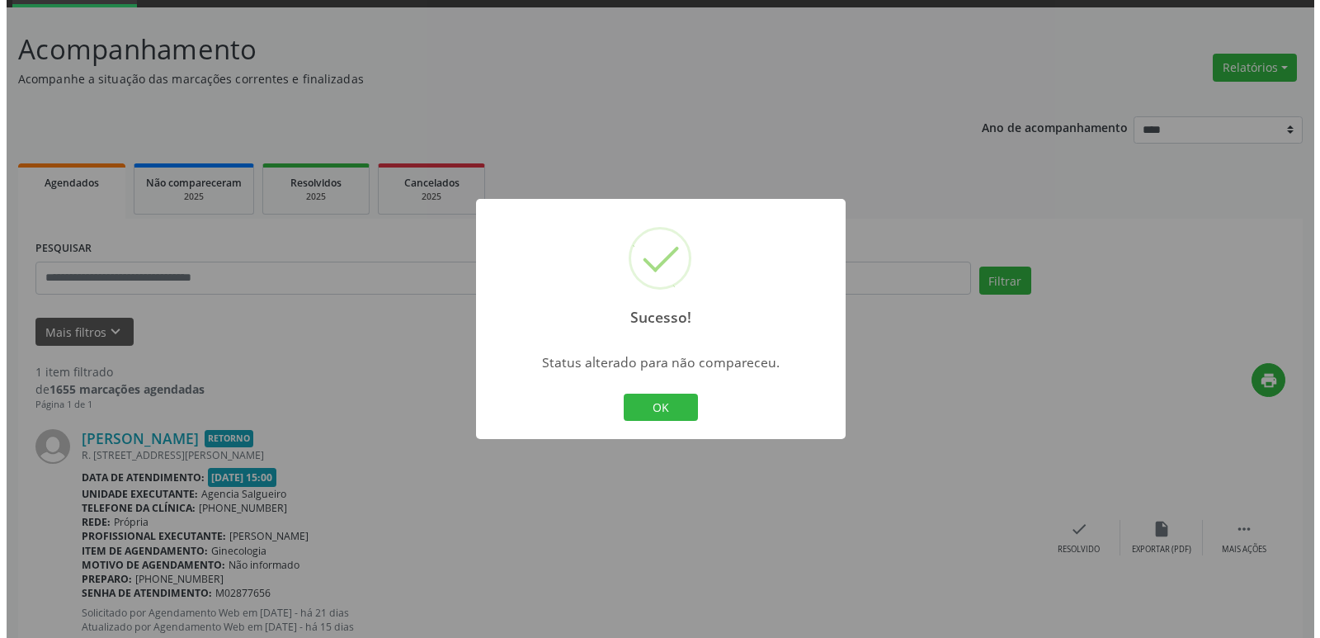
scroll to position [138, 0]
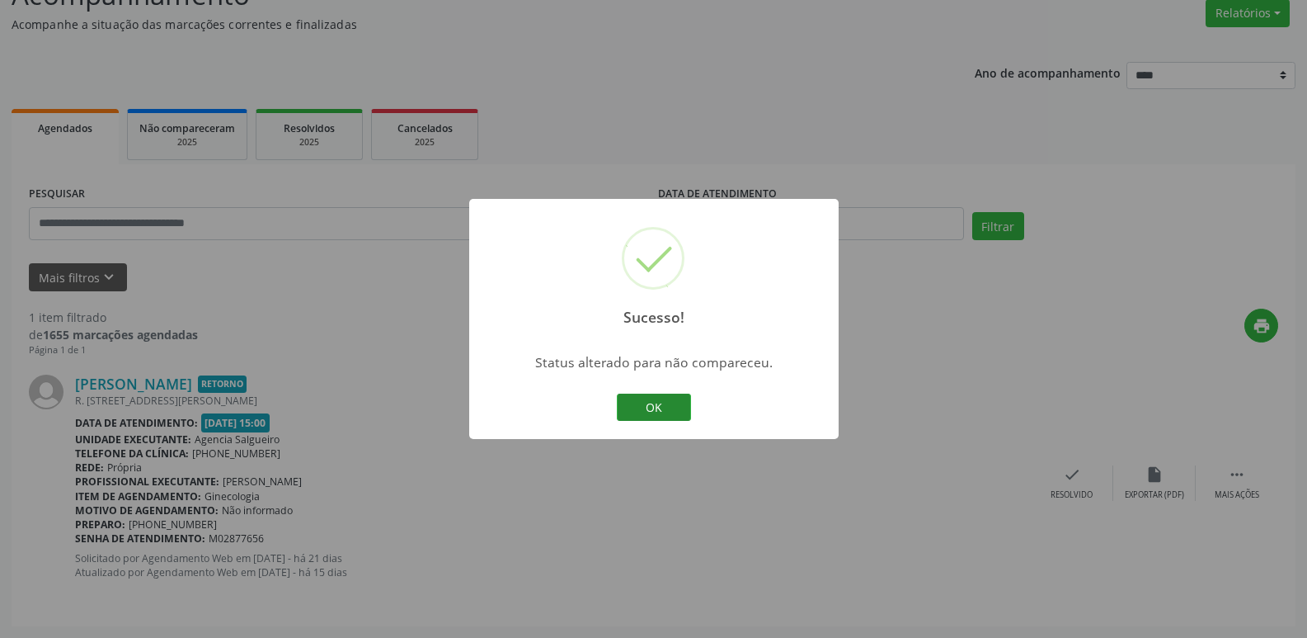
click at [637, 419] on button "OK" at bounding box center [654, 407] width 74 height 28
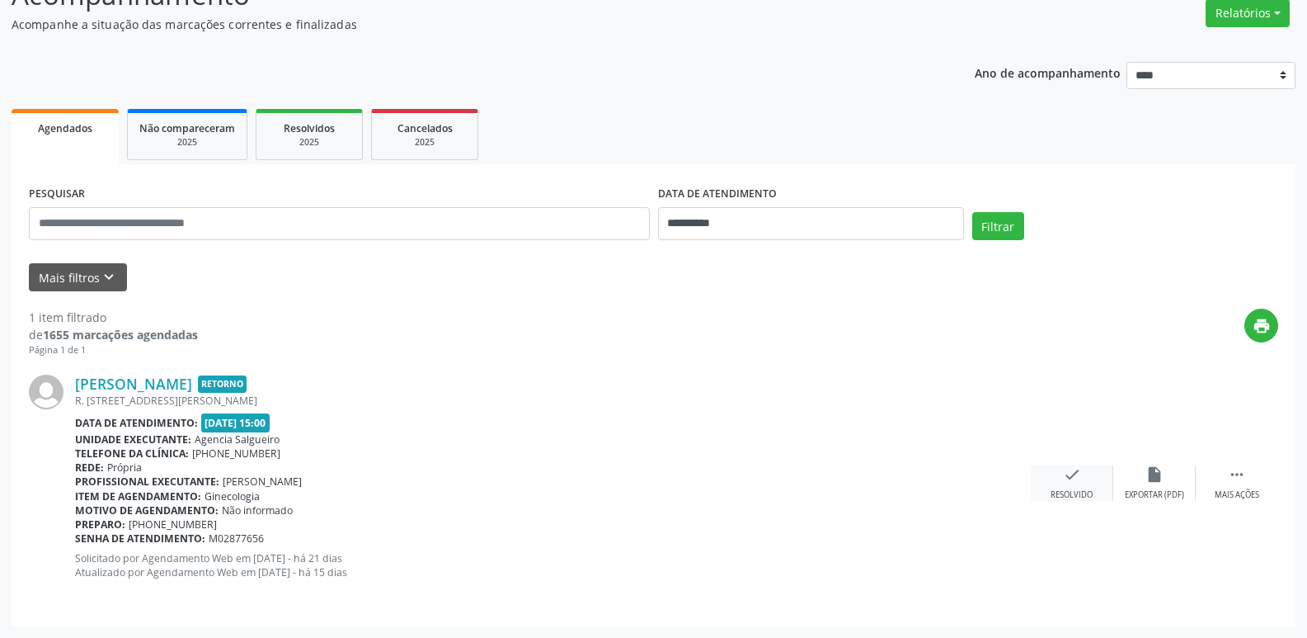
click at [1066, 476] on icon "check" at bounding box center [1072, 474] width 18 height 18
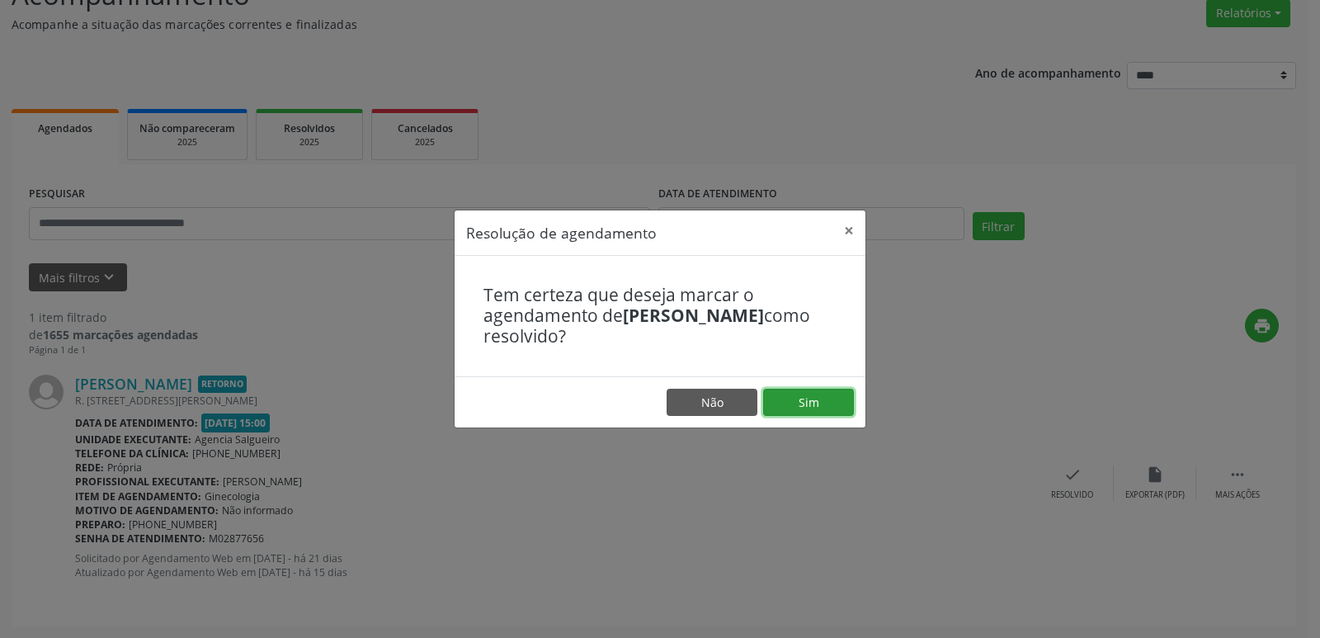
click at [808, 409] on button "Sim" at bounding box center [808, 402] width 91 height 28
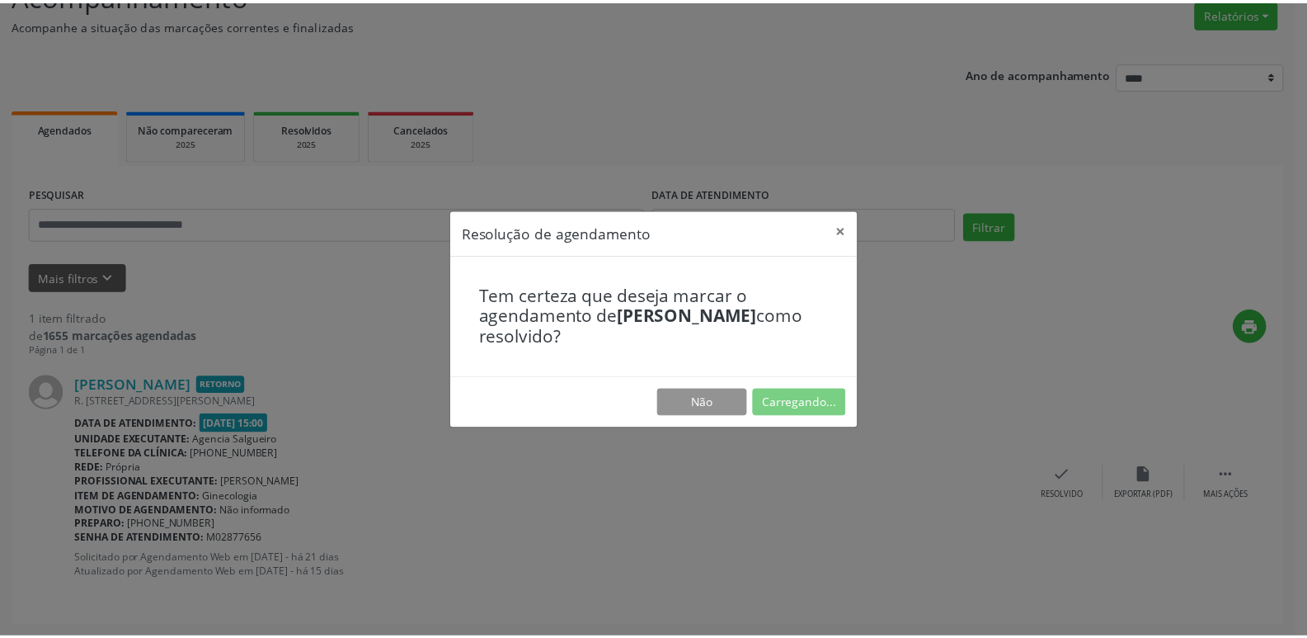
scroll to position [0, 0]
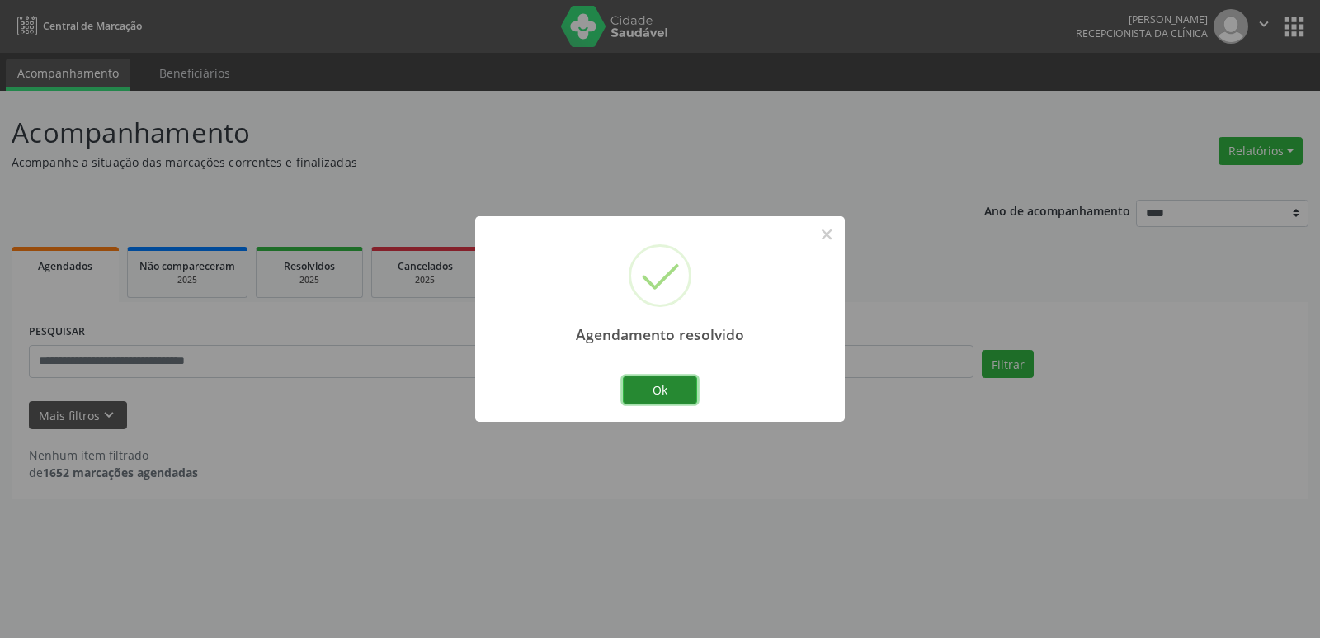
click at [665, 386] on button "Ok" at bounding box center [660, 390] width 74 height 28
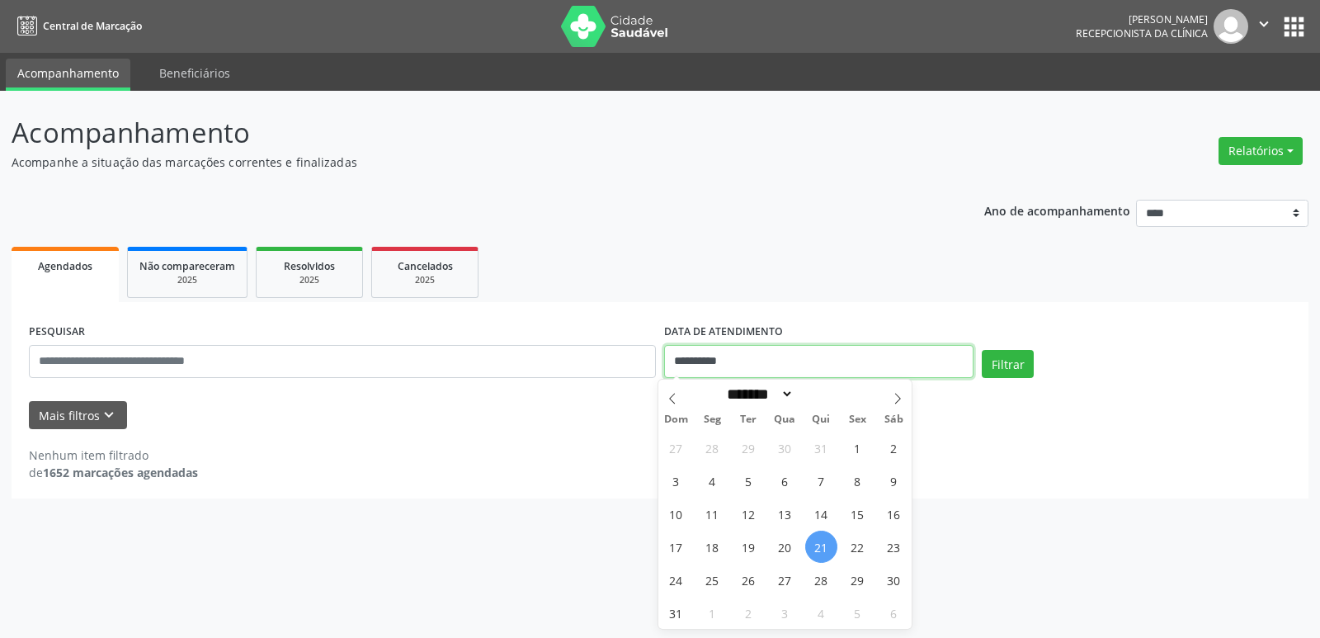
click at [834, 357] on input "**********" at bounding box center [818, 361] width 309 height 33
click at [760, 584] on span "26" at bounding box center [748, 579] width 32 height 32
type input "**********"
click at [760, 583] on span "26" at bounding box center [748, 579] width 32 height 32
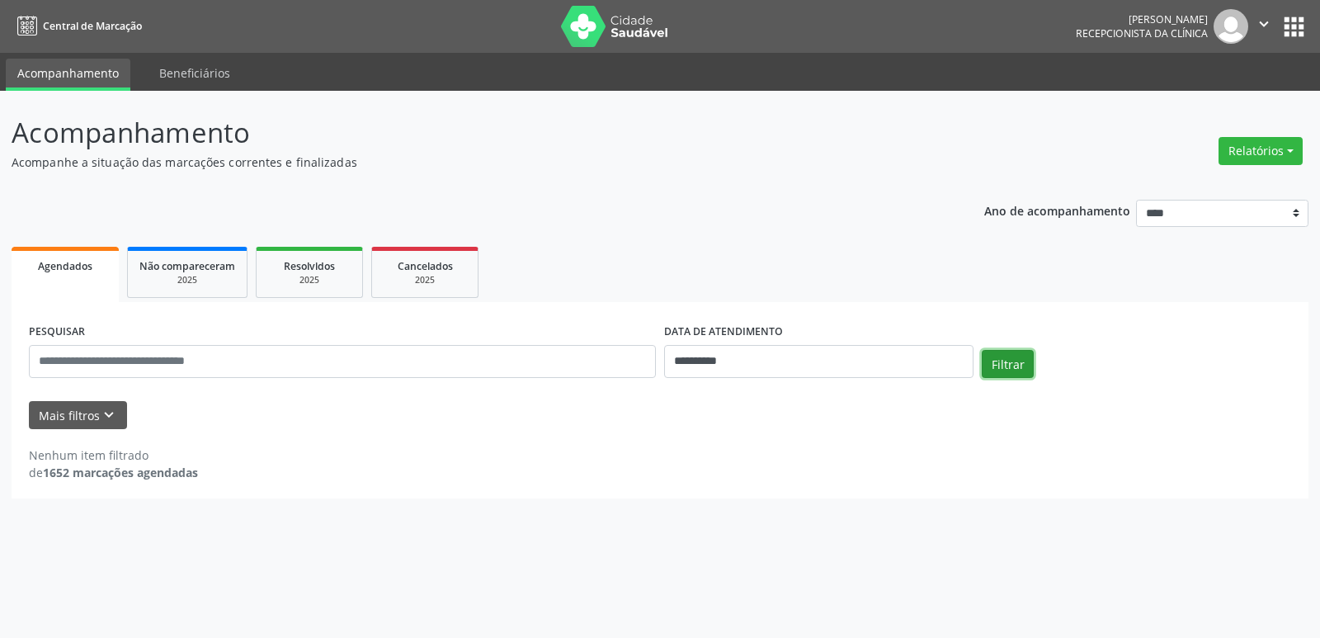
click at [1028, 357] on button "Filtrar" at bounding box center [1007, 364] width 52 height 28
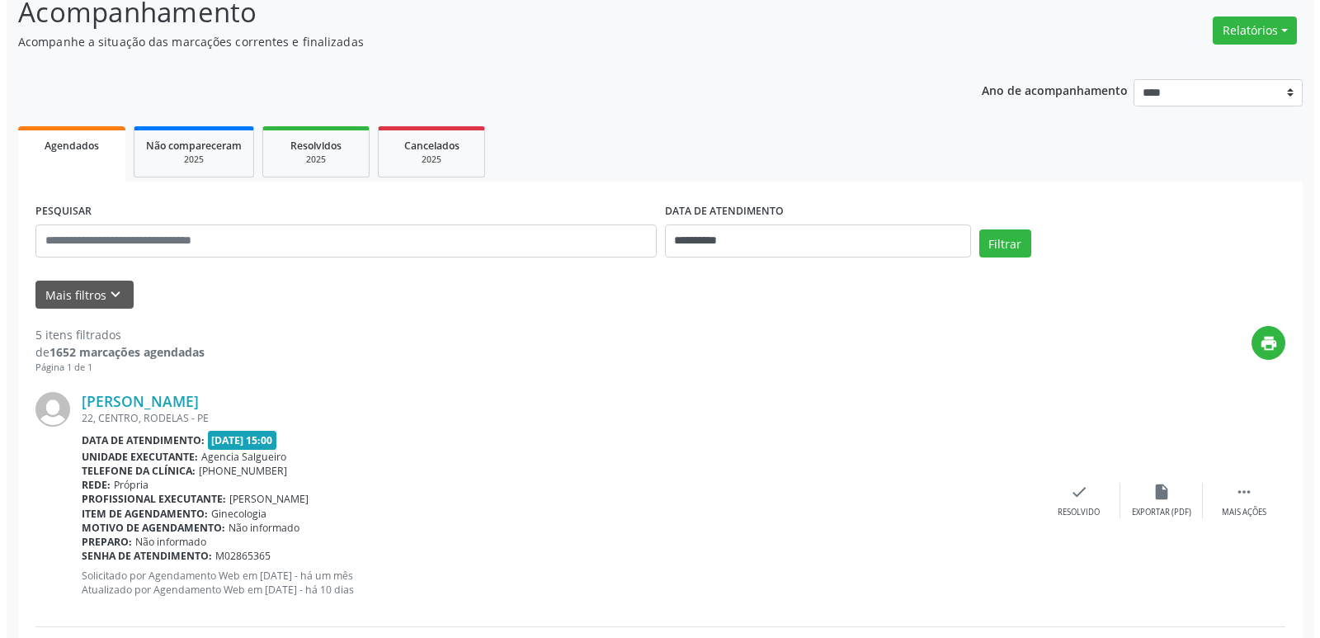
scroll to position [247, 0]
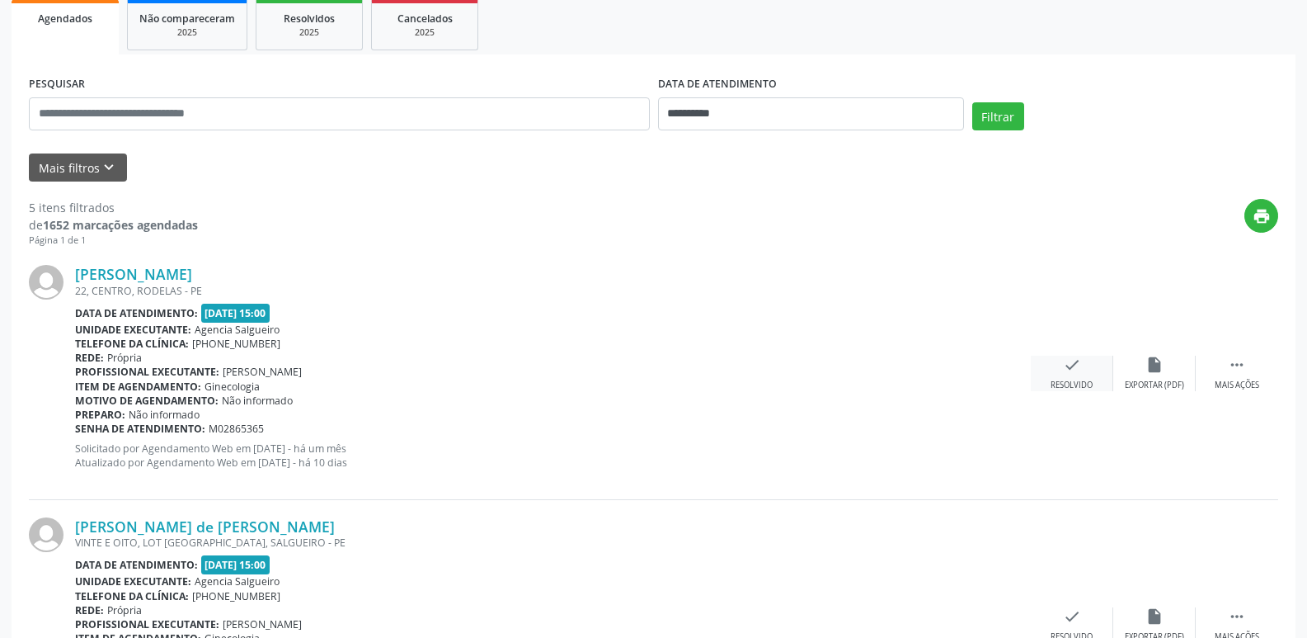
click at [1071, 363] on icon "check" at bounding box center [1072, 364] width 18 height 18
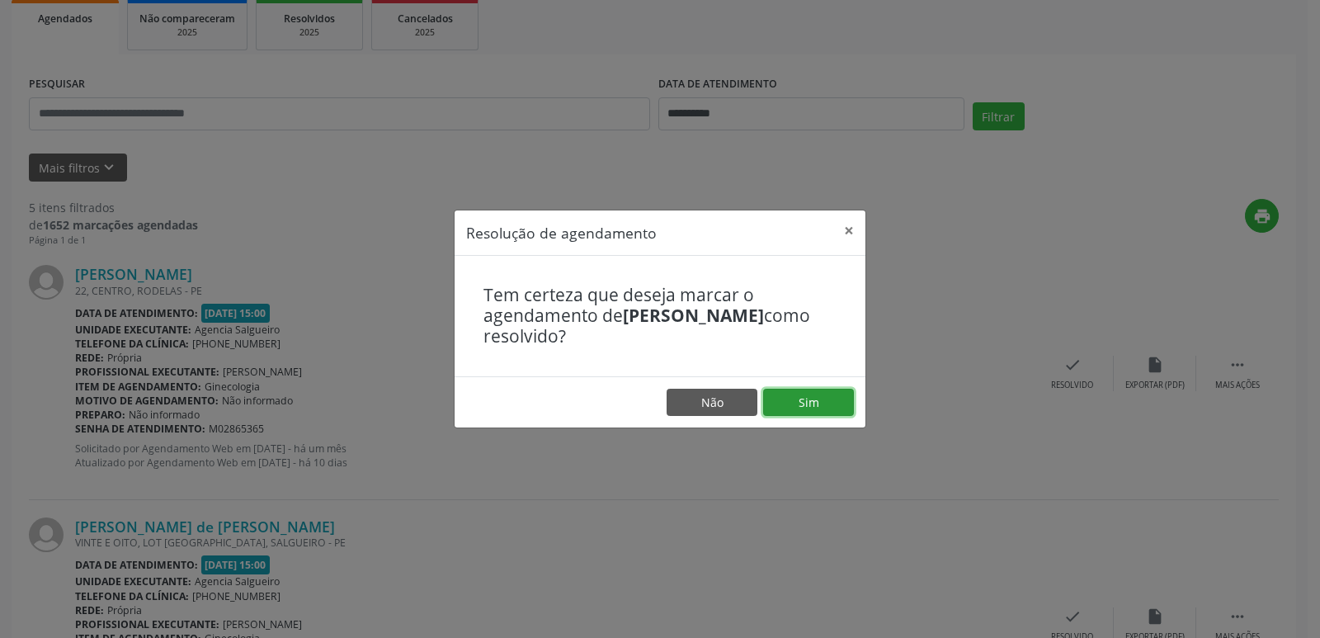
click at [804, 393] on button "Sim" at bounding box center [808, 402] width 91 height 28
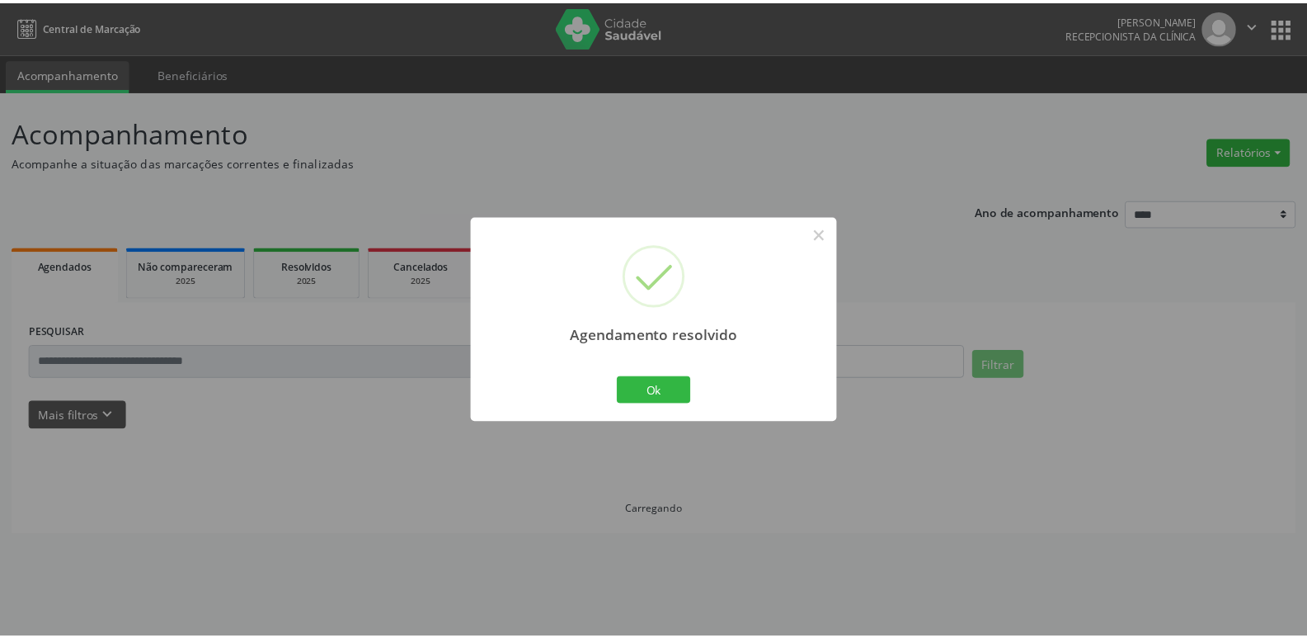
scroll to position [0, 0]
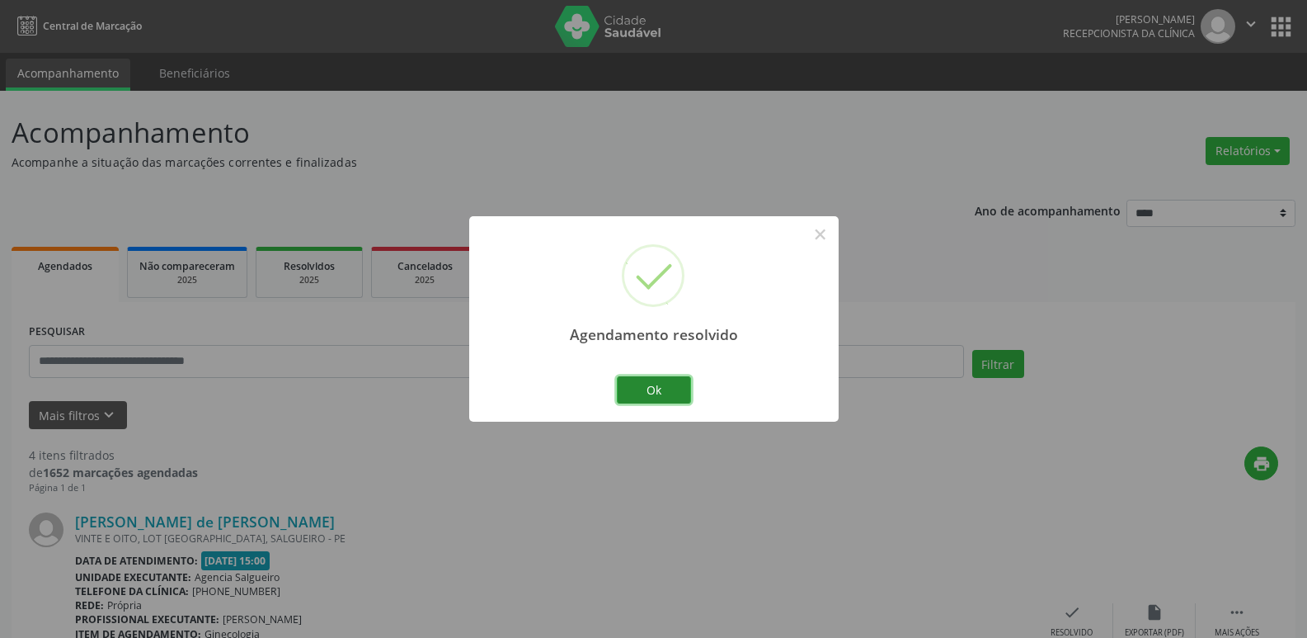
click at [647, 388] on button "Ok" at bounding box center [654, 390] width 74 height 28
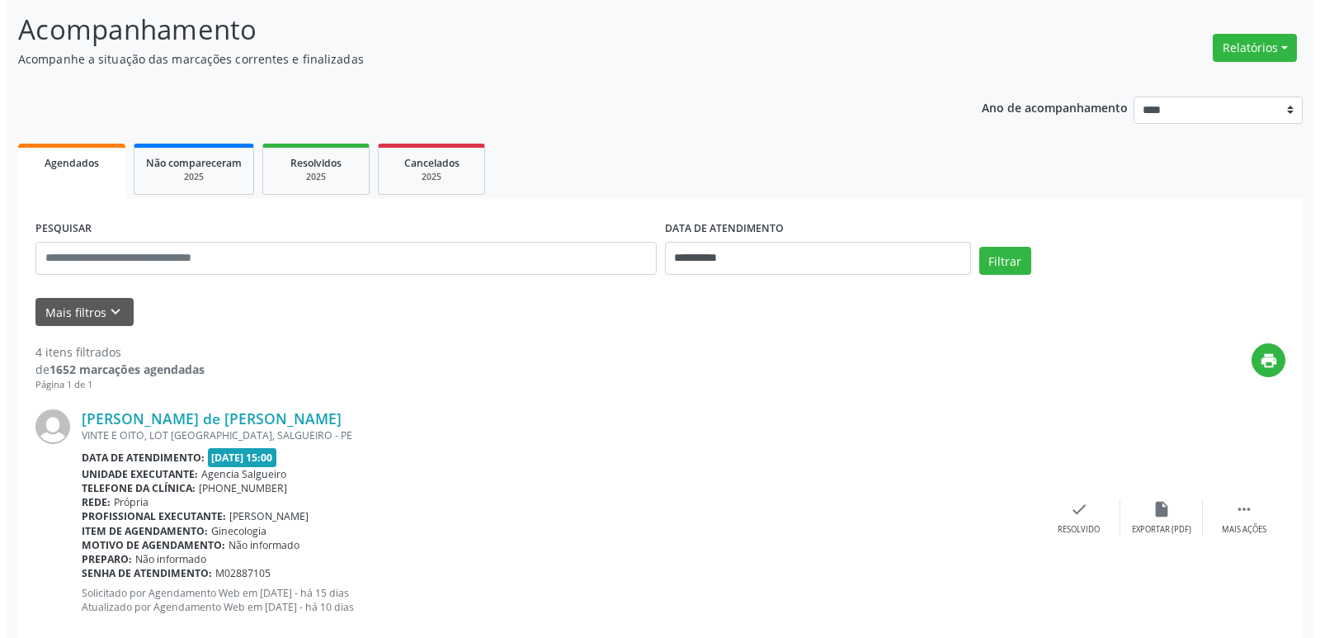
scroll to position [330, 0]
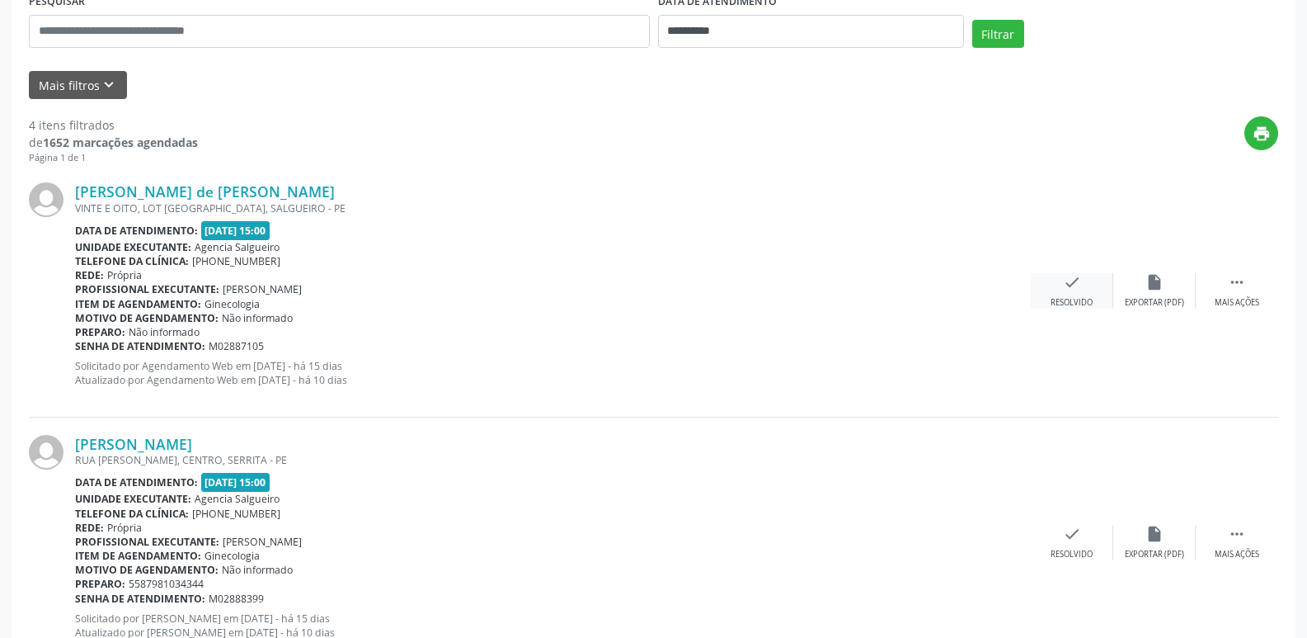
click at [1071, 294] on div "check Resolvido" at bounding box center [1072, 290] width 82 height 35
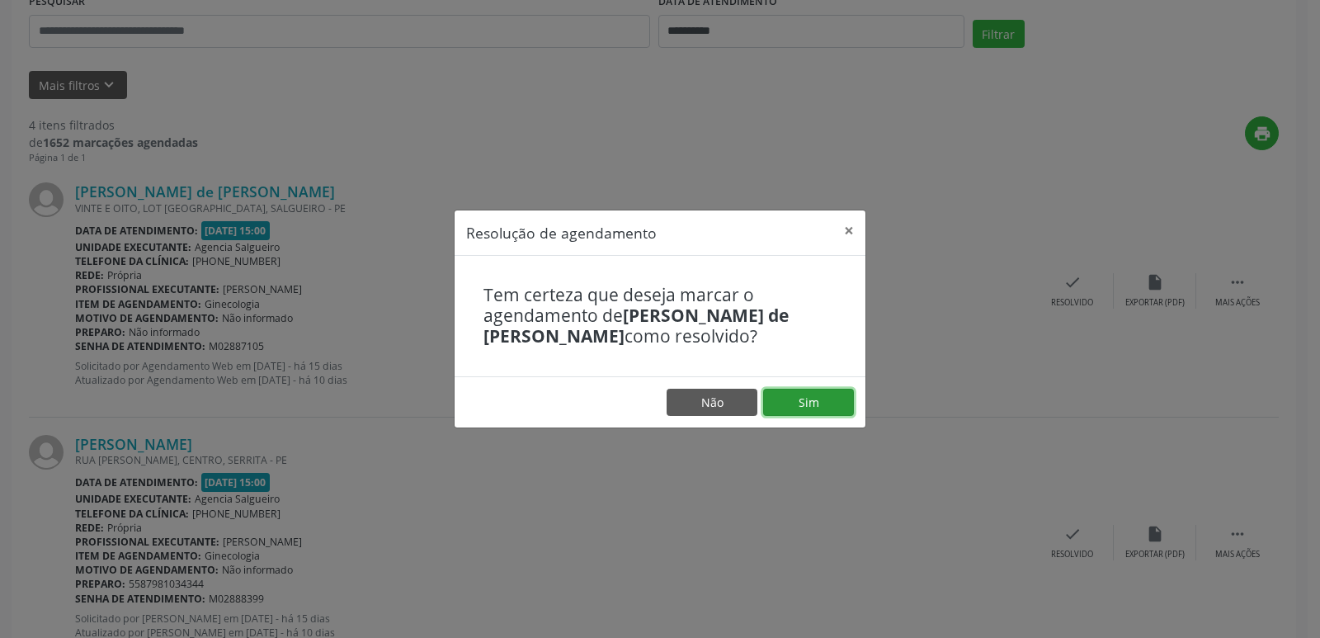
click at [813, 409] on button "Sim" at bounding box center [808, 402] width 91 height 28
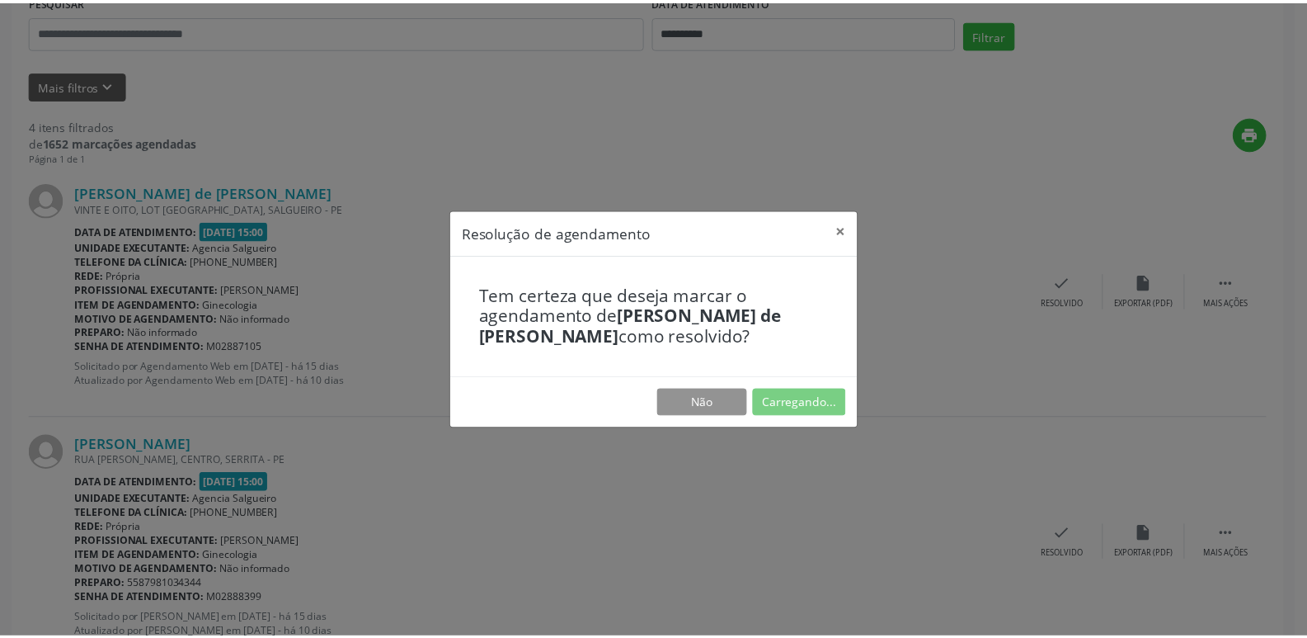
scroll to position [0, 0]
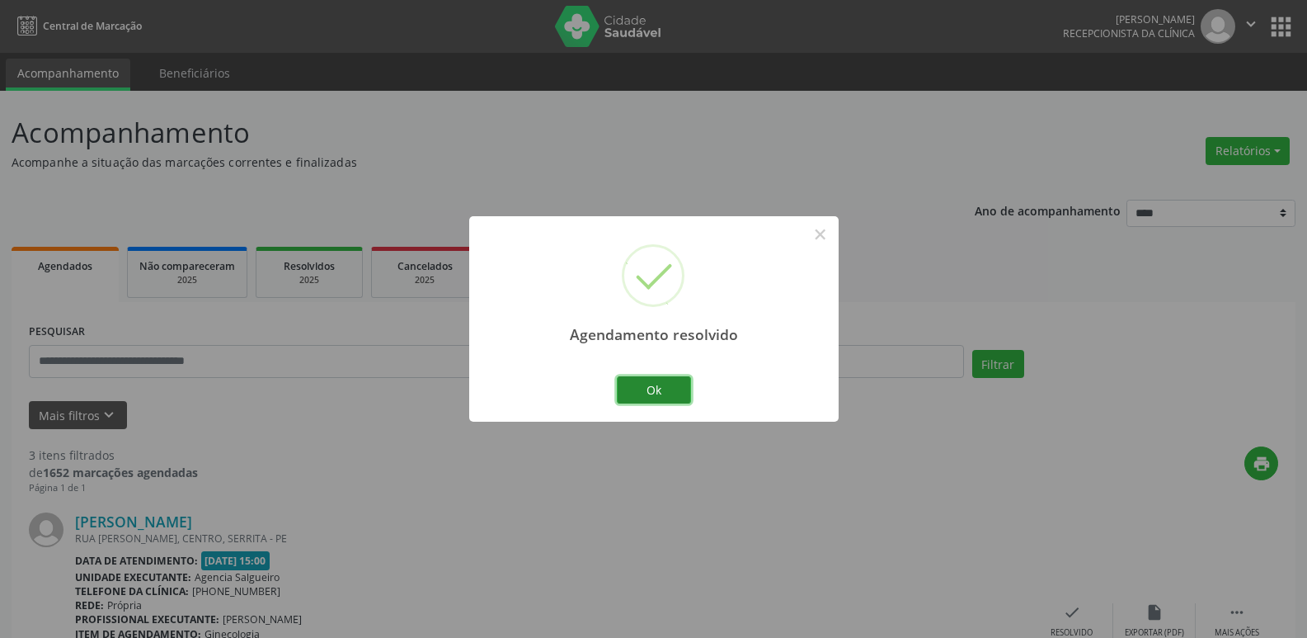
click at [676, 396] on button "Ok" at bounding box center [654, 390] width 74 height 28
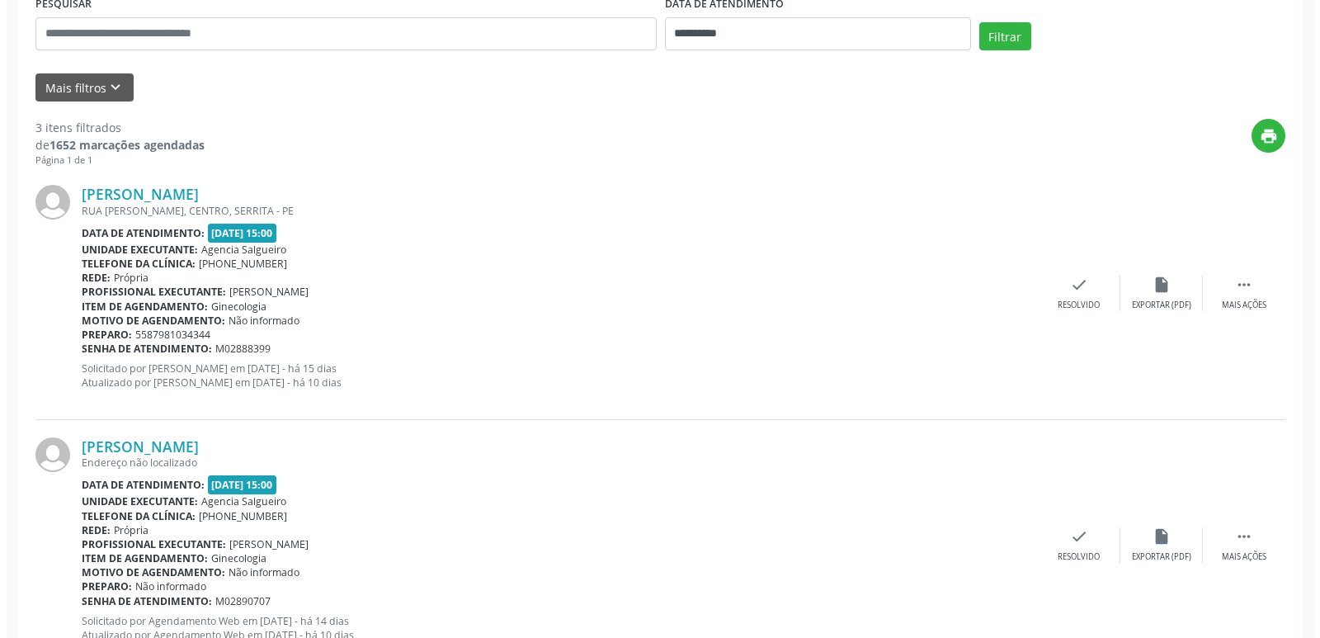
scroll to position [330, 0]
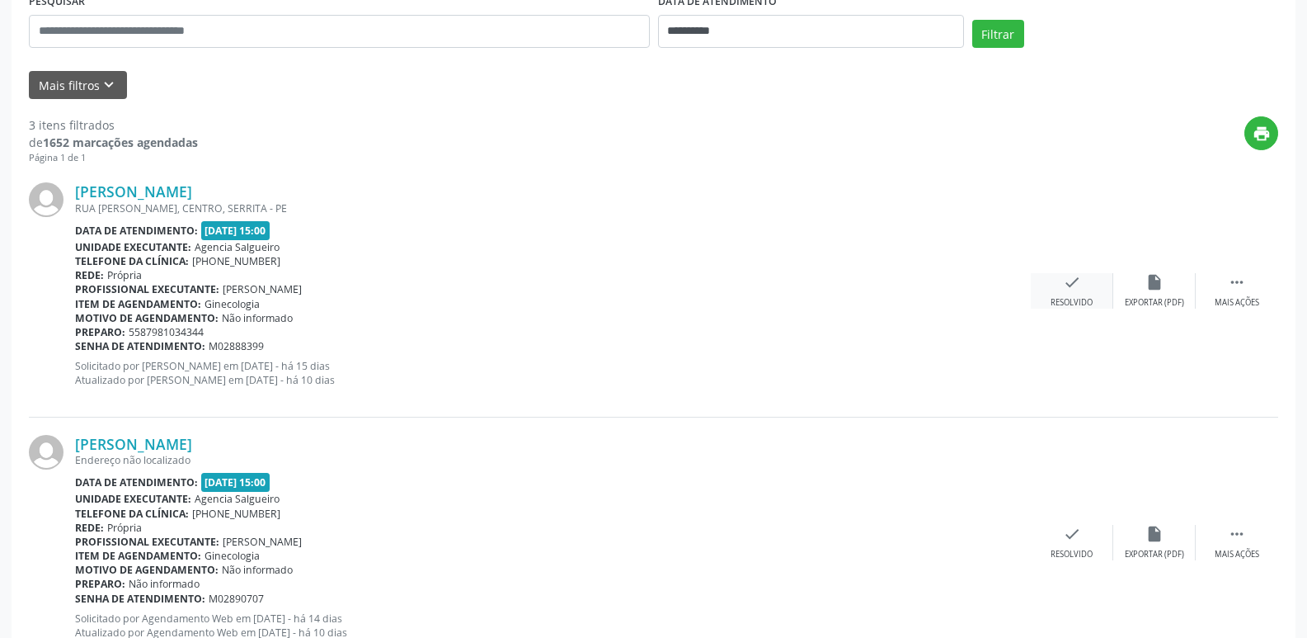
click at [1071, 289] on icon "check" at bounding box center [1072, 282] width 18 height 18
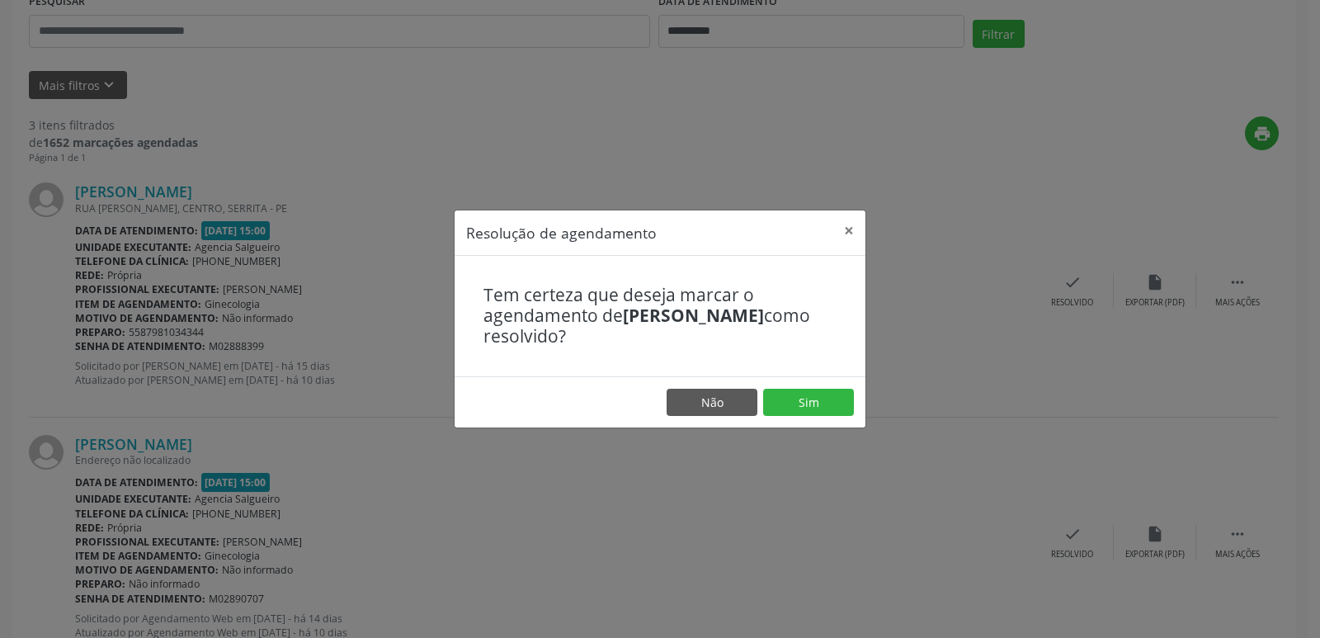
click at [854, 398] on footer "Não Sim" at bounding box center [659, 402] width 411 height 52
click at [835, 399] on button "Sim" at bounding box center [808, 402] width 91 height 28
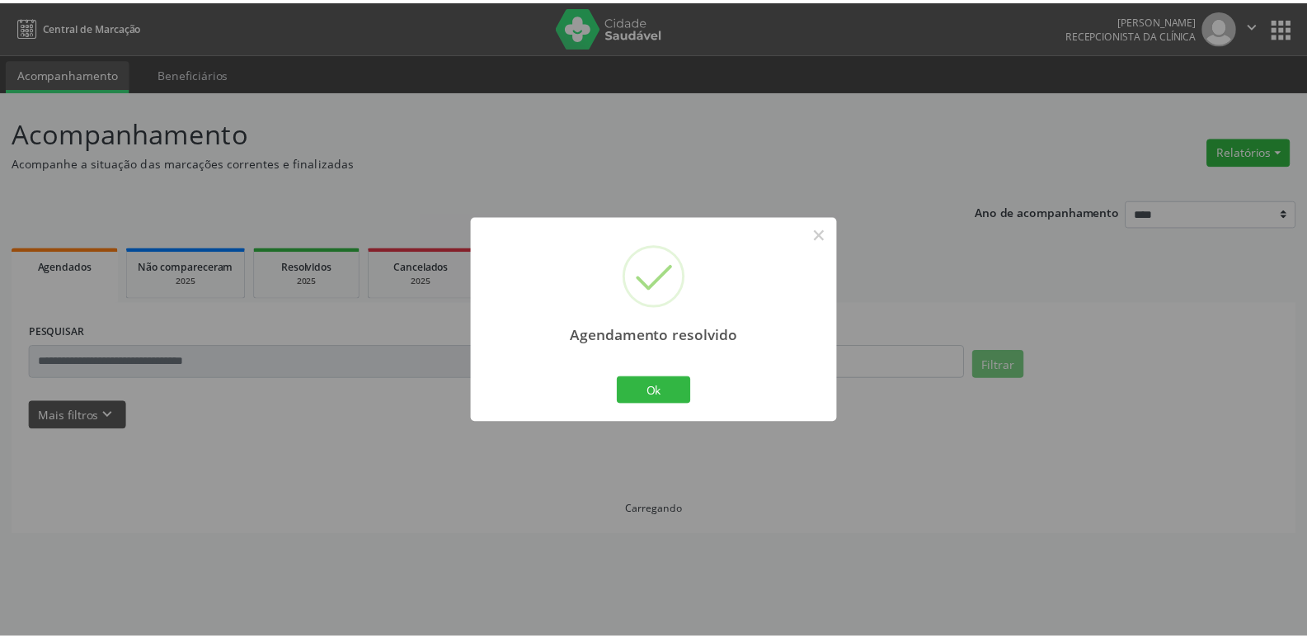
scroll to position [0, 0]
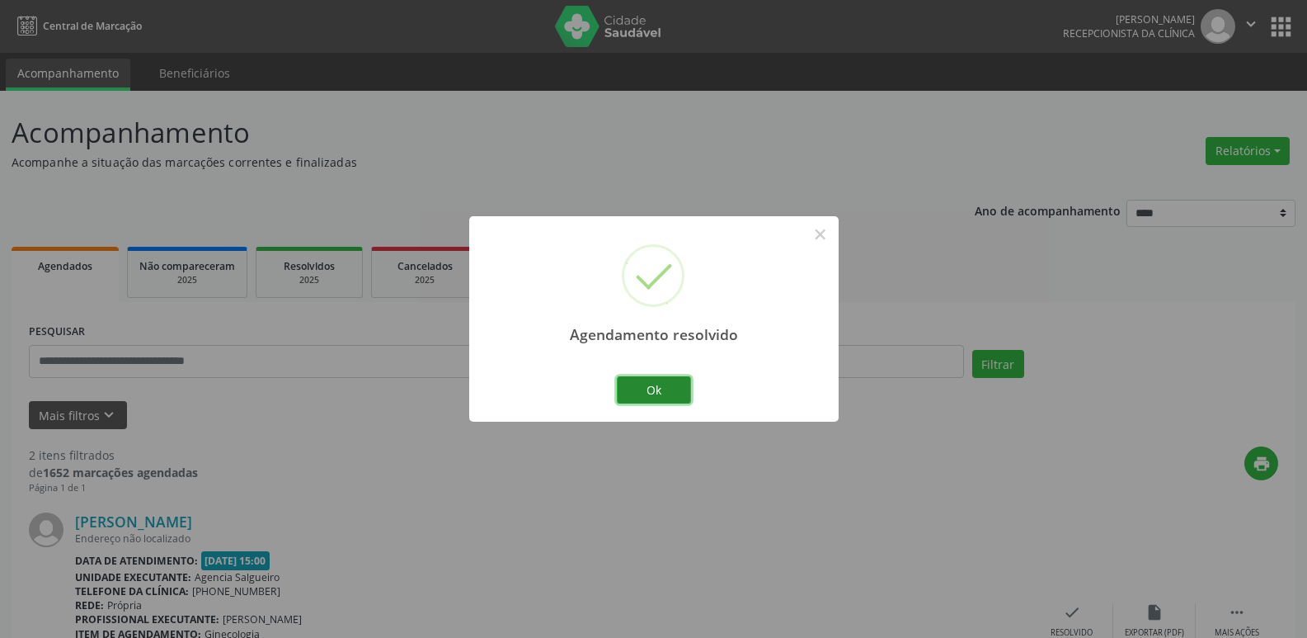
click at [657, 393] on button "Ok" at bounding box center [654, 390] width 74 height 28
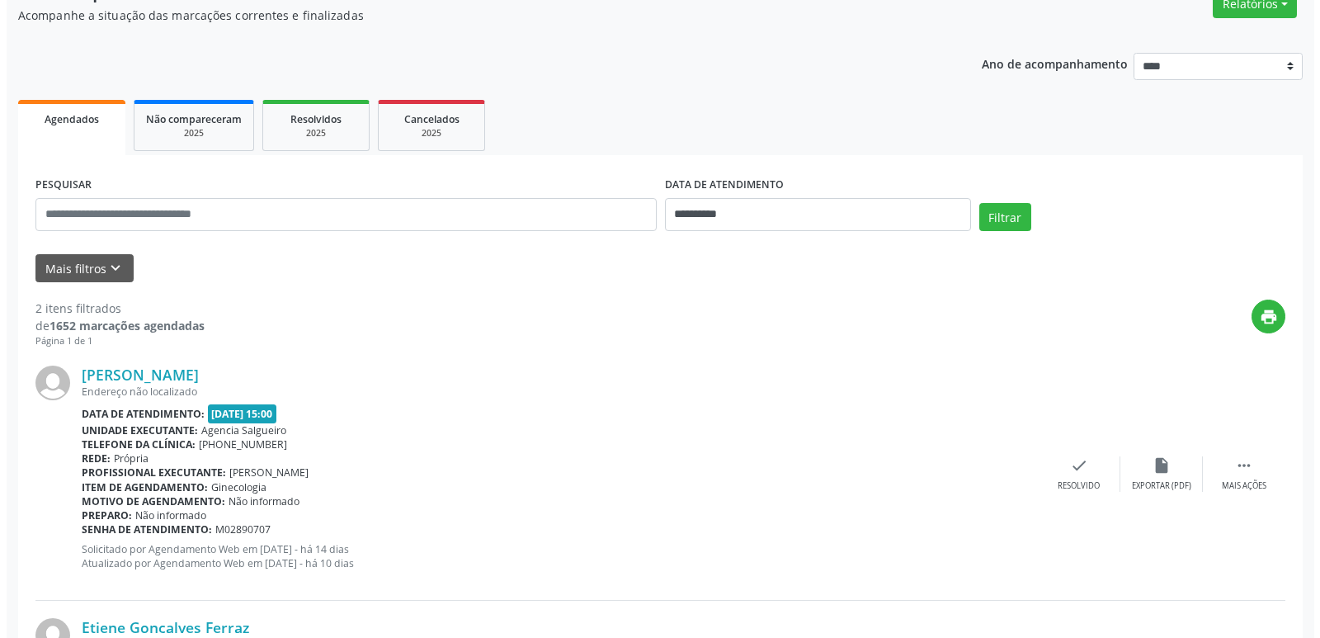
scroll to position [330, 0]
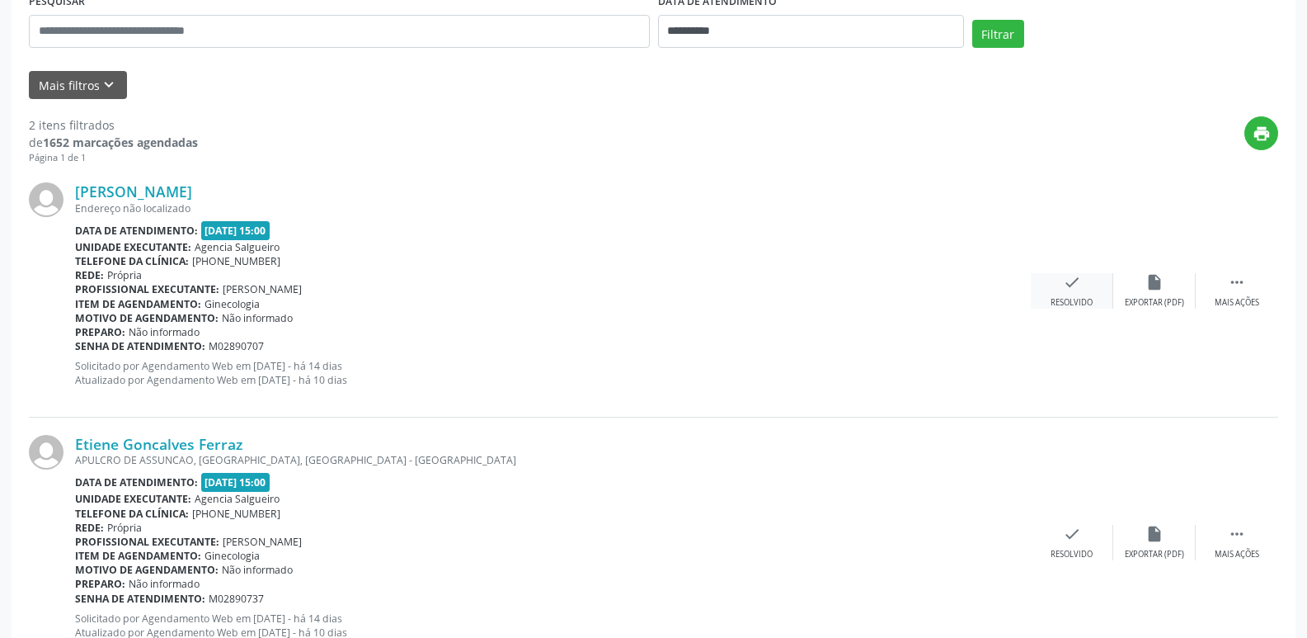
click at [1066, 285] on icon "check" at bounding box center [1072, 282] width 18 height 18
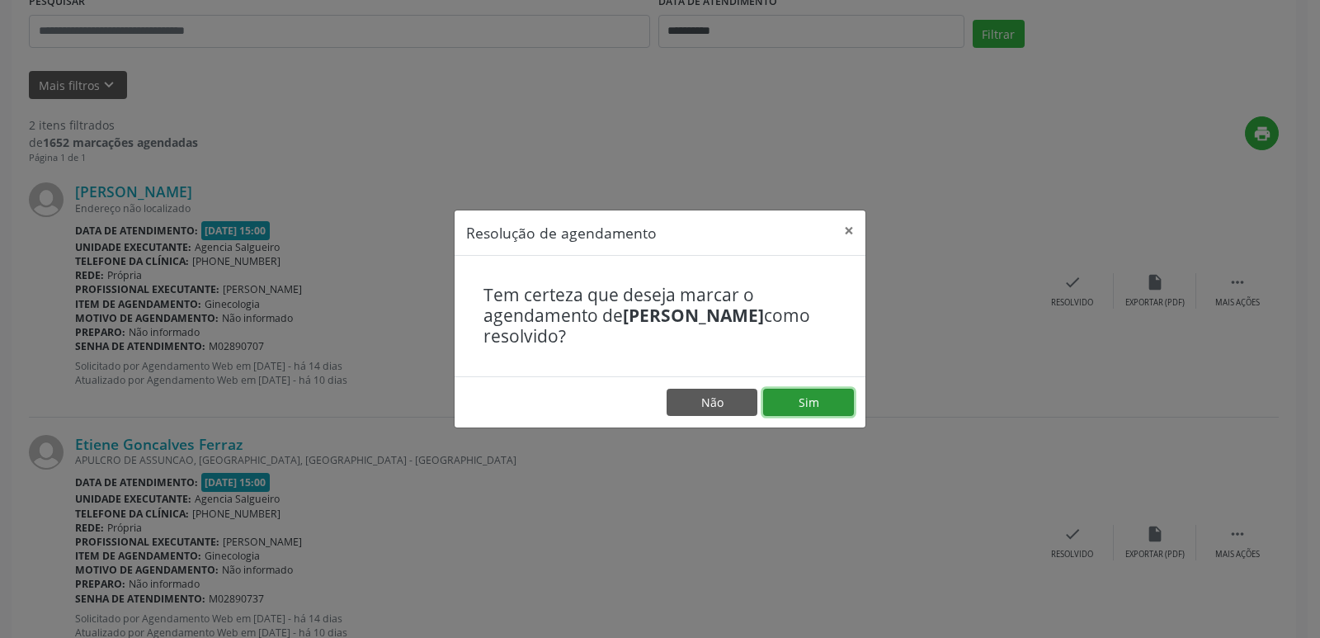
click at [835, 394] on button "Sim" at bounding box center [808, 402] width 91 height 28
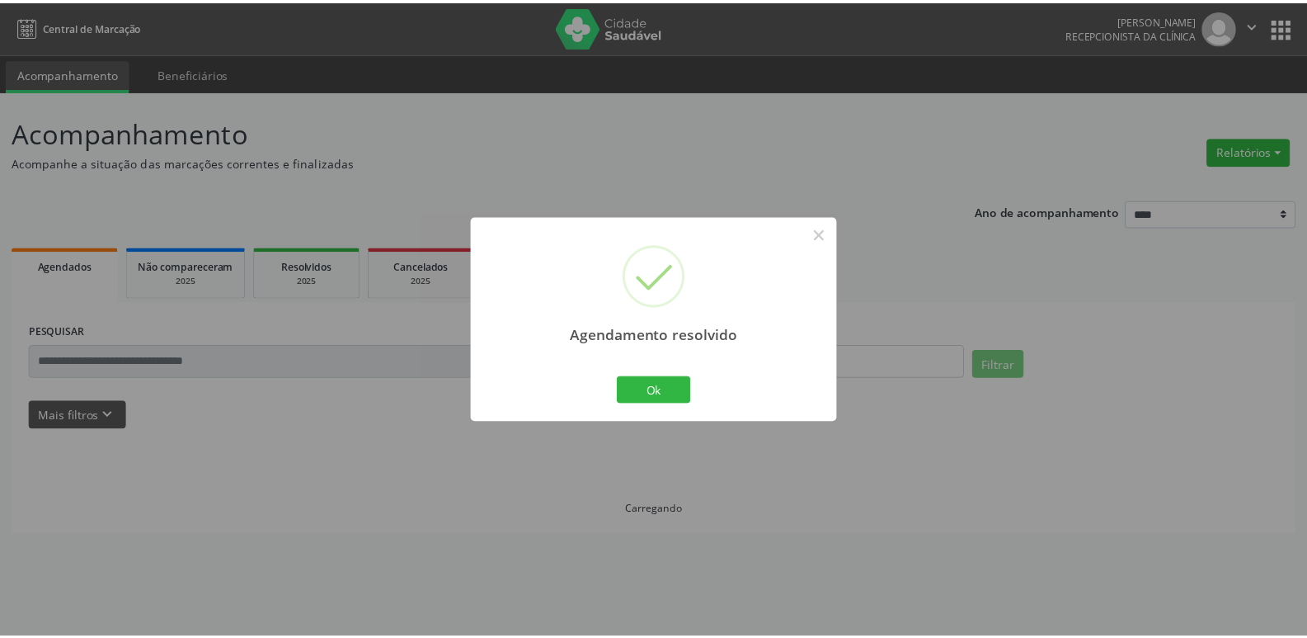
scroll to position [0, 0]
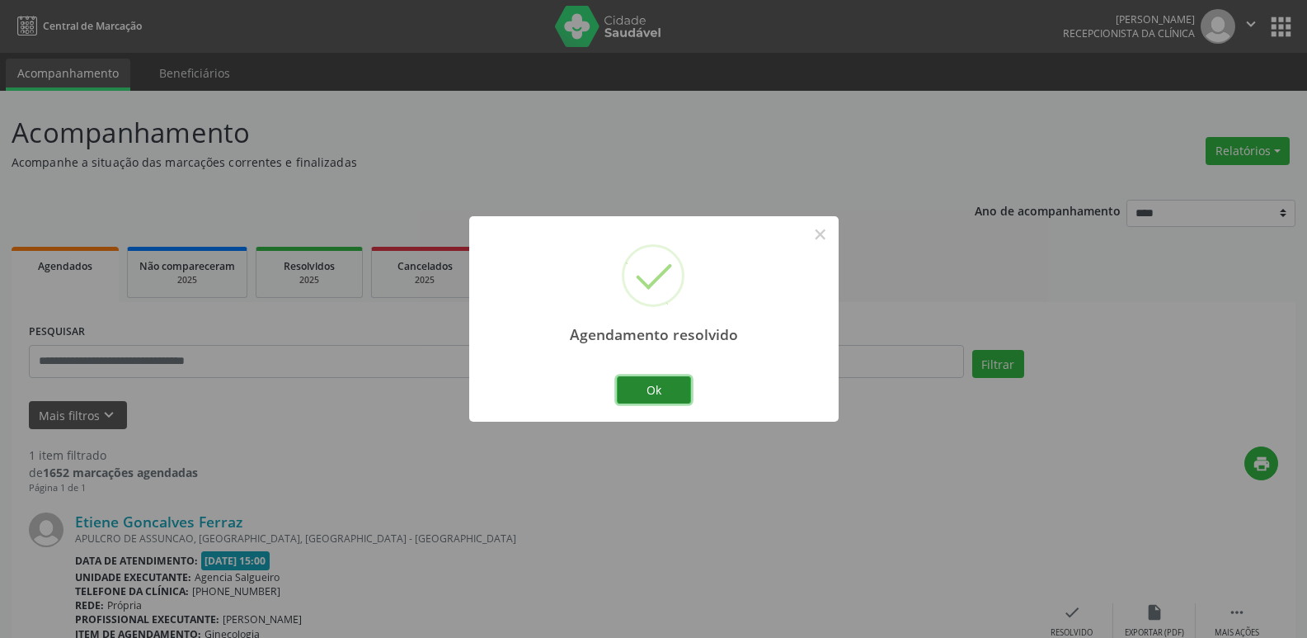
click at [656, 388] on button "Ok" at bounding box center [654, 390] width 74 height 28
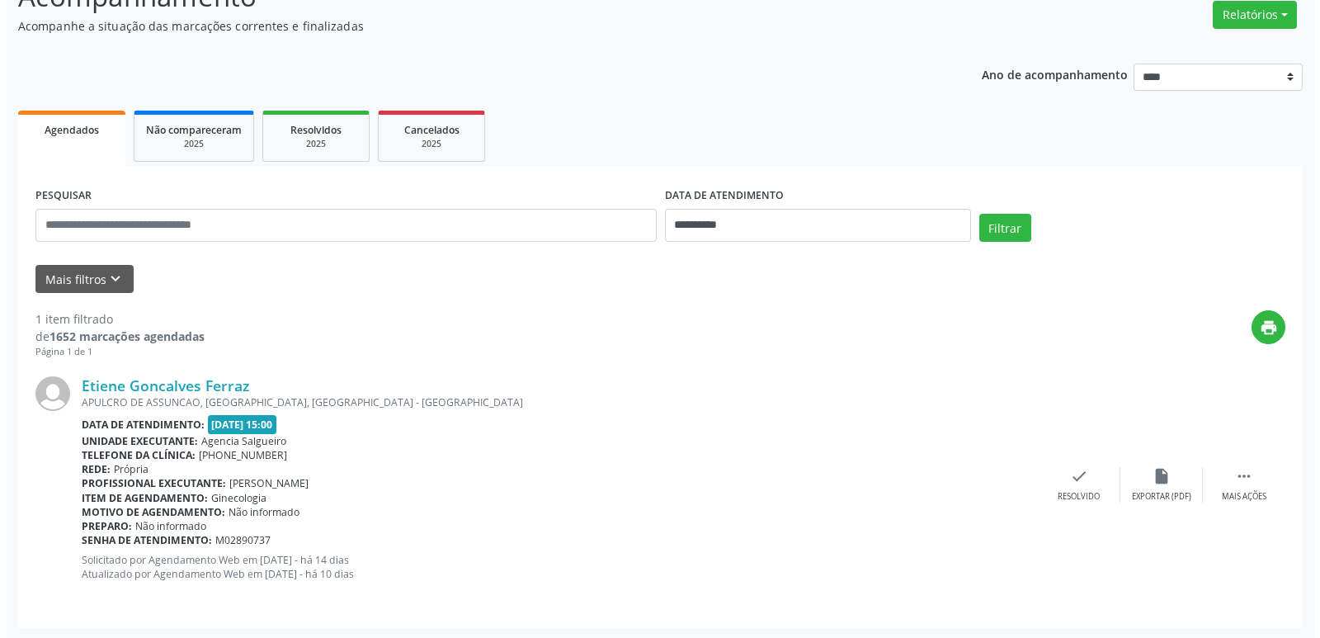
scroll to position [138, 0]
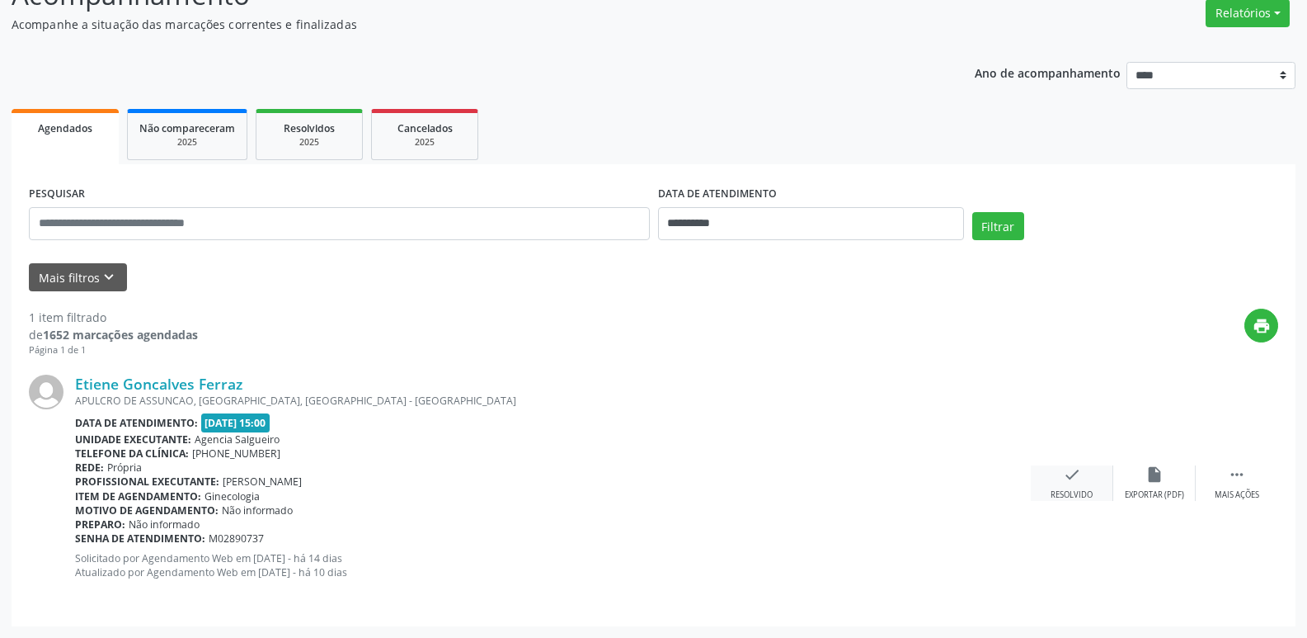
click at [1071, 478] on icon "check" at bounding box center [1072, 474] width 18 height 18
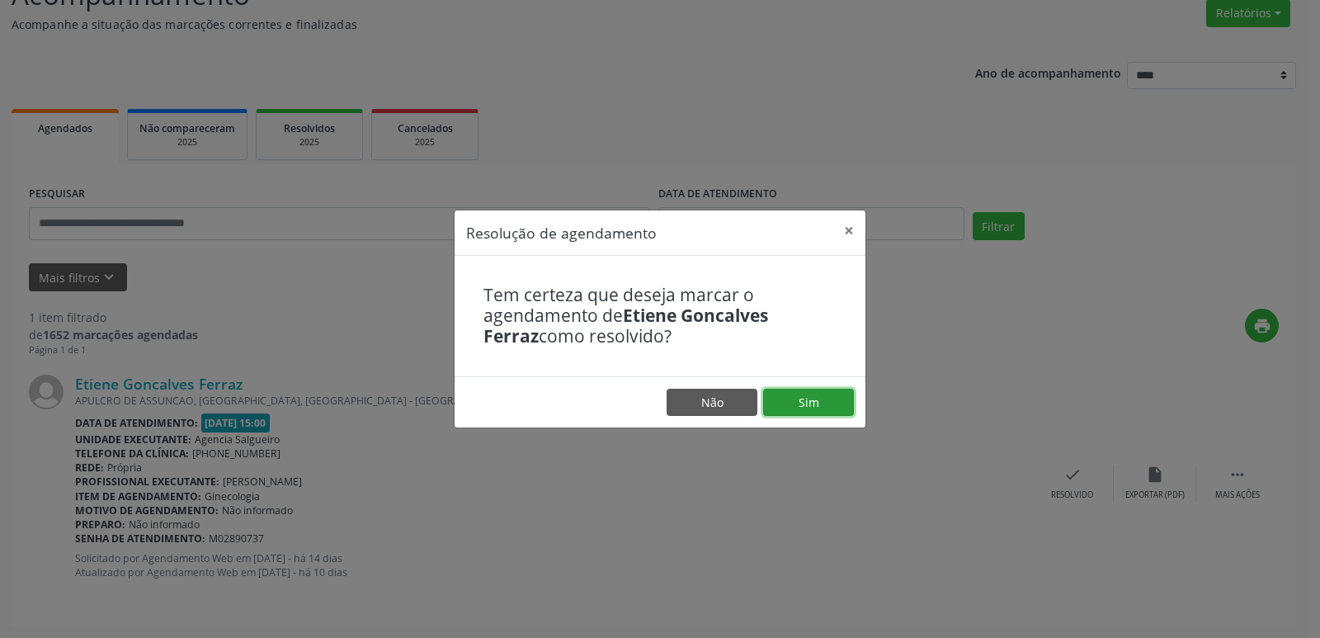
click at [817, 398] on button "Sim" at bounding box center [808, 402] width 91 height 28
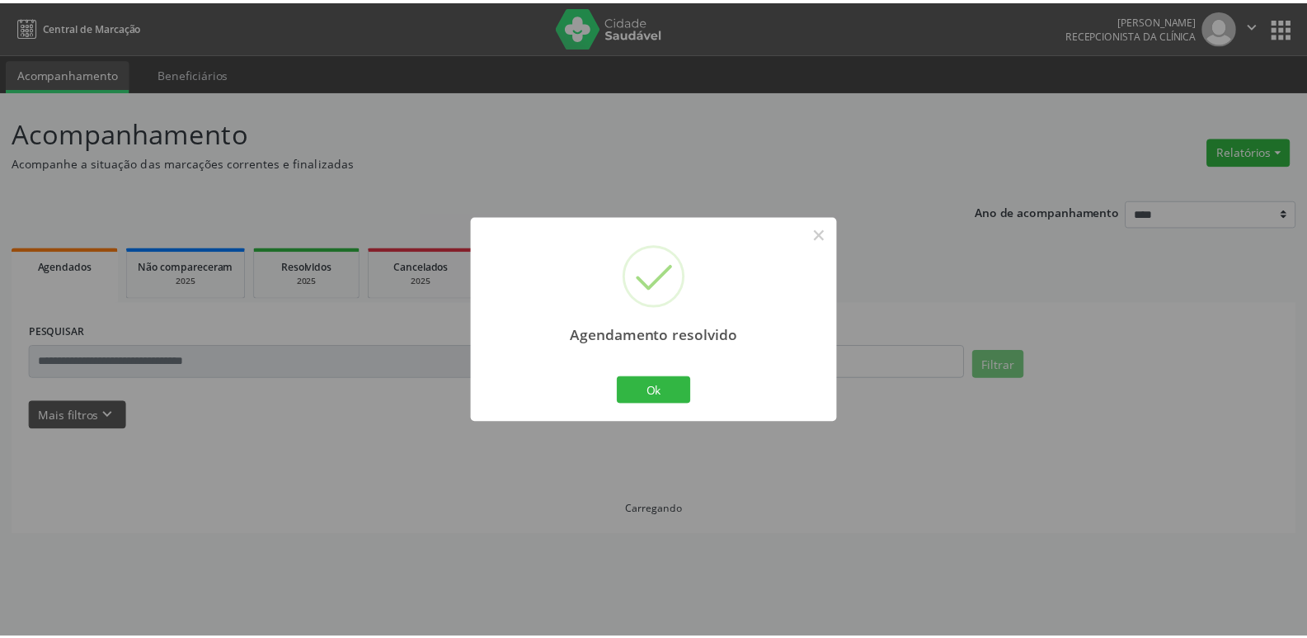
scroll to position [0, 0]
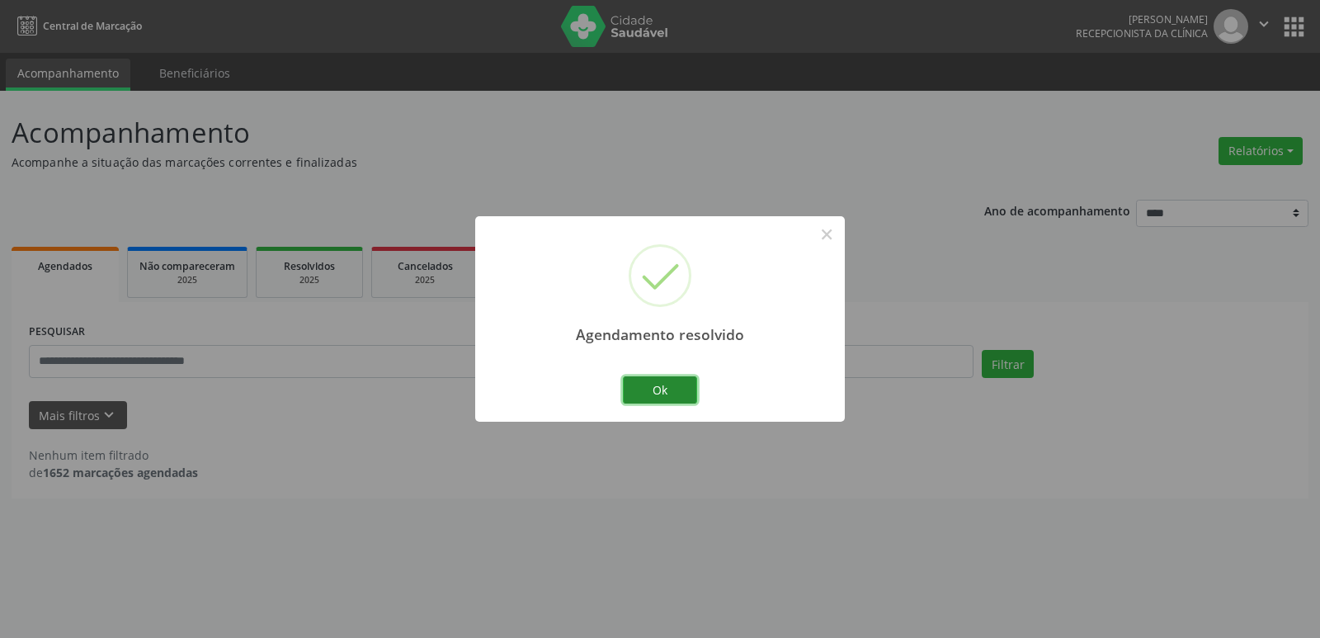
click at [669, 395] on button "Ok" at bounding box center [660, 390] width 74 height 28
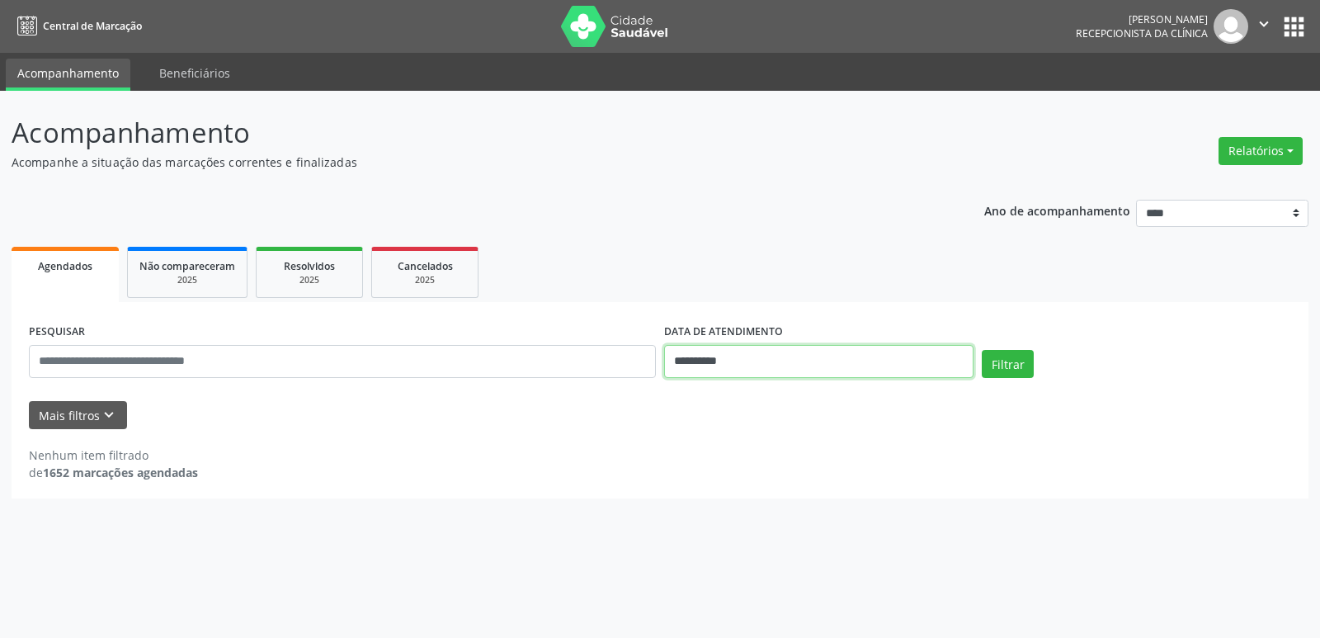
click at [898, 369] on input "**********" at bounding box center [818, 361] width 309 height 33
click at [821, 590] on span "28" at bounding box center [821, 579] width 32 height 32
type input "**********"
click at [822, 590] on span "28" at bounding box center [821, 579] width 32 height 32
click at [1017, 355] on button "Filtrar" at bounding box center [1007, 364] width 52 height 28
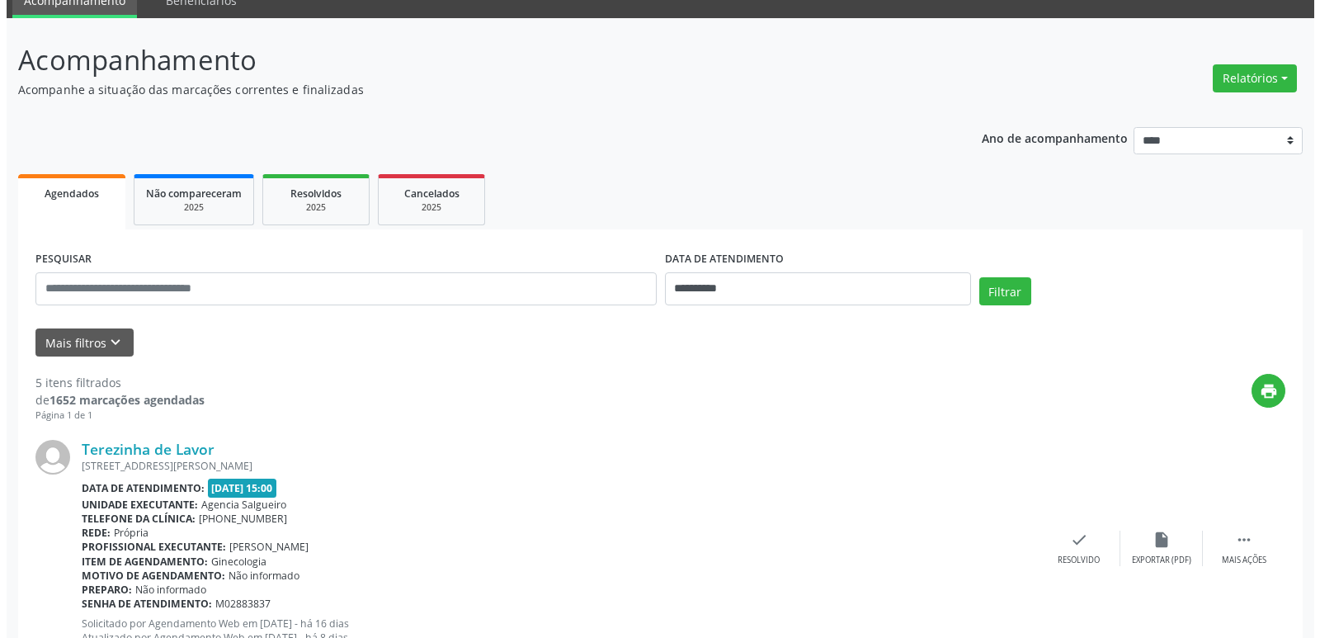
scroll to position [238, 0]
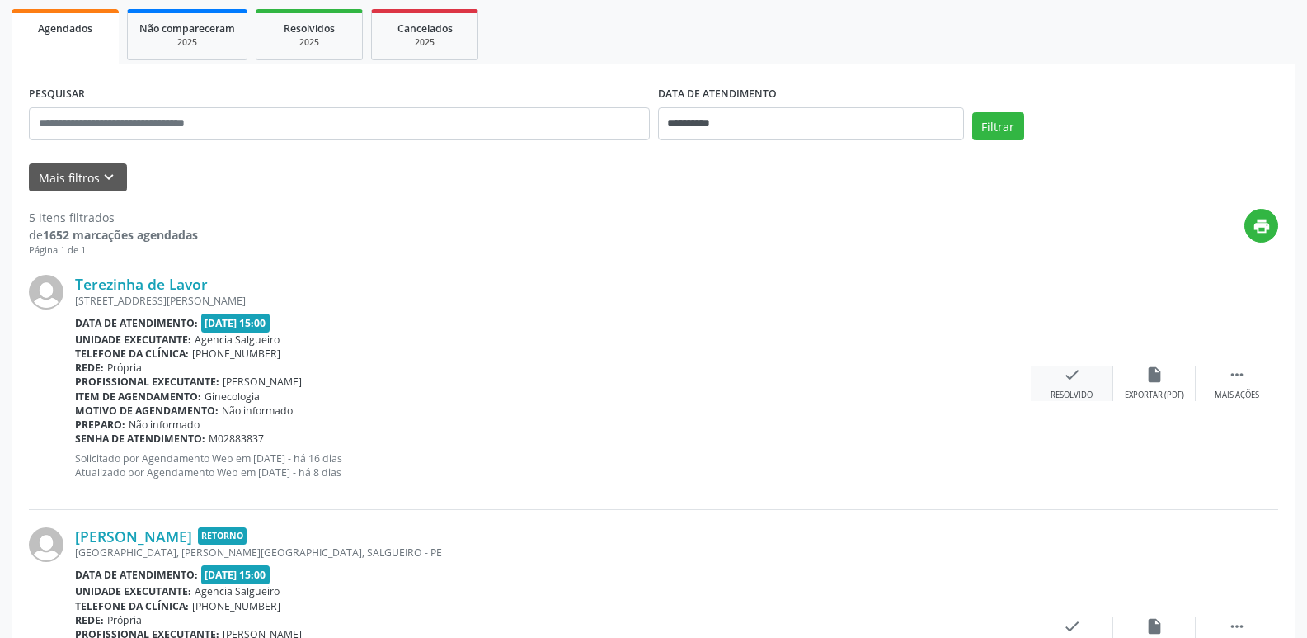
click at [1079, 369] on icon "check" at bounding box center [1072, 374] width 18 height 18
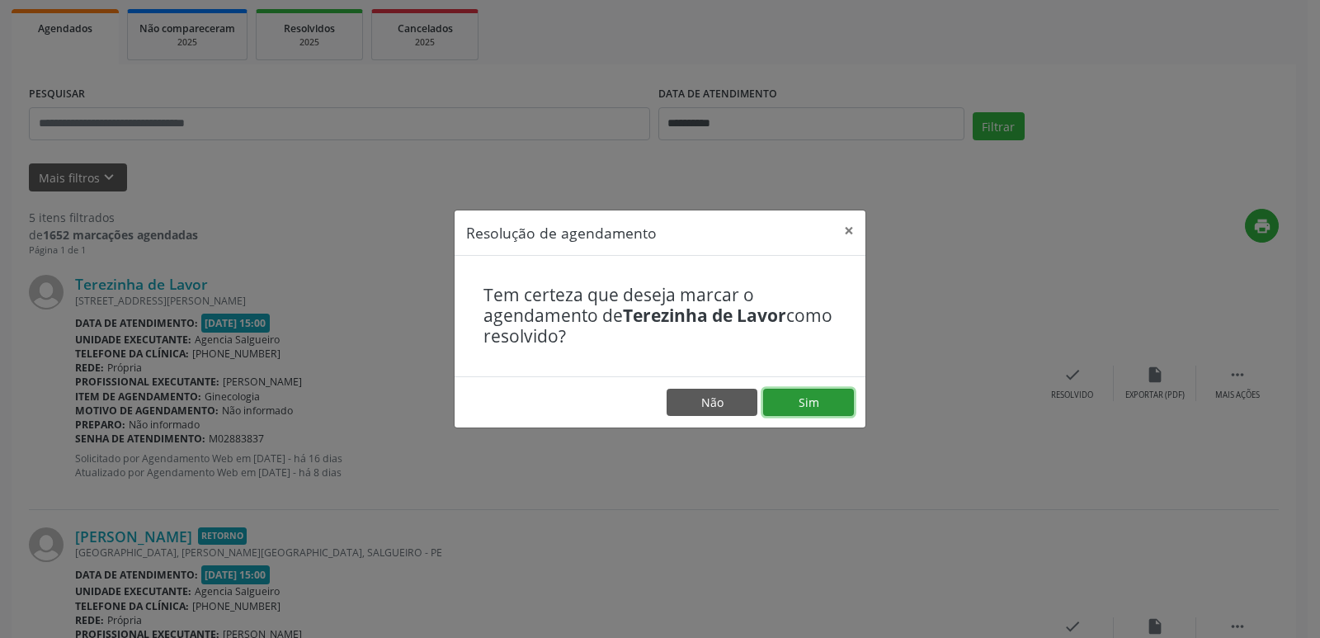
click at [833, 401] on button "Sim" at bounding box center [808, 402] width 91 height 28
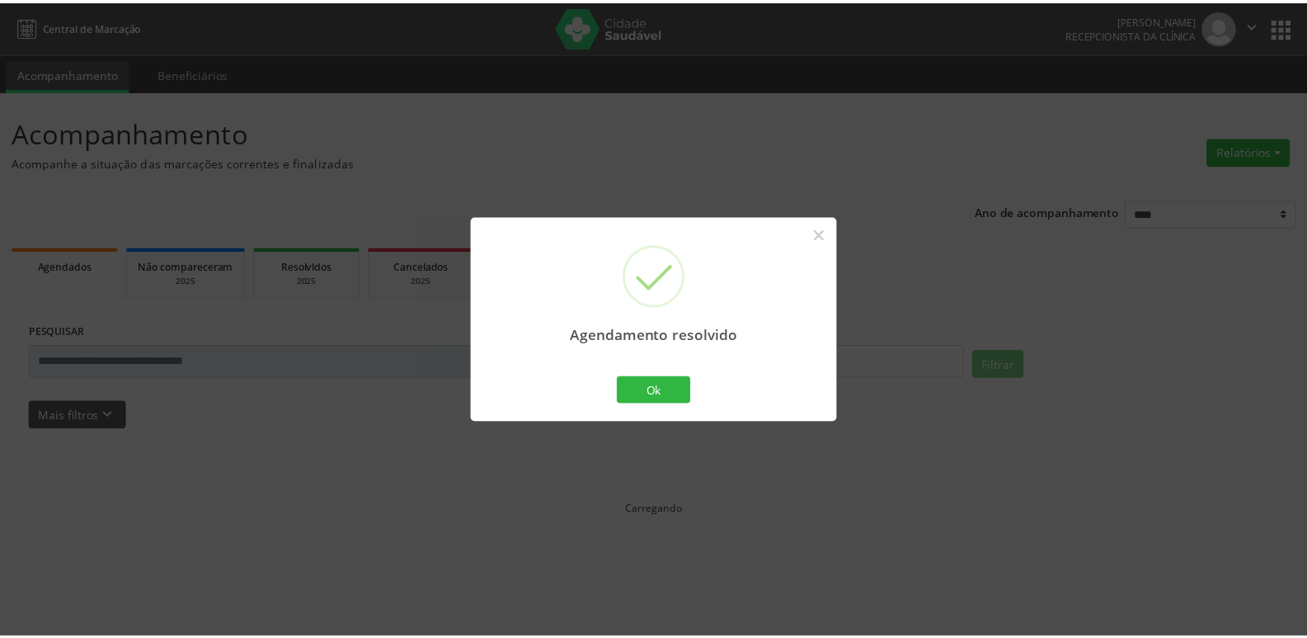
scroll to position [0, 0]
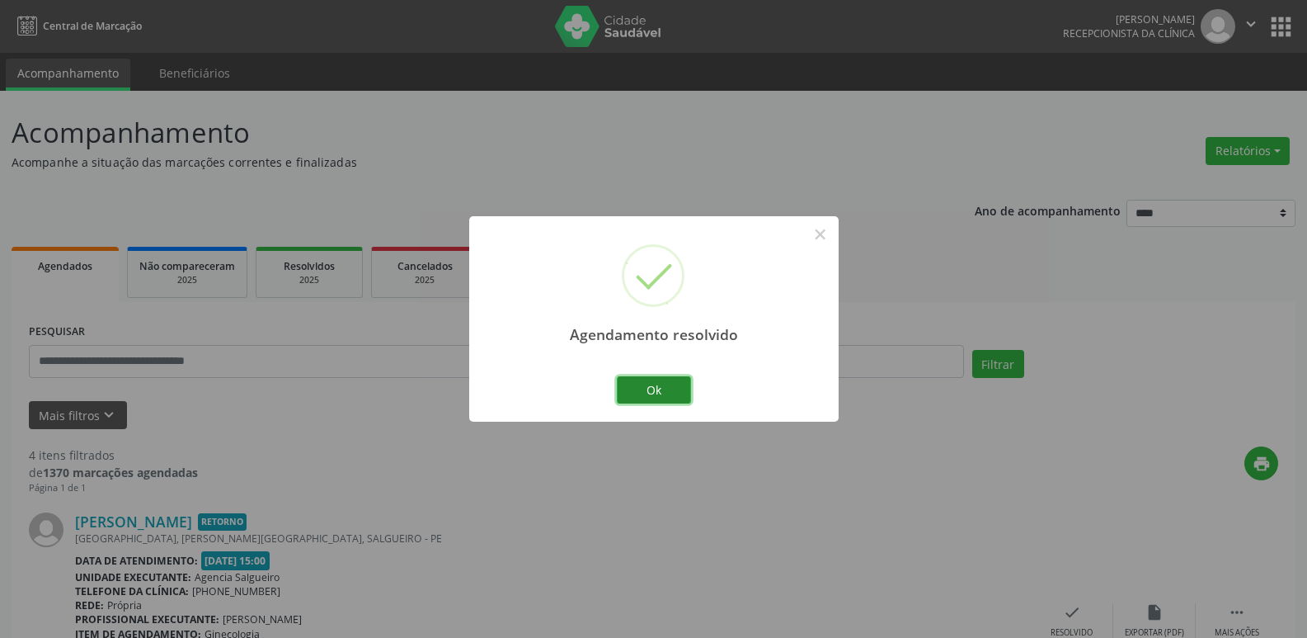
click at [685, 392] on button "Ok" at bounding box center [654, 390] width 74 height 28
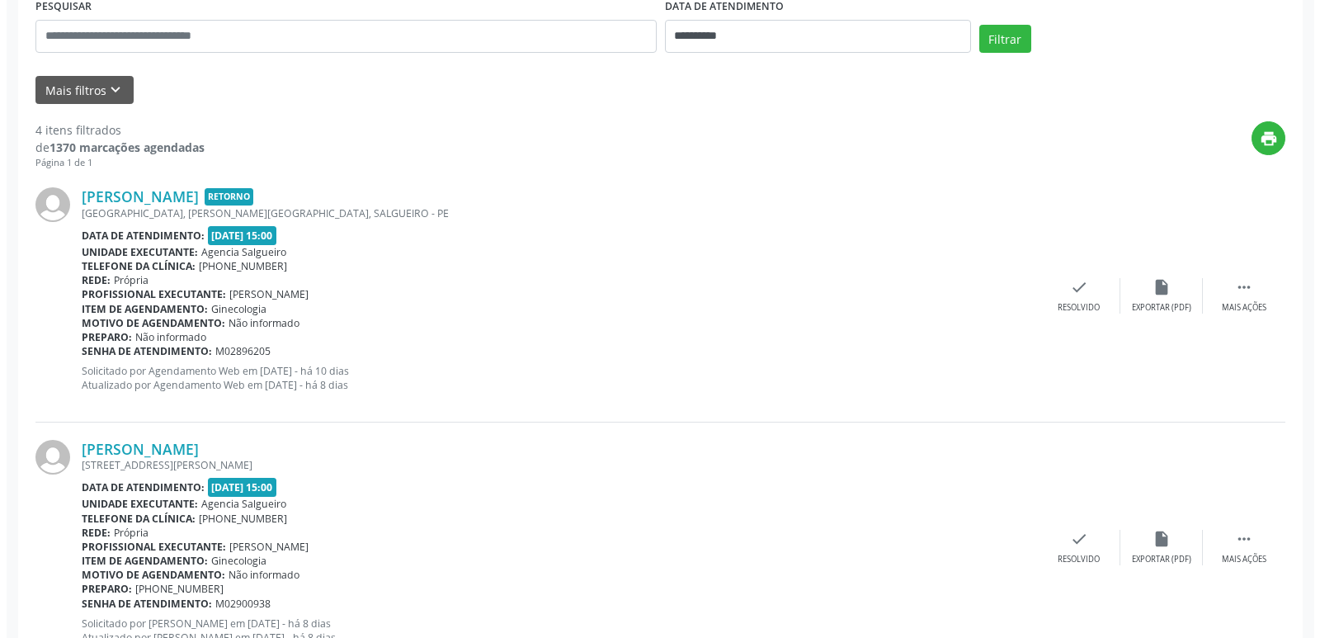
scroll to position [330, 0]
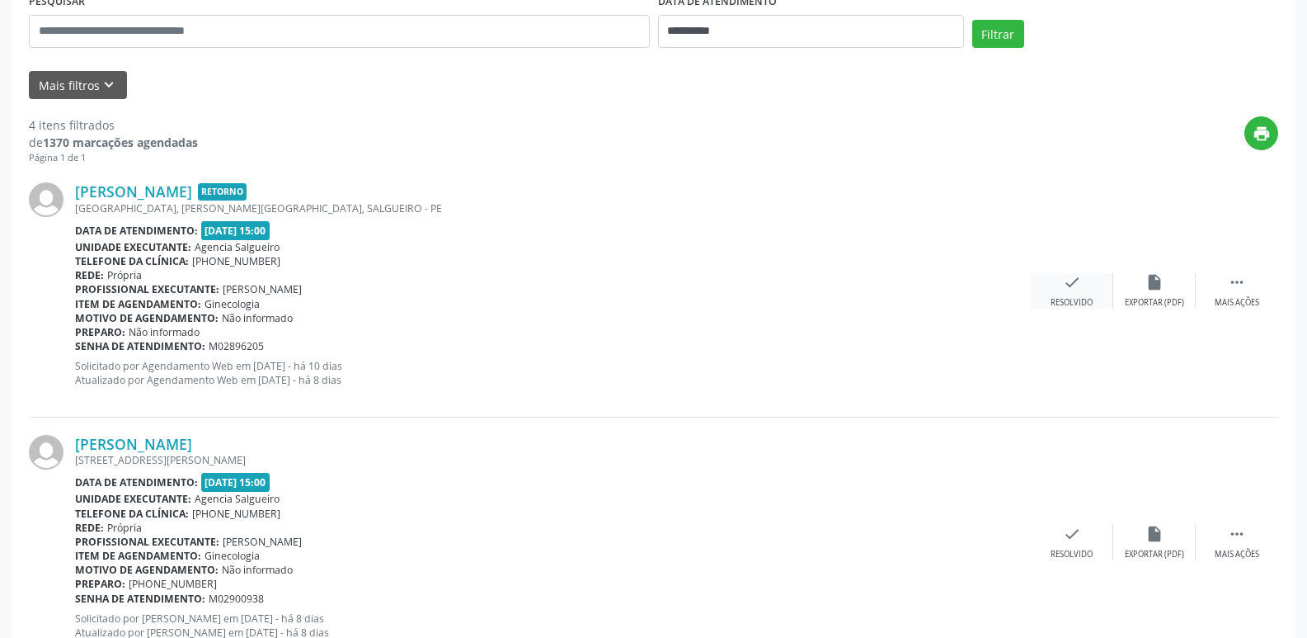
click at [1069, 287] on icon "check" at bounding box center [1072, 282] width 18 height 18
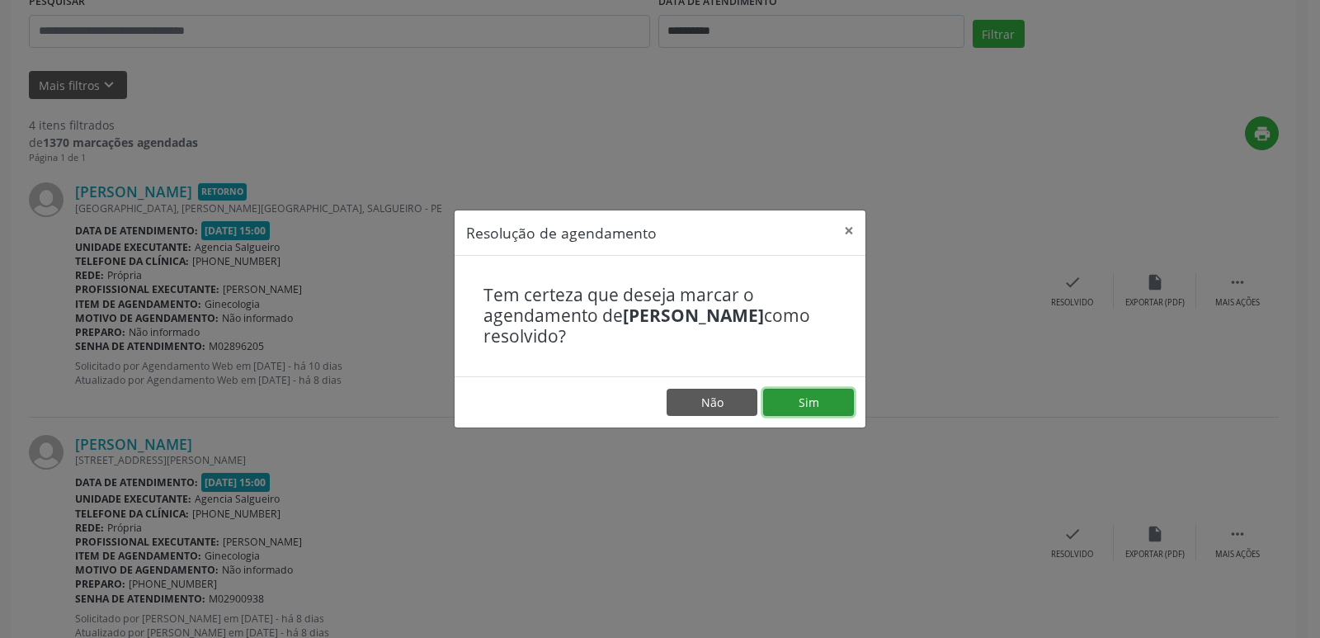
click at [850, 402] on button "Sim" at bounding box center [808, 402] width 91 height 28
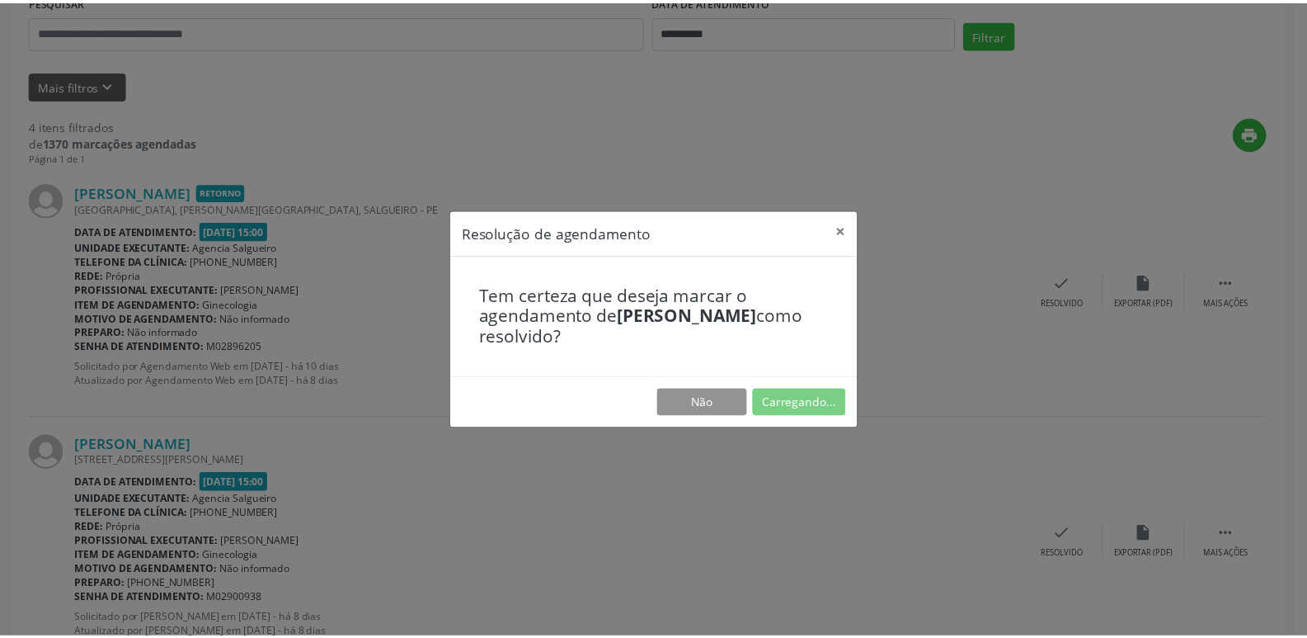
scroll to position [0, 0]
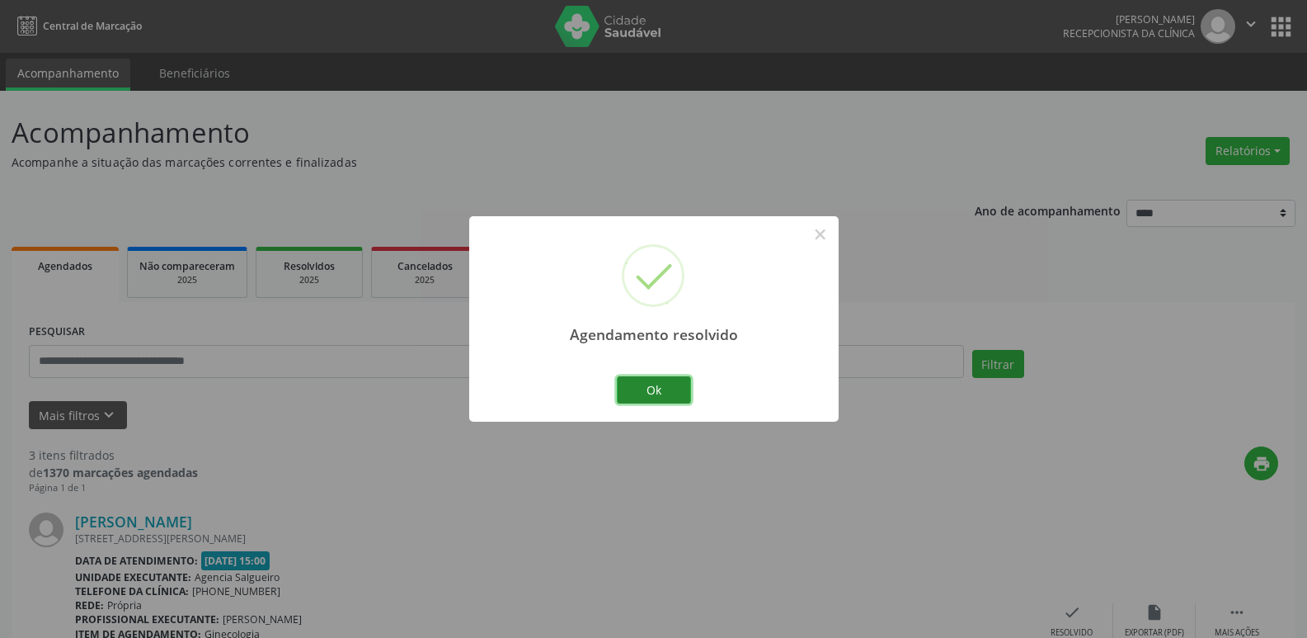
click at [656, 382] on button "Ok" at bounding box center [654, 390] width 74 height 28
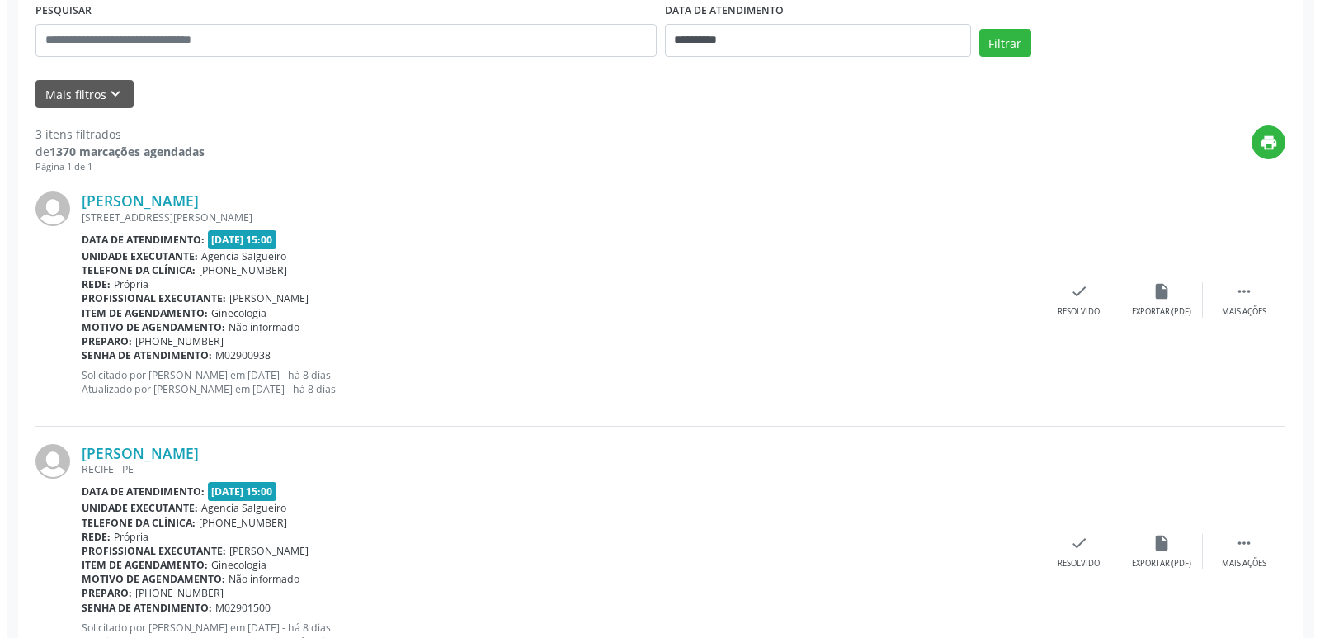
scroll to position [412, 0]
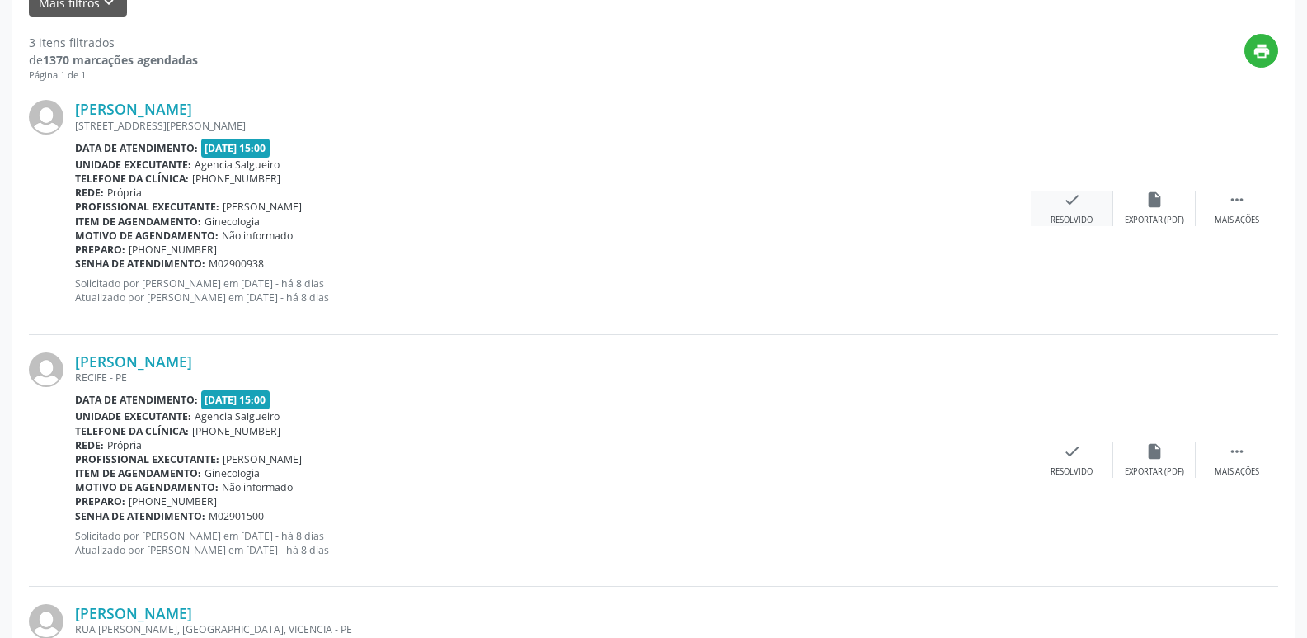
click at [1087, 197] on div "check Resolvido" at bounding box center [1072, 208] width 82 height 35
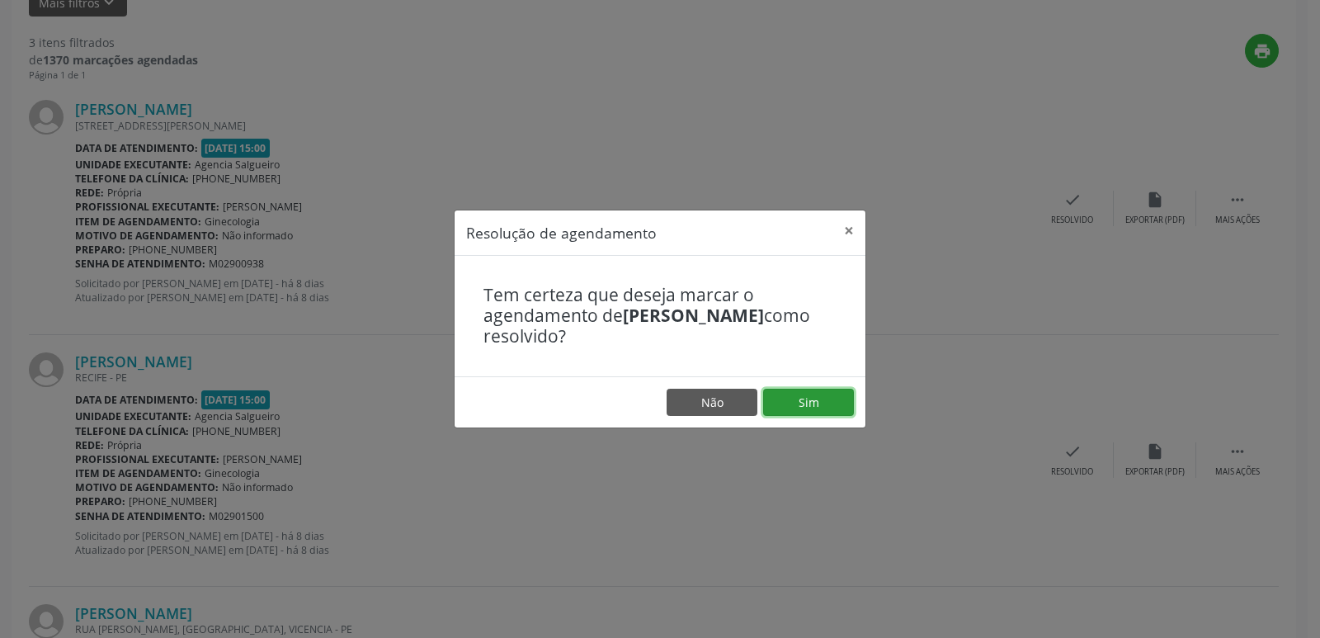
click at [800, 403] on button "Sim" at bounding box center [808, 402] width 91 height 28
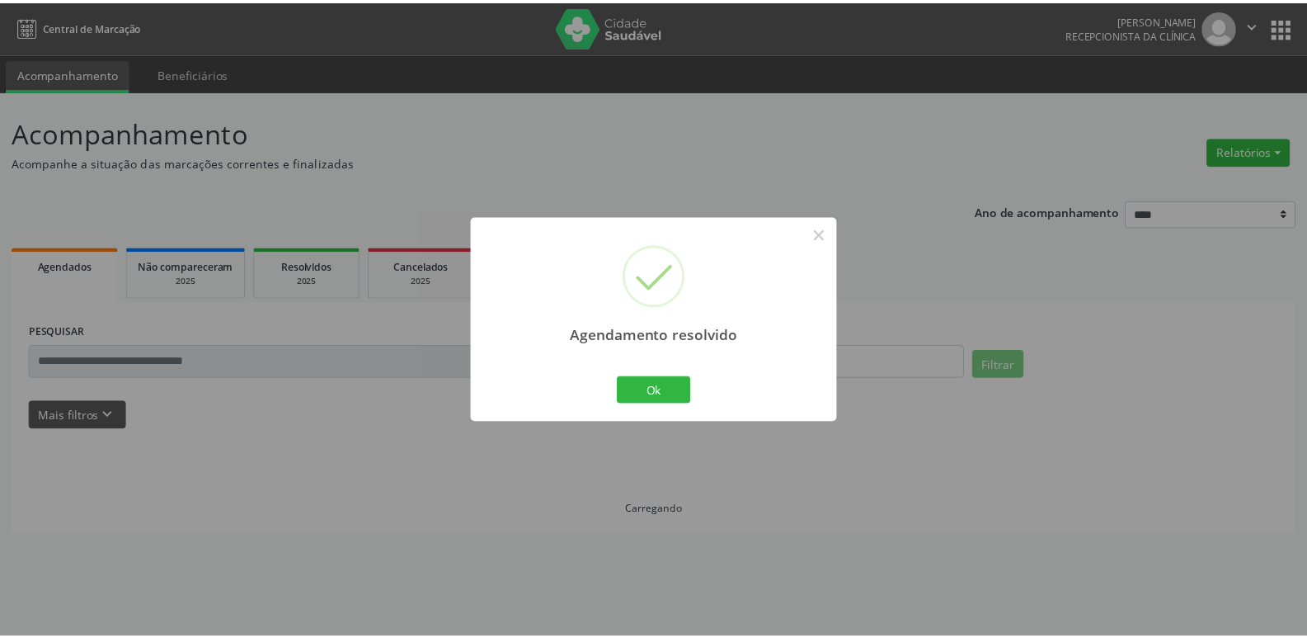
scroll to position [0, 0]
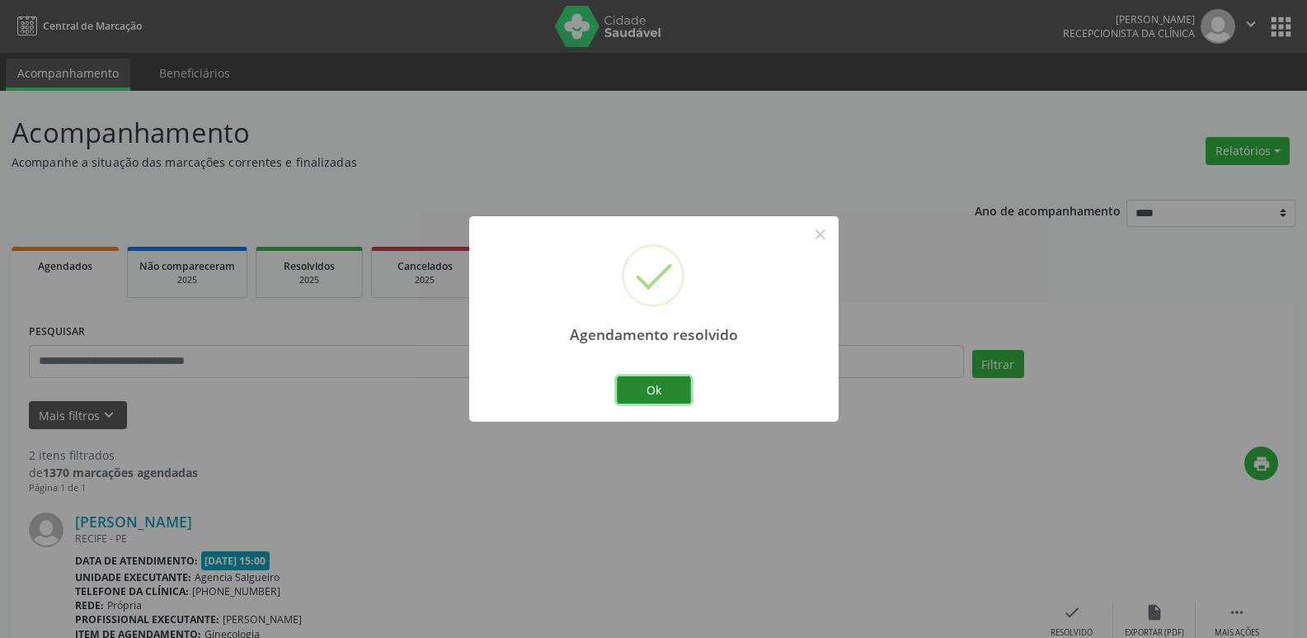
click at [666, 389] on button "Ok" at bounding box center [654, 390] width 74 height 28
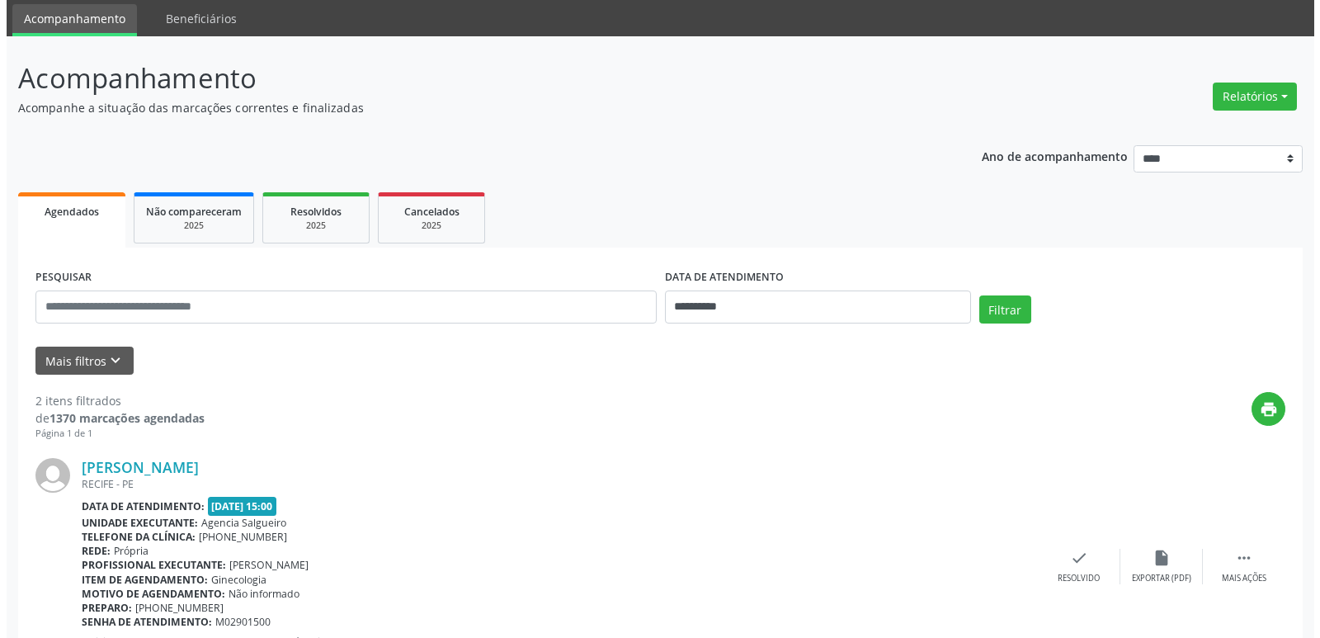
scroll to position [389, 0]
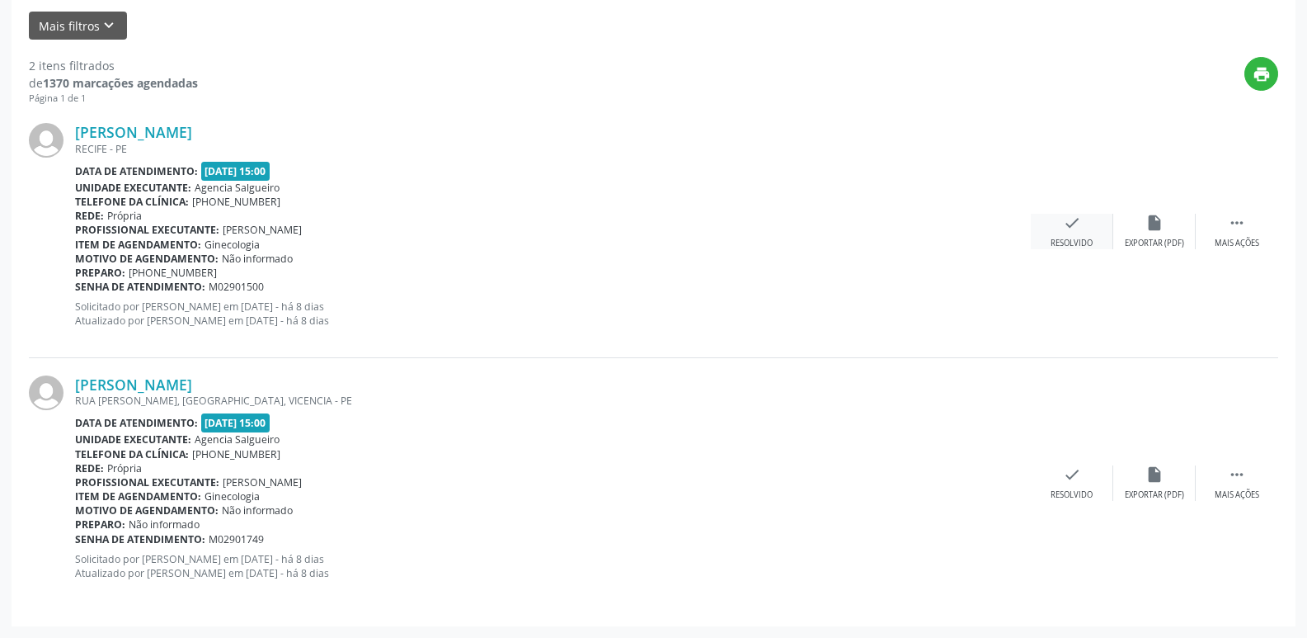
click at [1080, 224] on icon "check" at bounding box center [1072, 223] width 18 height 18
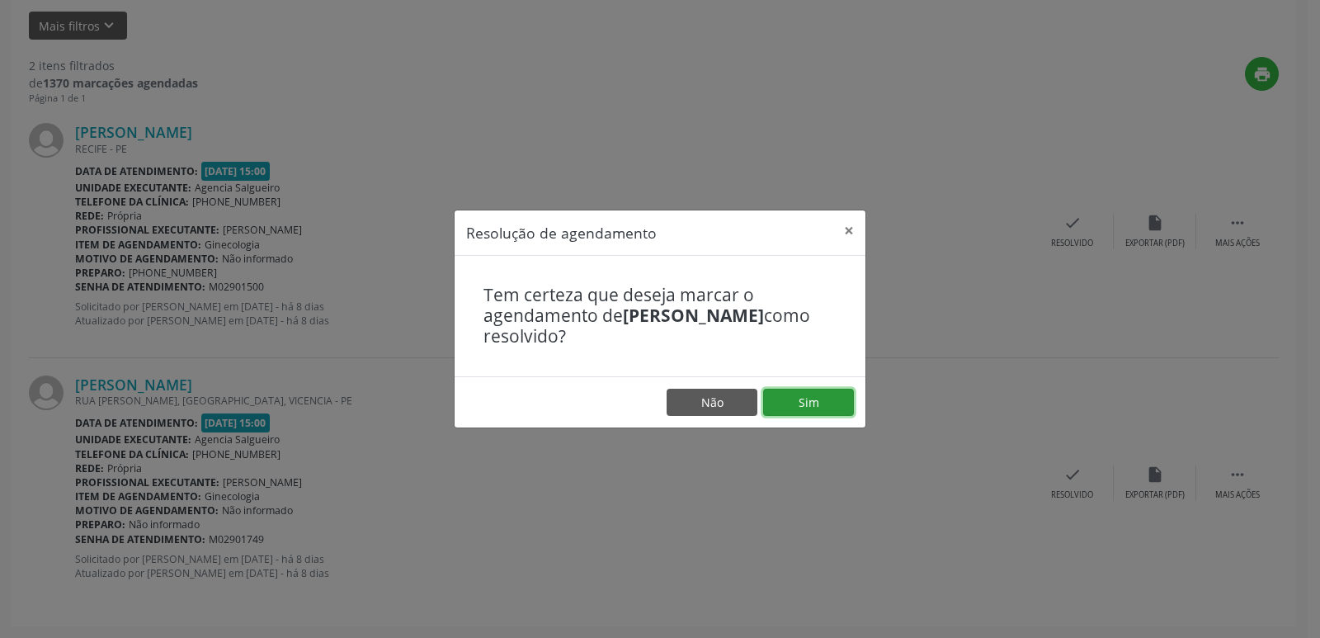
click at [828, 402] on button "Sim" at bounding box center [808, 402] width 91 height 28
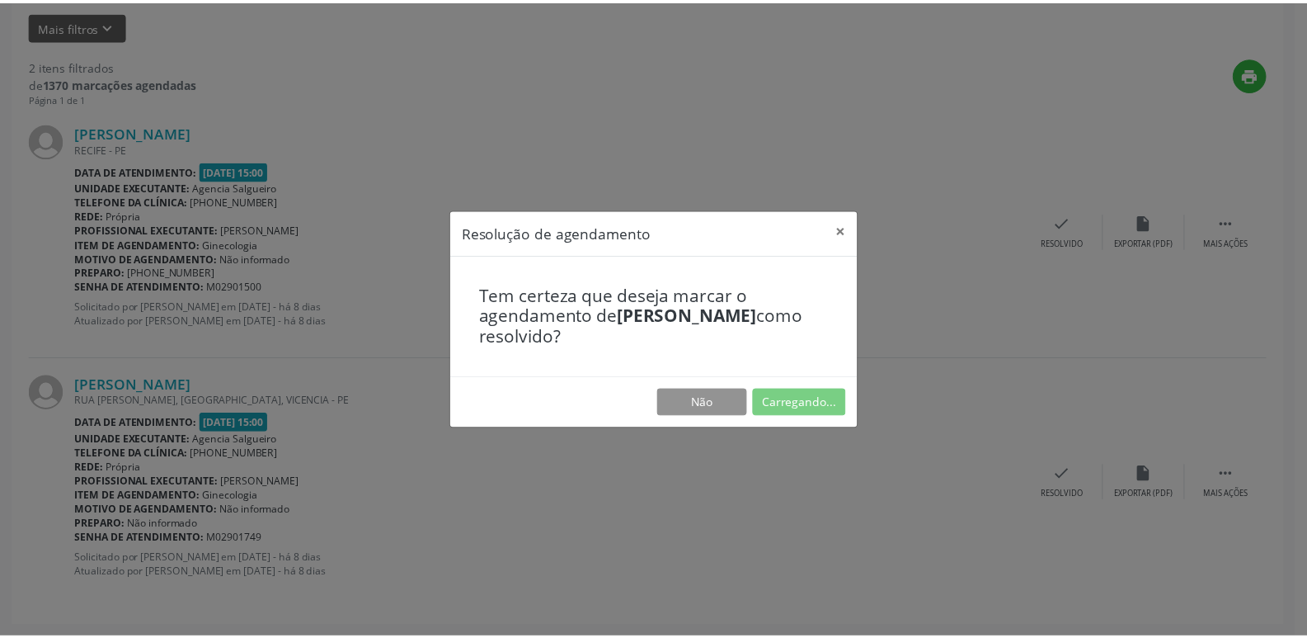
scroll to position [0, 0]
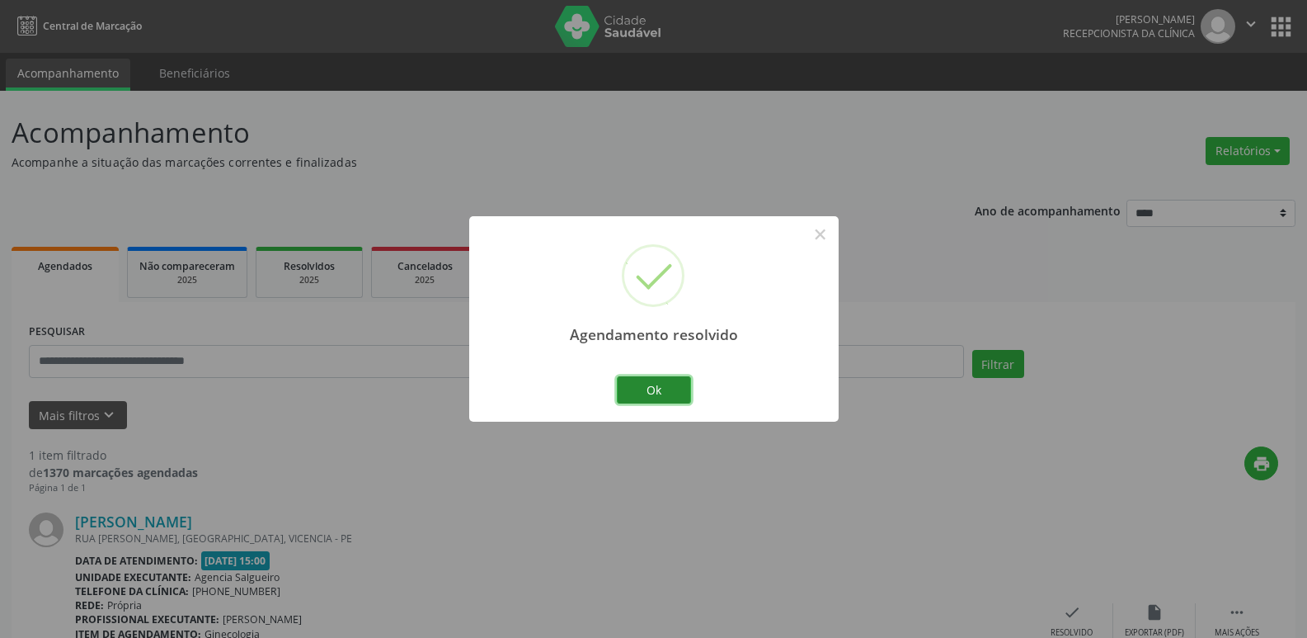
click at [662, 385] on button "Ok" at bounding box center [654, 390] width 74 height 28
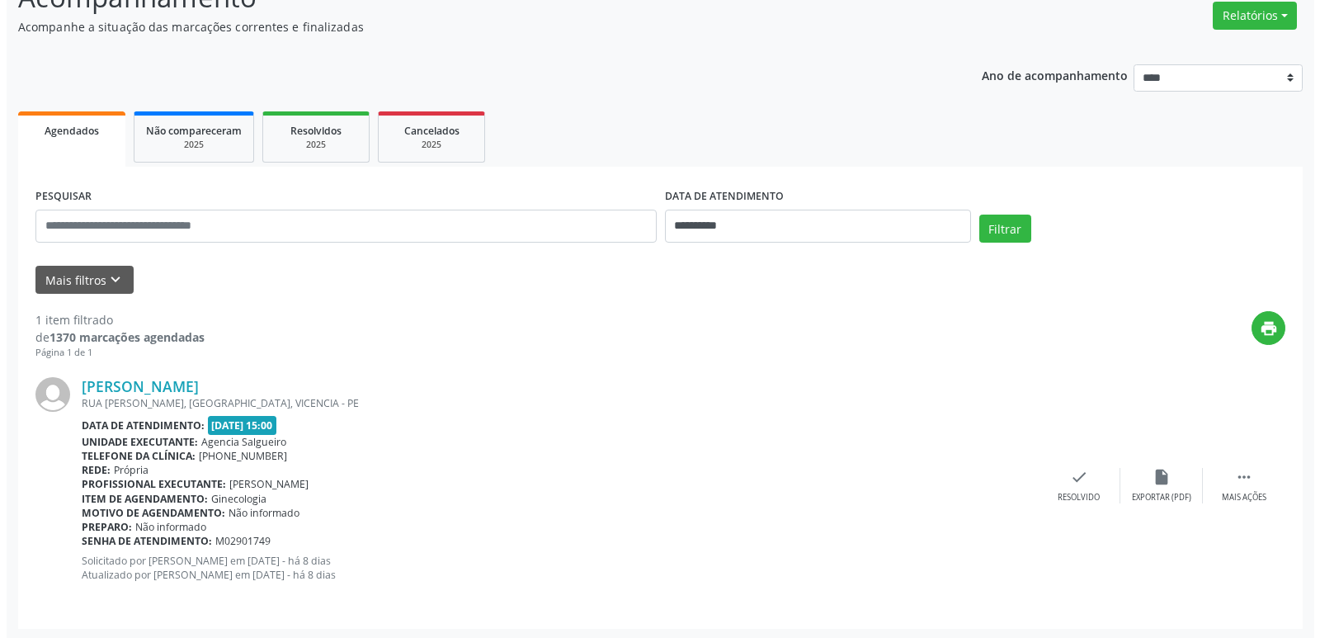
scroll to position [138, 0]
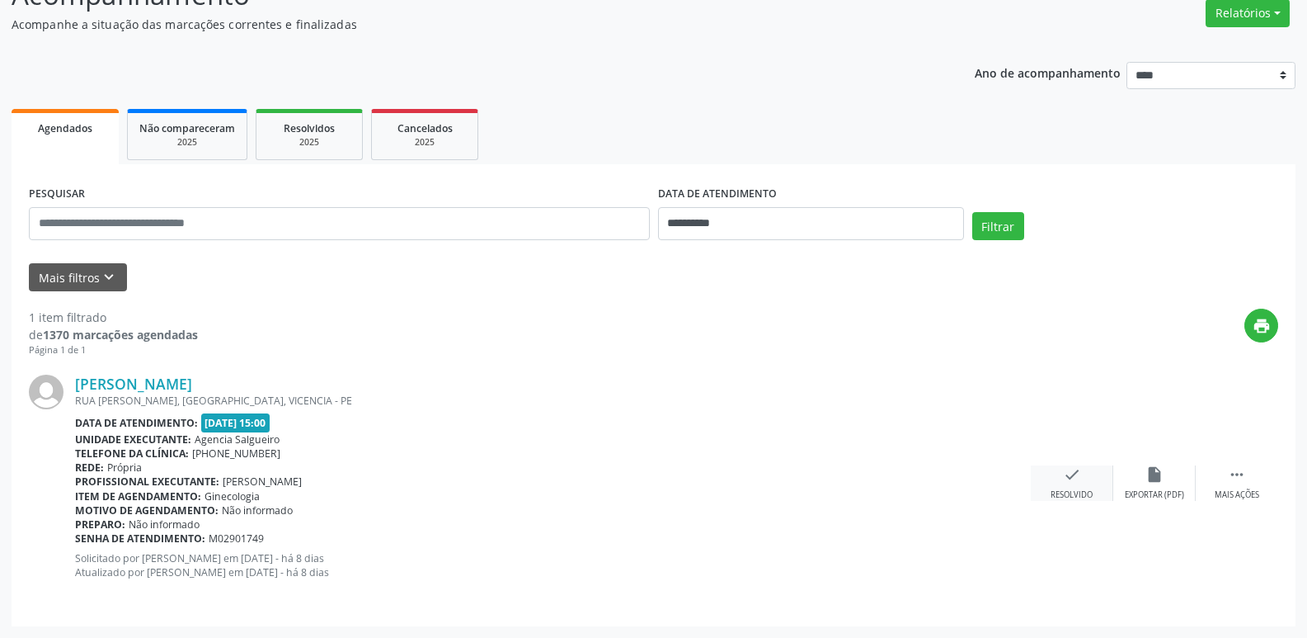
click at [1075, 479] on icon "check" at bounding box center [1072, 474] width 18 height 18
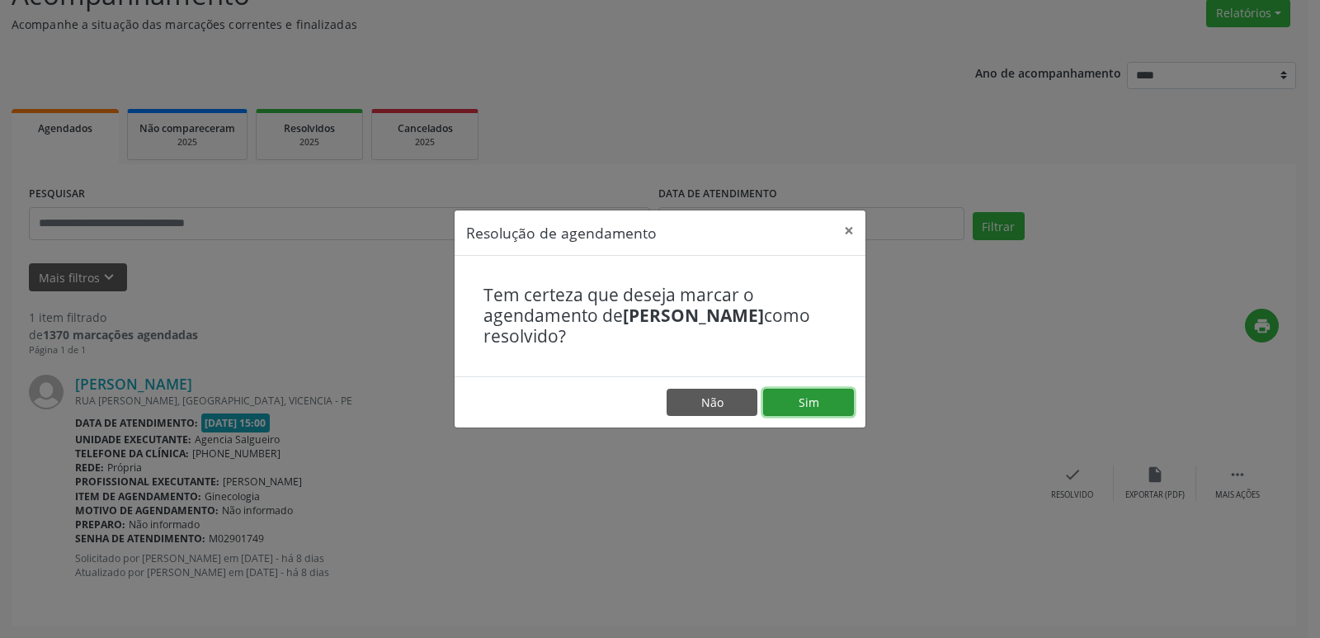
click at [810, 393] on button "Sim" at bounding box center [808, 402] width 91 height 28
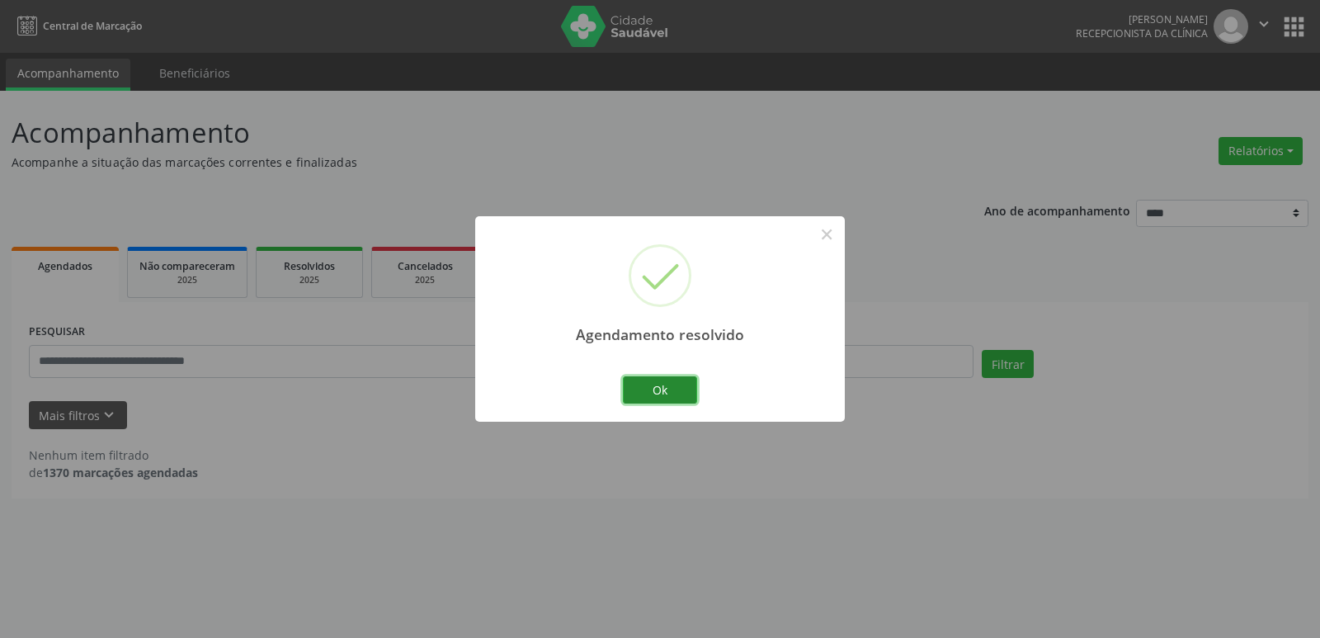
click at [652, 393] on button "Ok" at bounding box center [660, 390] width 74 height 28
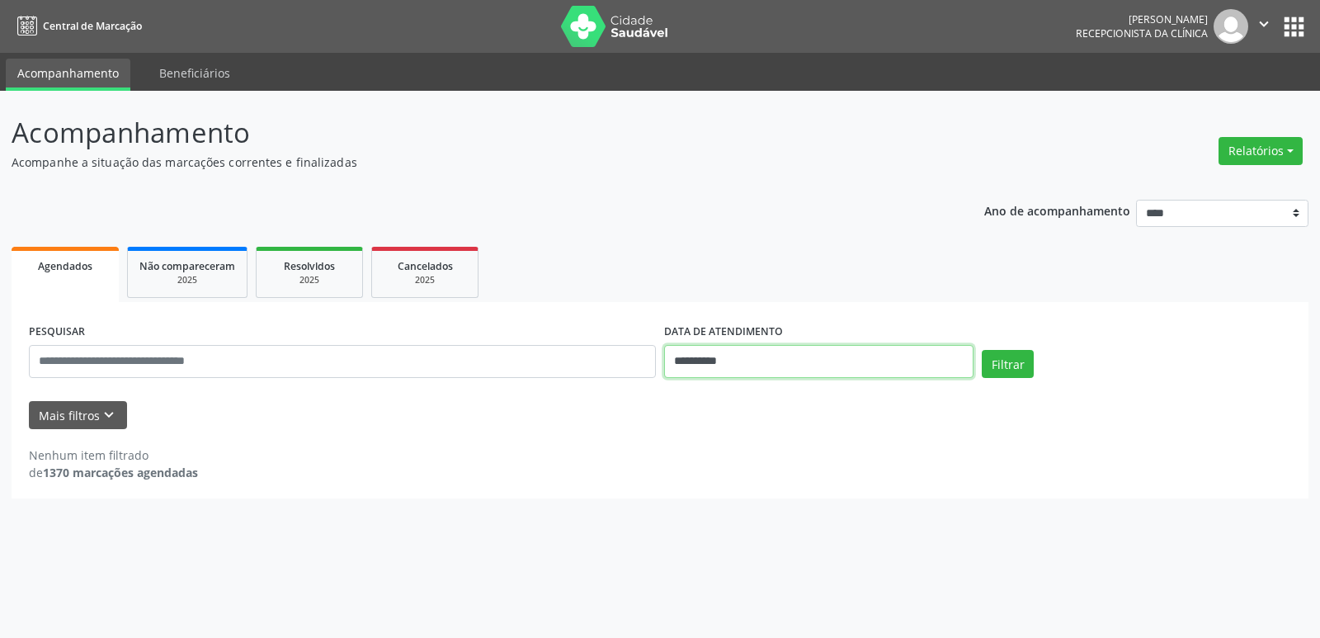
click at [870, 364] on input "**********" at bounding box center [818, 361] width 309 height 33
click at [854, 581] on span "29" at bounding box center [857, 579] width 32 height 32
type input "**********"
click at [854, 581] on span "29" at bounding box center [857, 579] width 32 height 32
select select "*"
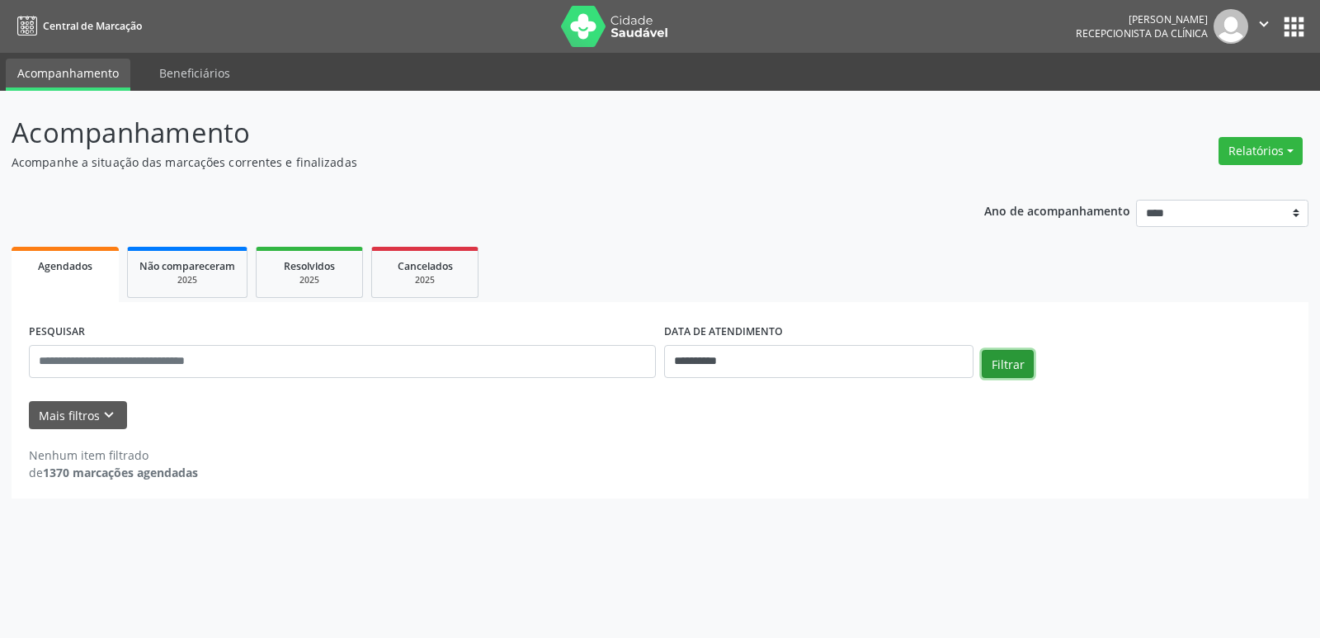
click at [988, 363] on button "Filtrar" at bounding box center [1007, 364] width 52 height 28
click at [865, 365] on input "**********" at bounding box center [818, 361] width 309 height 33
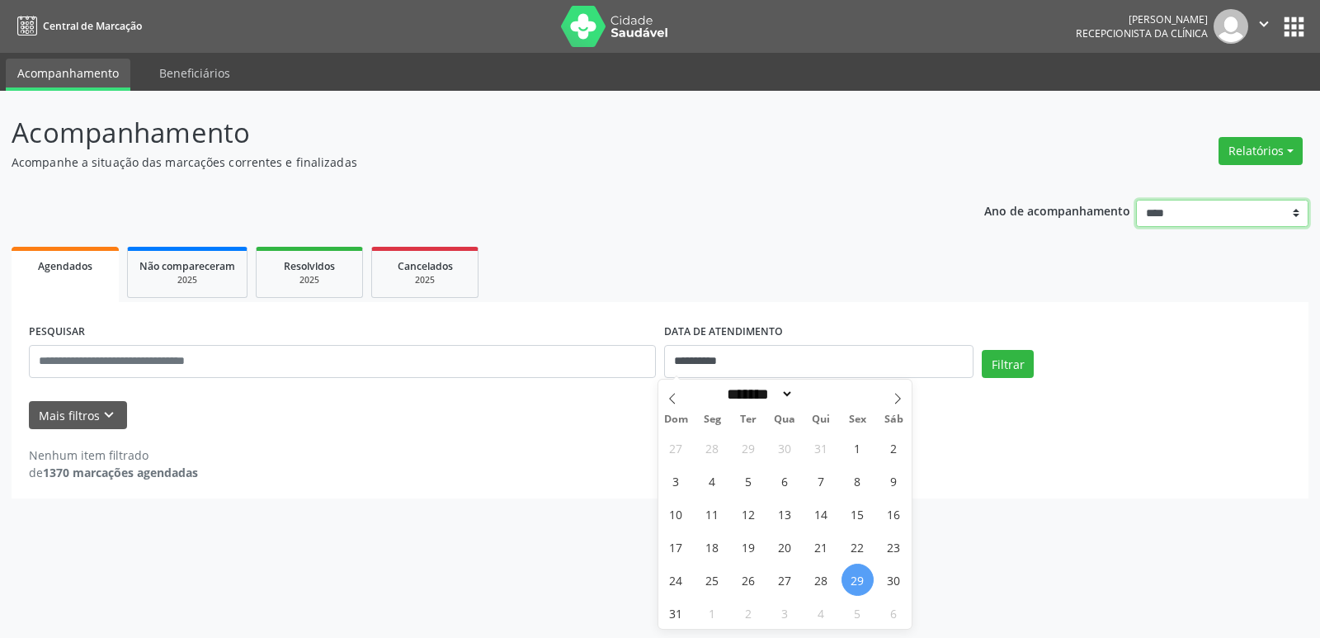
click at [1144, 212] on select "**** **** **** **** ****" at bounding box center [1222, 214] width 172 height 28
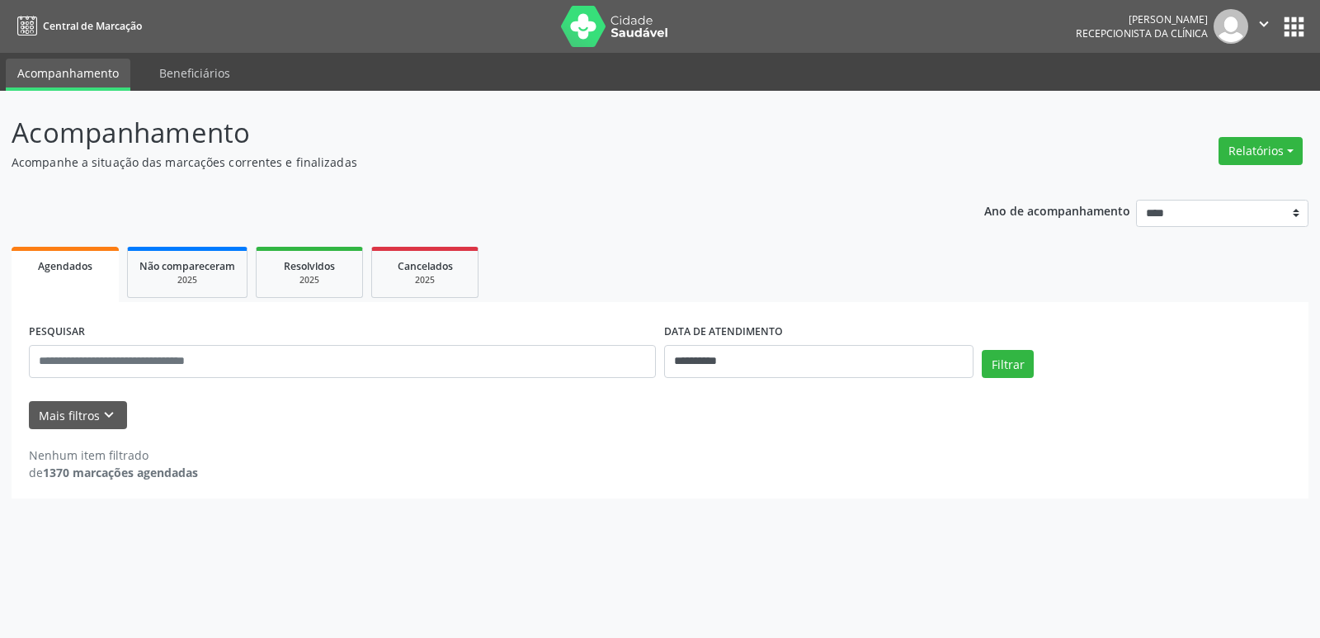
click at [846, 223] on div "**********" at bounding box center [660, 343] width 1297 height 311
click at [869, 362] on input "**********" at bounding box center [818, 361] width 309 height 33
click at [785, 396] on select "******* ********* ***** ***** **** ***** ***** ****** ******** ******* ********…" at bounding box center [758, 393] width 73 height 17
select select "*"
click at [722, 385] on select "******* ********* ***** ***** **** ***** ***** ****** ******** ******* ********…" at bounding box center [758, 393] width 73 height 17
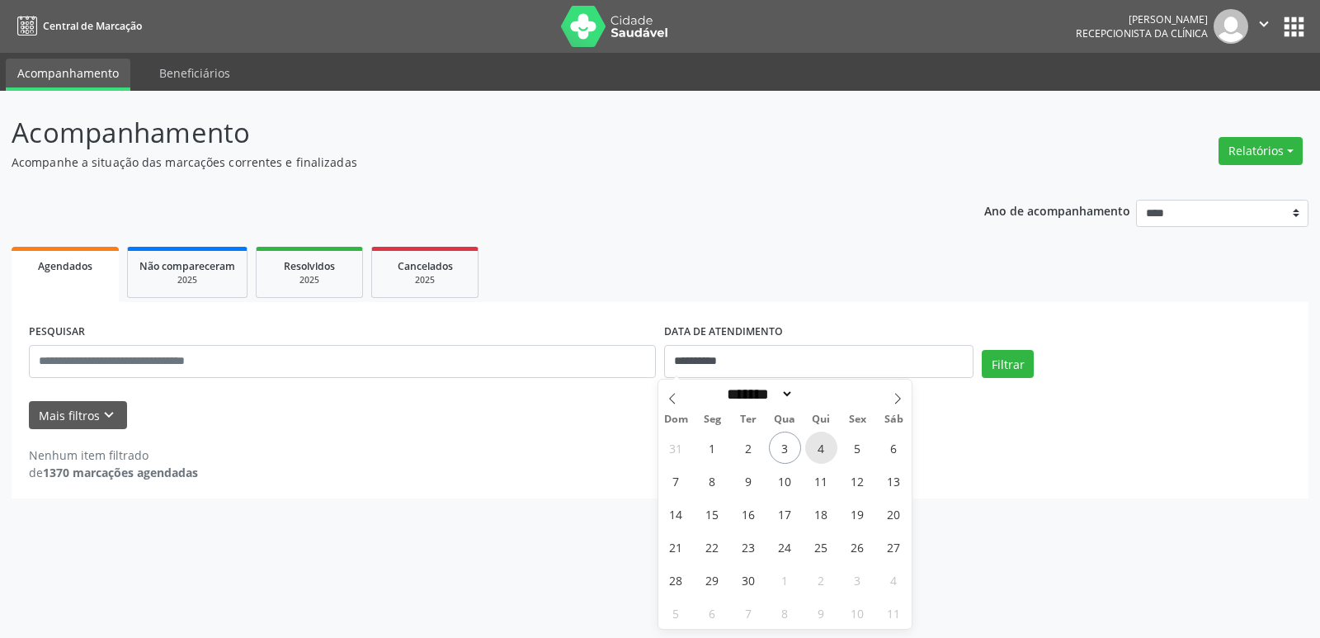
click at [821, 450] on span "4" at bounding box center [821, 447] width 32 height 32
type input "**********"
click at [1030, 350] on button "Filtrar" at bounding box center [1007, 364] width 52 height 28
